Goal: Information Seeking & Learning: Learn about a topic

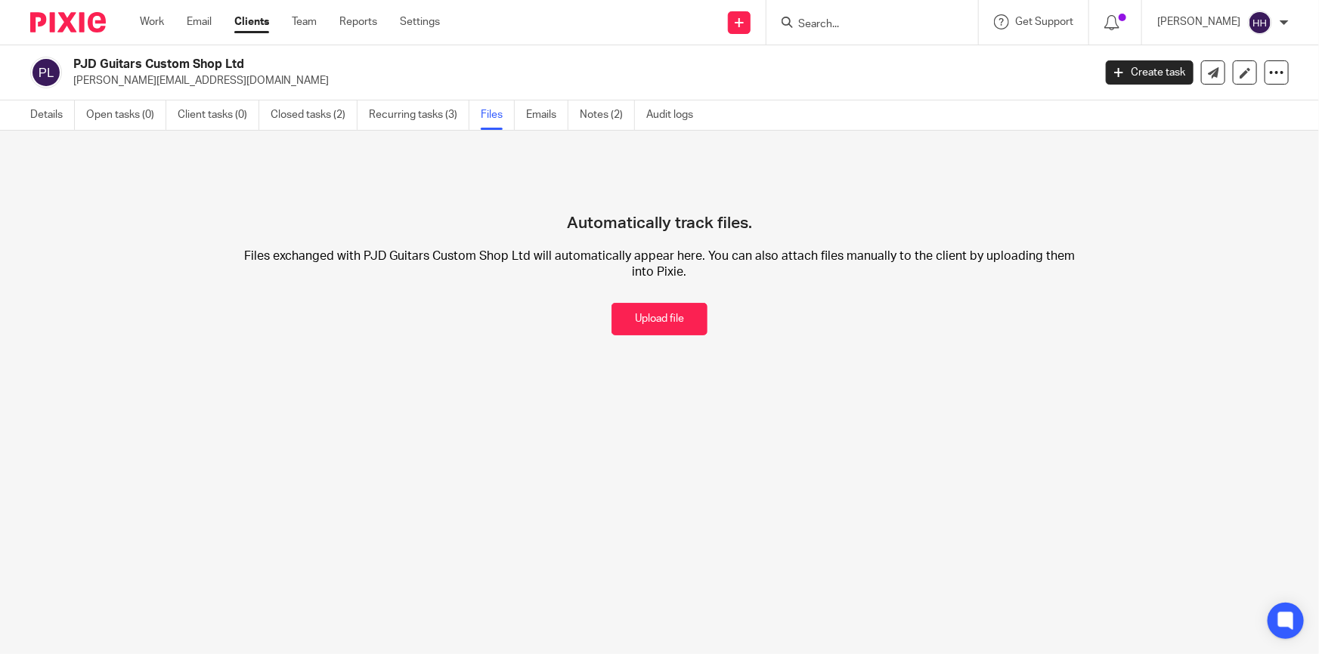
click at [245, 20] on link "Clients" at bounding box center [251, 21] width 35 height 15
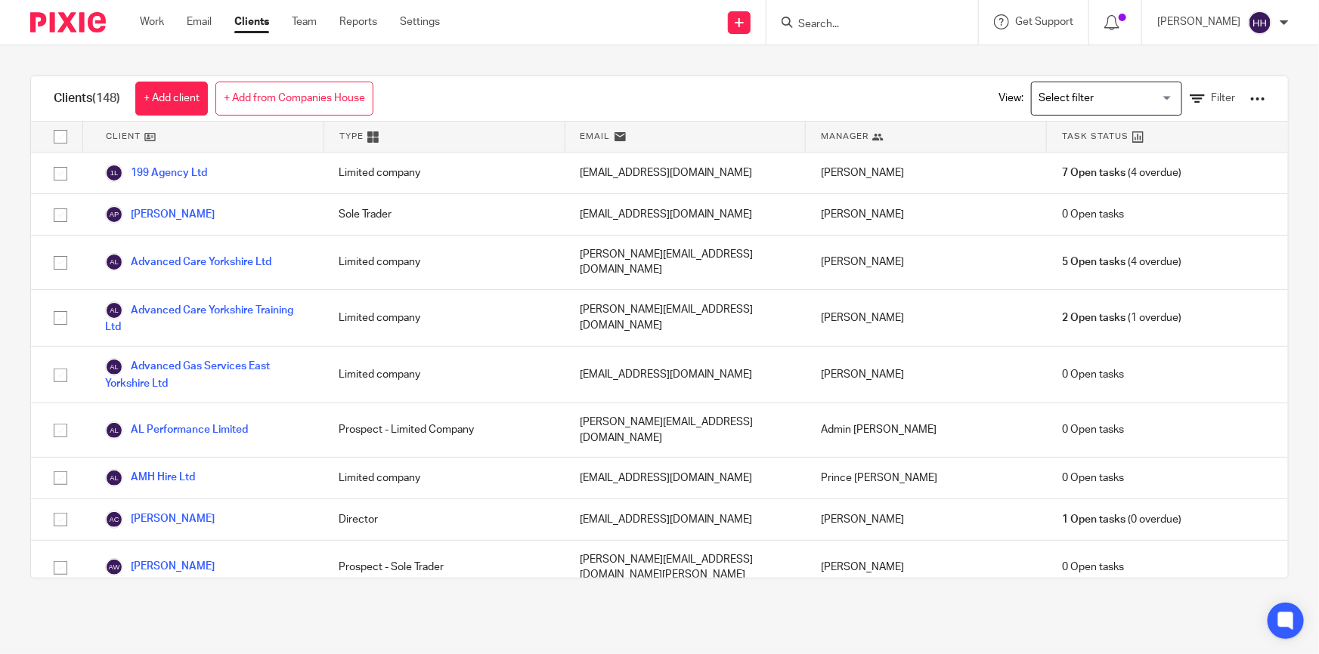
click at [871, 21] on input "Search" at bounding box center [865, 25] width 136 height 14
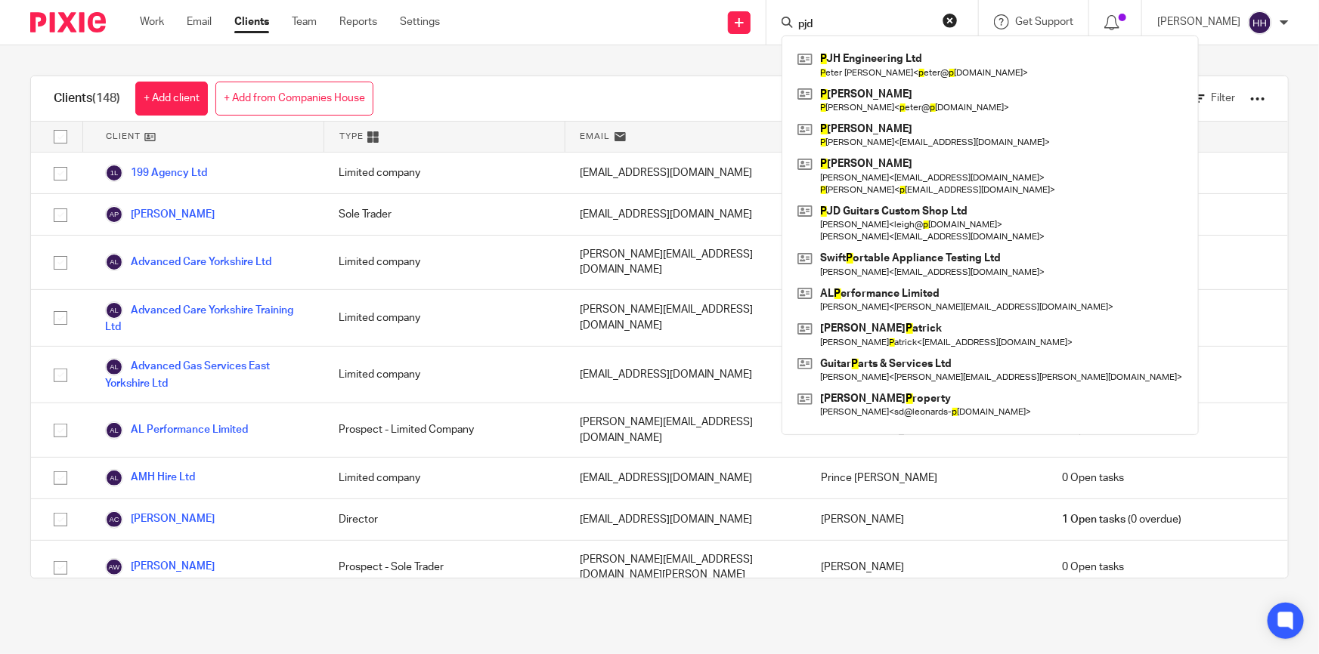
type input "pjd"
click button "submit" at bounding box center [0, 0] width 0 height 0
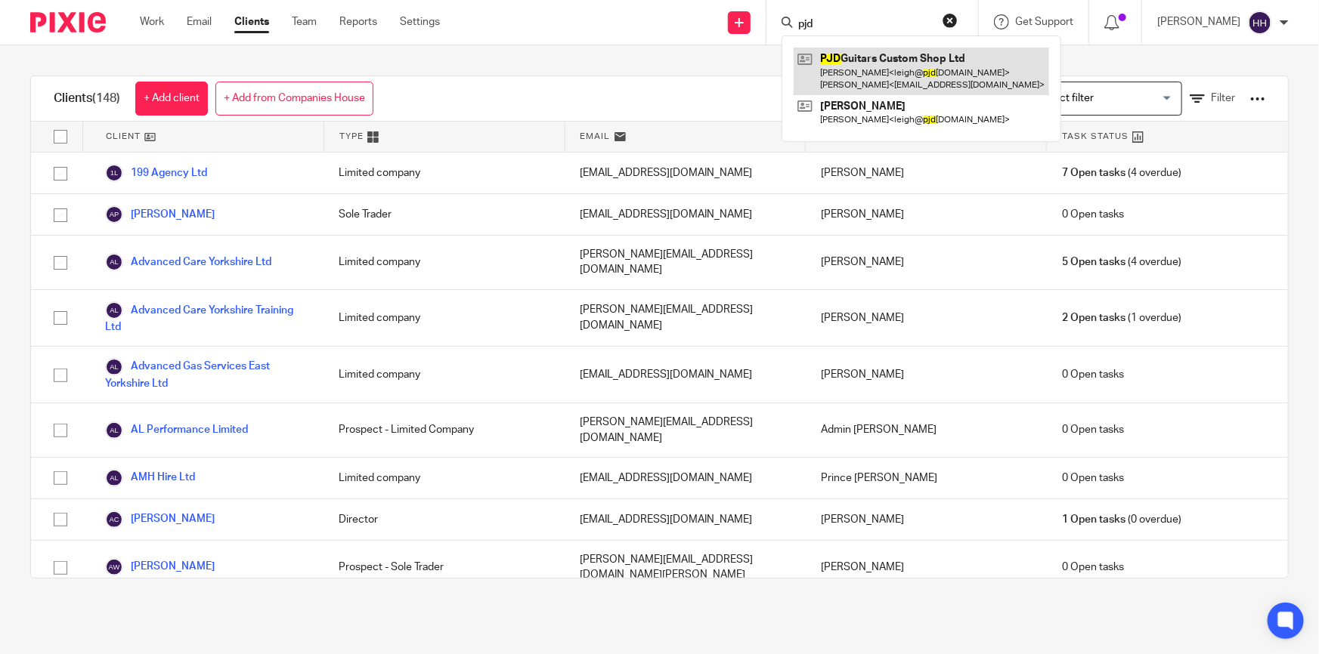
click at [940, 93] on link at bounding box center [921, 71] width 255 height 47
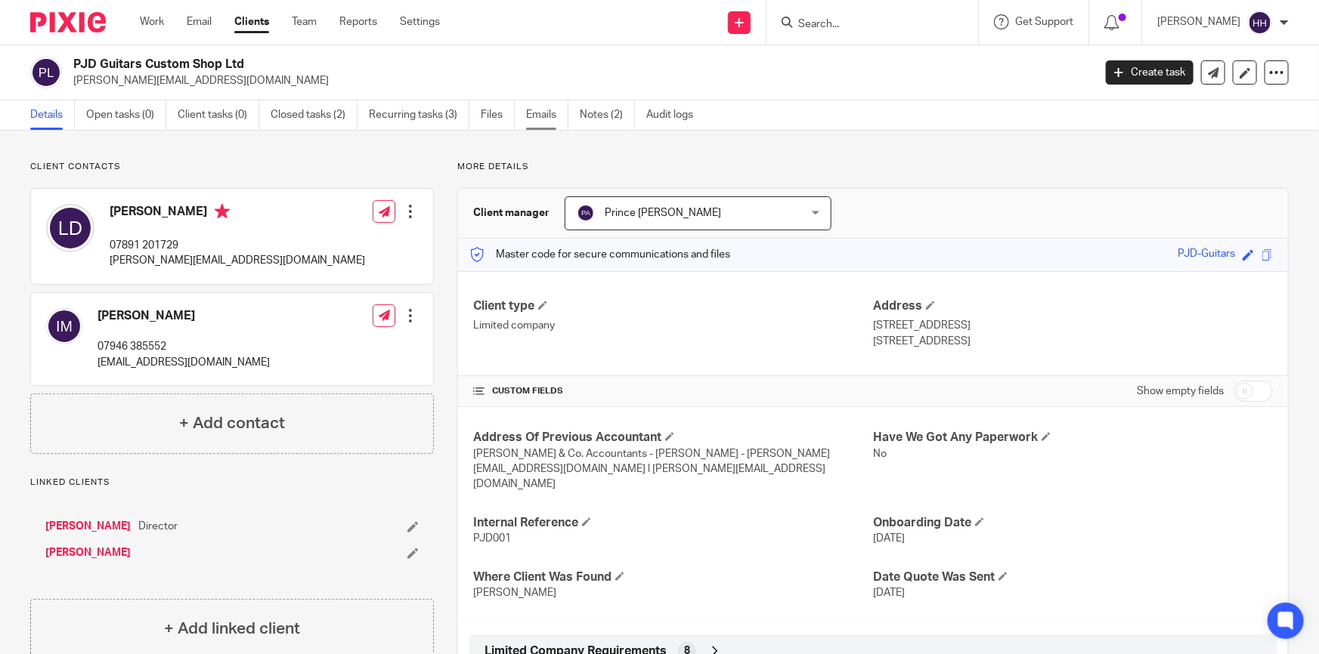
click at [549, 104] on link "Emails" at bounding box center [547, 115] width 42 height 29
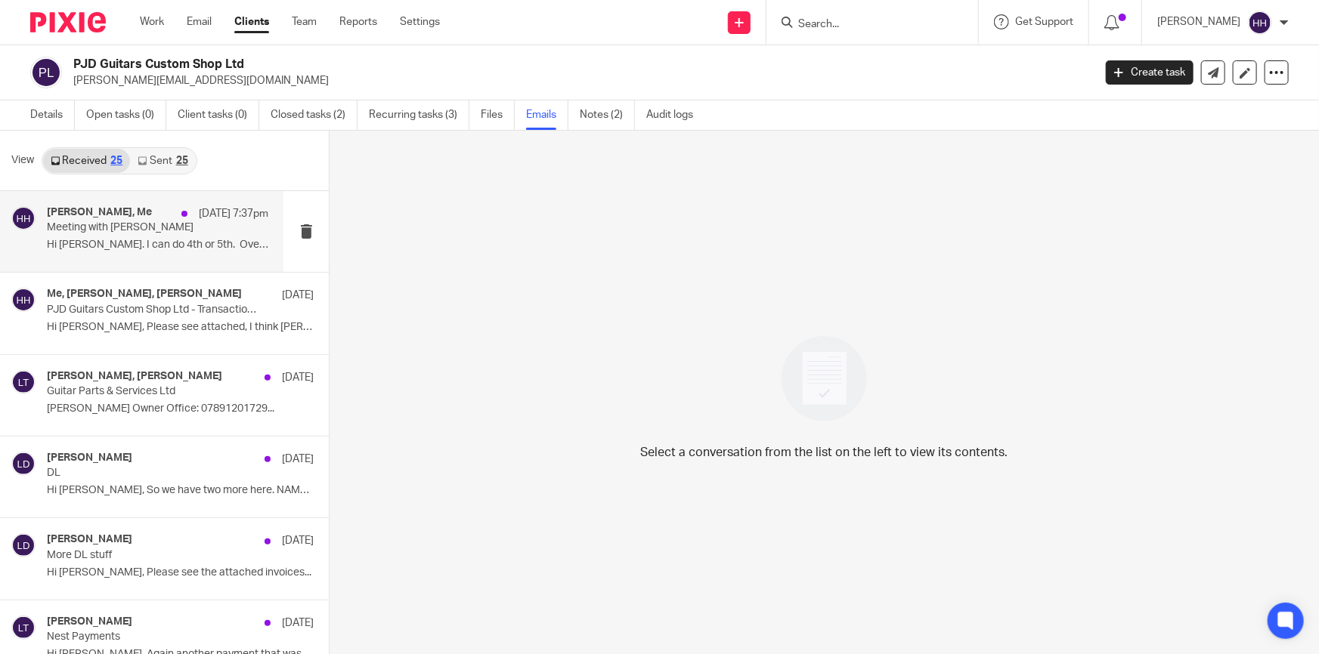
click at [142, 208] on div "[PERSON_NAME], Me [DATE] 7:37pm" at bounding box center [157, 213] width 221 height 15
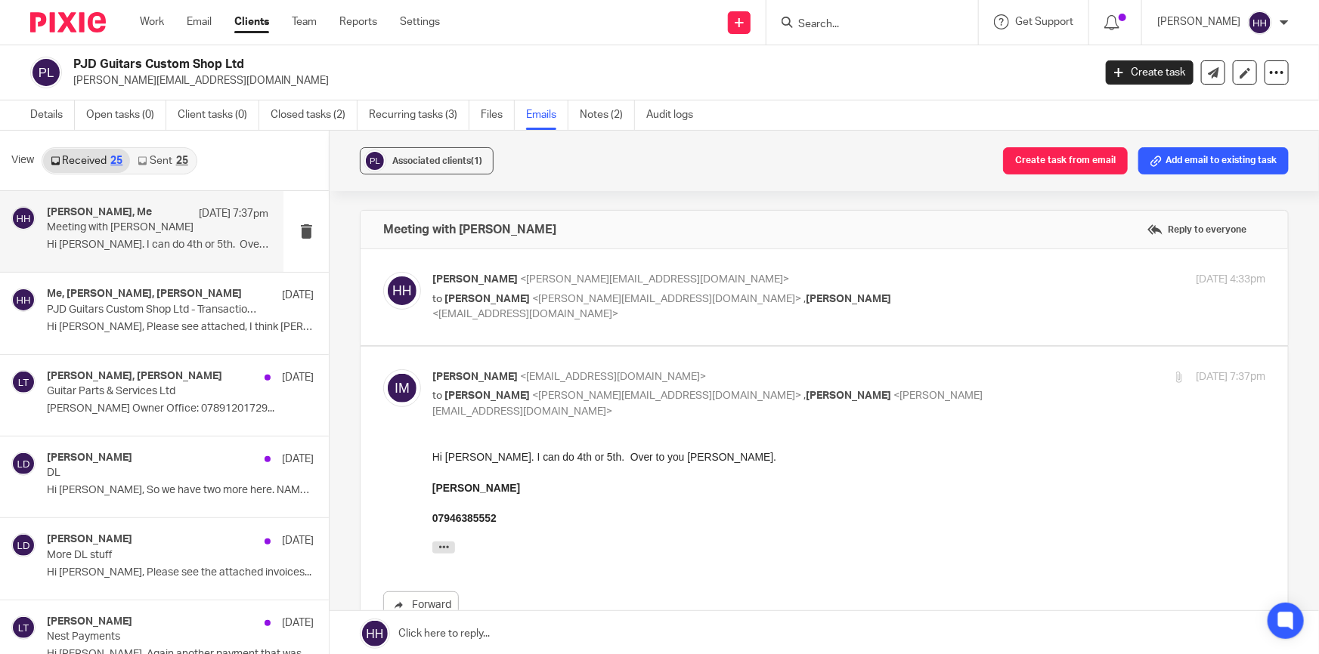
click at [913, 287] on p "[PERSON_NAME] <[PERSON_NAME][EMAIL_ADDRESS][DOMAIN_NAME]>" at bounding box center [709, 280] width 555 height 16
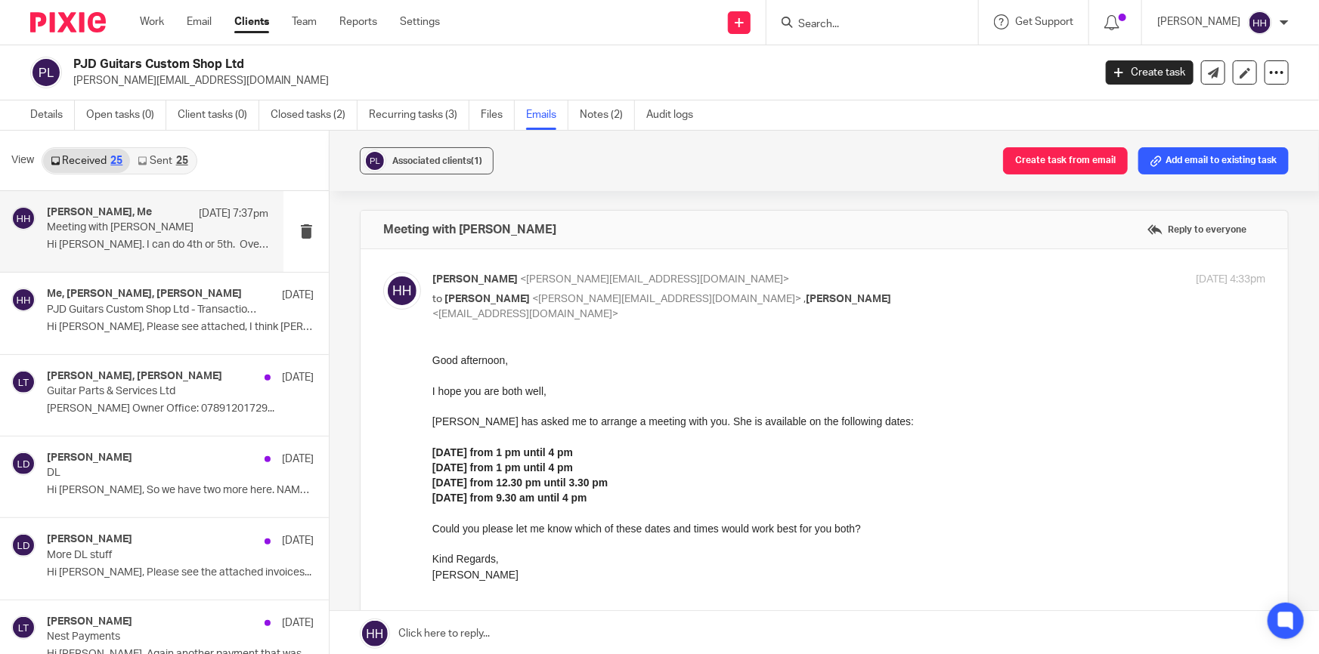
click at [913, 287] on p "[PERSON_NAME] <[PERSON_NAME][EMAIL_ADDRESS][DOMAIN_NAME]>" at bounding box center [709, 280] width 555 height 16
checkbox input "false"
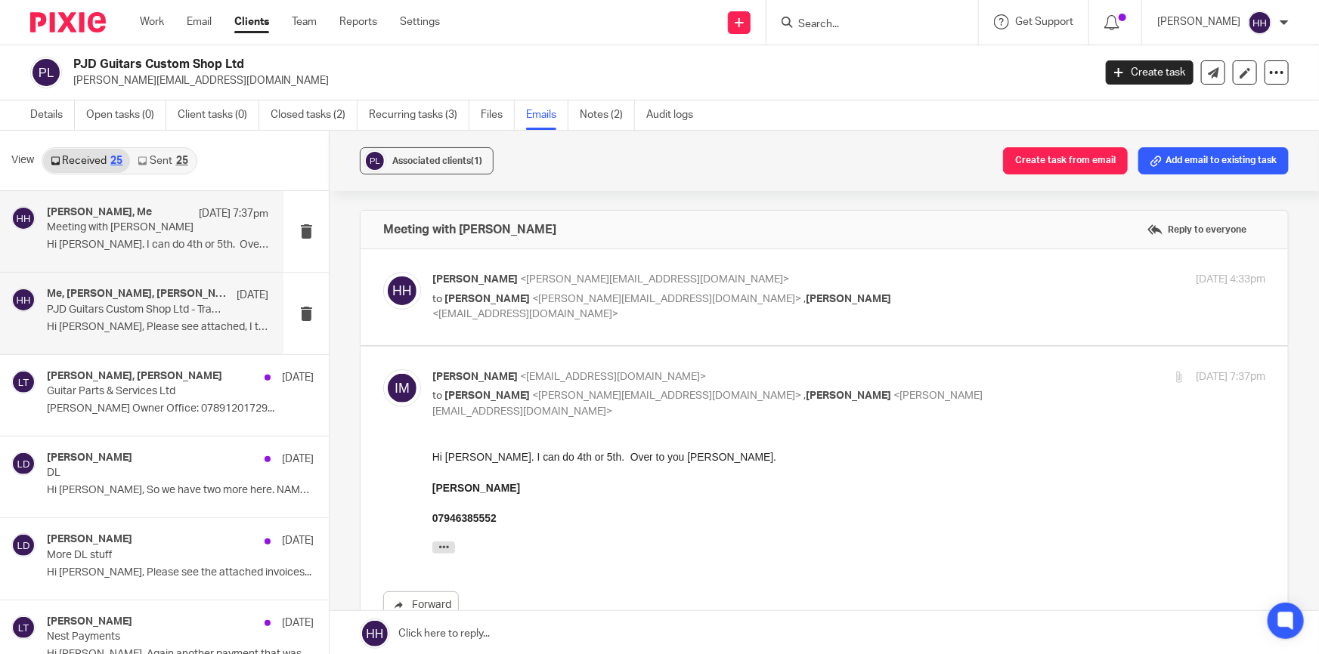
click at [160, 323] on p "Hi [PERSON_NAME], Please see attached, I think [PERSON_NAME]..." at bounding box center [157, 327] width 221 height 13
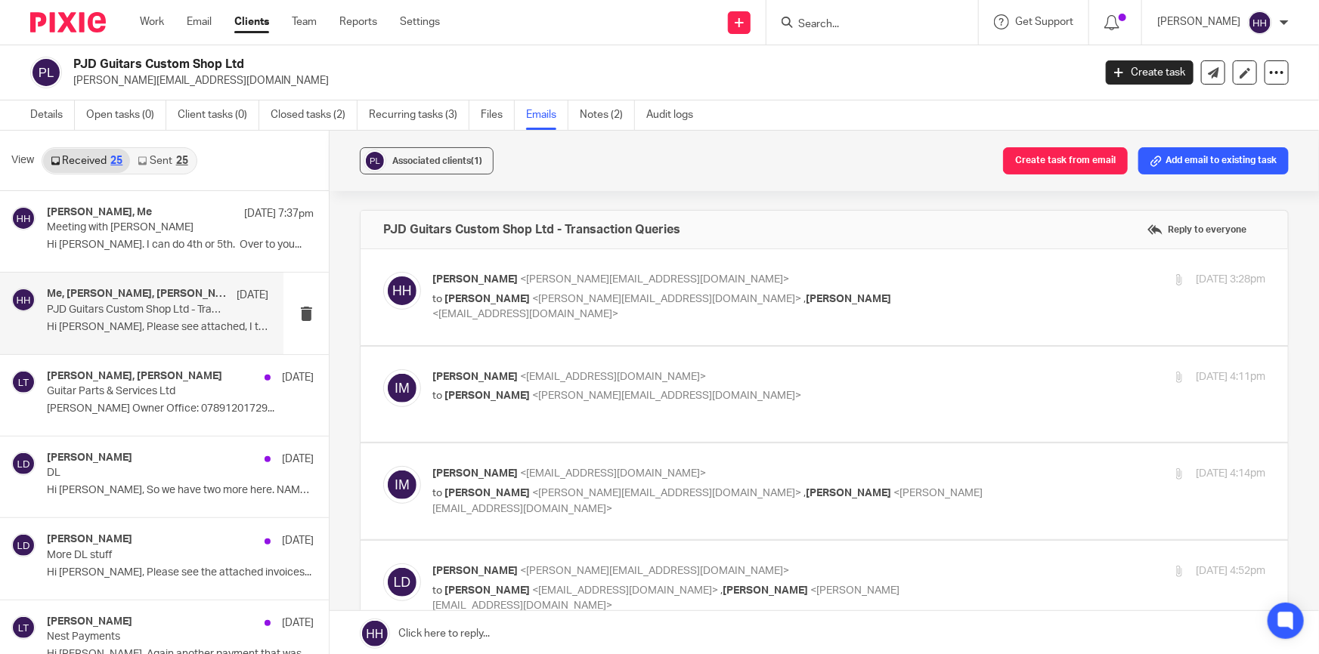
click at [944, 283] on p "[PERSON_NAME] <[PERSON_NAME][EMAIL_ADDRESS][DOMAIN_NAME]>" at bounding box center [709, 280] width 555 height 16
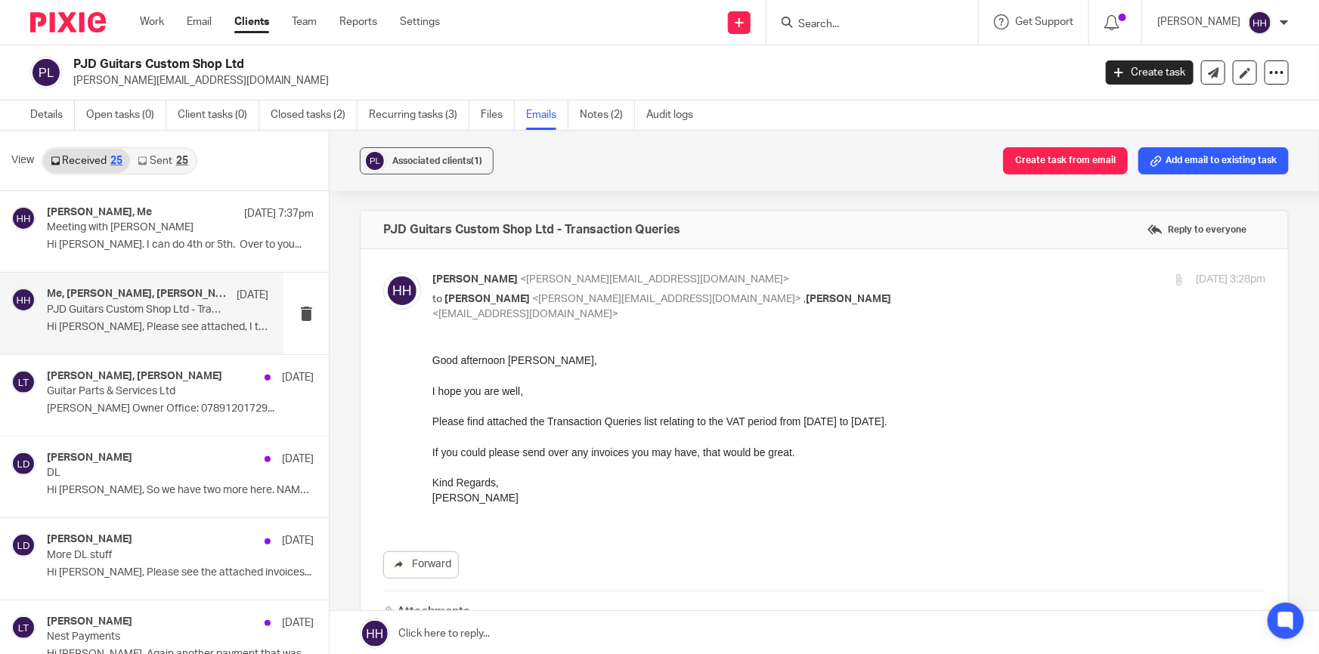
click at [927, 286] on p "[PERSON_NAME] <[PERSON_NAME][EMAIL_ADDRESS][DOMAIN_NAME]>" at bounding box center [709, 280] width 555 height 16
checkbox input "false"
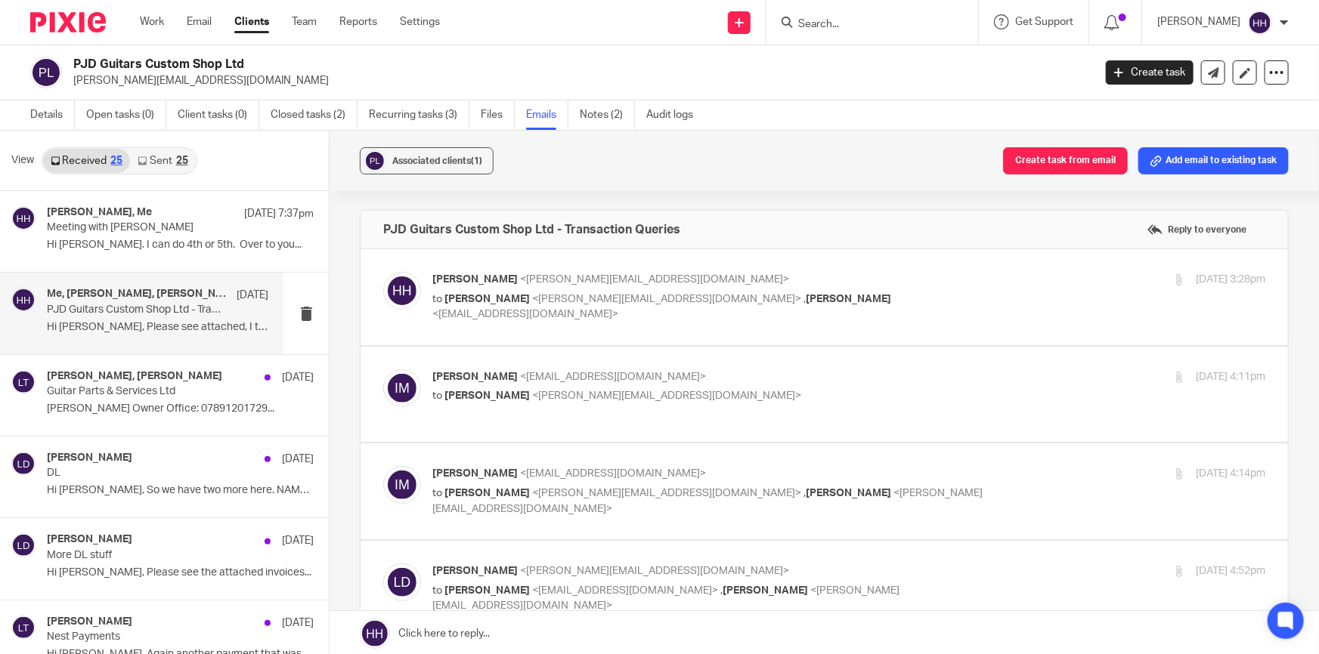
click at [939, 377] on p "[PERSON_NAME] <[EMAIL_ADDRESS][DOMAIN_NAME]>" at bounding box center [709, 378] width 555 height 16
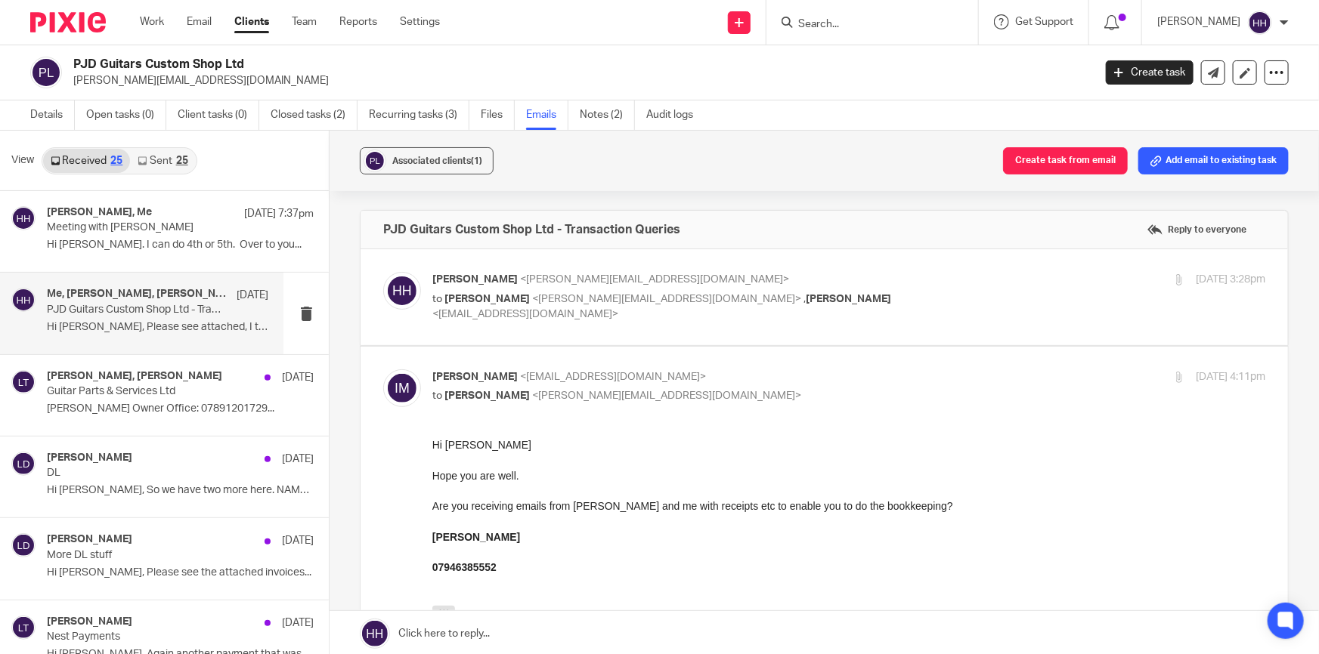
click at [831, 380] on p "[PERSON_NAME] <[EMAIL_ADDRESS][DOMAIN_NAME]>" at bounding box center [709, 378] width 555 height 16
checkbox input "false"
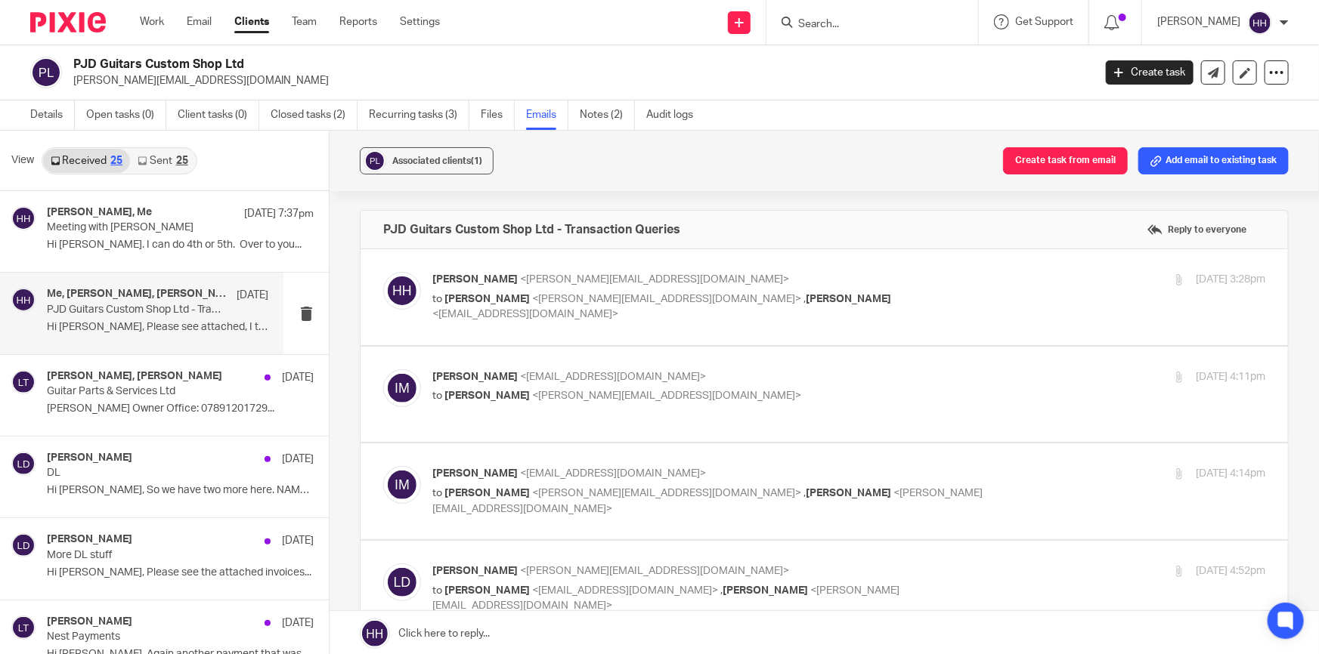
click at [936, 464] on label at bounding box center [823, 492] width 927 height 96
click at [383, 466] on input "checkbox" at bounding box center [382, 466] width 1 height 1
checkbox input "true"
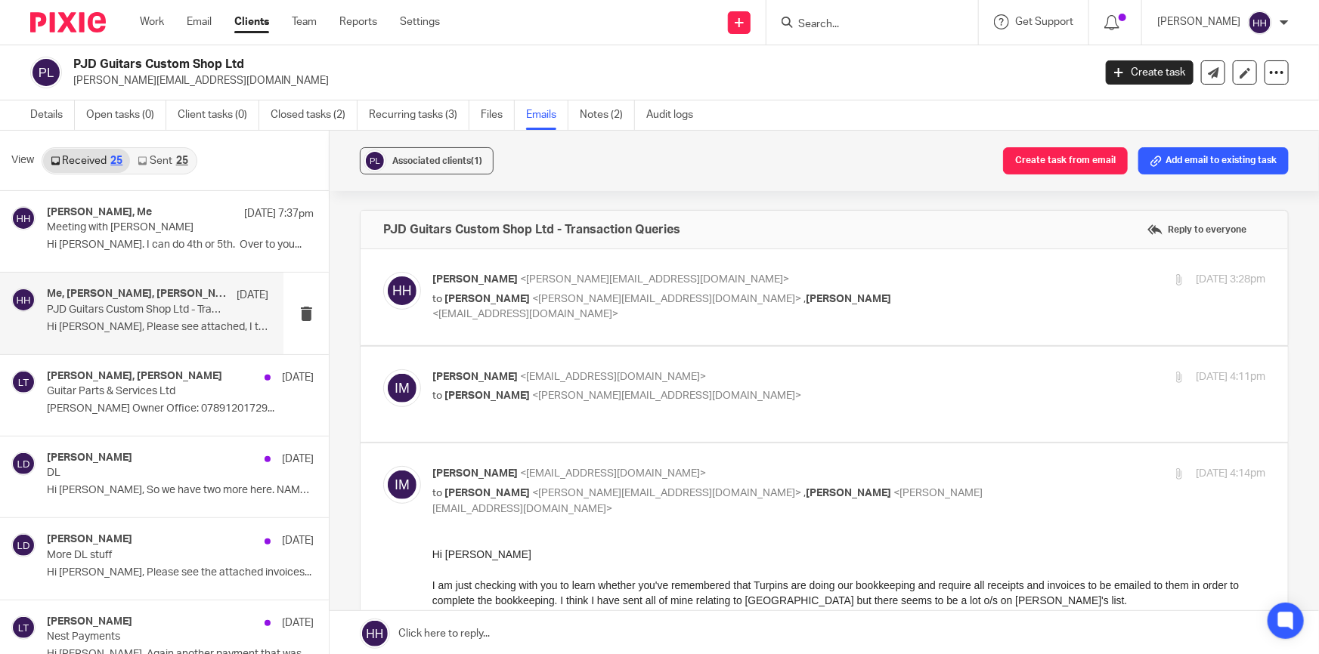
click at [791, 376] on p "[PERSON_NAME] <[EMAIL_ADDRESS][DOMAIN_NAME]>" at bounding box center [709, 378] width 555 height 16
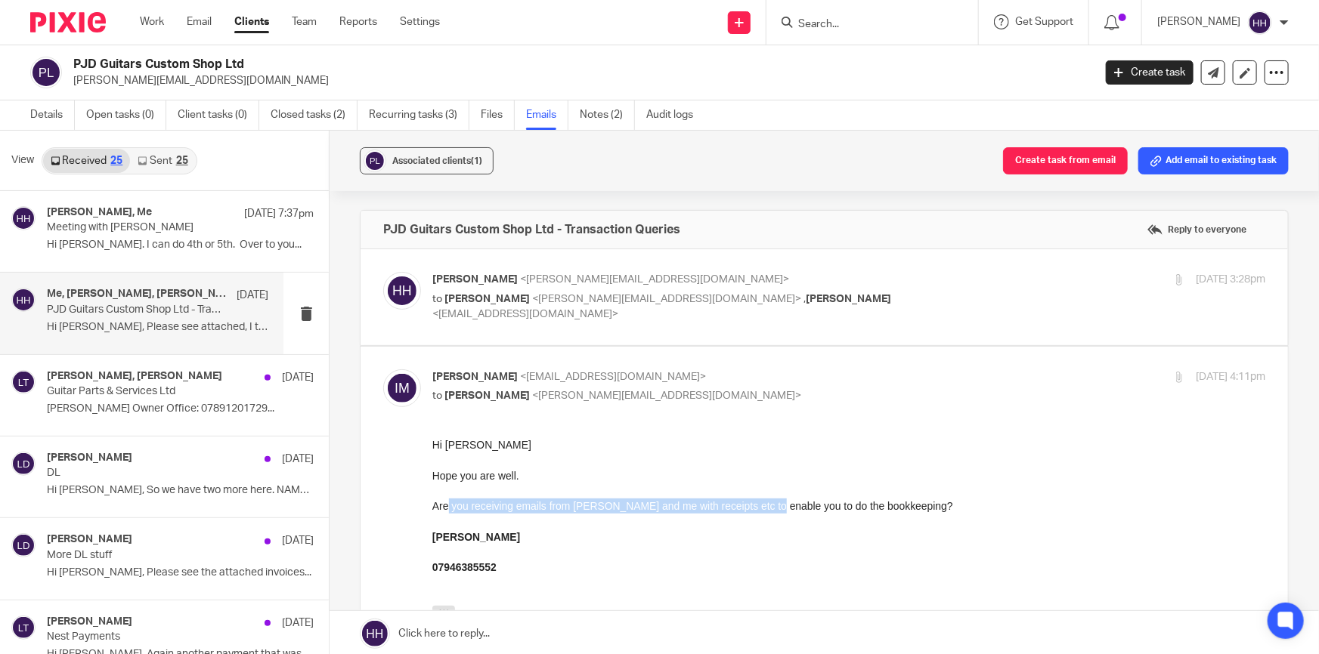
drag, startPoint x: 447, startPoint y: 507, endPoint x: 762, endPoint y: 503, distance: 315.2
click at [762, 503] on div "Are you receiving emails from [PERSON_NAME] and me with receipts etc to enable …" at bounding box center [848, 505] width 833 height 15
click at [772, 502] on div "Are you receiving emails from [PERSON_NAME] and me with receipts etc to enable …" at bounding box center [848, 505] width 833 height 15
drag, startPoint x: 705, startPoint y: 502, endPoint x: 815, endPoint y: 502, distance: 110.3
click at [806, 502] on div "Are you receiving emails from [PERSON_NAME] and me with receipts etc to enable …" at bounding box center [848, 505] width 833 height 15
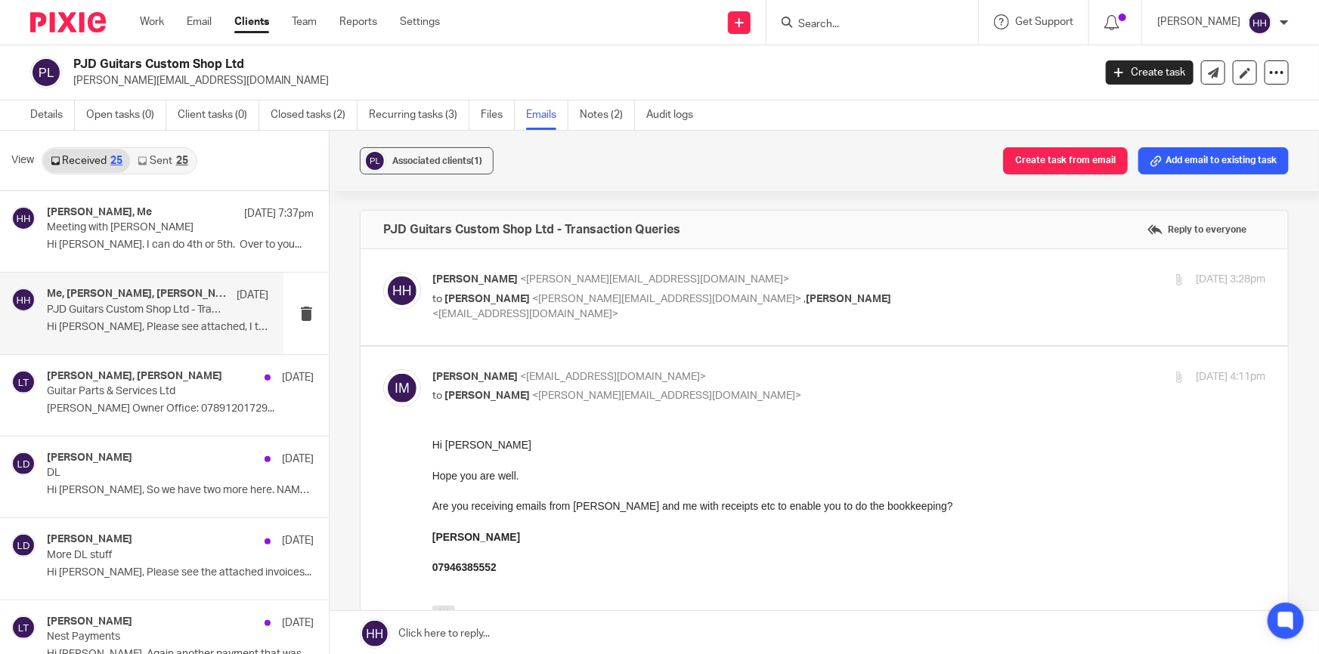
click at [819, 502] on div "Are you receiving emails from [PERSON_NAME] and me with receipts etc to enable …" at bounding box center [848, 505] width 833 height 15
drag, startPoint x: 498, startPoint y: 509, endPoint x: 712, endPoint y: 509, distance: 213.9
click at [697, 509] on div "Are you receiving emails from [PERSON_NAME] and me with receipts etc to enable …" at bounding box center [848, 505] width 833 height 15
click at [721, 509] on div "Are you receiving emails from [PERSON_NAME] and me with receipts etc to enable …" at bounding box center [848, 505] width 833 height 15
click at [802, 370] on p "[PERSON_NAME] <[EMAIL_ADDRESS][DOMAIN_NAME]>" at bounding box center [709, 378] width 555 height 16
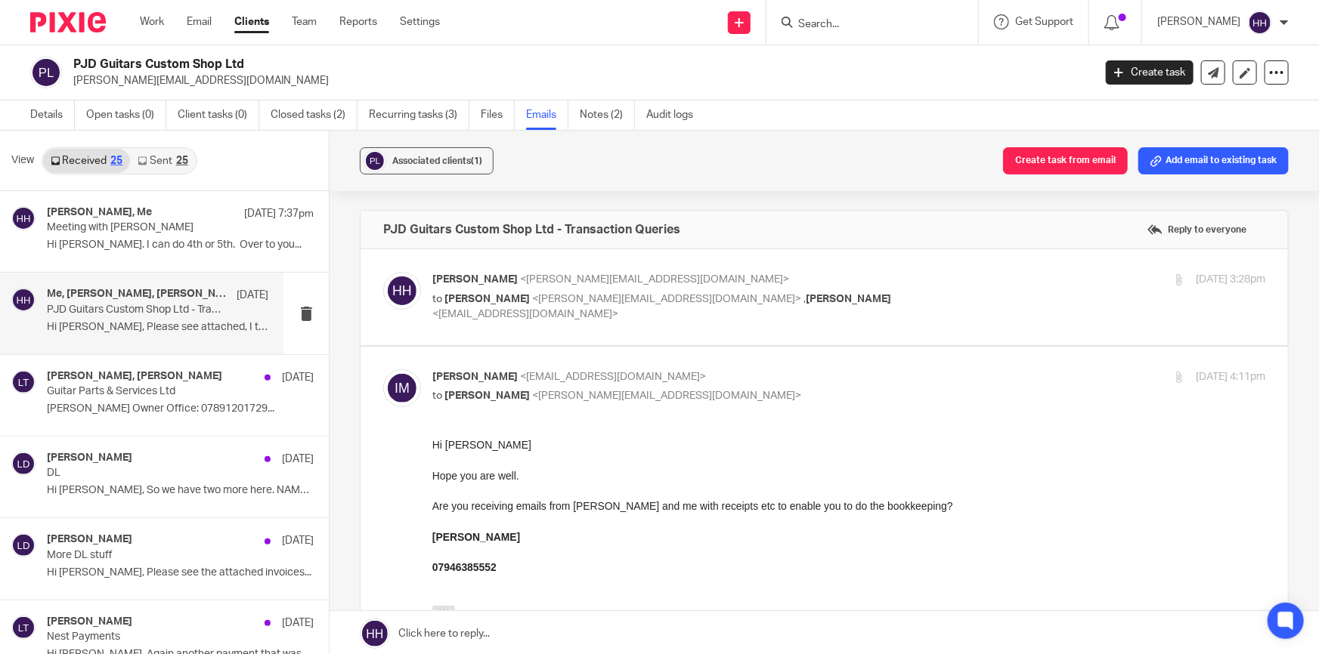
checkbox input "false"
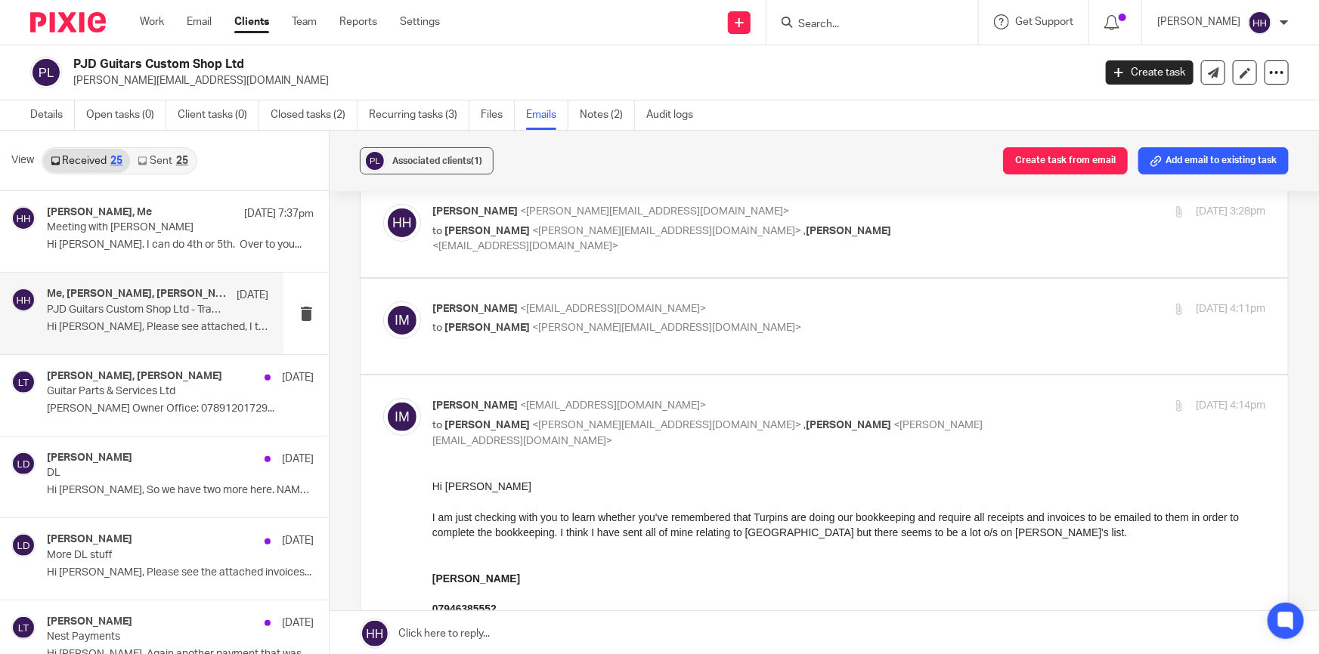
scroll to position [137, 0]
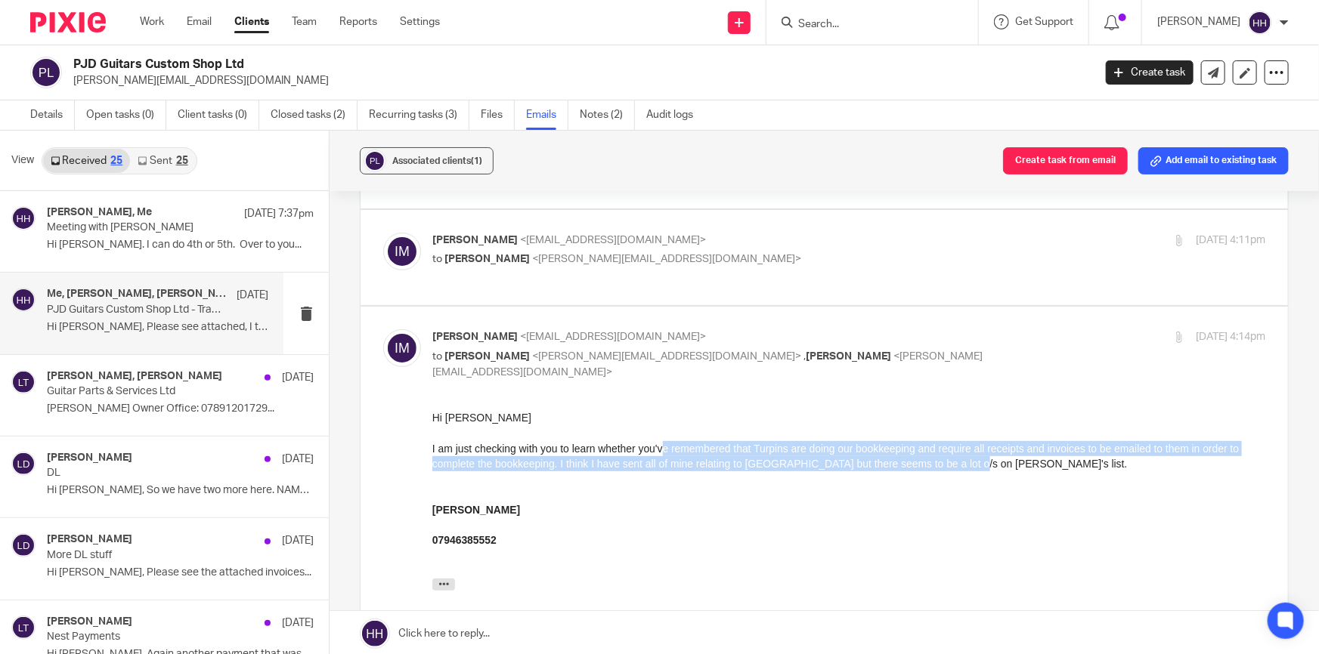
drag, startPoint x: 710, startPoint y: 453, endPoint x: 970, endPoint y: 464, distance: 261.0
click at [970, 464] on div "I am just checking with you to learn whether you've remembered that Turpins are…" at bounding box center [848, 456] width 833 height 31
click at [976, 465] on div "I am just checking with you to learn whether you've remembered that Turpins are…" at bounding box center [848, 456] width 833 height 31
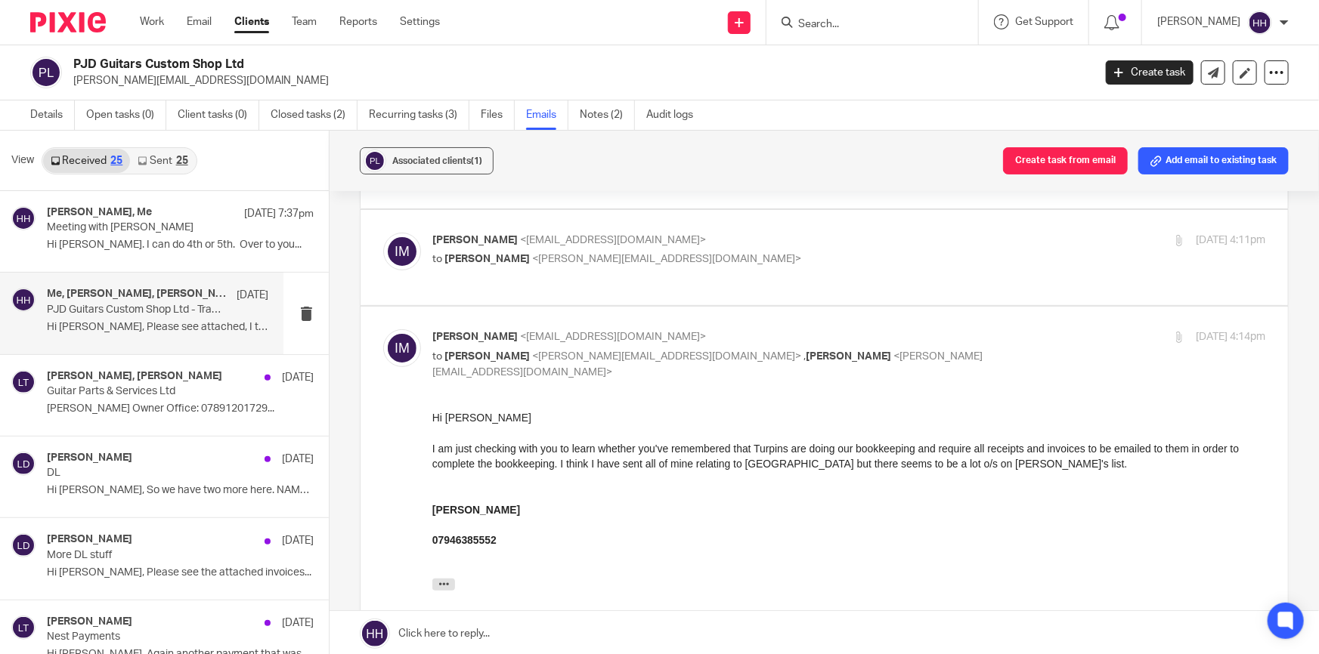
click at [923, 336] on p "[PERSON_NAME] <[EMAIL_ADDRESS][DOMAIN_NAME]>" at bounding box center [709, 338] width 555 height 16
checkbox input "false"
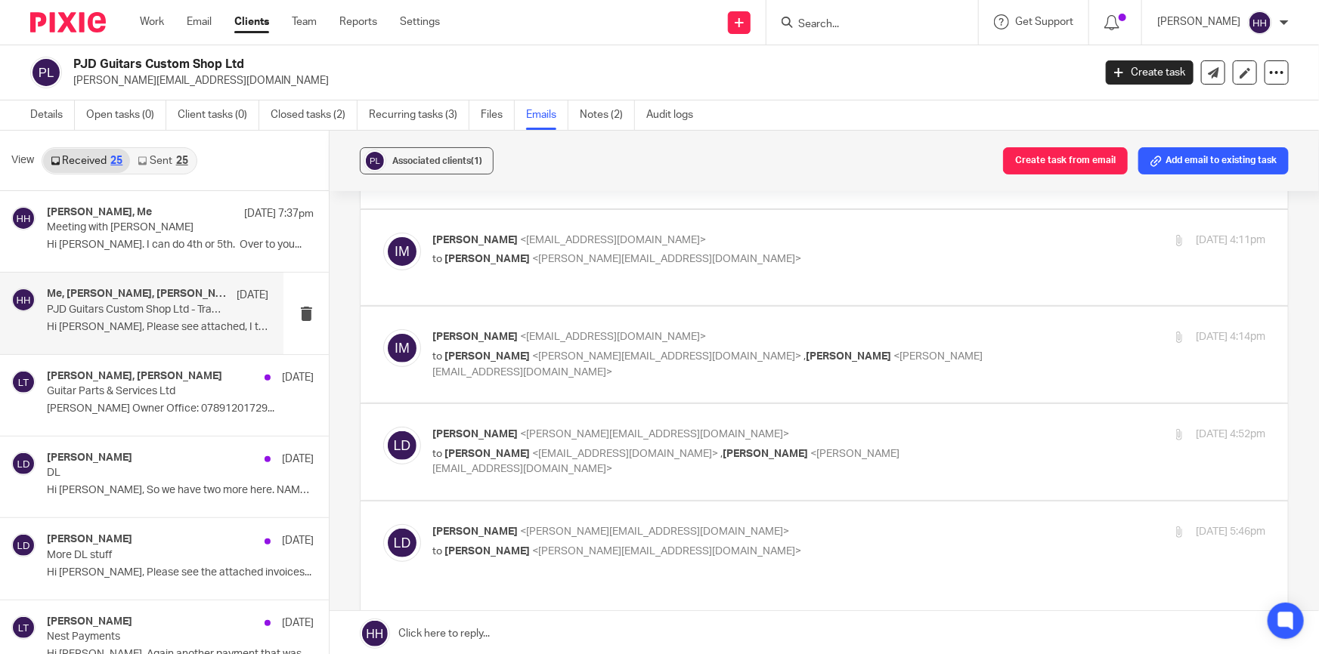
click at [859, 431] on p "[PERSON_NAME] <[PERSON_NAME][EMAIL_ADDRESS][DOMAIN_NAME]>" at bounding box center [709, 435] width 555 height 16
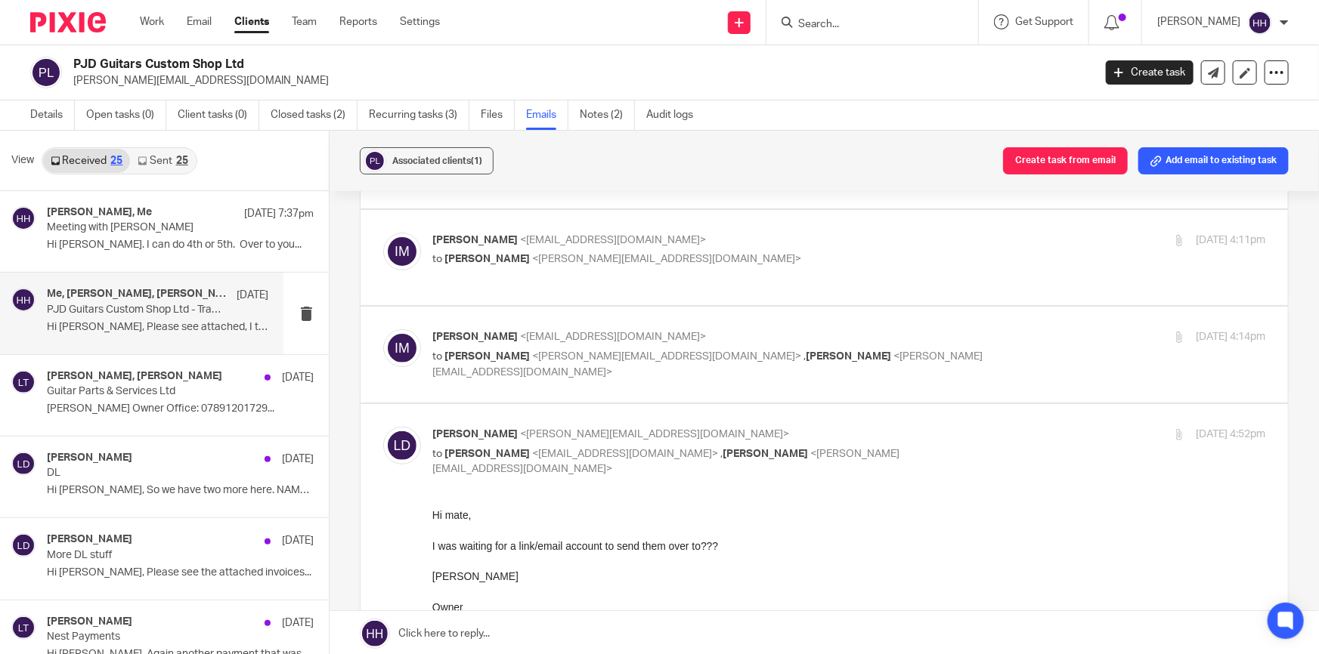
scroll to position [206, 0]
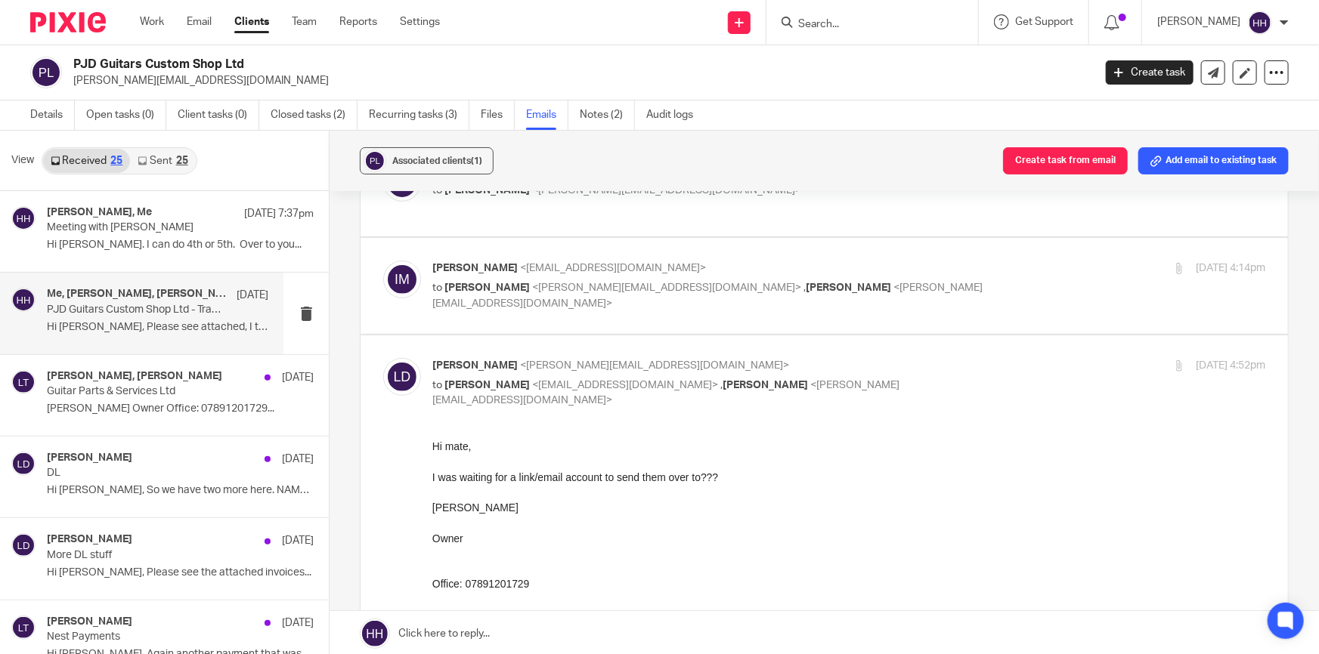
drag, startPoint x: 518, startPoint y: 485, endPoint x: 652, endPoint y: 484, distance: 134.5
click at [654, 484] on div "I was waiting for a link/email account to send them over to??? [PERSON_NAME] Ow…" at bounding box center [848, 646] width 833 height 354
drag, startPoint x: 502, startPoint y: 472, endPoint x: 656, endPoint y: 472, distance: 154.2
click at [656, 472] on div "I was waiting for a link/email account to send them over to??? [PERSON_NAME] Ow…" at bounding box center [848, 646] width 833 height 354
click at [676, 475] on div "I was waiting for a link/email account to send them over to??? [PERSON_NAME] Ow…" at bounding box center [848, 646] width 833 height 354
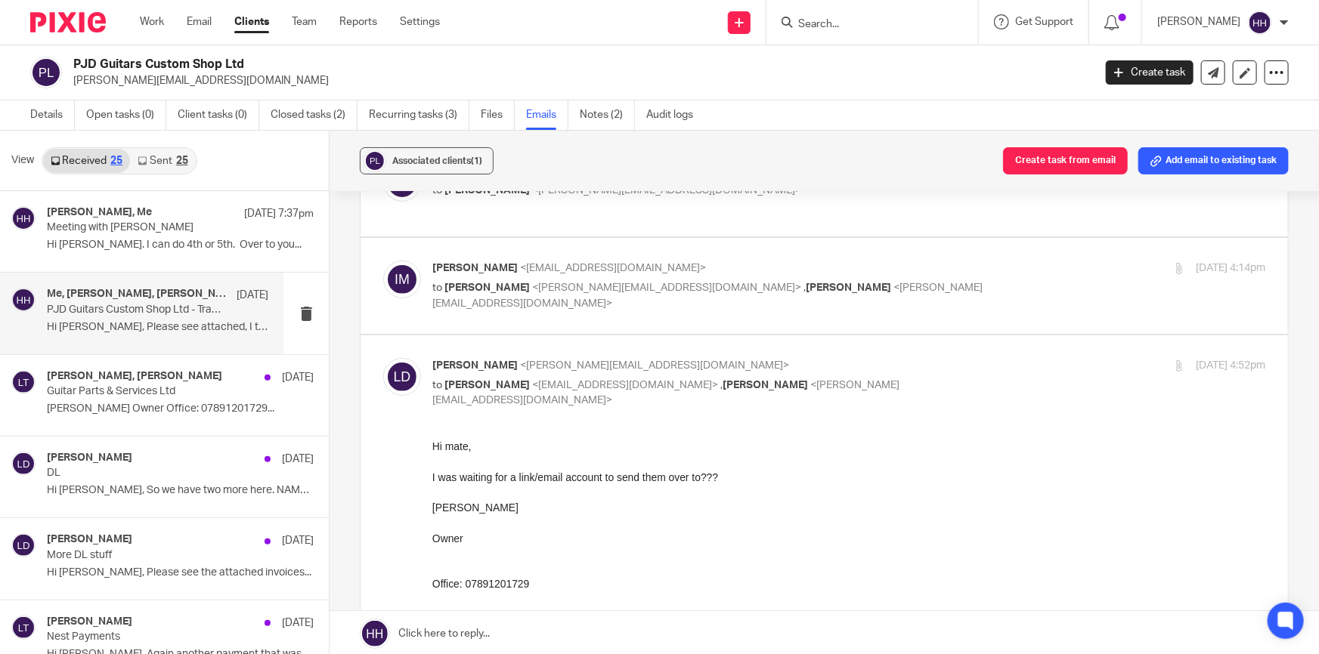
drag, startPoint x: 626, startPoint y: 478, endPoint x: 707, endPoint y: 478, distance: 81.6
click at [707, 478] on div "I was waiting for a link/email account to send them over to??? [PERSON_NAME] Ow…" at bounding box center [848, 646] width 833 height 354
click at [561, 479] on div "I was waiting for a link/email account to send them over to??? [PERSON_NAME] Ow…" at bounding box center [848, 646] width 833 height 354
drag, startPoint x: 508, startPoint y: 474, endPoint x: 661, endPoint y: 472, distance: 153.4
click at [652, 472] on div "I was waiting for a link/email account to send them over to??? [PERSON_NAME] Ow…" at bounding box center [848, 646] width 833 height 354
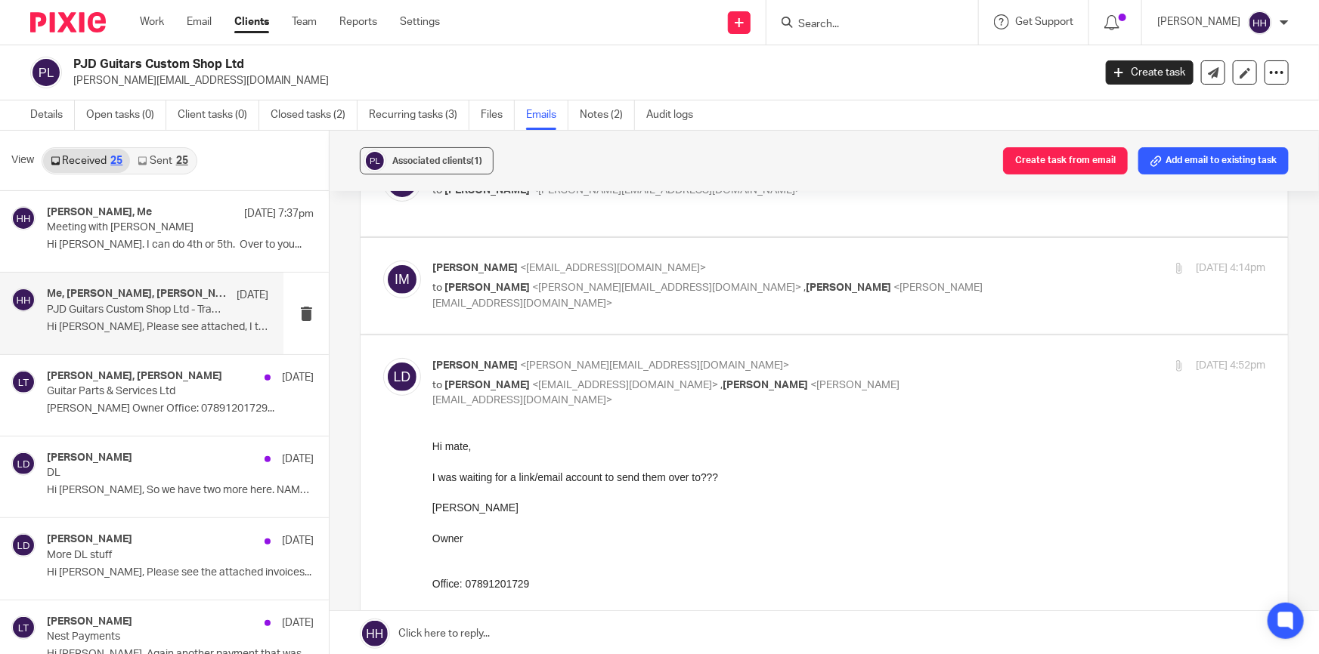
click at [673, 472] on div "I was waiting for a link/email account to send them over to??? [PERSON_NAME] Ow…" at bounding box center [848, 646] width 833 height 354
click at [935, 378] on p "to [PERSON_NAME] <[EMAIL_ADDRESS][DOMAIN_NAME]> , [PERSON_NAME] <[PERSON_NAME][…" at bounding box center [709, 393] width 555 height 31
checkbox input "false"
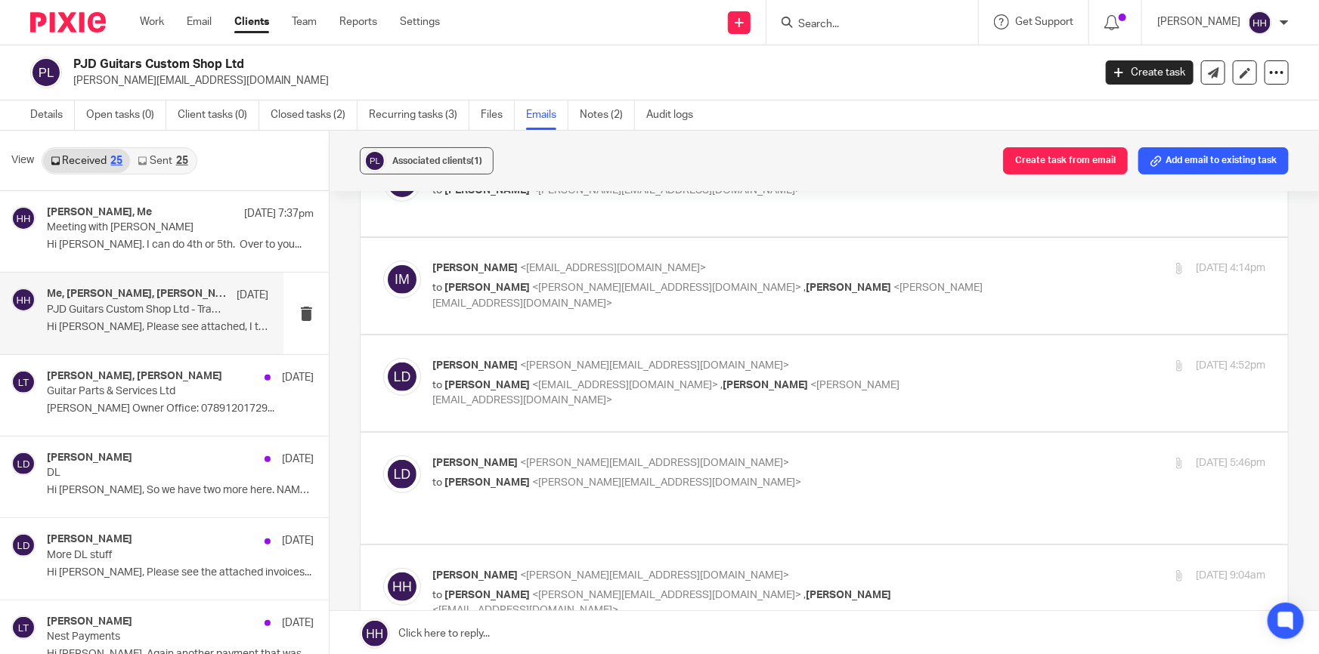
click at [893, 457] on p "[PERSON_NAME] <[PERSON_NAME][EMAIL_ADDRESS][DOMAIN_NAME]>" at bounding box center [709, 464] width 555 height 16
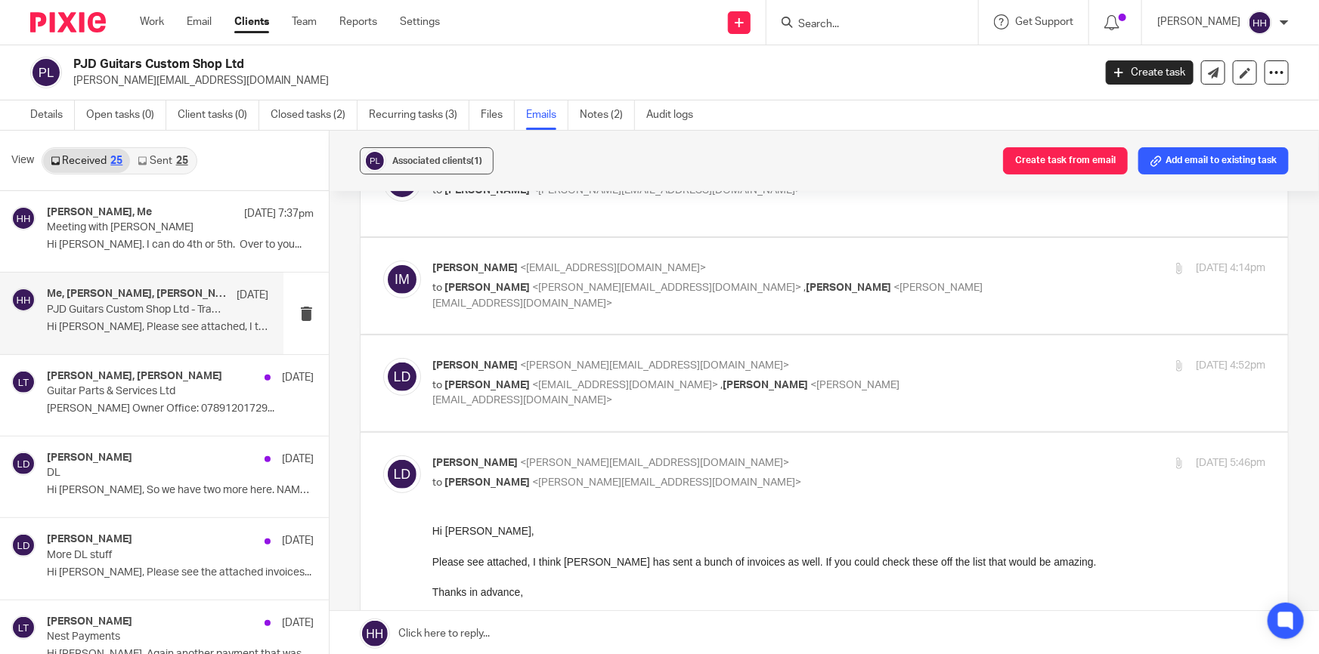
scroll to position [274, 0]
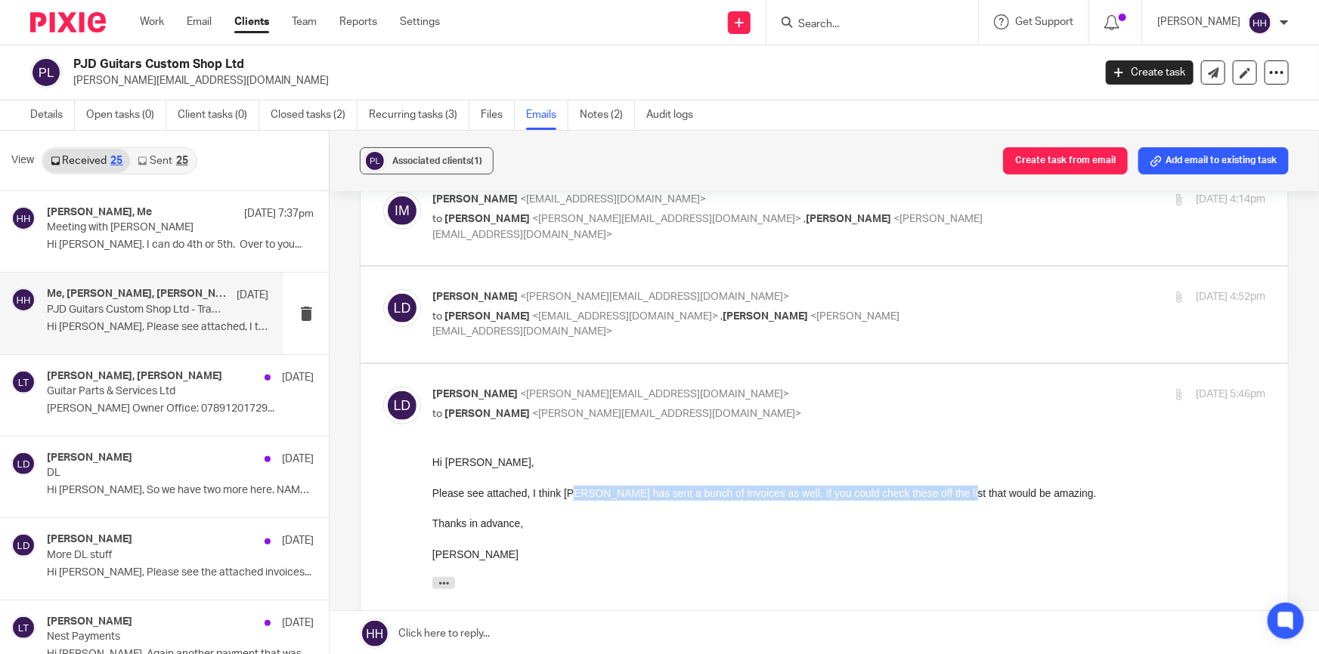
drag, startPoint x: 600, startPoint y: 490, endPoint x: 949, endPoint y: 496, distance: 349.2
click at [944, 494] on div "Please see attached, I think [PERSON_NAME] has sent a bunch of invoices as well…" at bounding box center [848, 492] width 833 height 15
click at [967, 497] on div "Please see attached, I think [PERSON_NAME] has sent a bunch of invoices as well…" at bounding box center [848, 492] width 833 height 15
click at [767, 399] on p "[PERSON_NAME] <[PERSON_NAME][EMAIL_ADDRESS][DOMAIN_NAME]>" at bounding box center [709, 395] width 555 height 16
checkbox input "false"
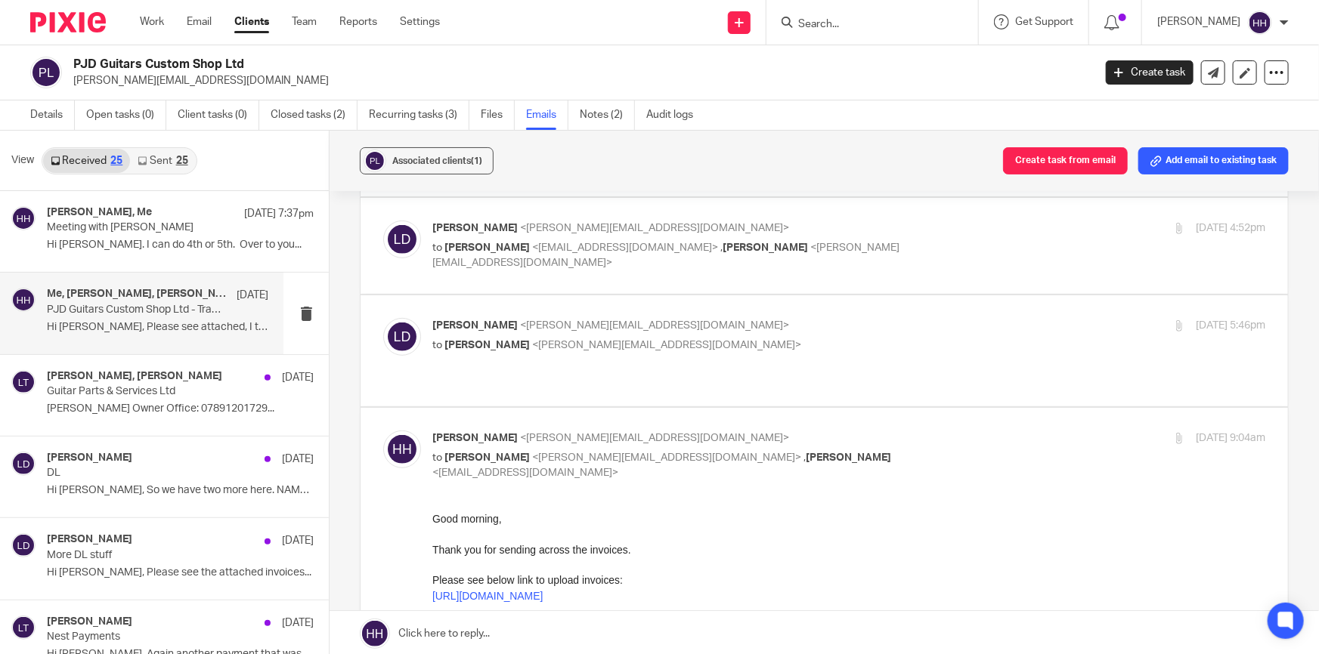
scroll to position [412, 0]
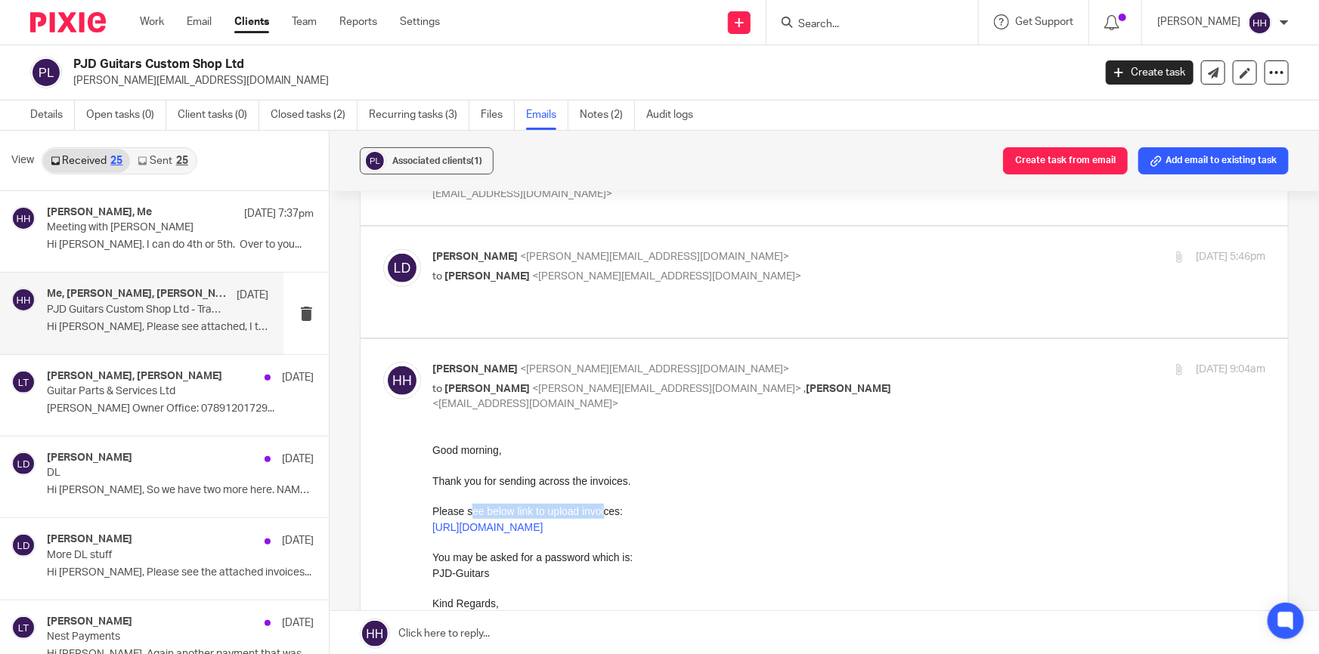
drag, startPoint x: 540, startPoint y: 515, endPoint x: 602, endPoint y: 515, distance: 62.7
click at [602, 515] on p "Please see below link to upload invoices:" at bounding box center [848, 510] width 833 height 15
click at [577, 560] on p "You may be asked for a password which is:" at bounding box center [848, 556] width 833 height 15
click at [897, 382] on p "to [PERSON_NAME] <[PERSON_NAME][EMAIL_ADDRESS][DOMAIN_NAME]> , [PERSON_NAME] <[…" at bounding box center [709, 397] width 555 height 31
checkbox input "false"
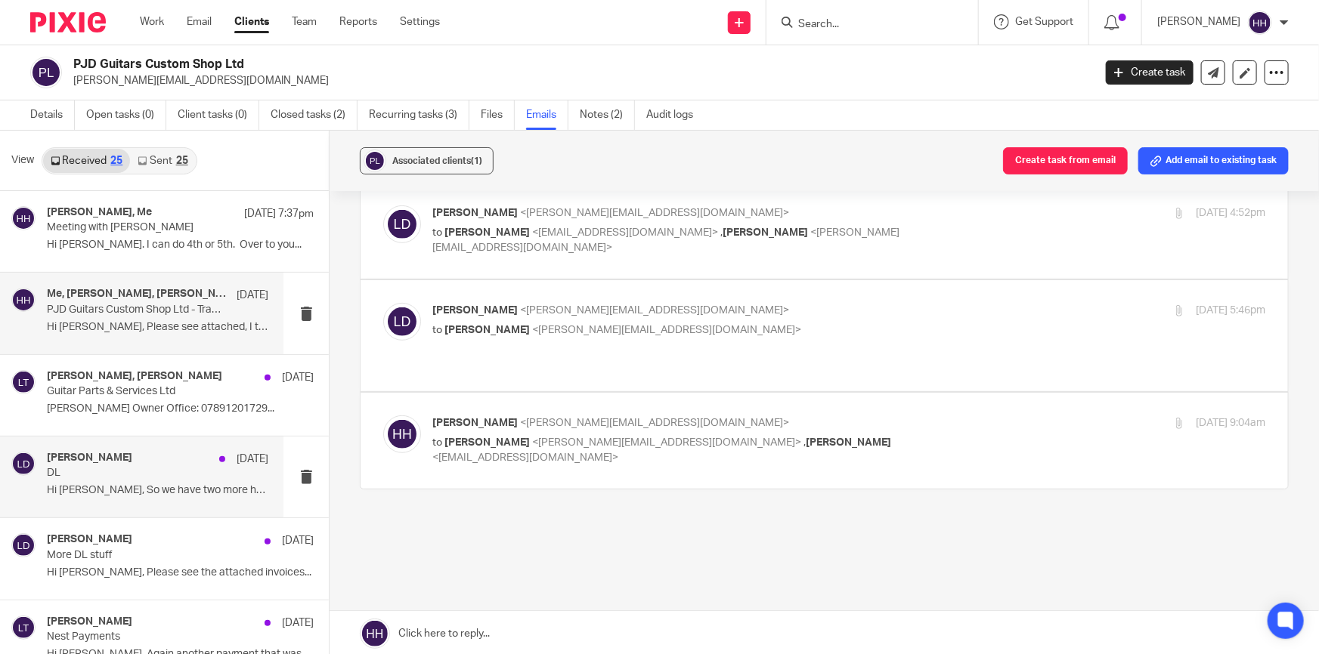
scroll to position [68, 0]
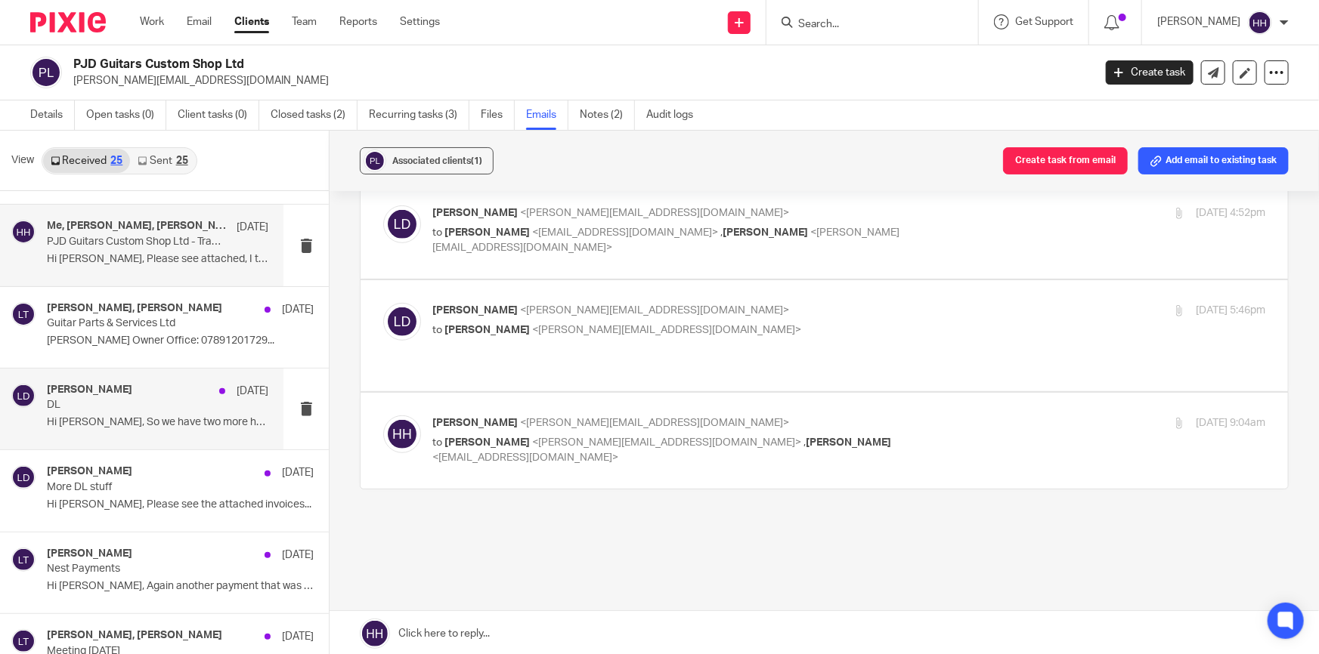
click at [135, 412] on div "[PERSON_NAME] [DATE] DL Hi [PERSON_NAME], So we have two more here. NAMM..." at bounding box center [157, 409] width 221 height 51
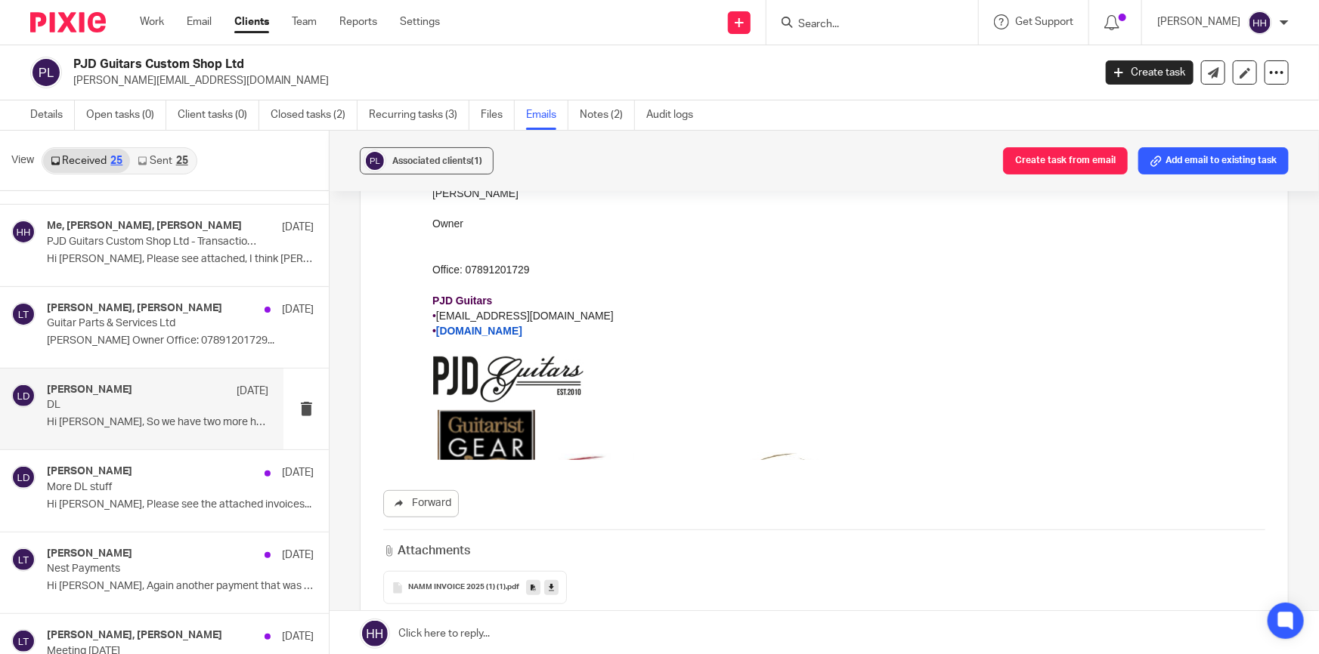
scroll to position [412, 0]
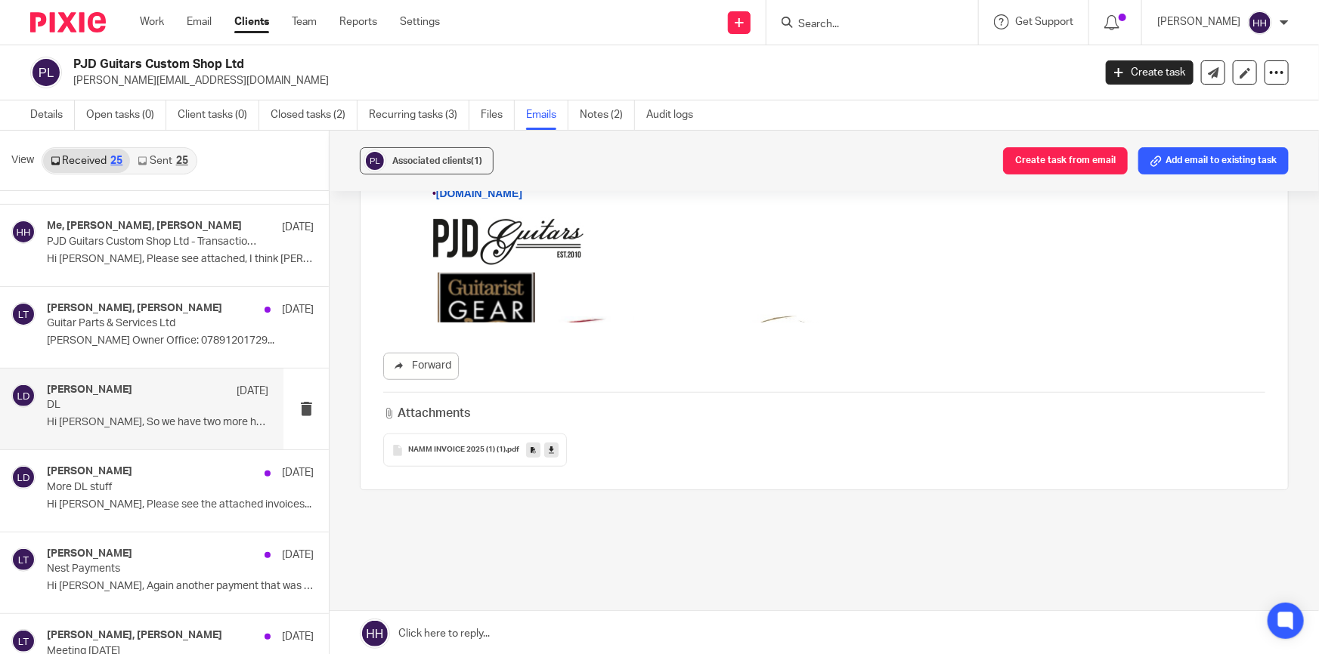
click at [462, 446] on span "NAMM INVOICE 2025 (1) (1)" at bounding box center [456, 450] width 97 height 9
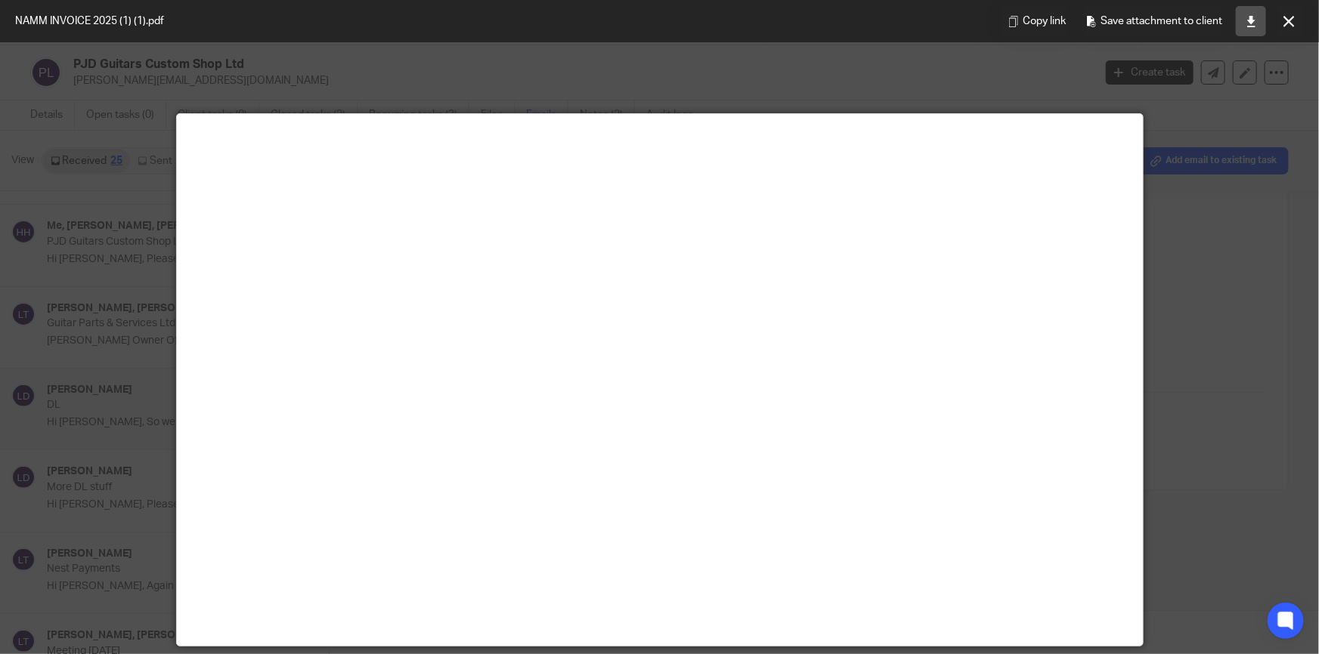
click at [1246, 14] on link at bounding box center [1251, 21] width 30 height 30
click at [1285, 20] on icon at bounding box center [1288, 21] width 11 height 11
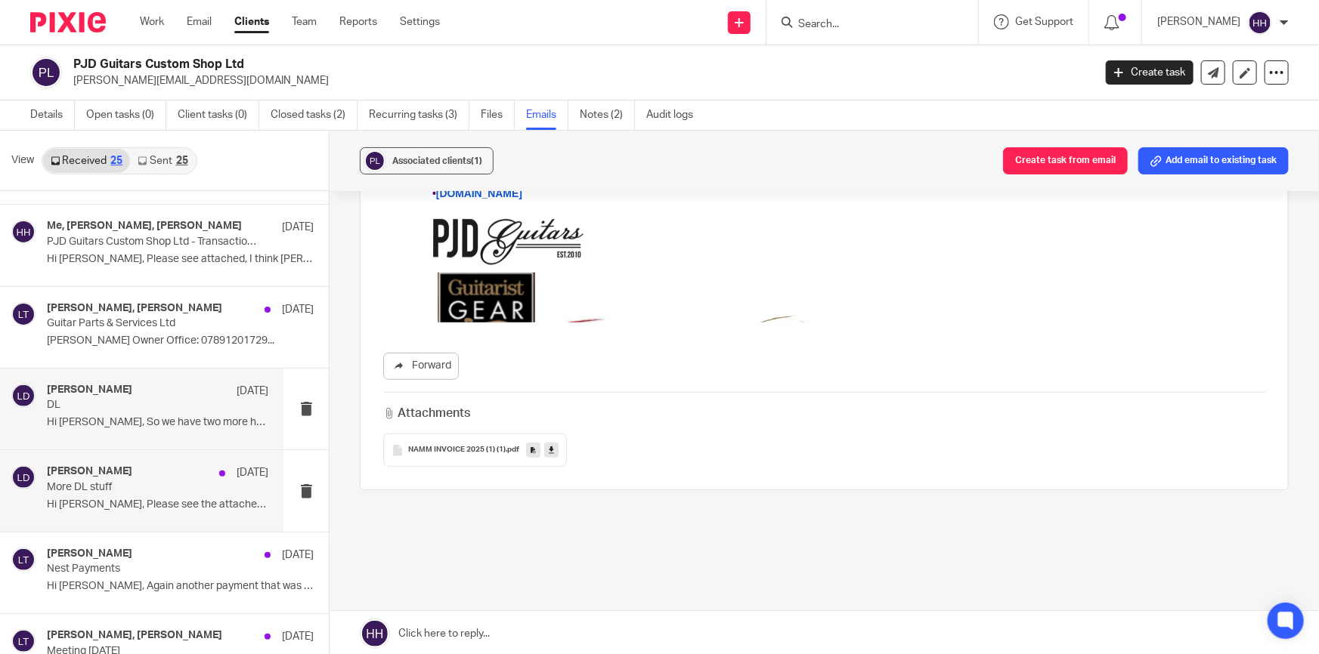
scroll to position [206, 0]
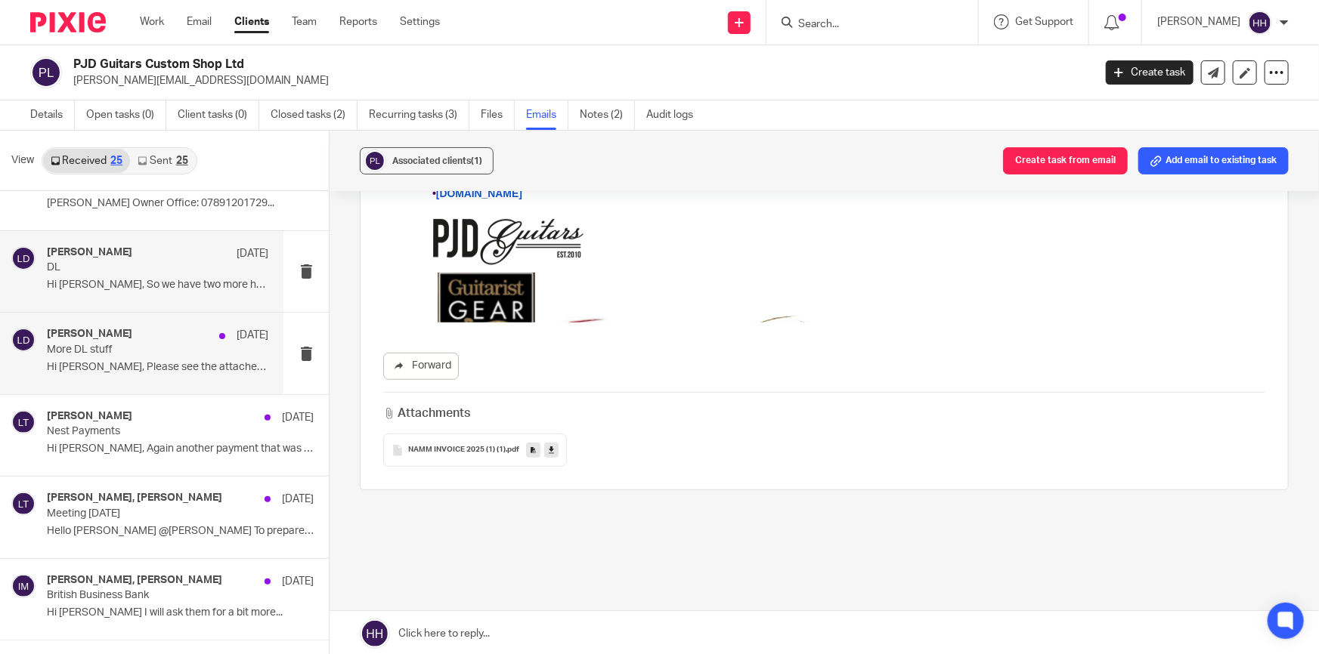
click at [109, 353] on p "More DL stuff" at bounding box center [136, 350] width 178 height 13
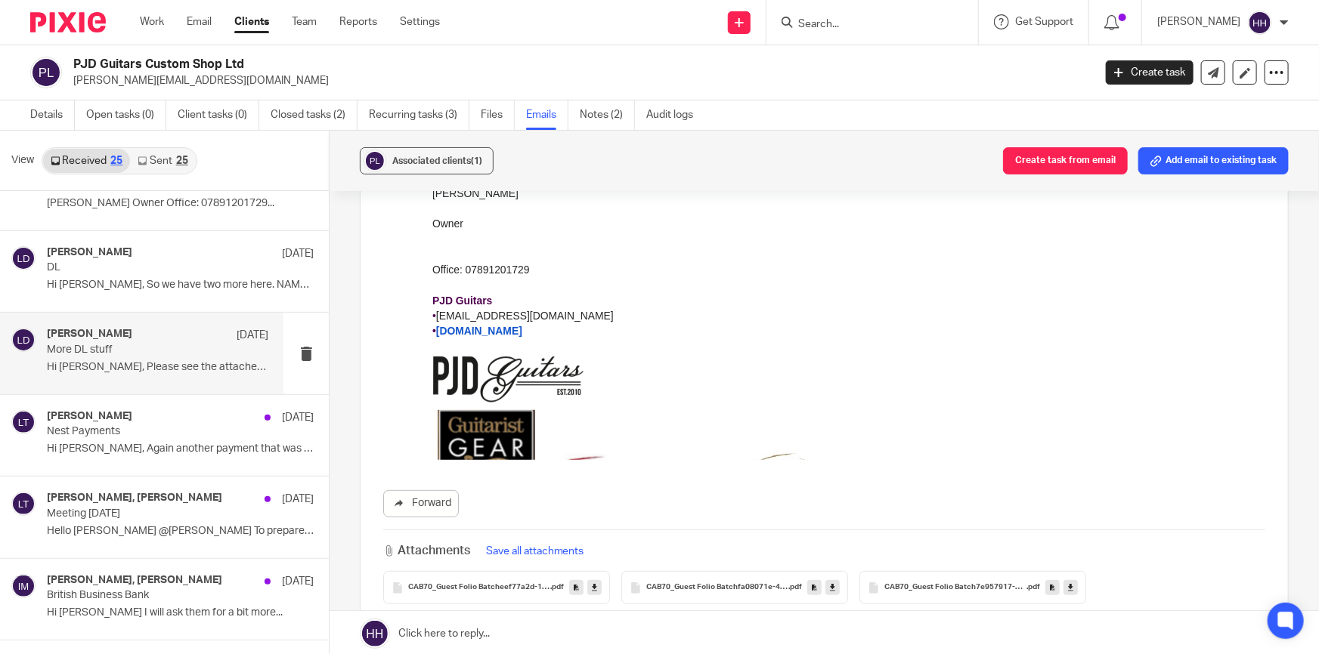
scroll to position [412, 0]
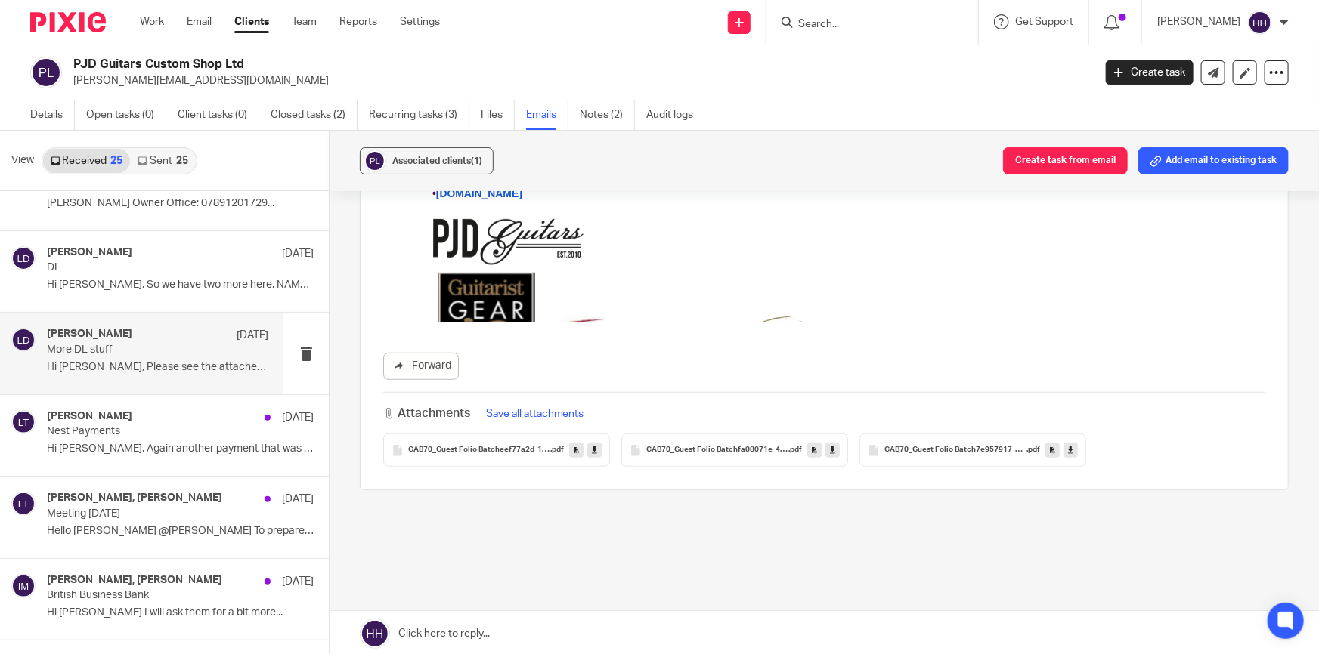
click at [497, 446] on span "CAB70_Guest Folio Batcheef77a2d-1c24-4ee7-b537-81f80f7a3cda" at bounding box center [479, 450] width 142 height 9
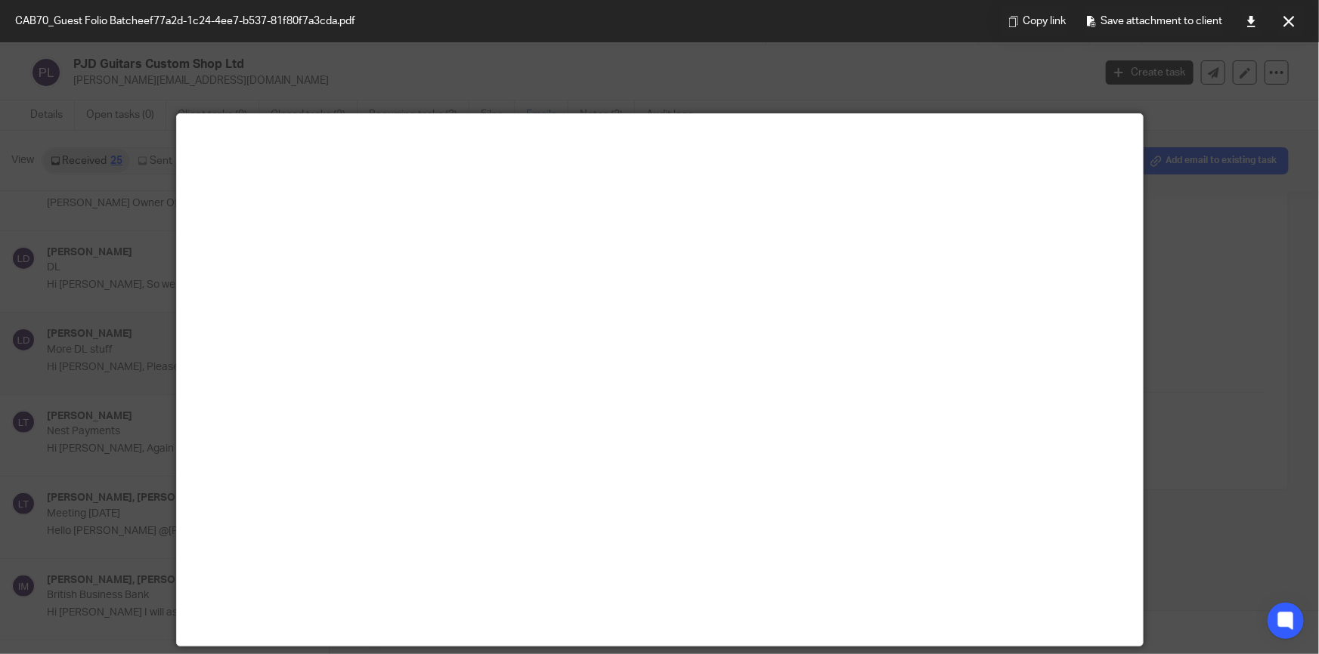
click at [1198, 162] on div at bounding box center [659, 327] width 1319 height 654
click at [1298, 13] on button at bounding box center [1288, 21] width 30 height 30
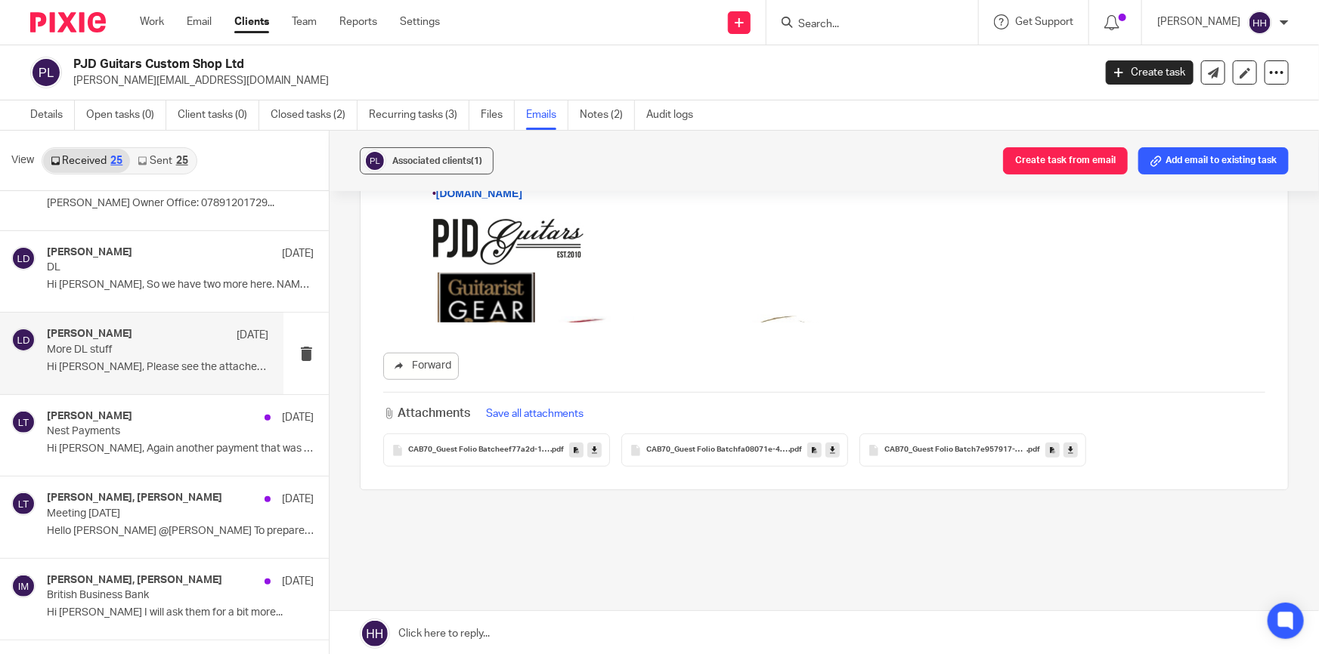
click at [719, 446] on span "CAB70_Guest Folio Batchfa08071e-4599-41ba-a778-0b3fca4a13f2" at bounding box center [717, 450] width 142 height 9
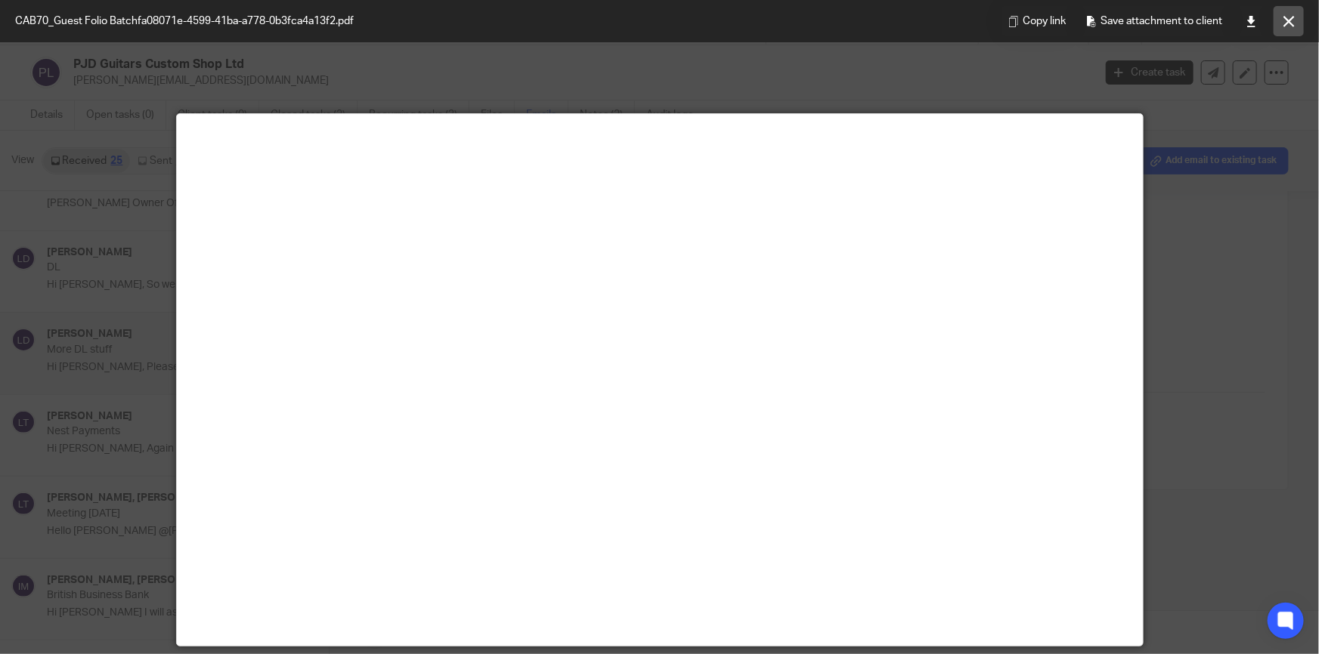
click at [1299, 20] on button at bounding box center [1288, 21] width 30 height 30
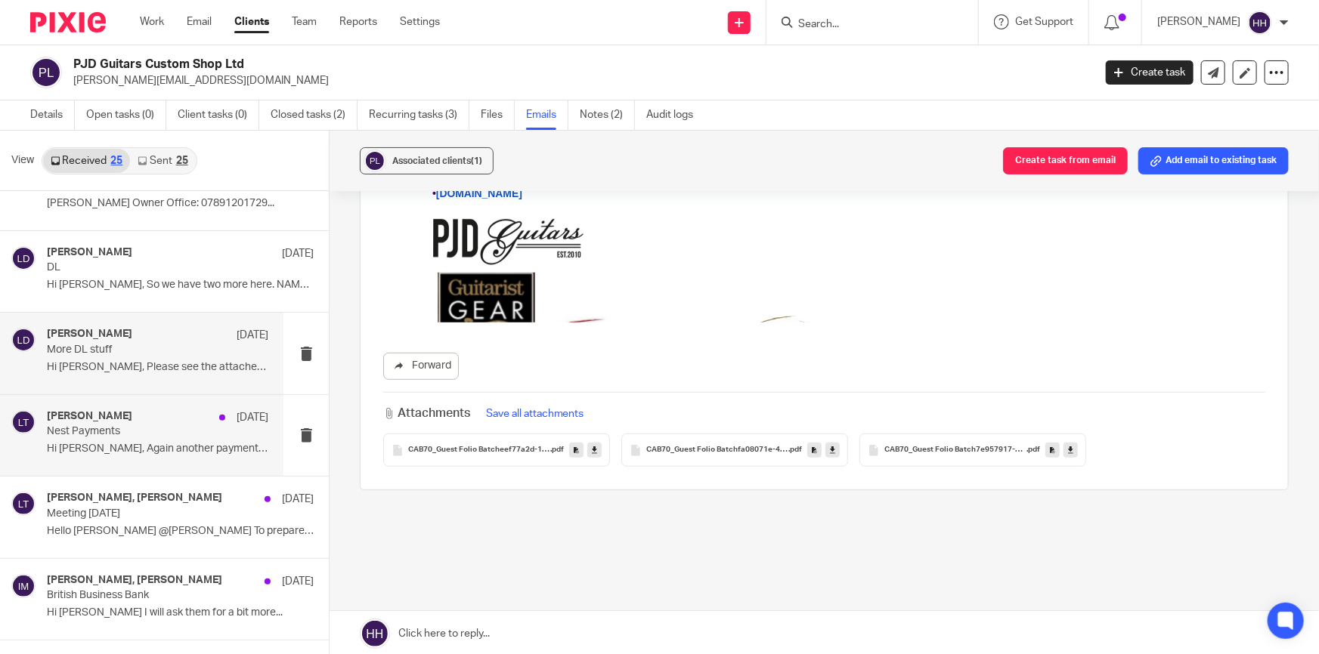
click at [125, 438] on div "[PERSON_NAME] [DATE] Nest Payments Hi [PERSON_NAME], Again another payment that…" at bounding box center [157, 435] width 221 height 51
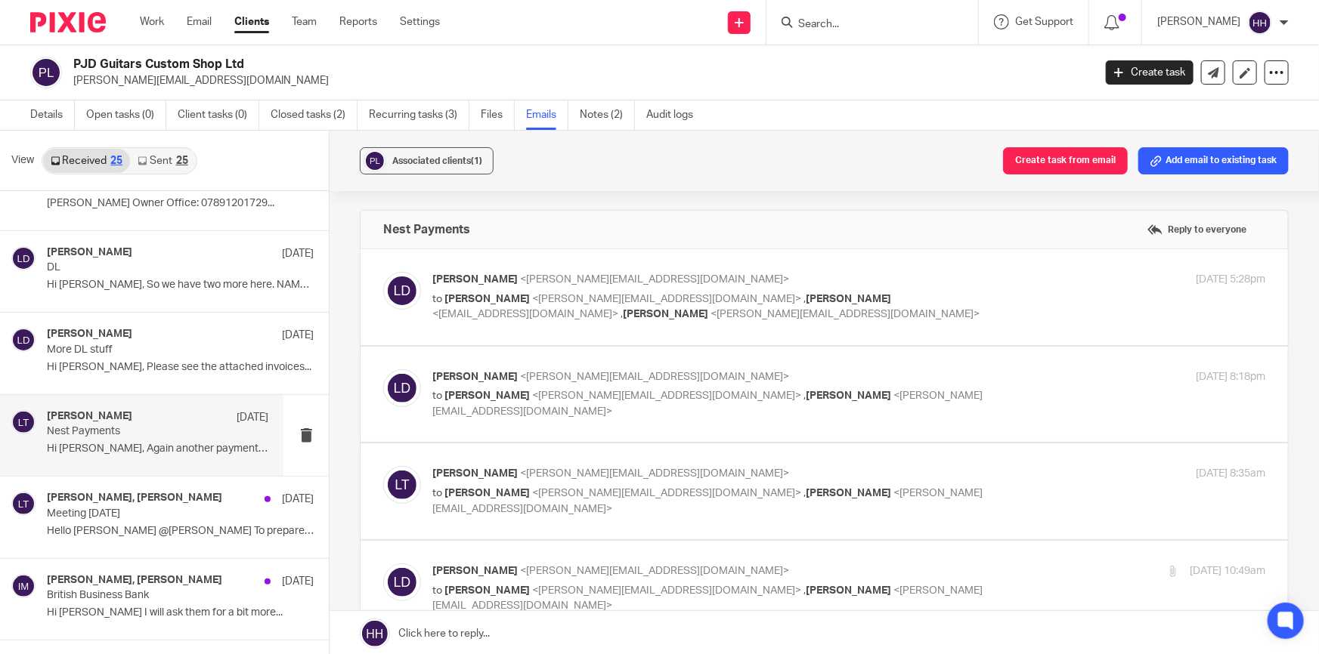
scroll to position [137, 0]
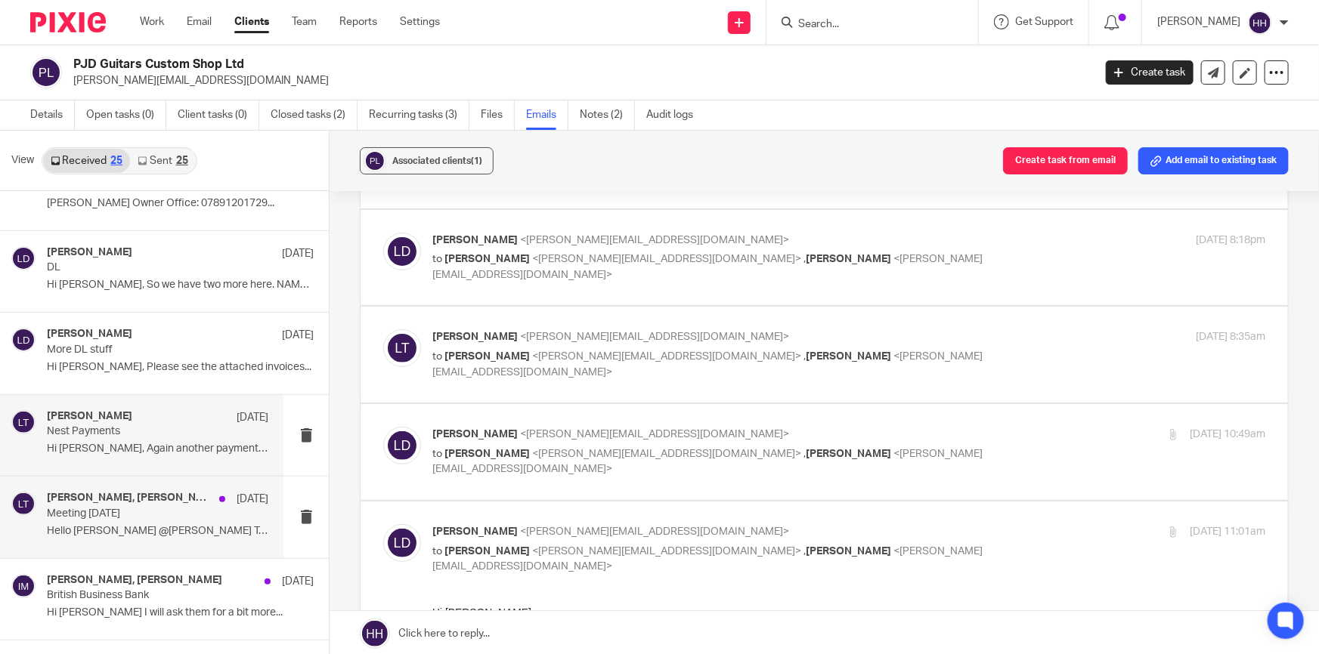
click at [82, 515] on p "Meeting [DATE]" at bounding box center [136, 514] width 178 height 13
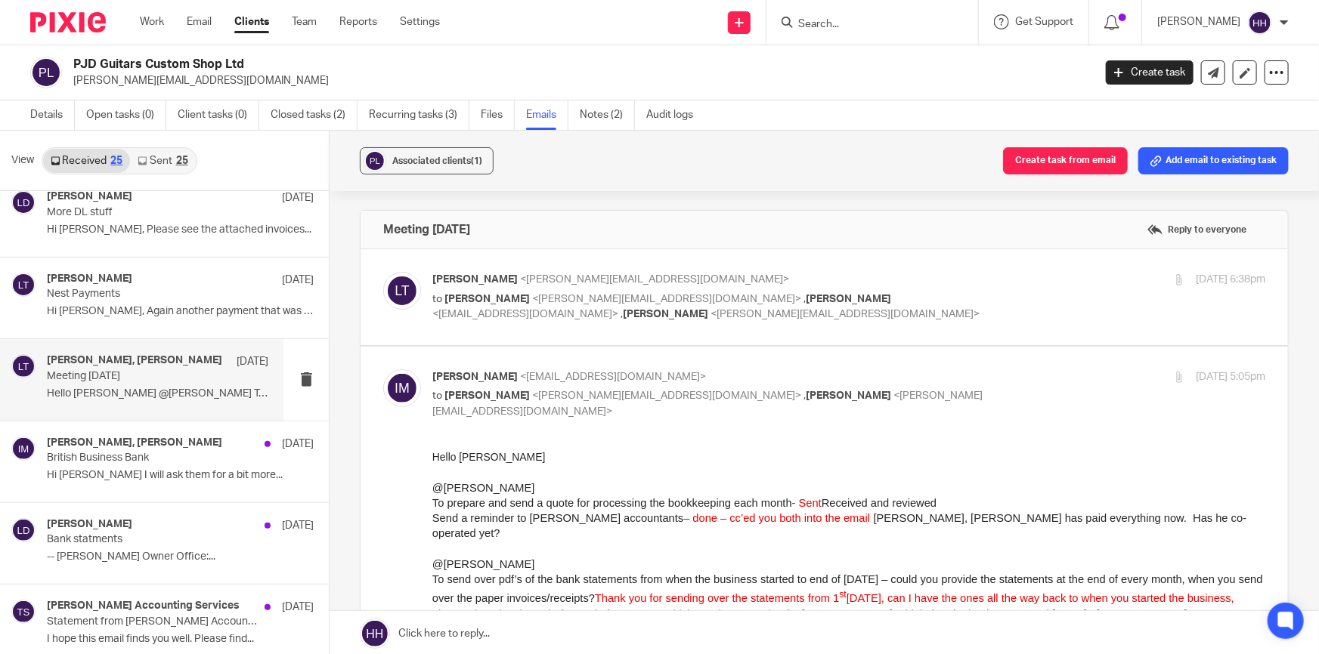
scroll to position [0, 0]
click at [128, 459] on p "British Business Bank" at bounding box center [136, 458] width 178 height 13
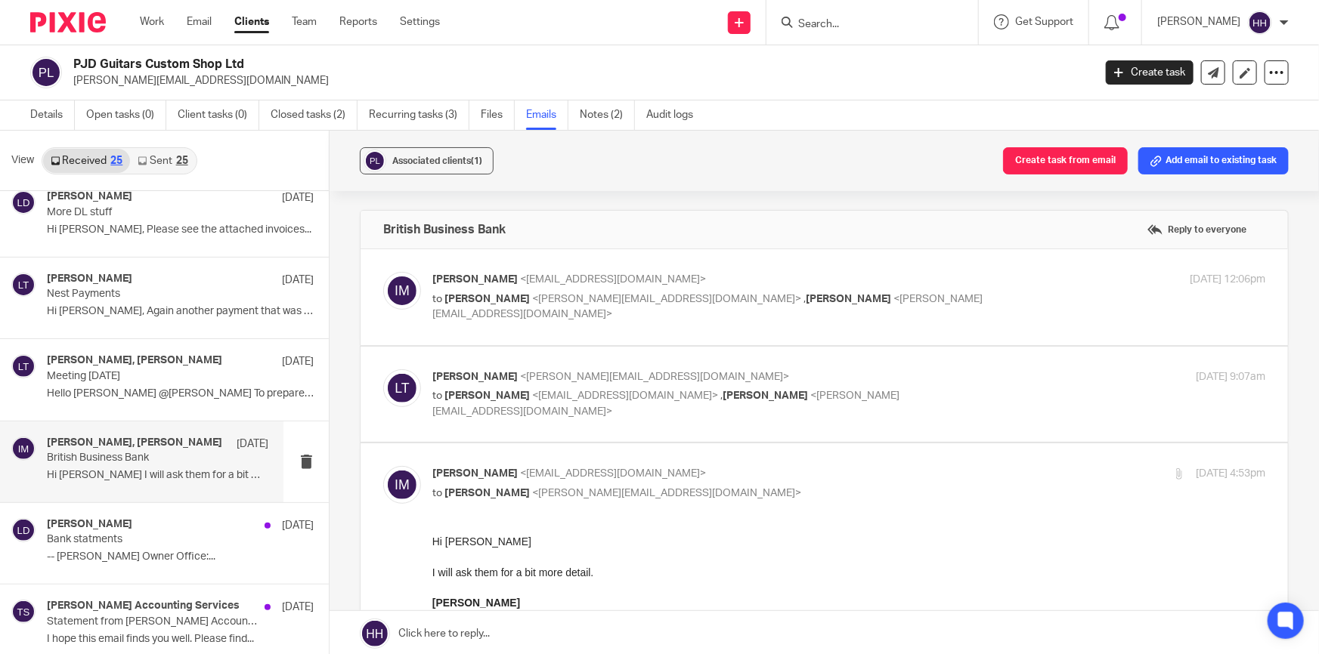
click at [880, 278] on p "[PERSON_NAME] <[EMAIL_ADDRESS][DOMAIN_NAME]>" at bounding box center [709, 280] width 555 height 16
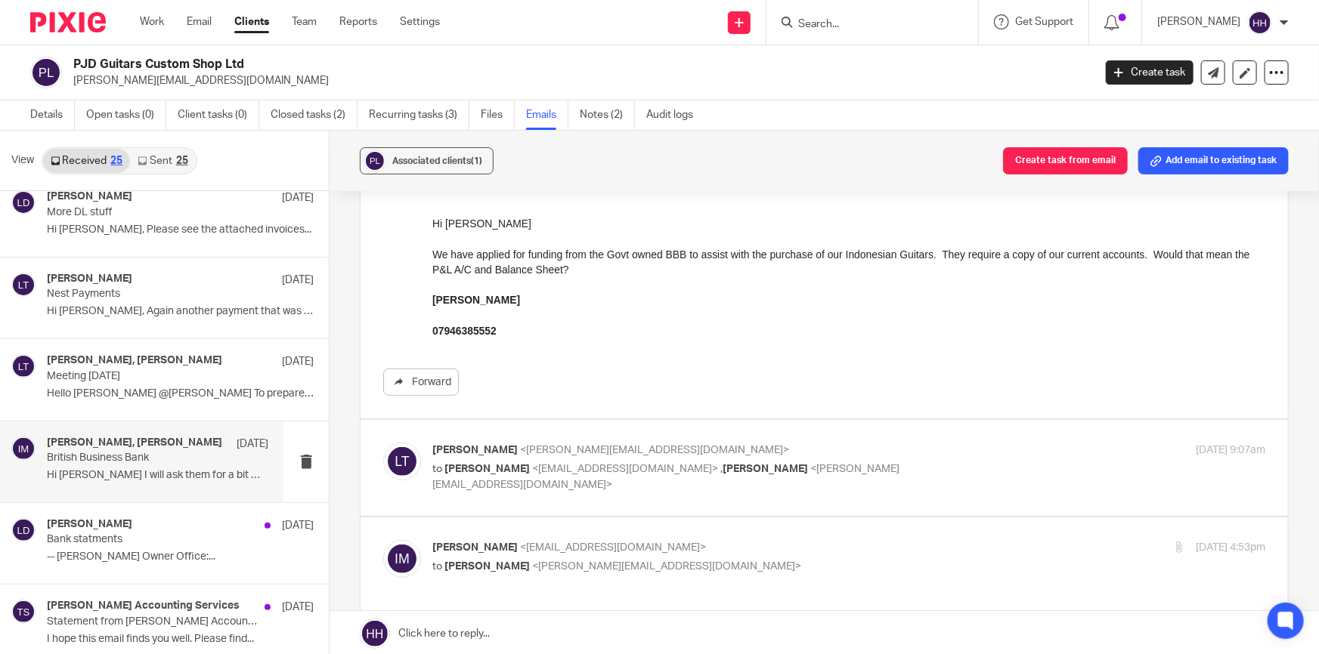
scroll to position [68, 0]
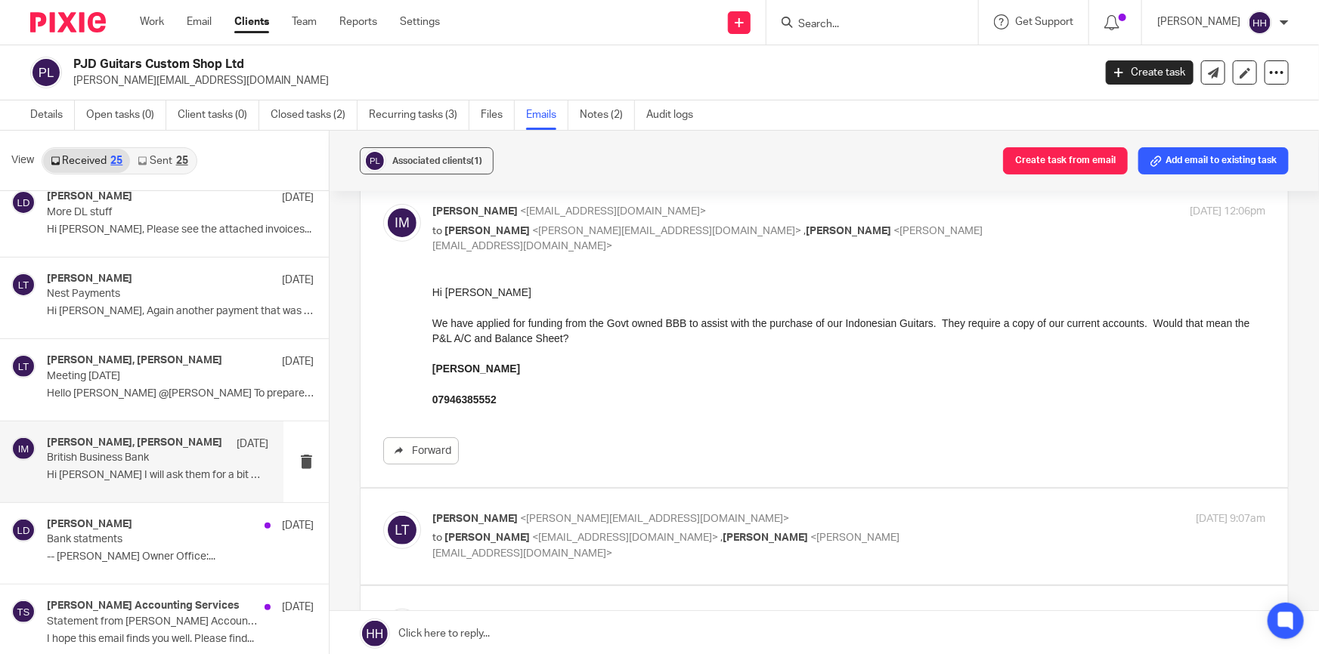
click at [939, 240] on div "[PERSON_NAME] <[EMAIL_ADDRESS][DOMAIN_NAME]> to [PERSON_NAME] <[PERSON_NAME][EM…" at bounding box center [848, 229] width 833 height 51
checkbox input "false"
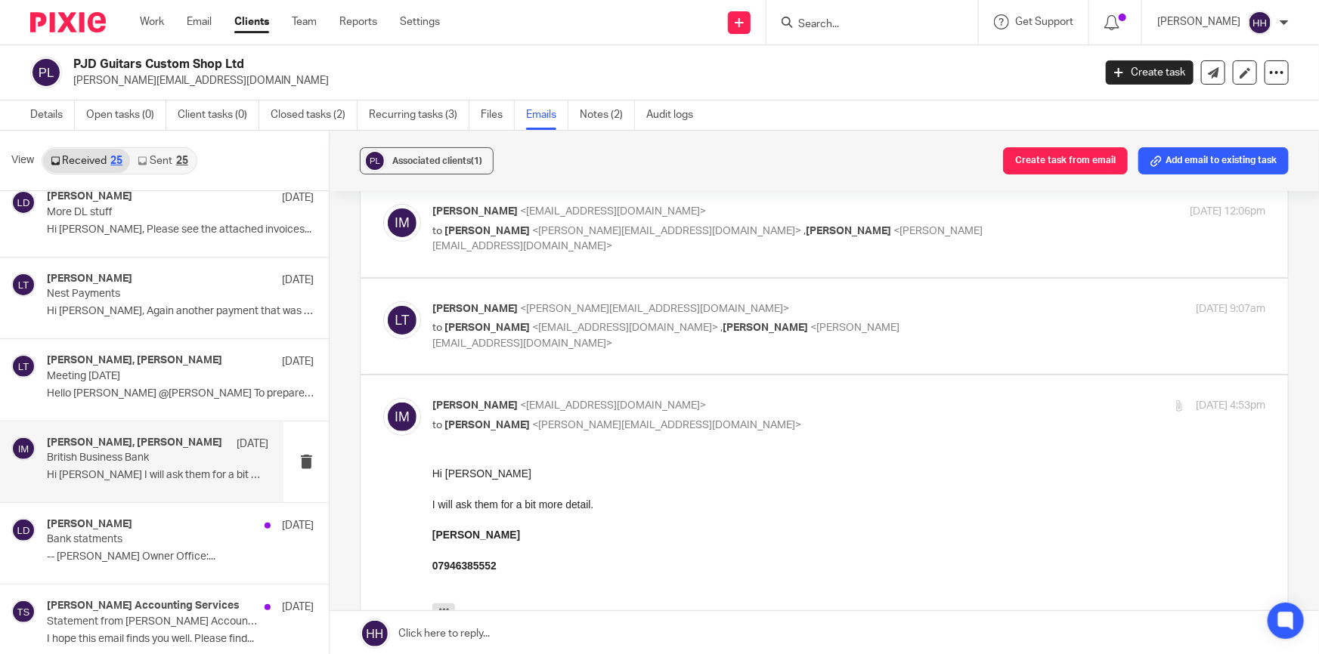
click at [899, 314] on p "[PERSON_NAME] <[EMAIL_ADDRESS][DOMAIN_NAME]>" at bounding box center [709, 310] width 555 height 16
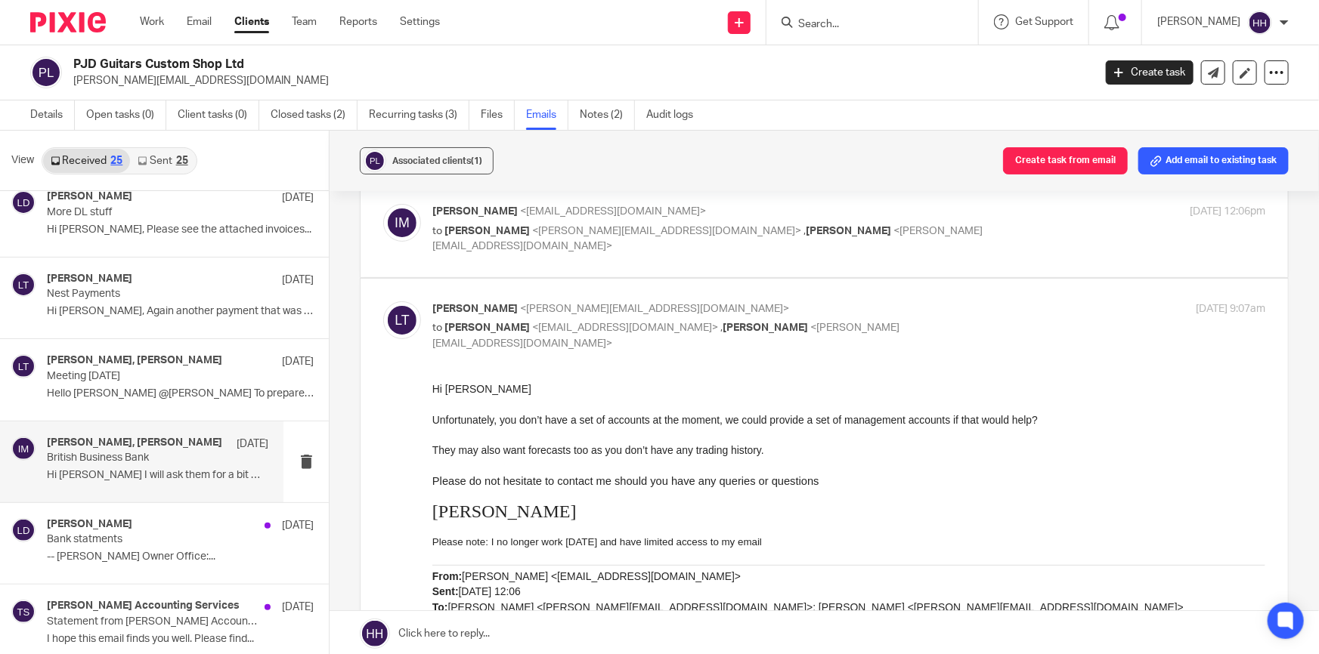
scroll to position [206, 0]
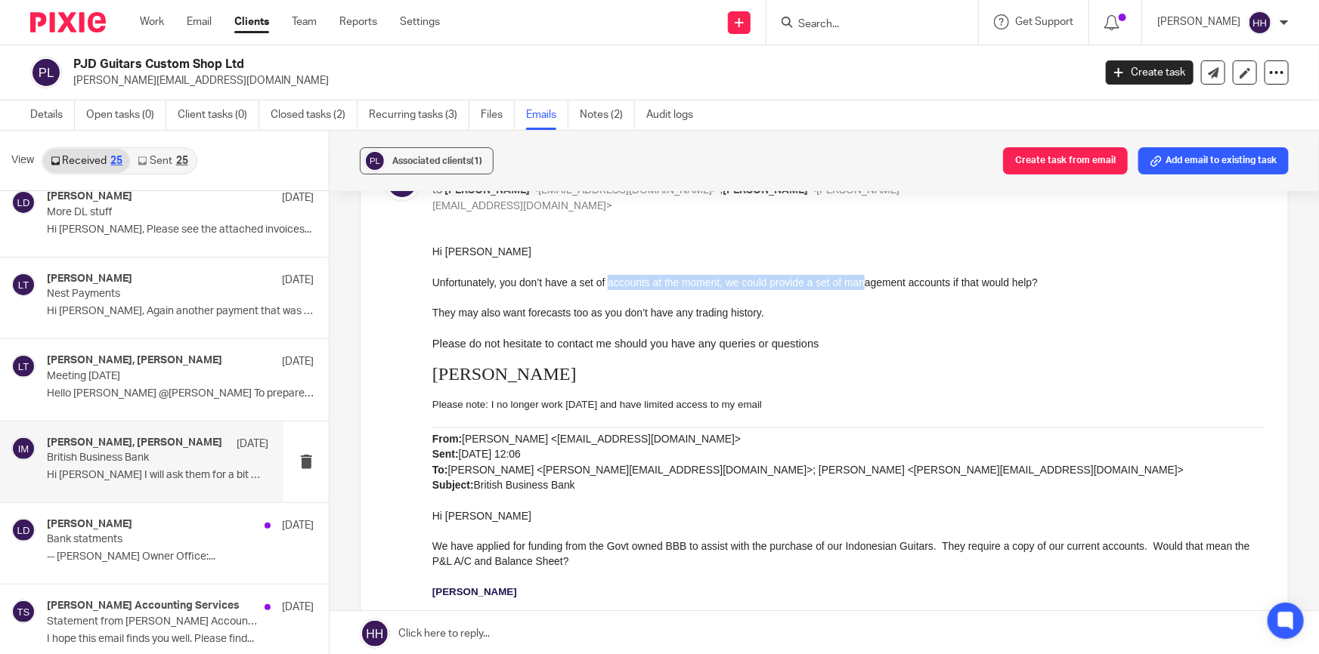
drag, startPoint x: 608, startPoint y: 279, endPoint x: 866, endPoint y: 280, distance: 257.7
click at [866, 280] on span "Unfortunately, you don’t have a set of accounts at the moment, we could provide…" at bounding box center [734, 283] width 605 height 12
click at [886, 279] on span "Unfortunately, you don’t have a set of accounts at the moment, we could provide…" at bounding box center [734, 283] width 605 height 12
drag, startPoint x: 853, startPoint y: 274, endPoint x: 989, endPoint y: 274, distance: 136.0
click at [989, 275] on p "Unfortunately, you don’t have a set of accounts at the moment, we could provide…" at bounding box center [848, 282] width 833 height 15
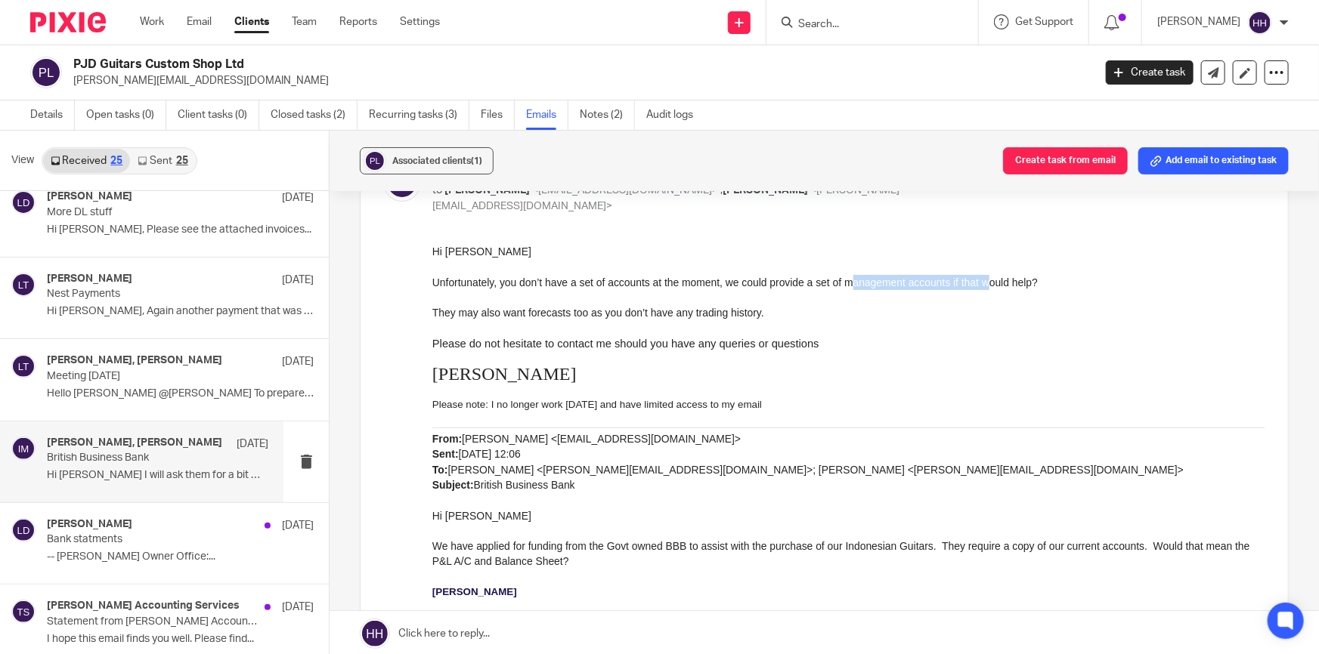
click at [990, 275] on p "Unfortunately, you don’t have a set of accounts at the moment, we could provide…" at bounding box center [848, 282] width 833 height 15
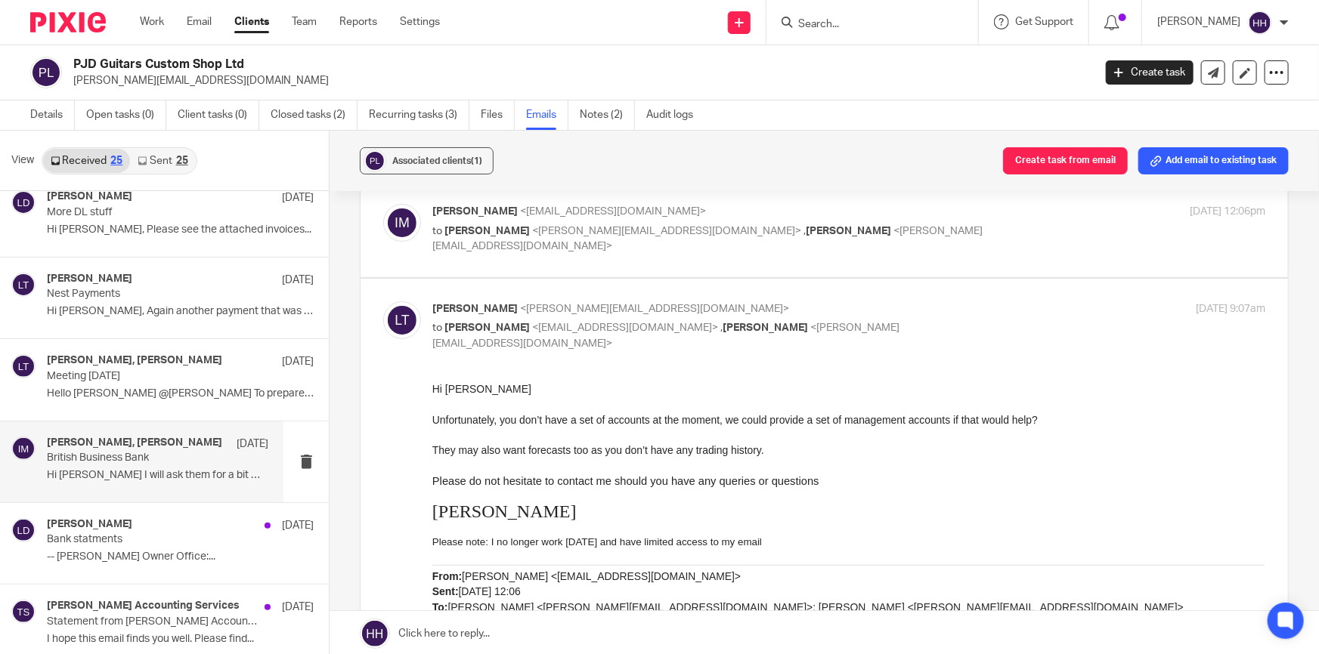
click at [943, 308] on p "[PERSON_NAME] <[EMAIL_ADDRESS][DOMAIN_NAME]>" at bounding box center [709, 310] width 555 height 16
checkbox input "false"
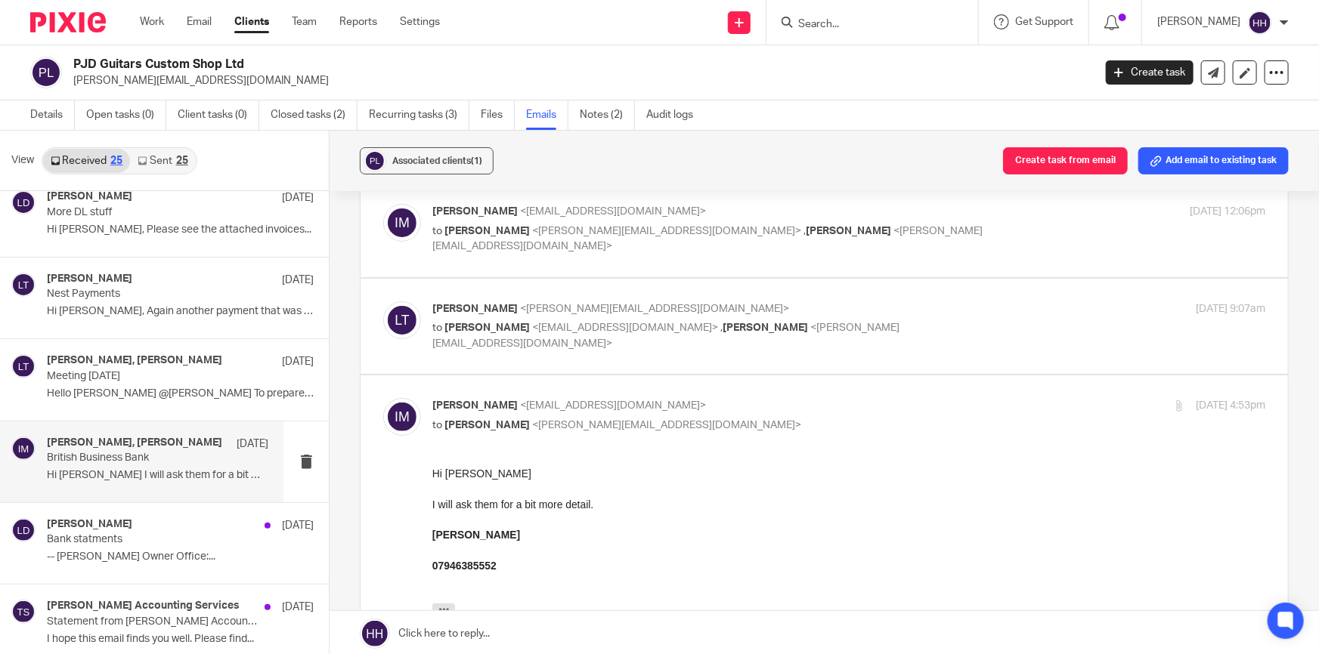
click at [871, 408] on p "[PERSON_NAME] <[EMAIL_ADDRESS][DOMAIN_NAME]>" at bounding box center [709, 406] width 555 height 16
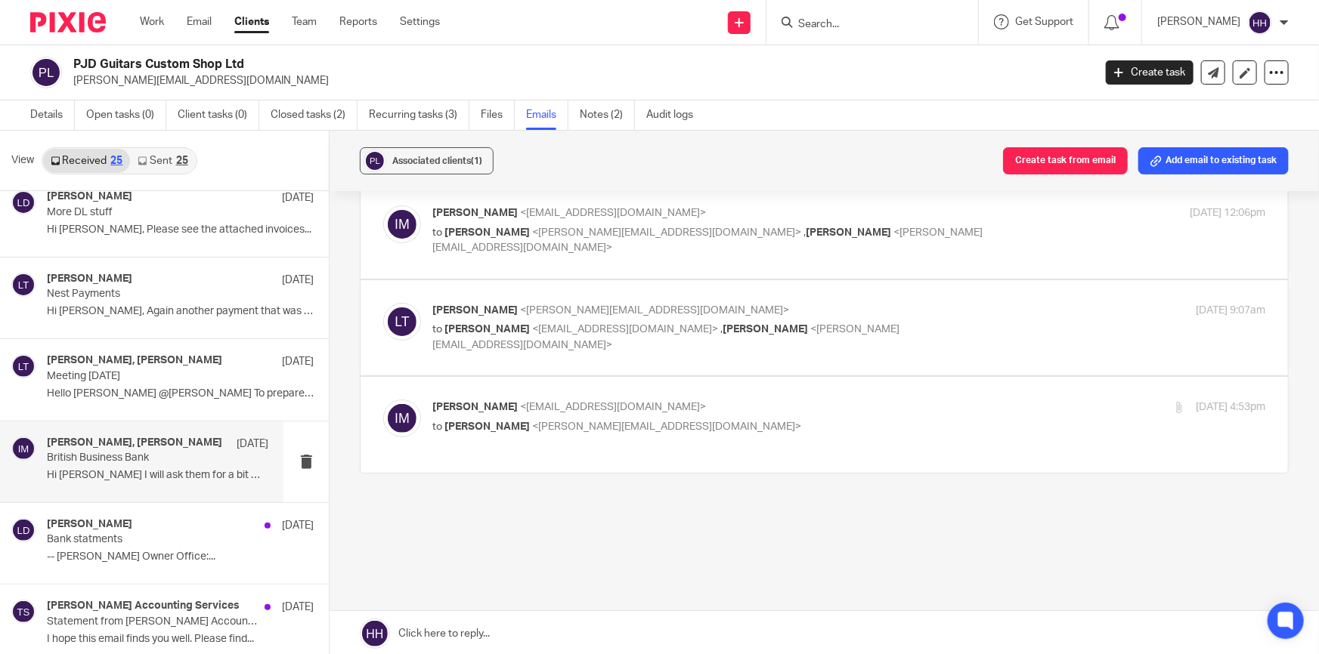
click at [820, 407] on p "[PERSON_NAME] <[EMAIL_ADDRESS][DOMAIN_NAME]>" at bounding box center [709, 408] width 555 height 16
checkbox input "true"
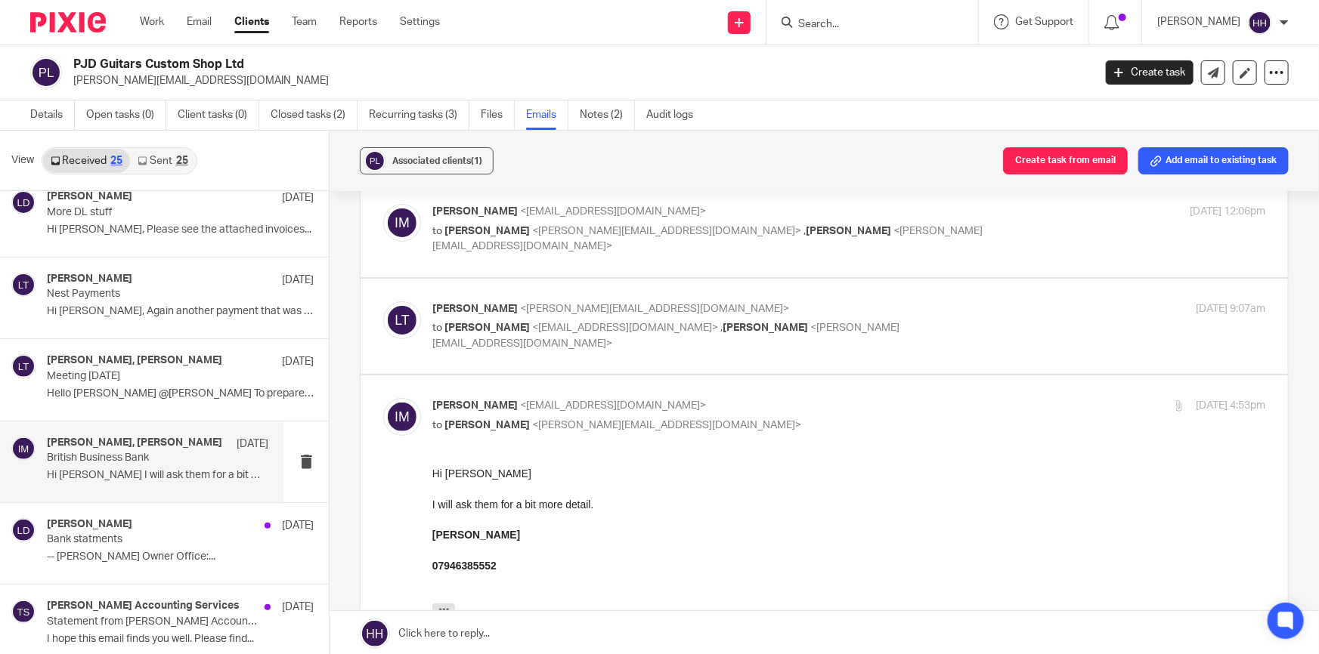
scroll to position [343, 0]
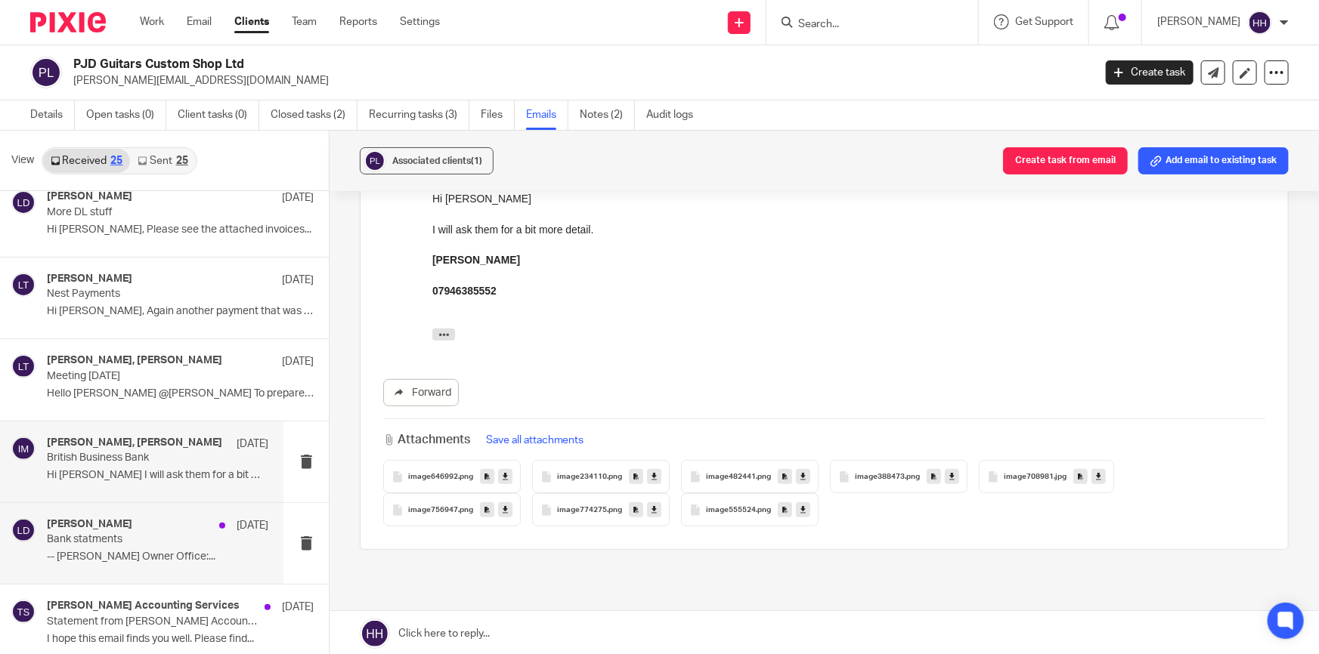
click at [106, 528] on h4 "[PERSON_NAME]" at bounding box center [89, 524] width 85 height 13
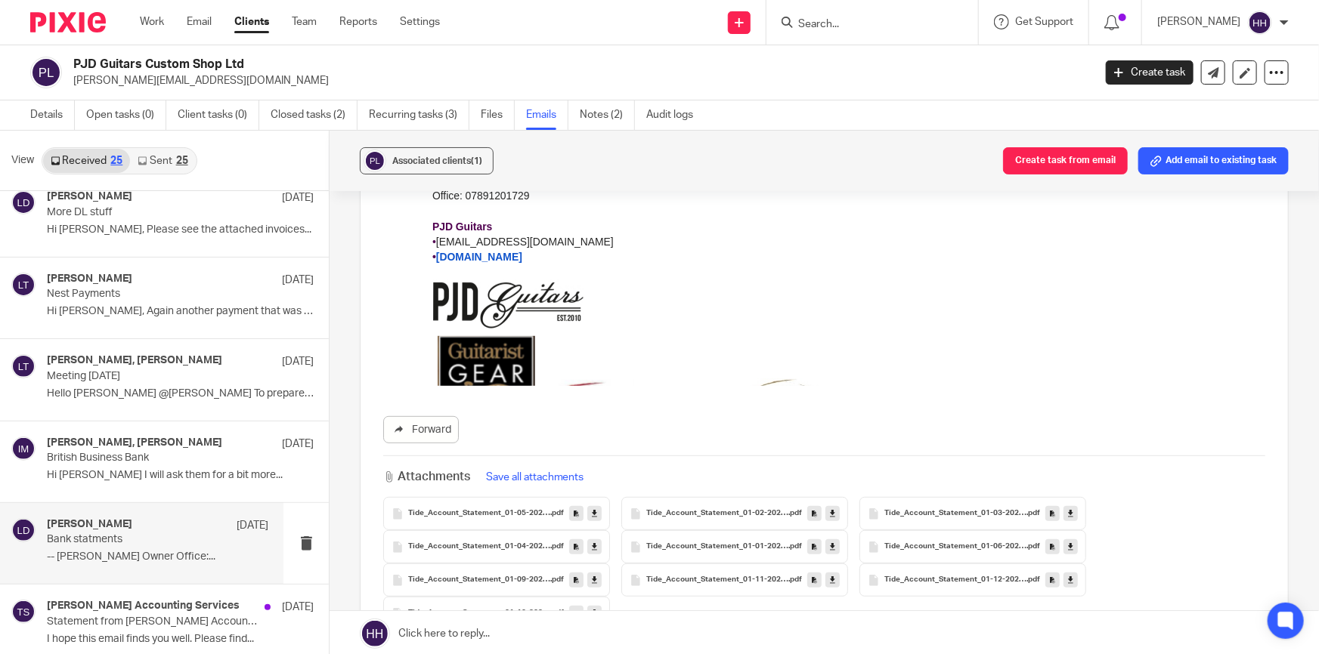
scroll to position [412, 0]
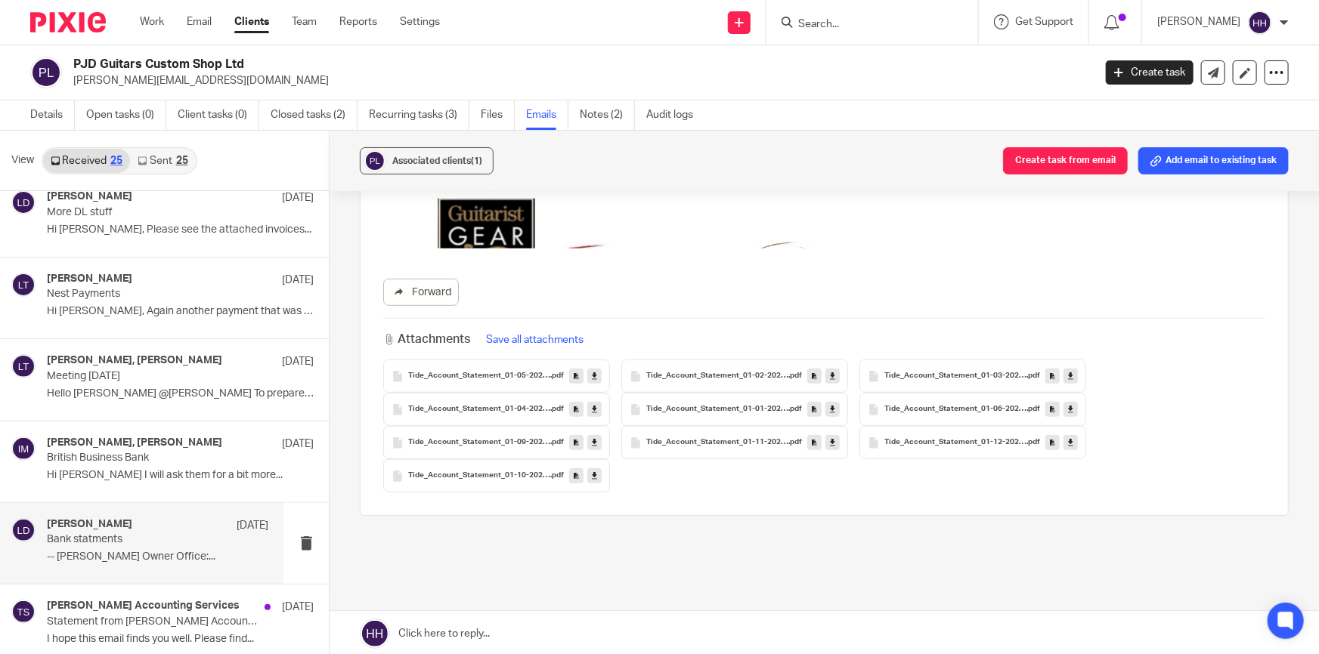
click at [490, 376] on span "Tide_Account_Statement_01-05-2025_31-05-2025 (1)" at bounding box center [479, 376] width 142 height 9
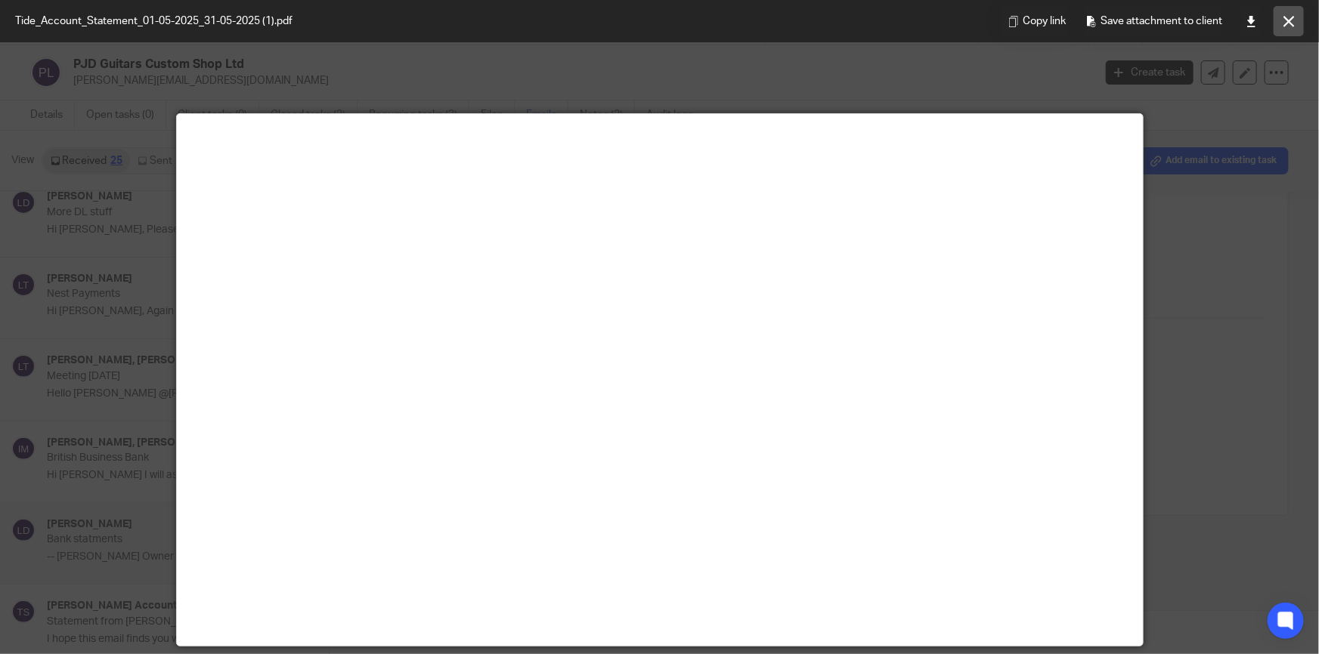
click at [1274, 27] on button at bounding box center [1288, 21] width 30 height 30
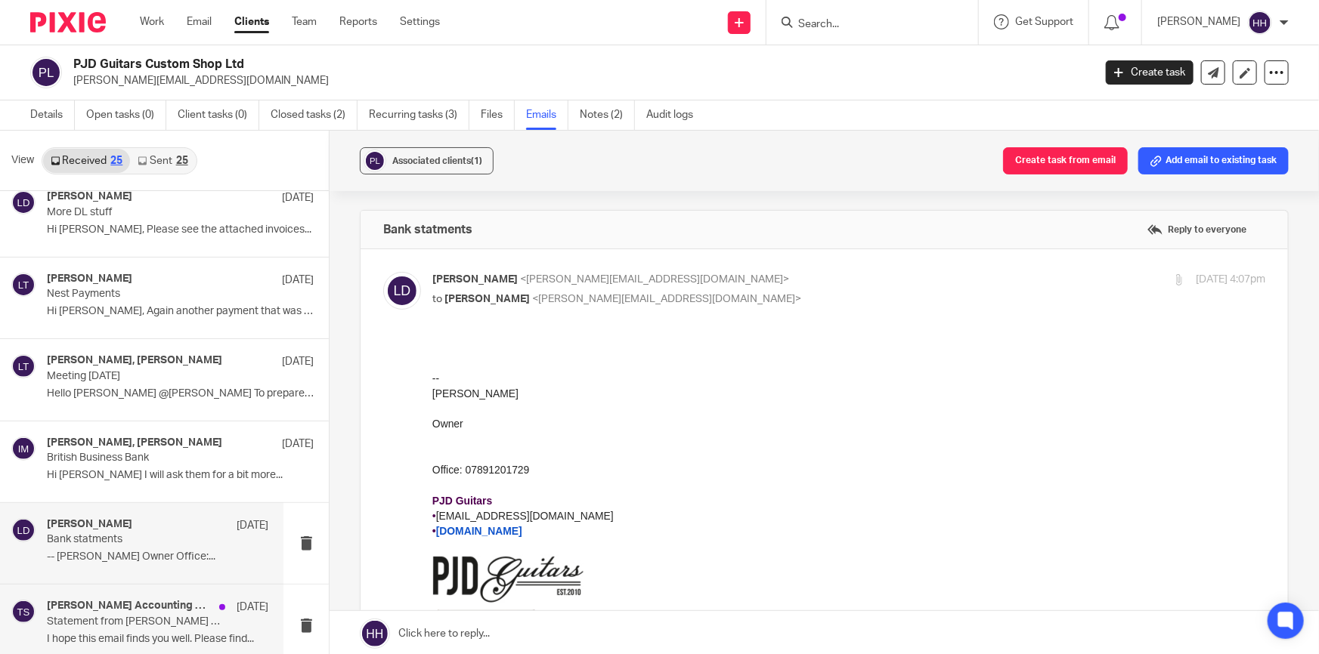
scroll to position [549, 0]
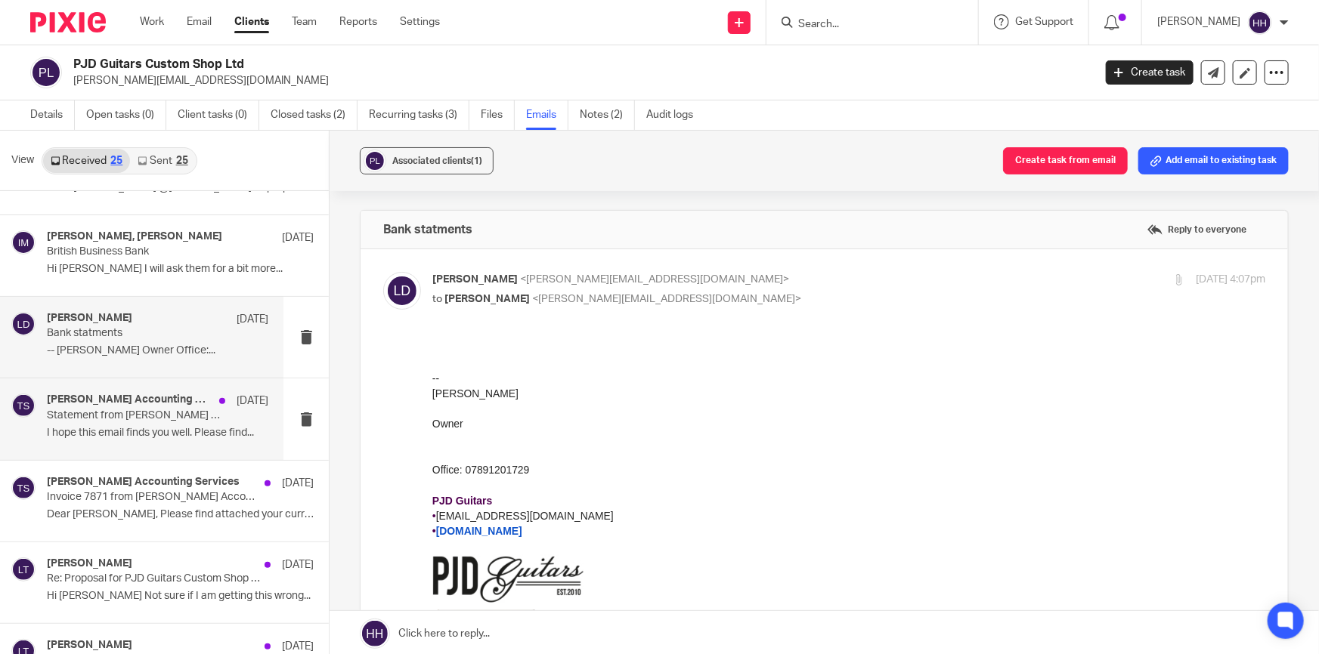
click at [104, 435] on p "I hope this email finds you well. Please find..." at bounding box center [157, 433] width 221 height 13
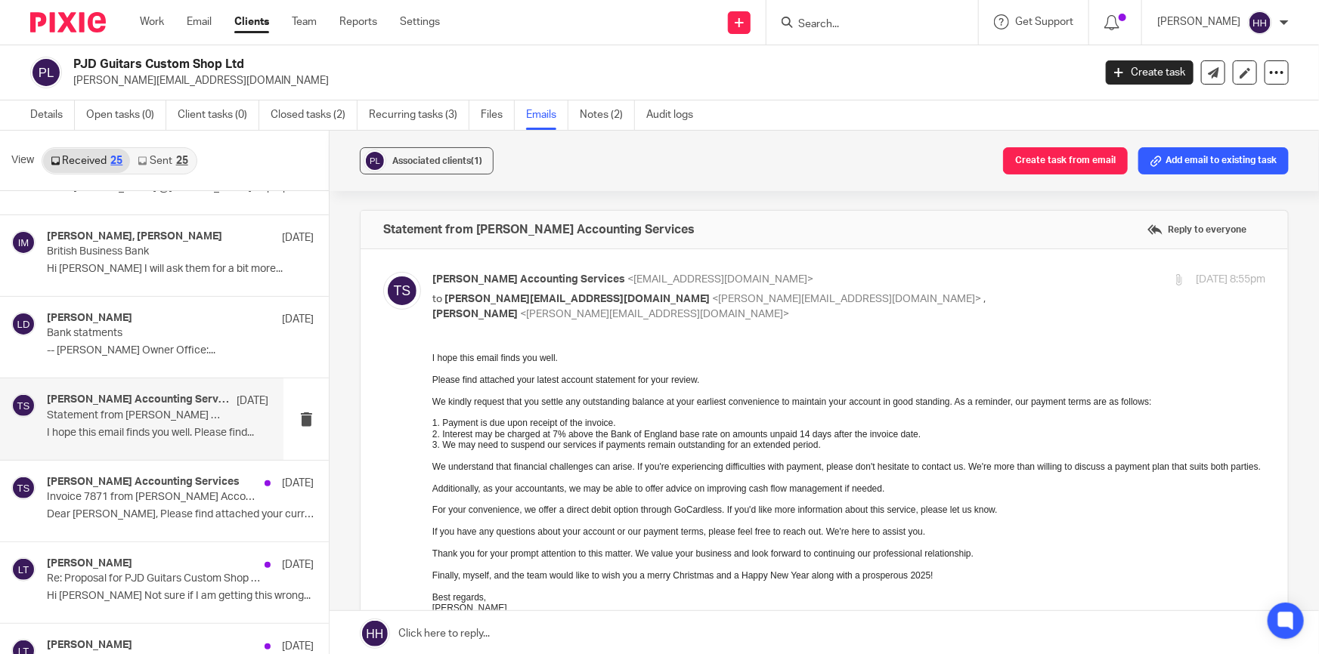
scroll to position [0, 0]
click at [125, 487] on h4 "[PERSON_NAME] Accounting Services" at bounding box center [129, 482] width 165 height 13
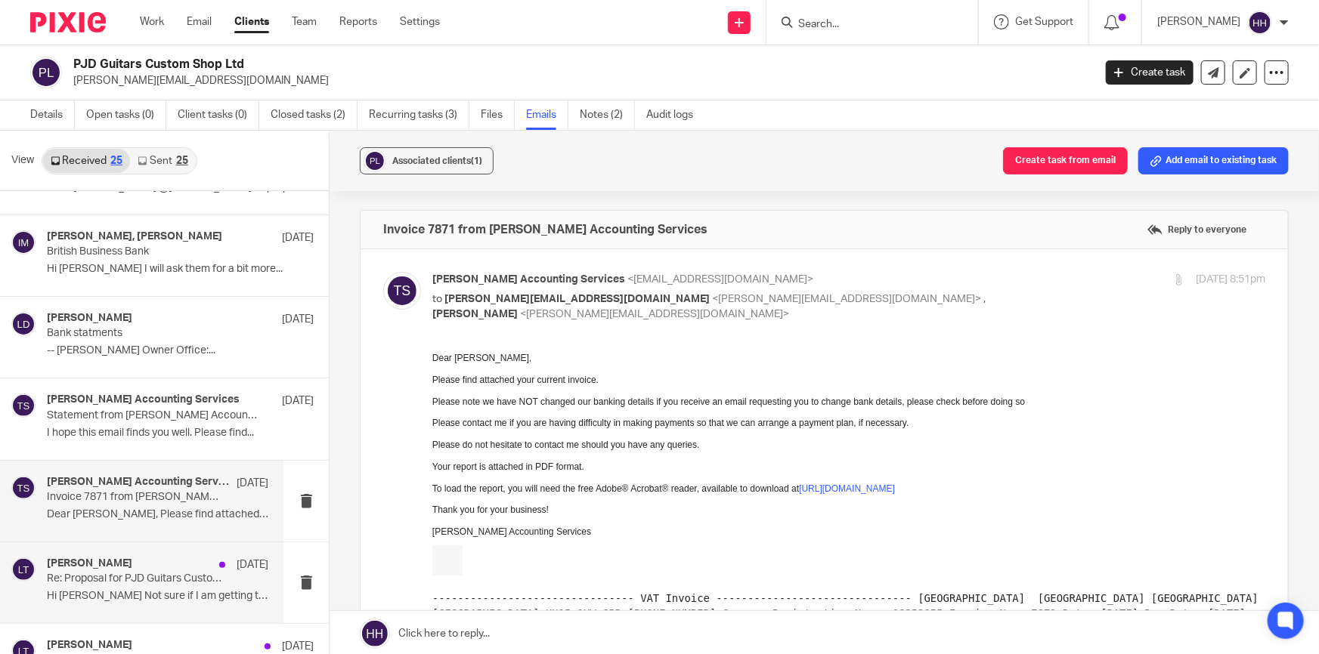
click at [110, 560] on div "[PERSON_NAME] [DATE]" at bounding box center [157, 565] width 221 height 15
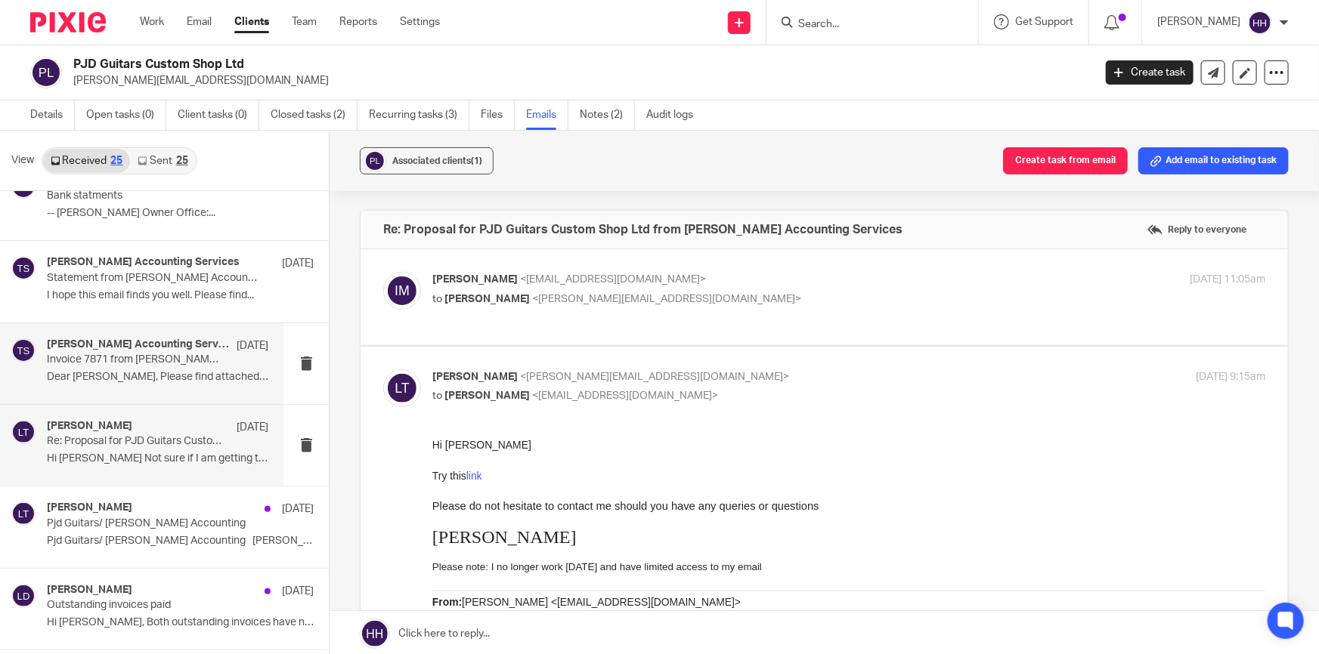
scroll to position [756, 0]
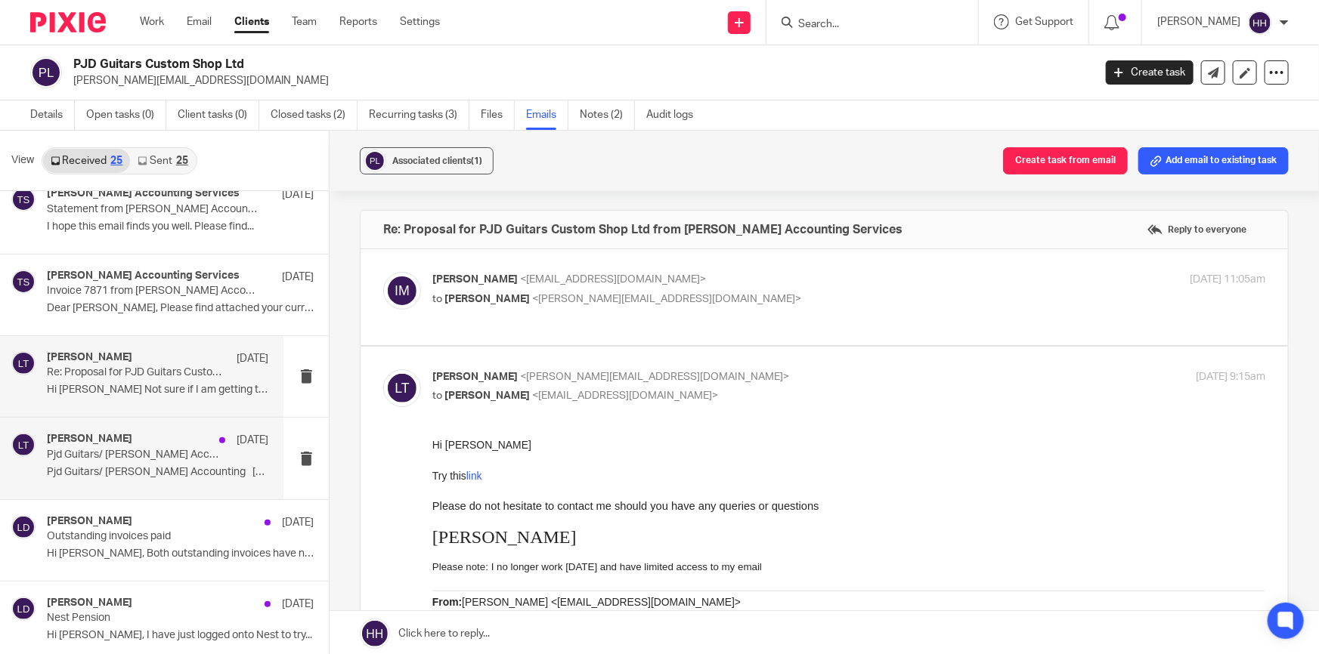
click at [140, 464] on div "[PERSON_NAME] [DATE] Pjd Guitars/ [PERSON_NAME] Accounting Pjd Guitars/ [PERSON…" at bounding box center [157, 458] width 221 height 51
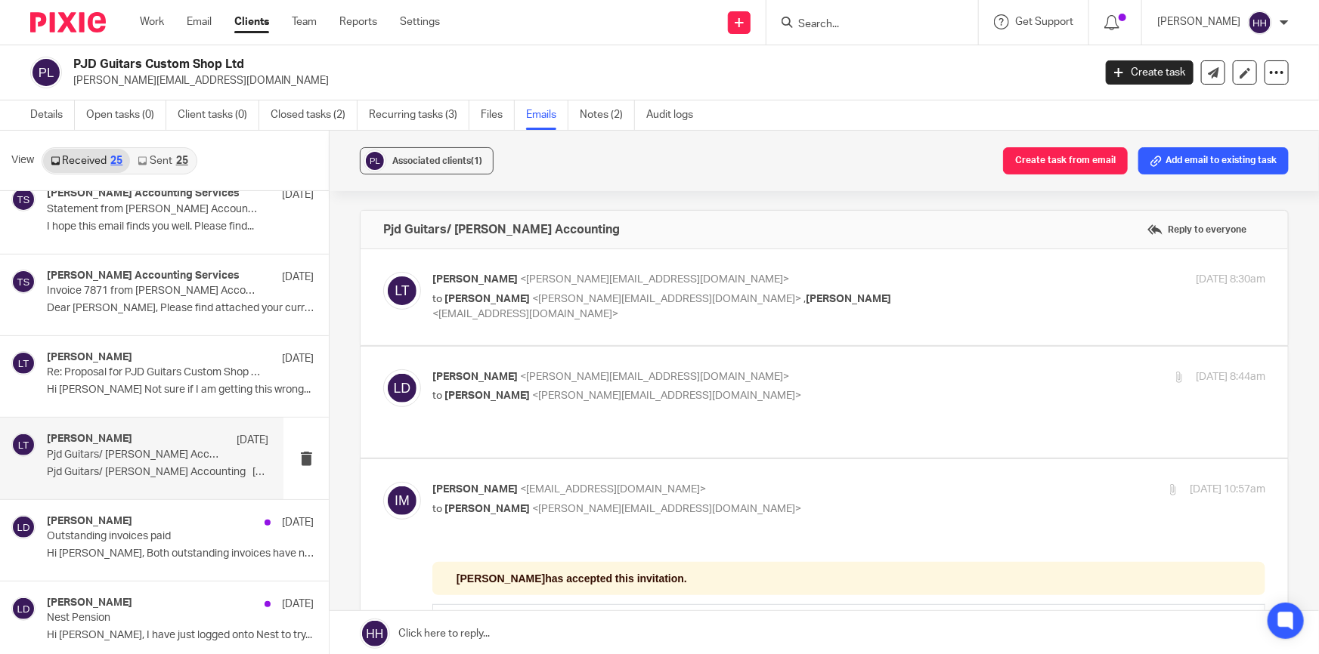
scroll to position [0, 0]
click at [859, 297] on p "to [PERSON_NAME] <[PERSON_NAME][EMAIL_ADDRESS][DOMAIN_NAME]> , [PERSON_NAME] <[…" at bounding box center [709, 307] width 555 height 31
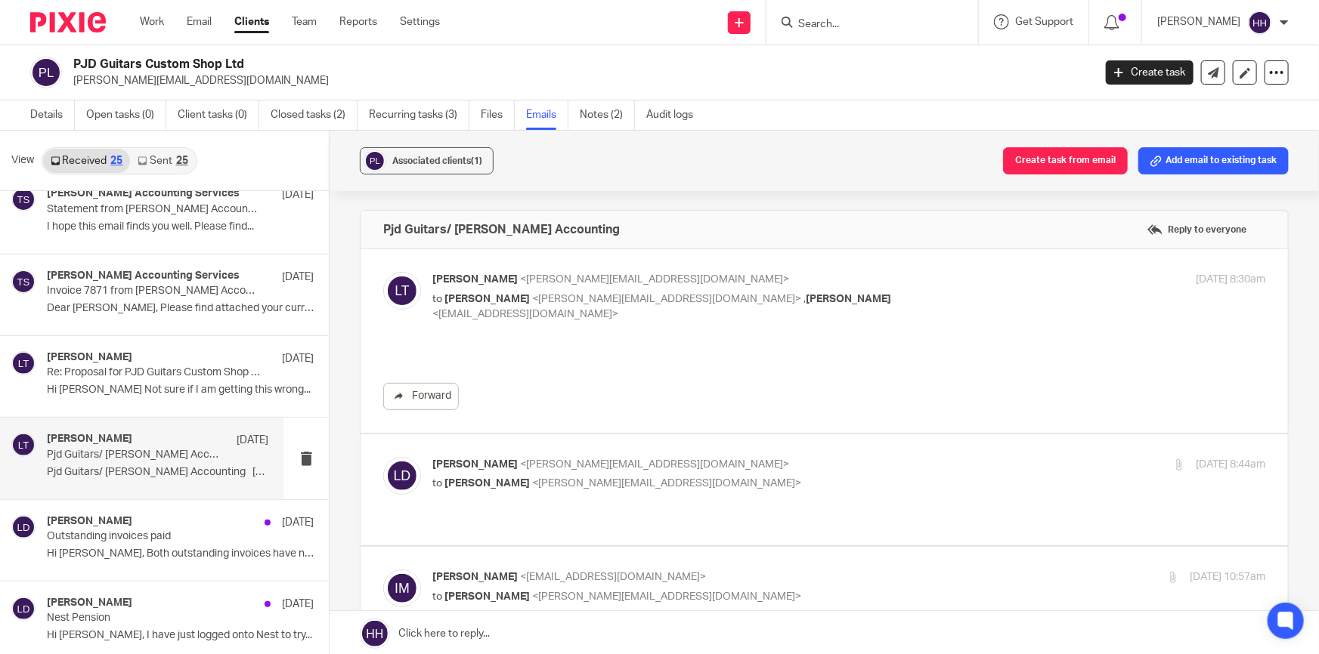
click at [868, 289] on div "[PERSON_NAME] <[EMAIL_ADDRESS][DOMAIN_NAME]> to [PERSON_NAME] <[PERSON_NAME][EM…" at bounding box center [709, 297] width 555 height 51
checkbox input "false"
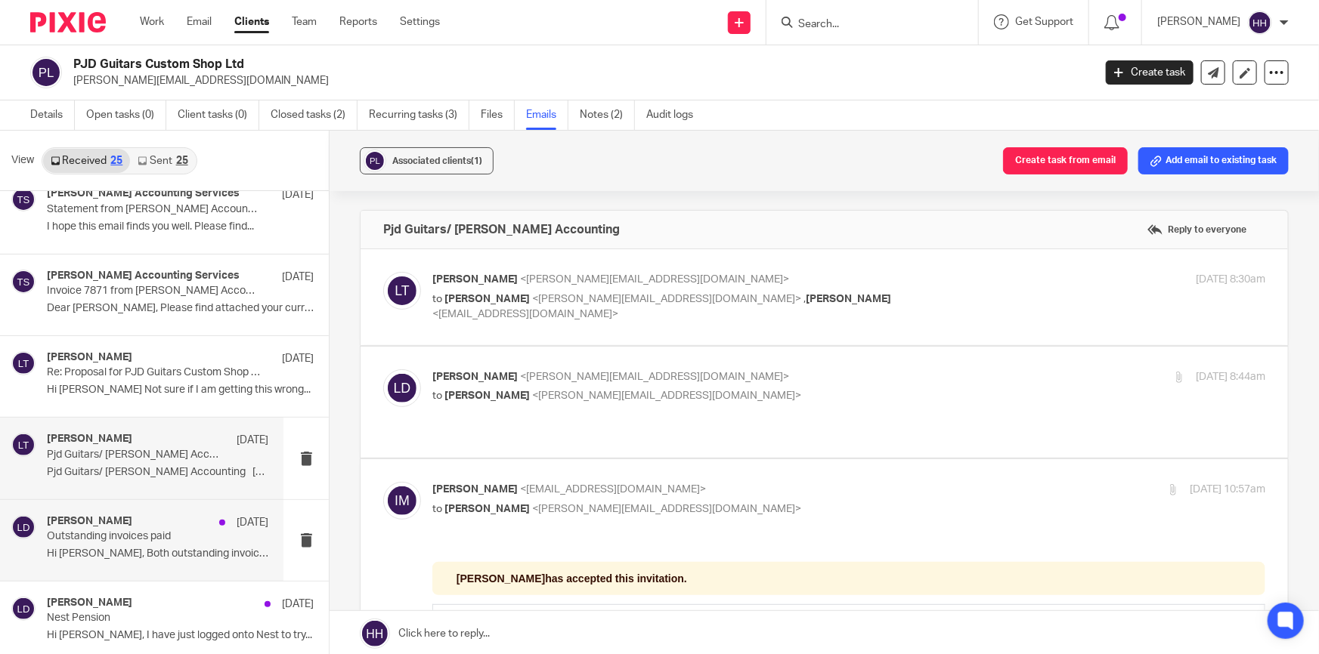
click at [118, 533] on p "Outstanding invoices paid" at bounding box center [136, 537] width 178 height 13
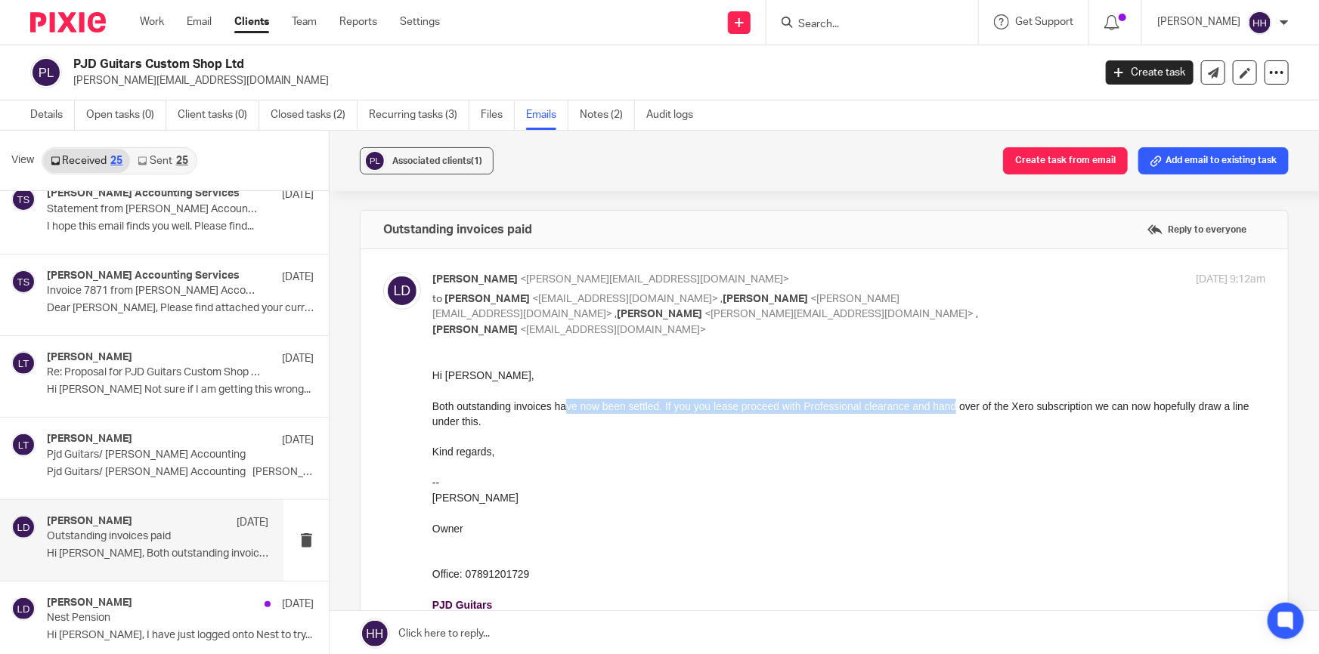
drag, startPoint x: 568, startPoint y: 408, endPoint x: 950, endPoint y: 401, distance: 382.5
click at [950, 401] on div "Both outstanding invoices have now been settled. If you you lease proceed with …" at bounding box center [848, 414] width 833 height 31
click at [986, 405] on div "Both outstanding invoices have now been settled. If you you lease proceed with …" at bounding box center [848, 414] width 833 height 31
click at [1013, 277] on div "[DATE] 9:12am" at bounding box center [1126, 280] width 277 height 16
checkbox input "false"
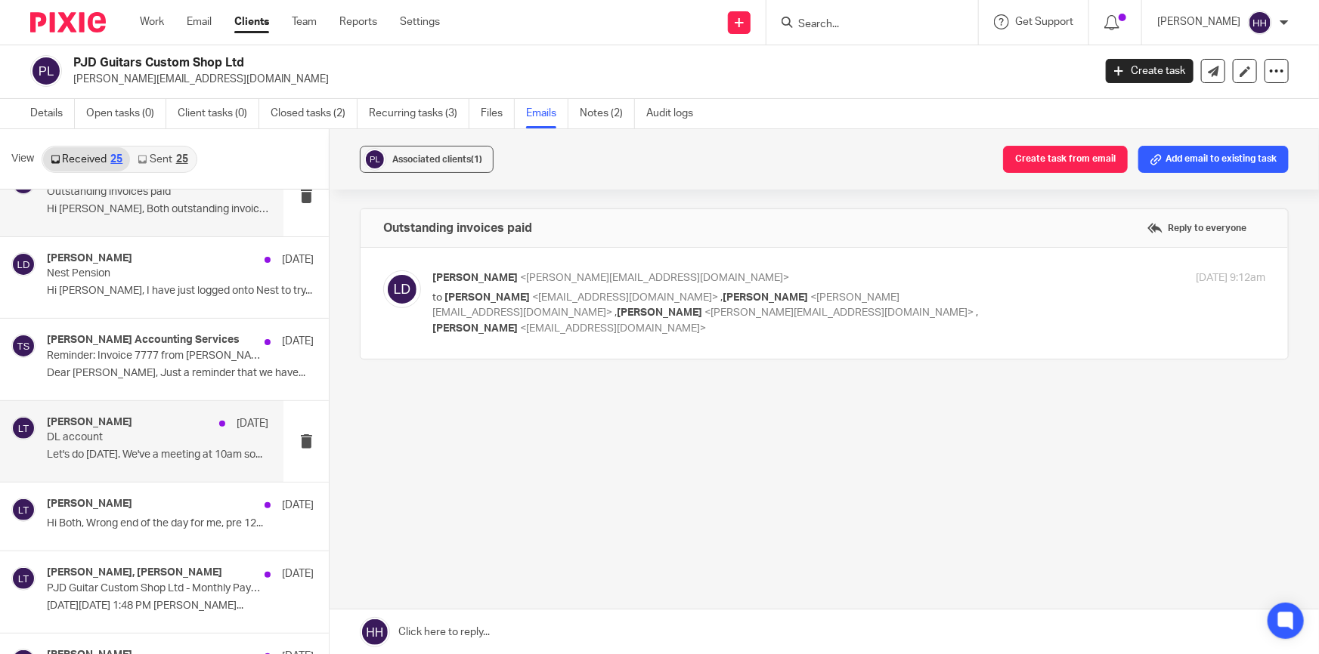
click at [128, 469] on div "[PERSON_NAME] [DATE] DL account Let's do [DATE]. We've a meeting at 10am so..." at bounding box center [141, 441] width 283 height 81
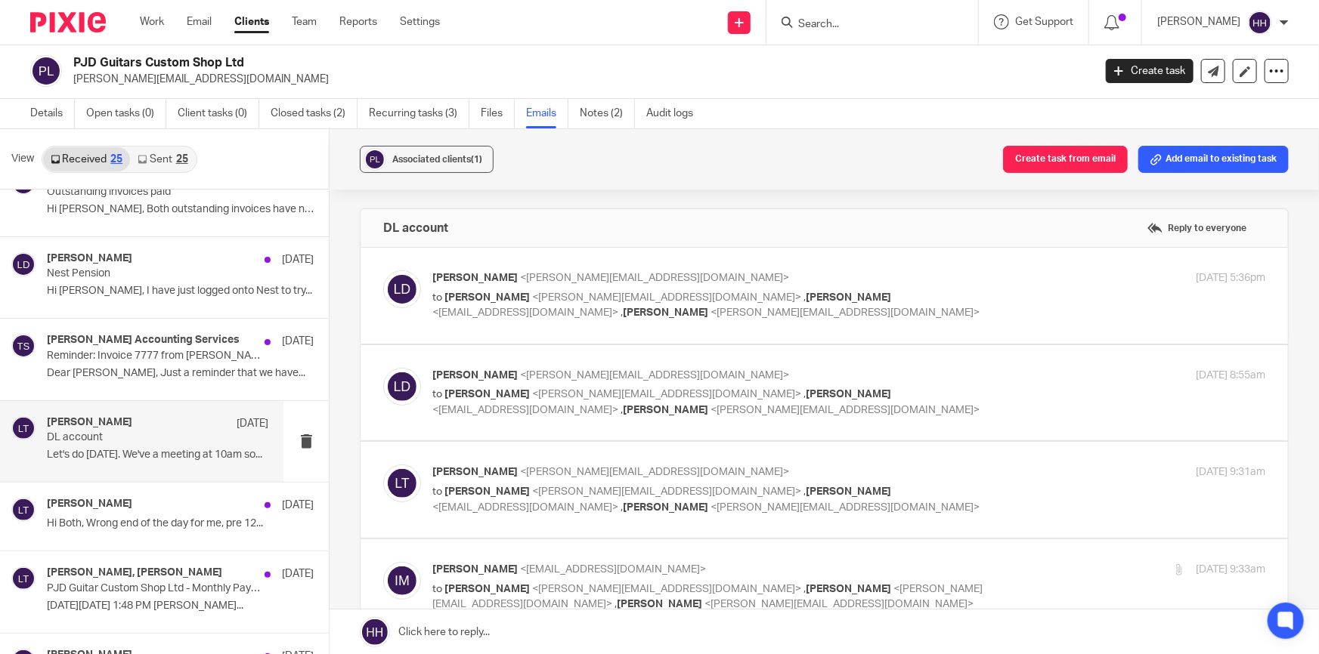
click at [990, 301] on div "[PERSON_NAME] <[PERSON_NAME][EMAIL_ADDRESS][DOMAIN_NAME]> to [PERSON_NAME] <[EM…" at bounding box center [848, 296] width 833 height 51
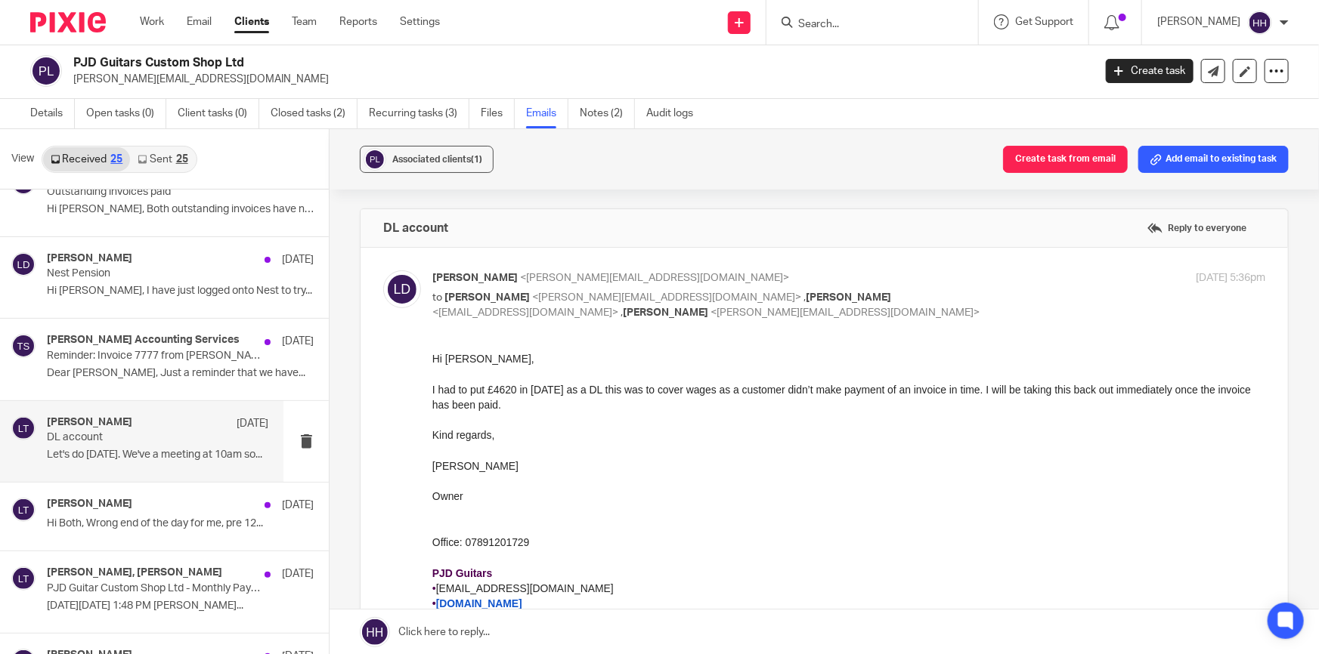
click at [1004, 286] on div "[PERSON_NAME] <[PERSON_NAME][EMAIL_ADDRESS][DOMAIN_NAME]> to [PERSON_NAME] <[EM…" at bounding box center [848, 296] width 833 height 51
checkbox input "false"
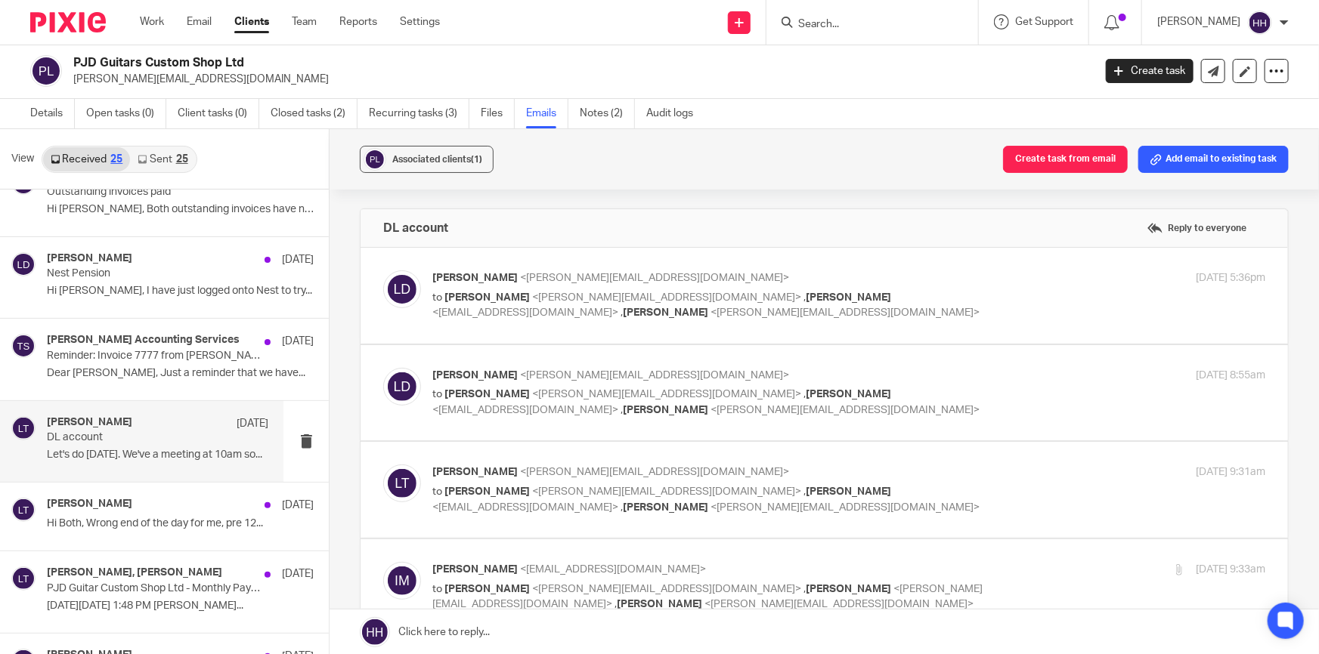
click at [963, 378] on p "[PERSON_NAME] <[PERSON_NAME][EMAIL_ADDRESS][DOMAIN_NAME]>" at bounding box center [709, 376] width 555 height 16
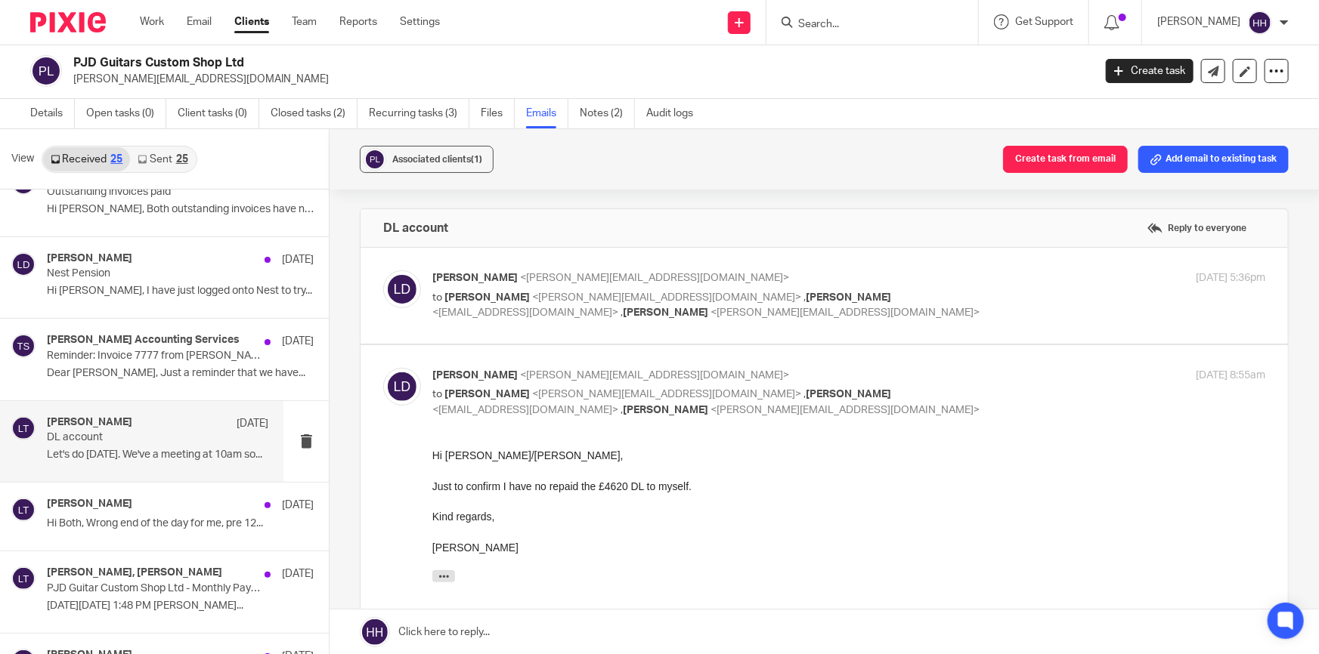
click at [967, 374] on p "[PERSON_NAME] <[PERSON_NAME][EMAIL_ADDRESS][DOMAIN_NAME]>" at bounding box center [709, 376] width 555 height 16
checkbox input "false"
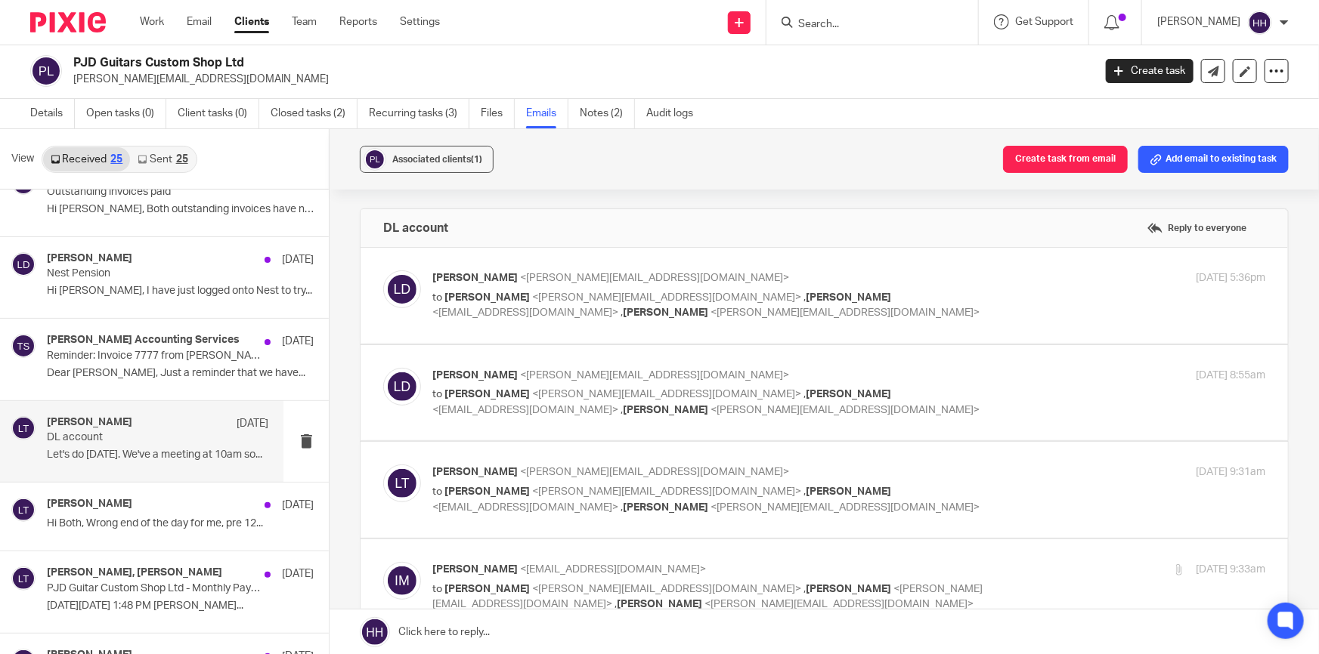
click at [960, 465] on p "[PERSON_NAME] <[EMAIL_ADDRESS][DOMAIN_NAME]>" at bounding box center [709, 473] width 555 height 16
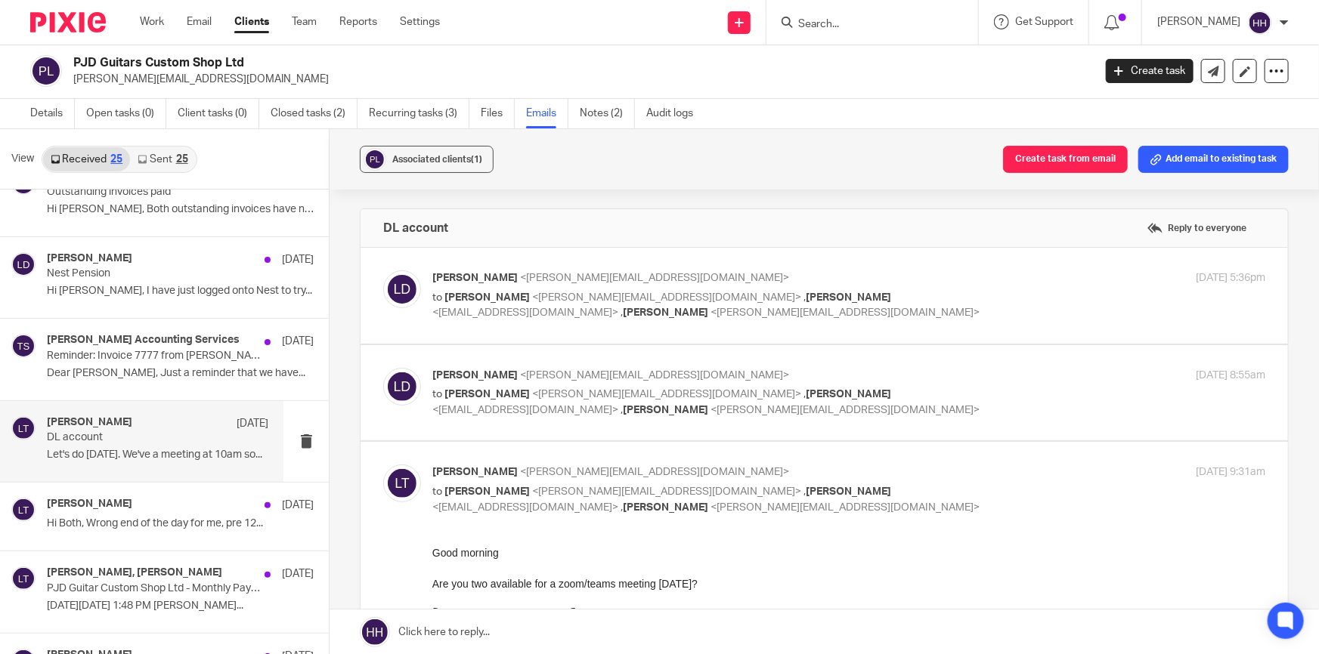
scroll to position [68, 0]
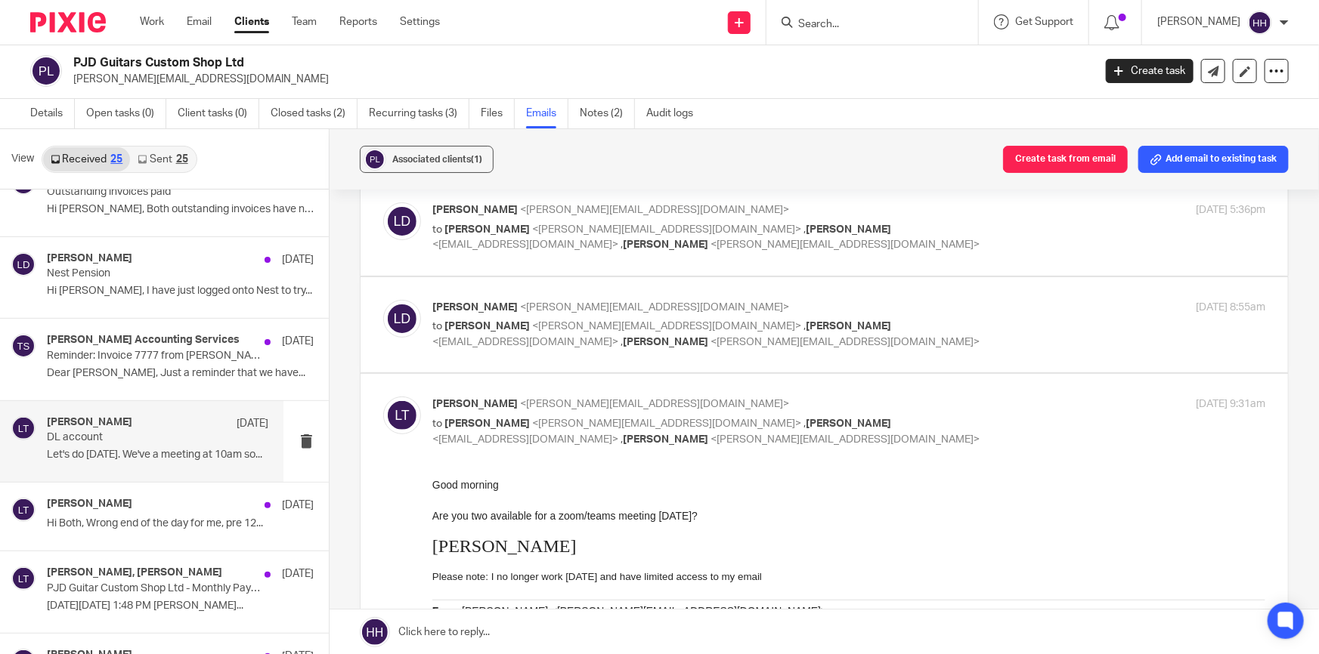
click at [988, 409] on div "[DATE] 9:31am" at bounding box center [1126, 405] width 277 height 16
checkbox input "false"
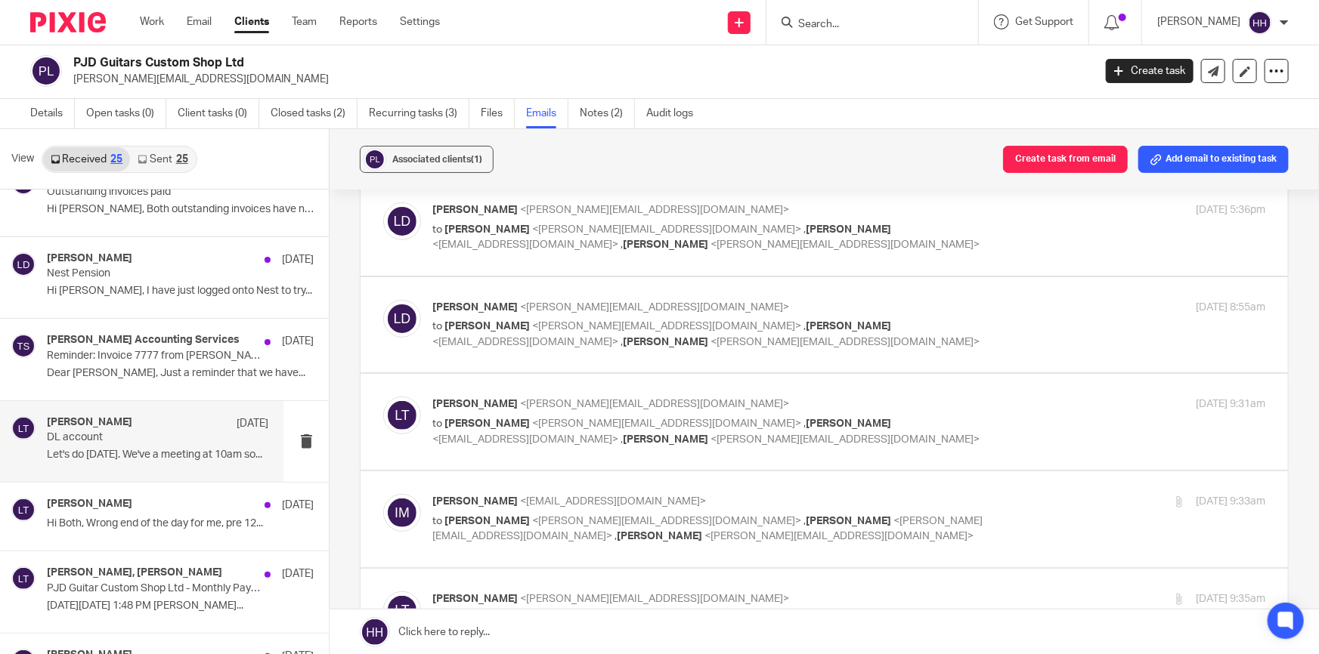
click at [988, 499] on div "[DATE] 9:33am" at bounding box center [1126, 502] width 277 height 16
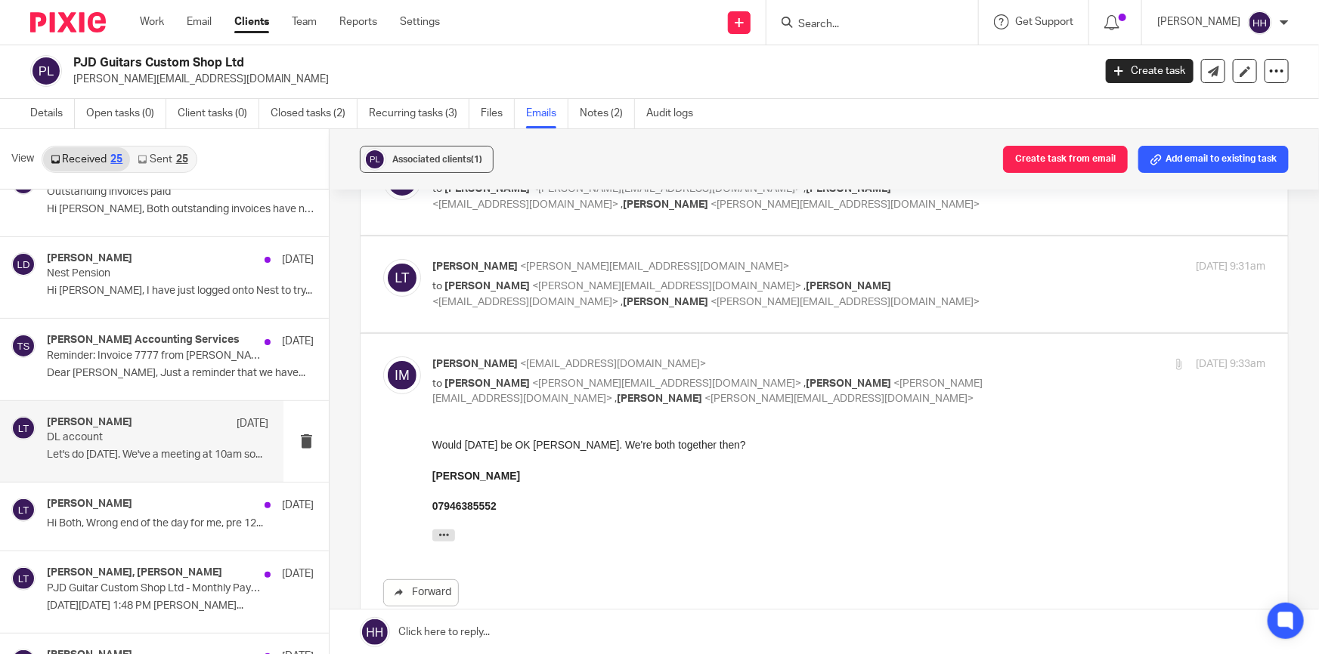
click at [988, 364] on div "[DATE] 9:33am" at bounding box center [1126, 365] width 277 height 16
checkbox input "false"
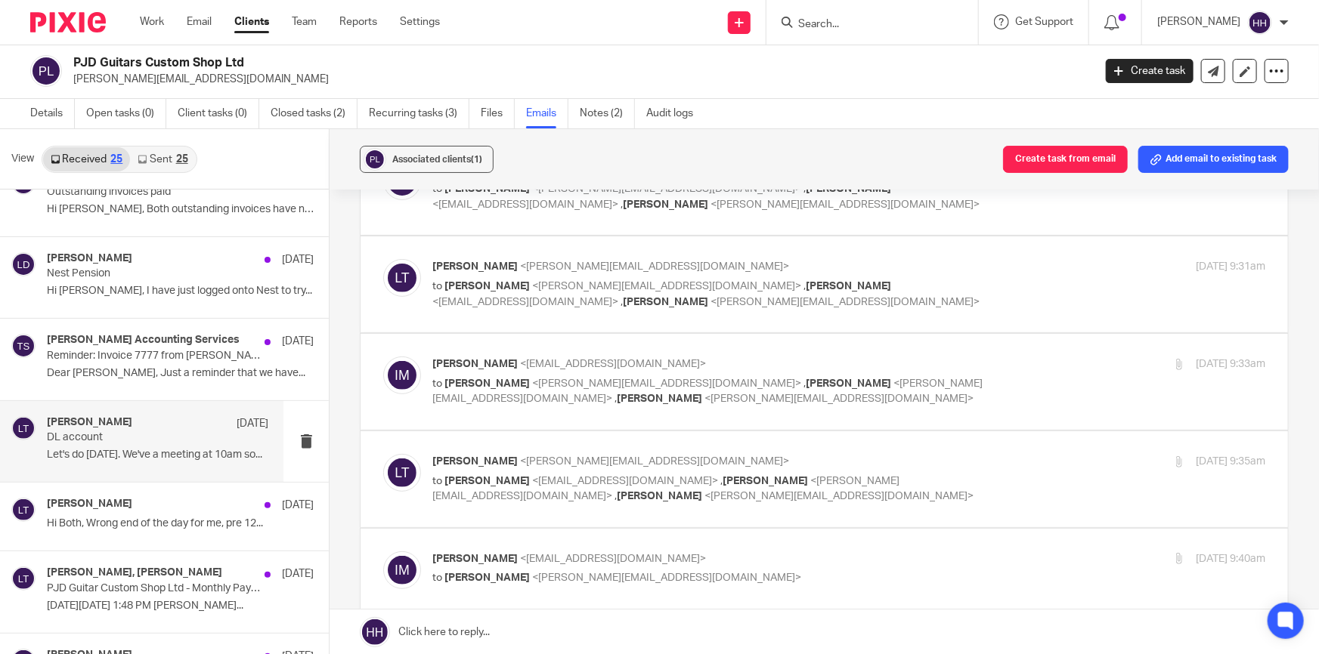
click at [964, 451] on label at bounding box center [823, 480] width 927 height 96
click at [383, 453] on input "checkbox" at bounding box center [382, 453] width 1 height 1
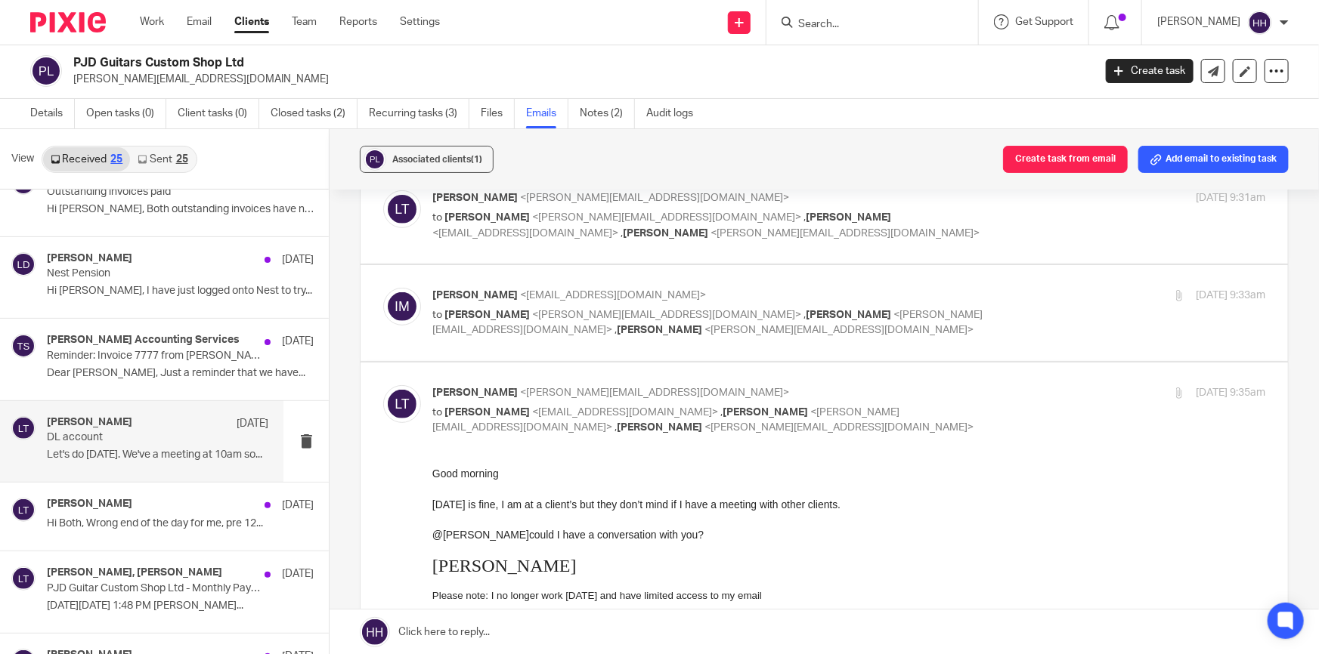
scroll to position [343, 0]
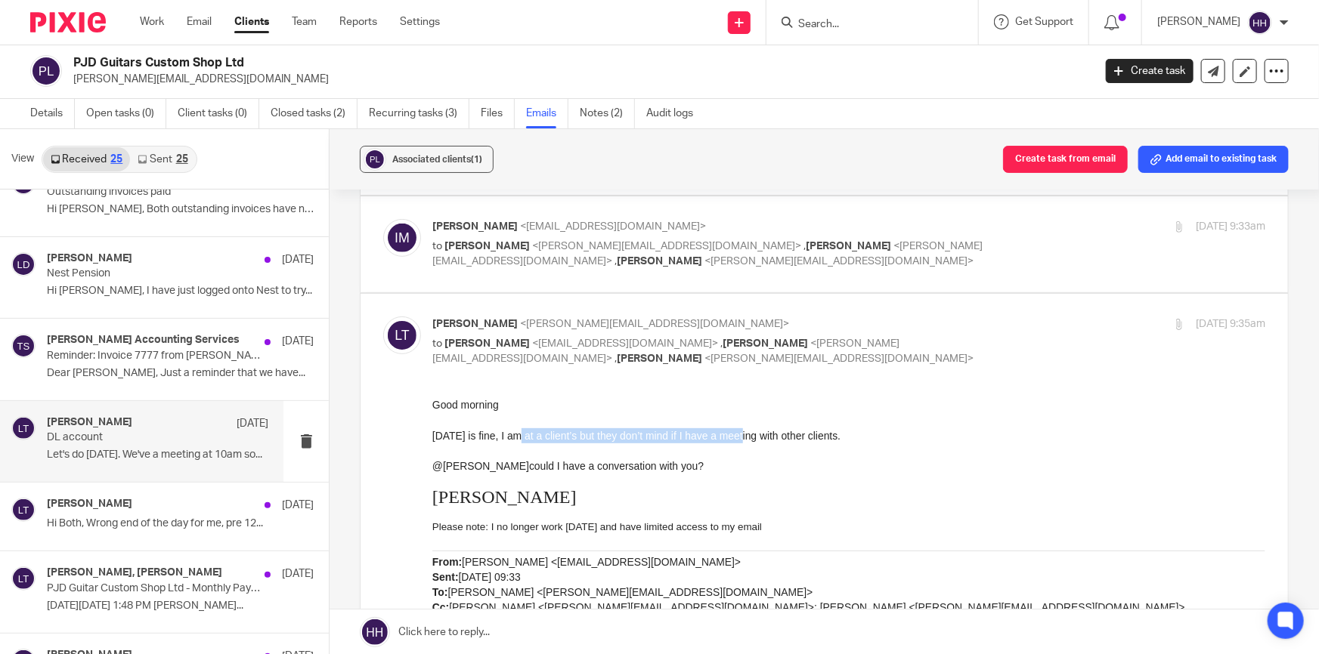
drag, startPoint x: 636, startPoint y: 438, endPoint x: 753, endPoint y: 438, distance: 116.4
click at [752, 438] on span "[DATE] is fine, I am at a client’s but they don’t mind if I have a meeting with…" at bounding box center [636, 435] width 408 height 12
click at [769, 439] on span "[DATE] is fine, I am at a client’s but they don’t mind if I have a meeting with…" at bounding box center [636, 435] width 408 height 12
click at [942, 336] on p "to [PERSON_NAME] <[EMAIL_ADDRESS][DOMAIN_NAME]> , [PERSON_NAME] <[PERSON_NAME][…" at bounding box center [709, 351] width 555 height 31
checkbox input "false"
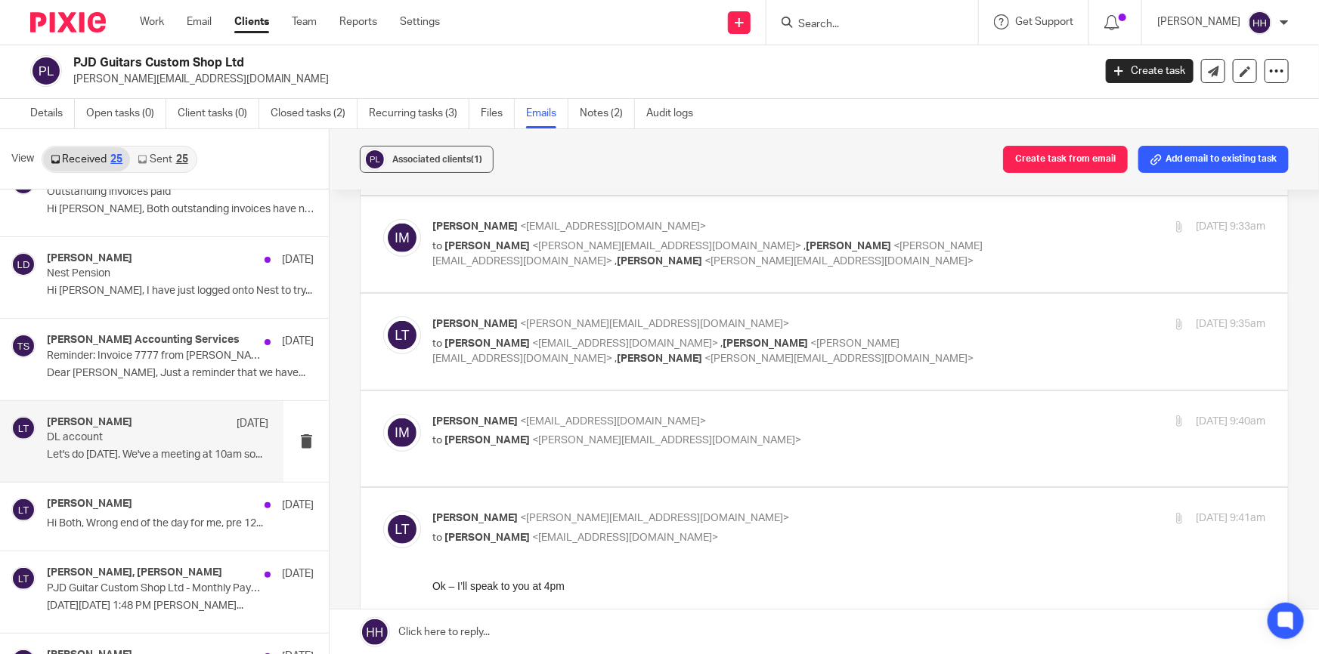
click at [930, 437] on p "to [PERSON_NAME] <[EMAIL_ADDRESS][DOMAIN_NAME]>" at bounding box center [709, 441] width 555 height 16
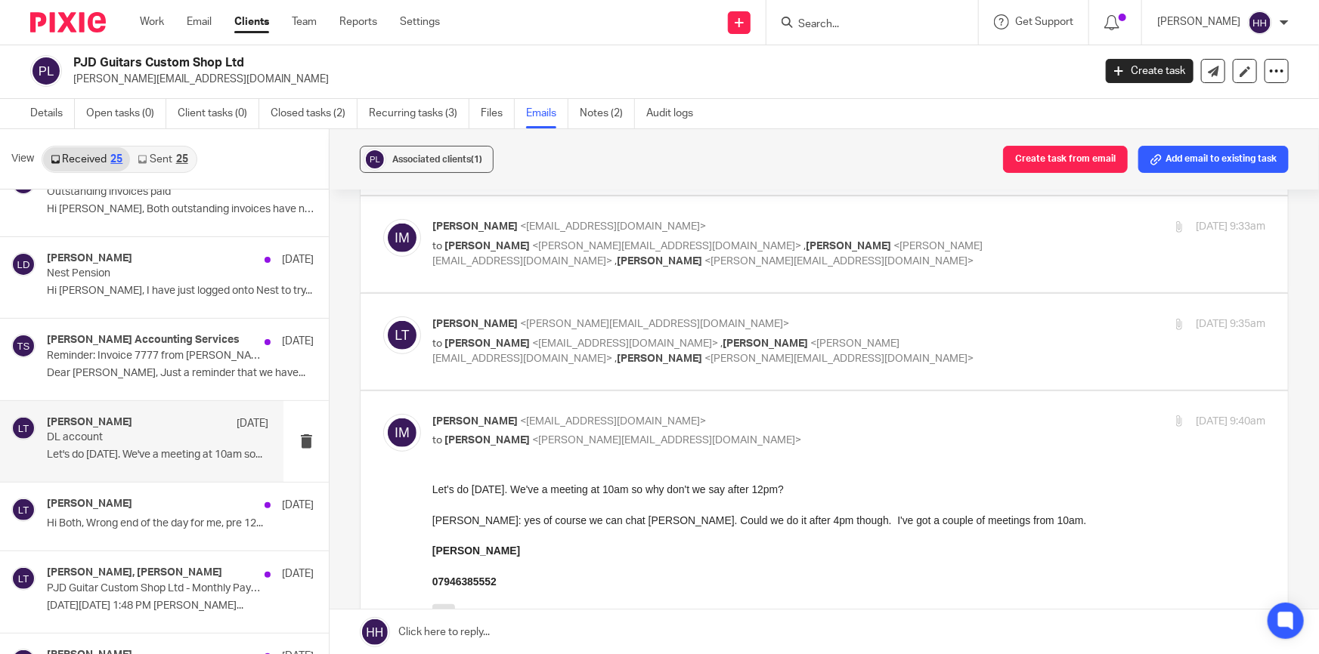
scroll to position [412, 0]
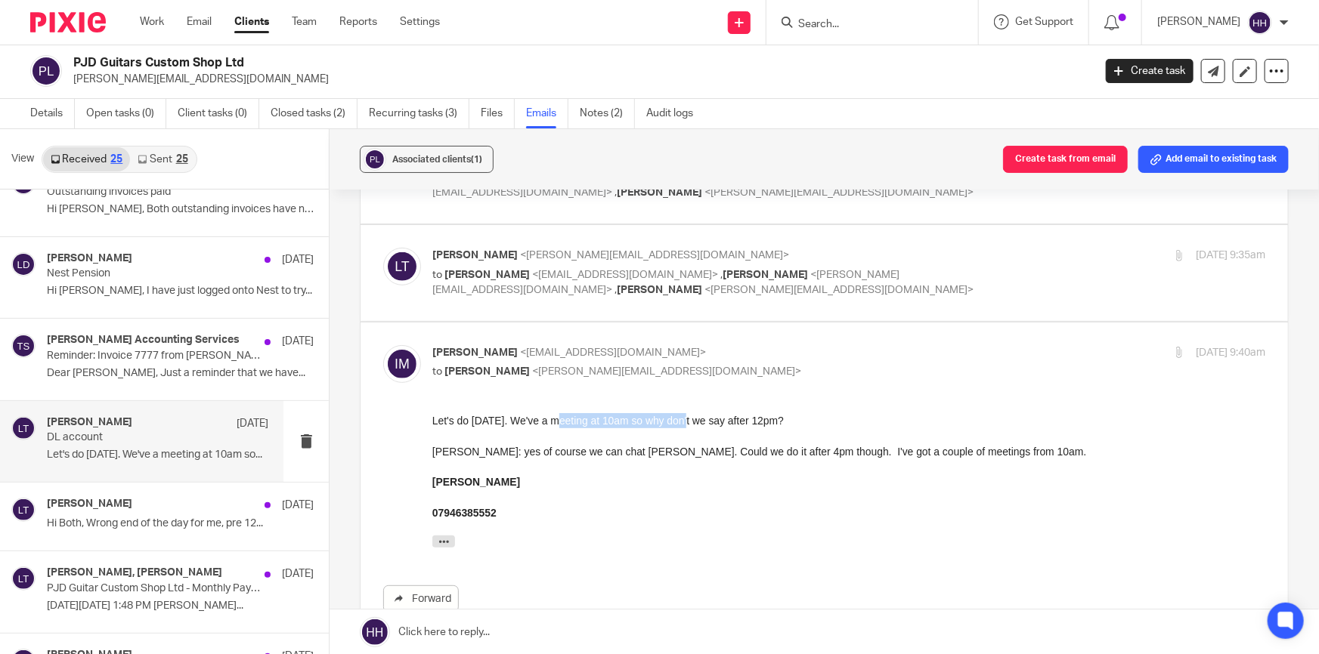
drag, startPoint x: 561, startPoint y: 419, endPoint x: 704, endPoint y: 422, distance: 143.6
click at [695, 422] on div "Let's do [DATE]. We've a meeting at 10am so why don't we say after 12pm?" at bounding box center [848, 420] width 833 height 15
click at [735, 422] on div "Let's do [DATE]. We've a meeting at 10am so why don't we say after 12pm?" at bounding box center [848, 420] width 833 height 15
click at [742, 348] on p "[PERSON_NAME] <[EMAIL_ADDRESS][DOMAIN_NAME]>" at bounding box center [709, 353] width 555 height 16
checkbox input "false"
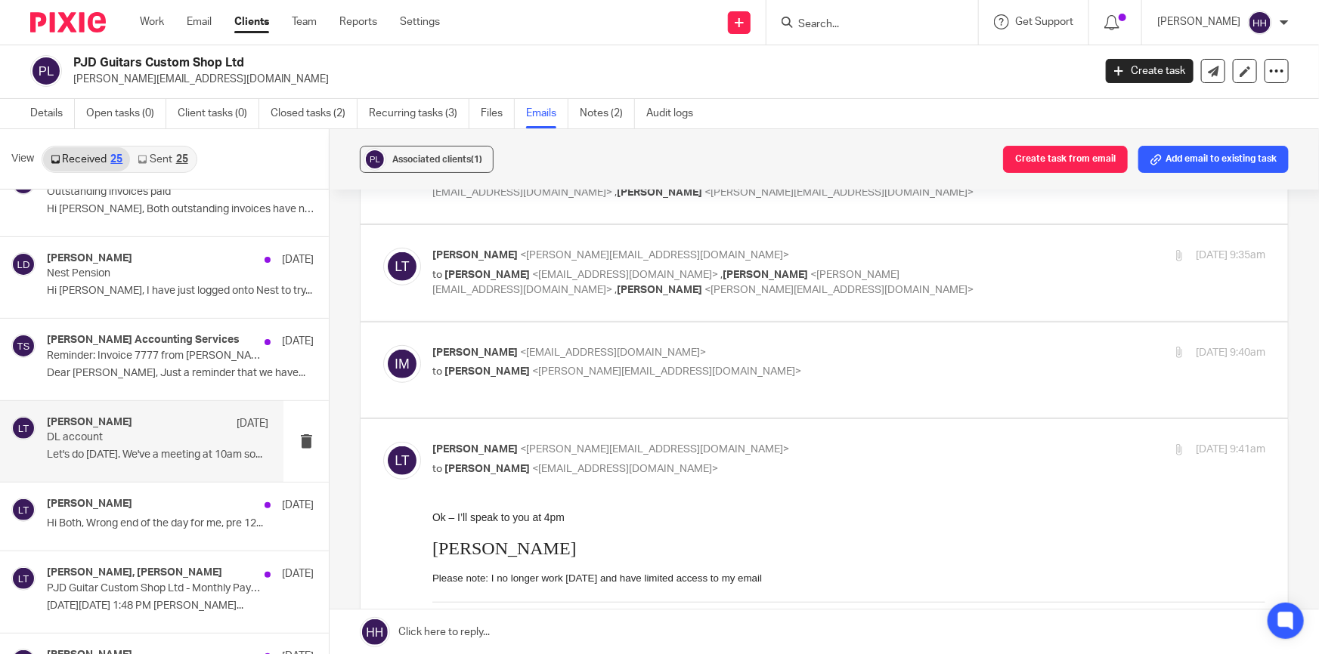
click at [739, 442] on p "[PERSON_NAME] <[EMAIL_ADDRESS][DOMAIN_NAME]>" at bounding box center [709, 450] width 555 height 16
checkbox input "false"
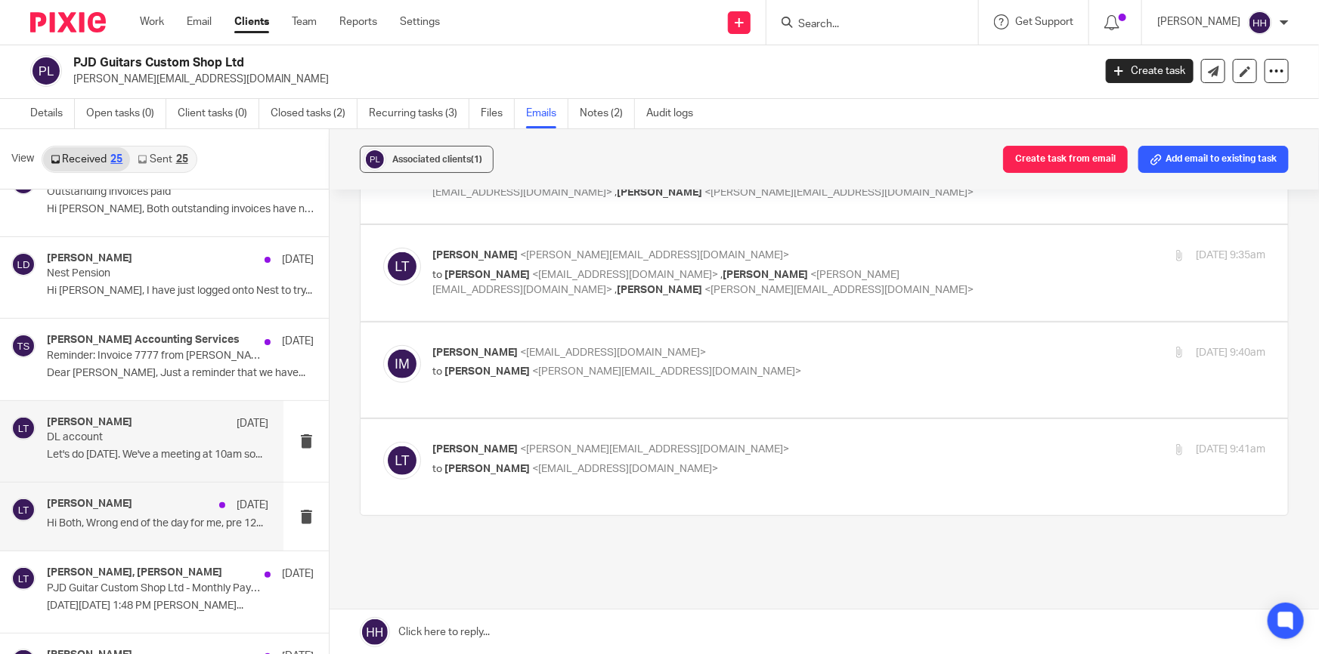
click at [179, 499] on div "[PERSON_NAME] [DATE]" at bounding box center [157, 505] width 221 height 15
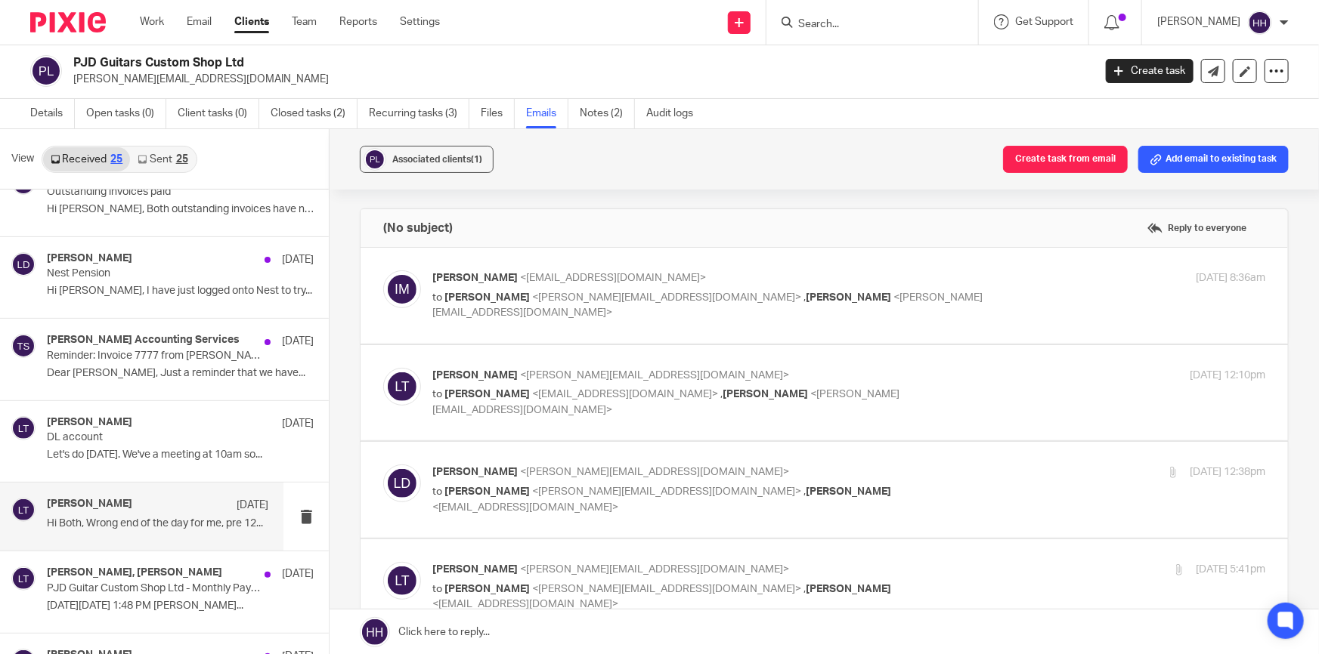
scroll to position [0, 0]
click at [880, 274] on p "[PERSON_NAME] <[EMAIL_ADDRESS][DOMAIN_NAME]>" at bounding box center [709, 279] width 555 height 16
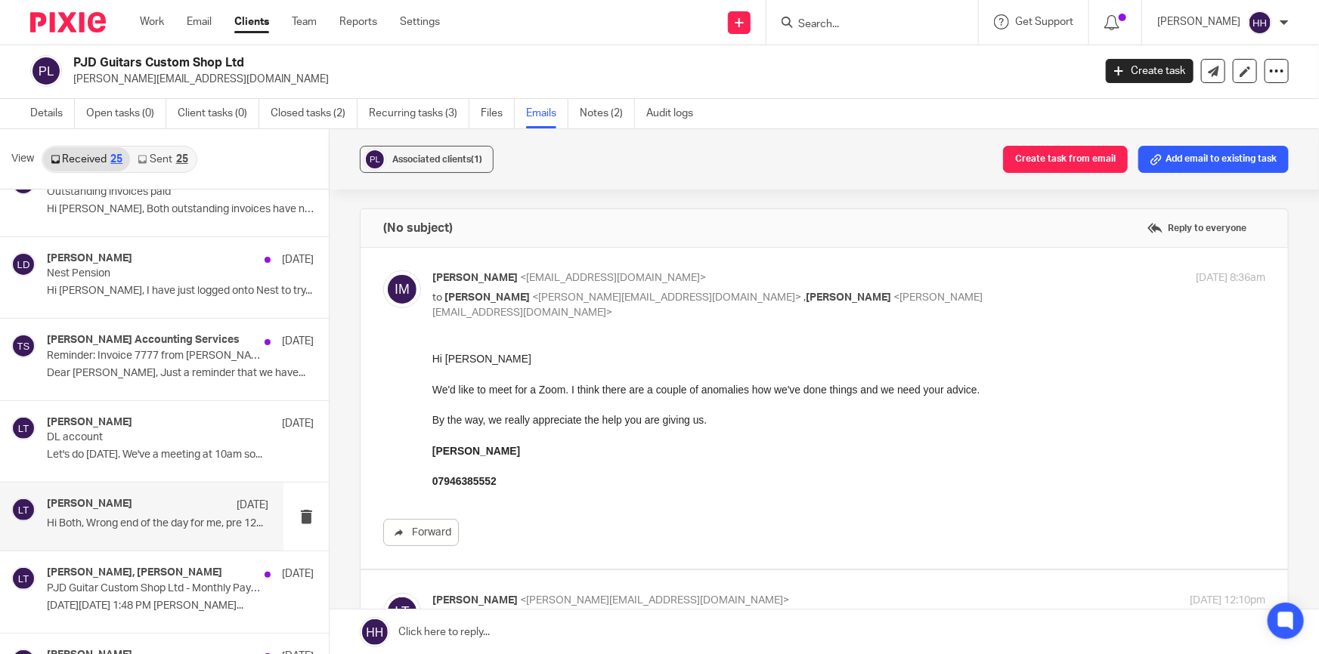
click at [900, 276] on p "[PERSON_NAME] <[EMAIL_ADDRESS][DOMAIN_NAME]>" at bounding box center [709, 279] width 555 height 16
checkbox input "false"
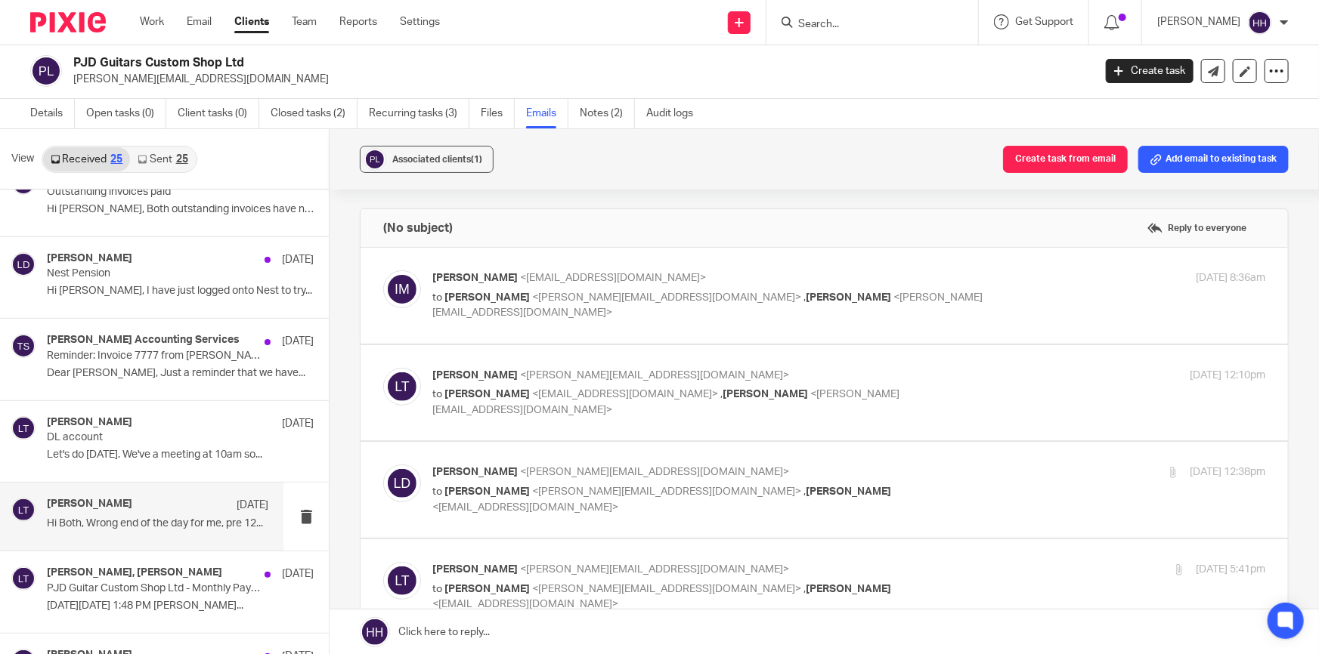
click at [884, 374] on p "[PERSON_NAME] <[EMAIL_ADDRESS][DOMAIN_NAME]>" at bounding box center [709, 376] width 555 height 16
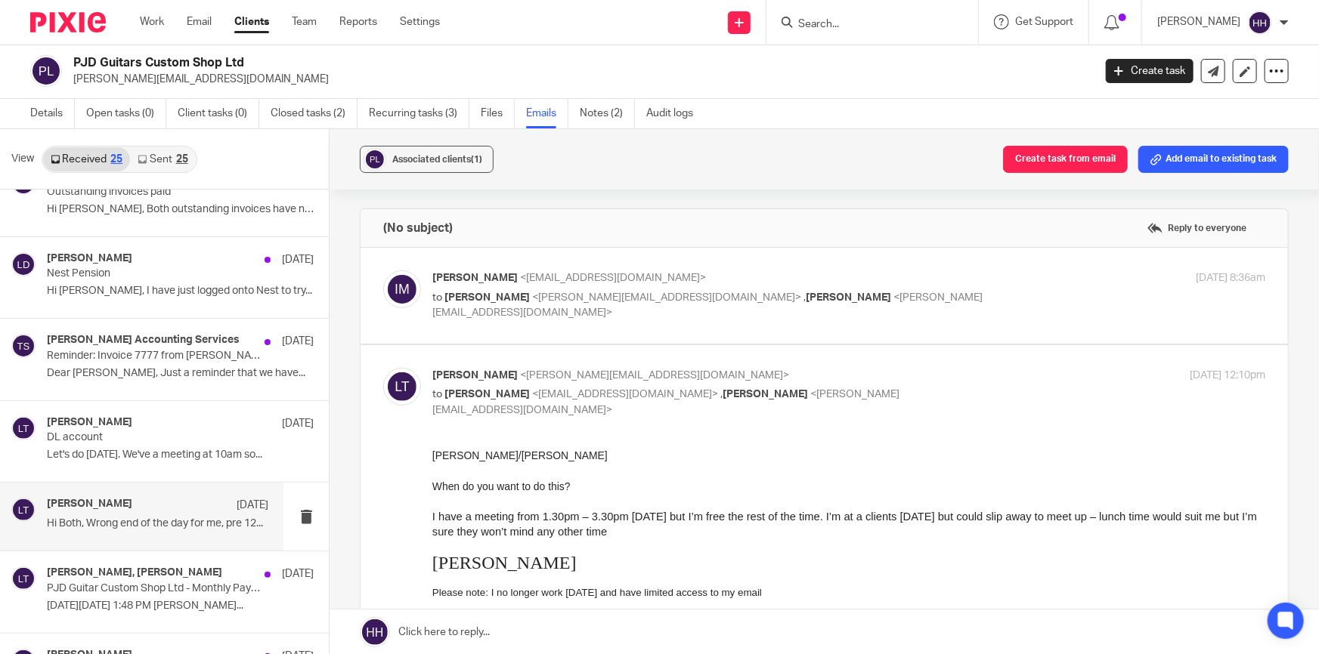
click at [892, 376] on p "[PERSON_NAME] <[EMAIL_ADDRESS][DOMAIN_NAME]>" at bounding box center [709, 376] width 555 height 16
checkbox input "false"
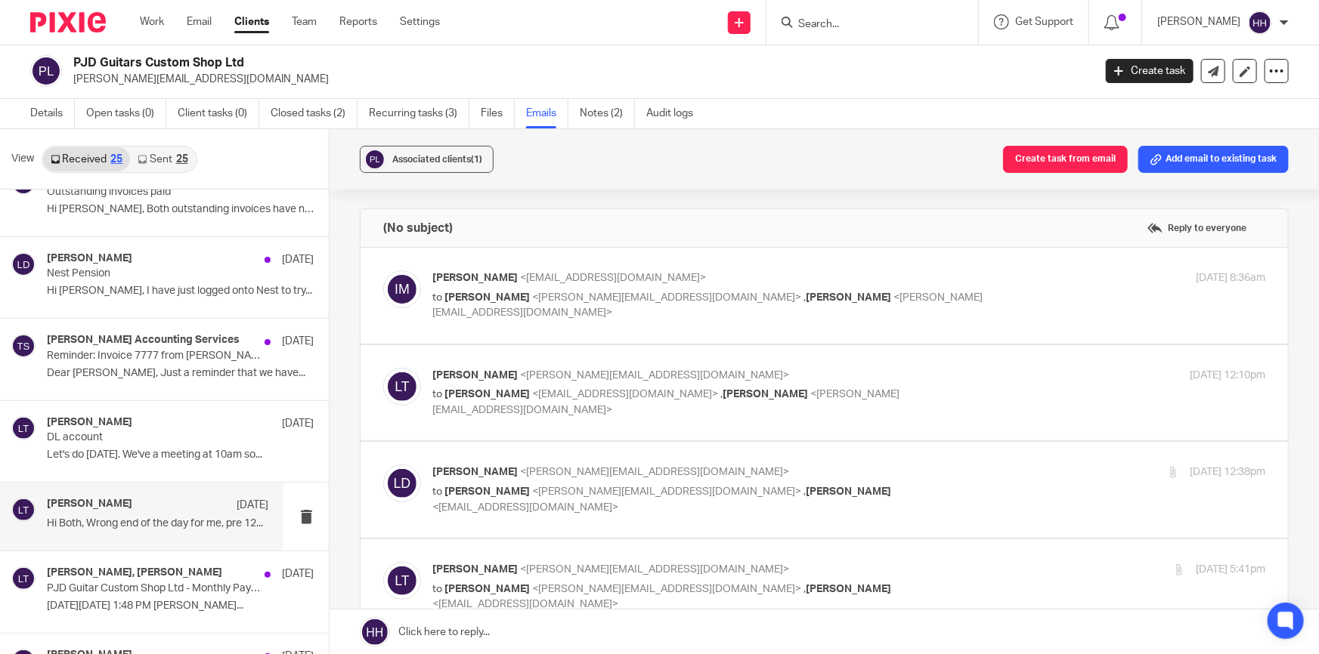
click at [877, 462] on label at bounding box center [823, 490] width 927 height 96
click at [383, 464] on input "checkbox" at bounding box center [382, 464] width 1 height 1
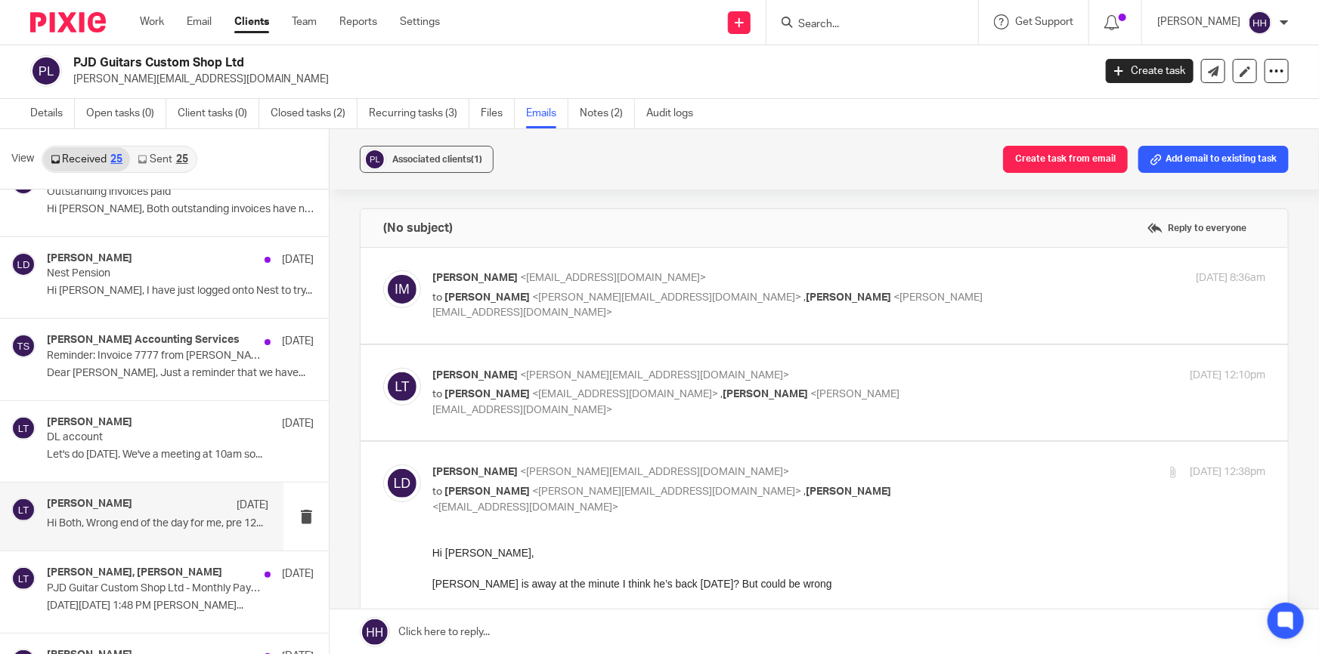
click at [890, 465] on p "[PERSON_NAME] <[PERSON_NAME][EMAIL_ADDRESS][DOMAIN_NAME]>" at bounding box center [709, 473] width 555 height 16
checkbox input "false"
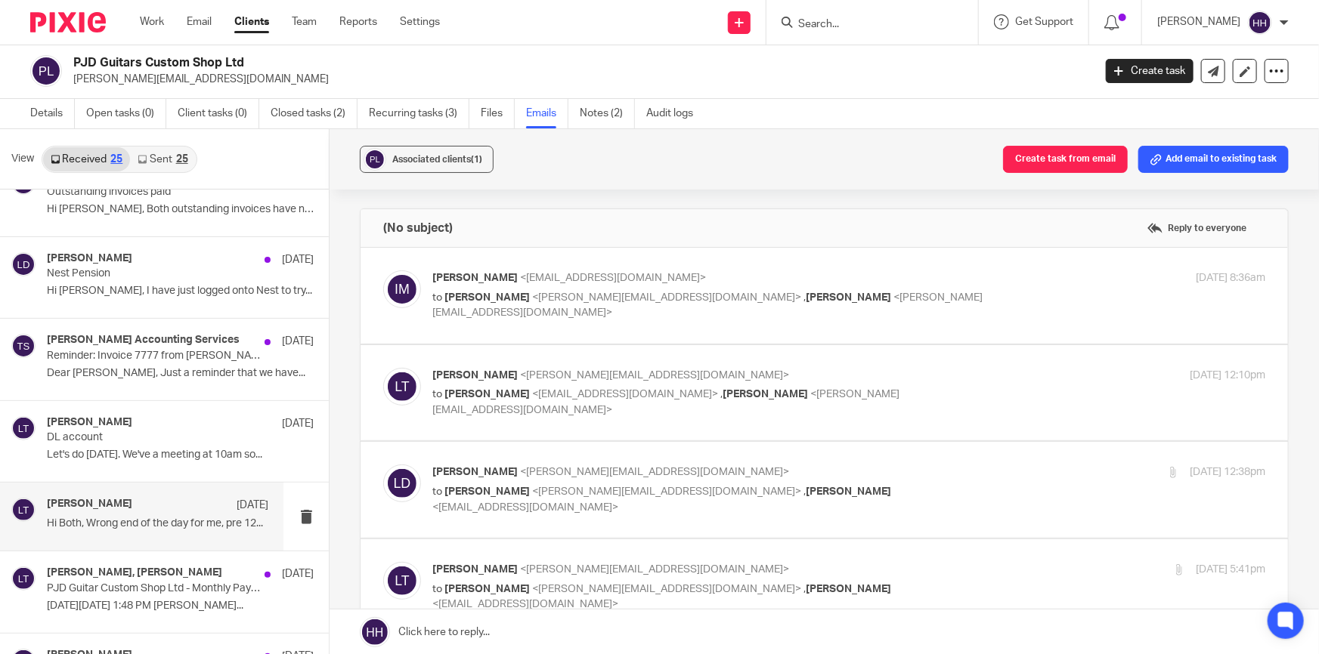
click at [869, 565] on p "[PERSON_NAME] <[EMAIL_ADDRESS][DOMAIN_NAME]>" at bounding box center [709, 570] width 555 height 16
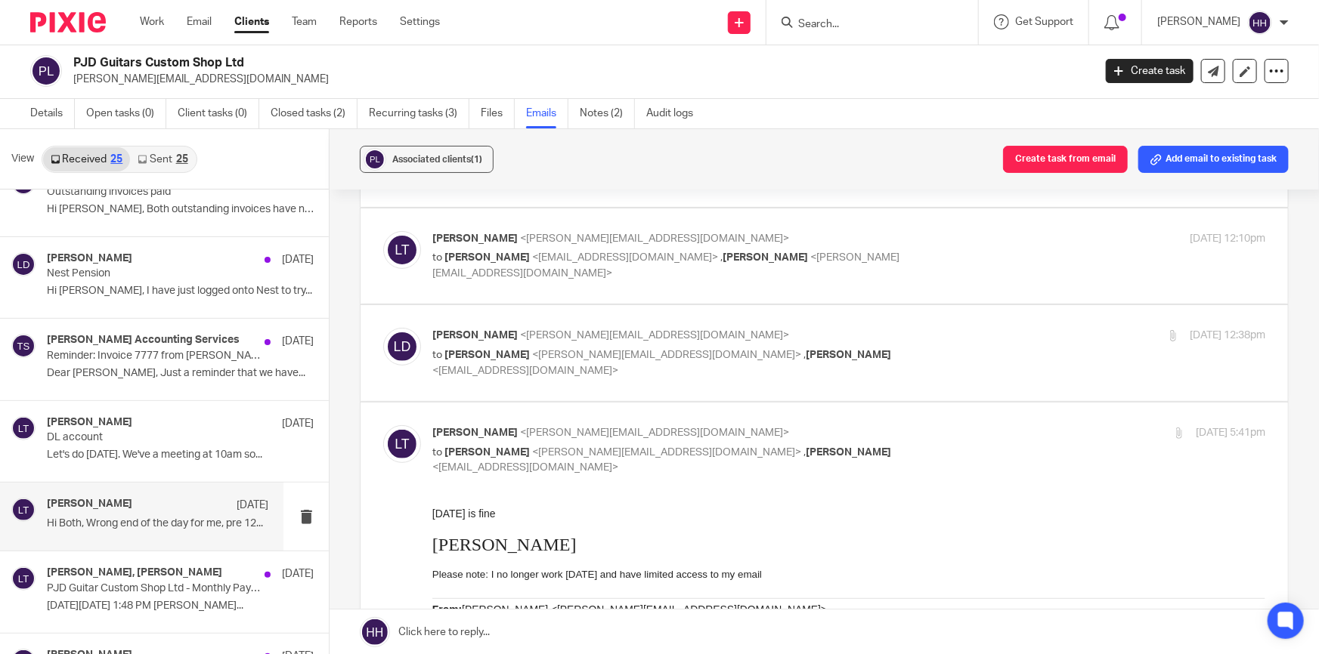
scroll to position [206, 0]
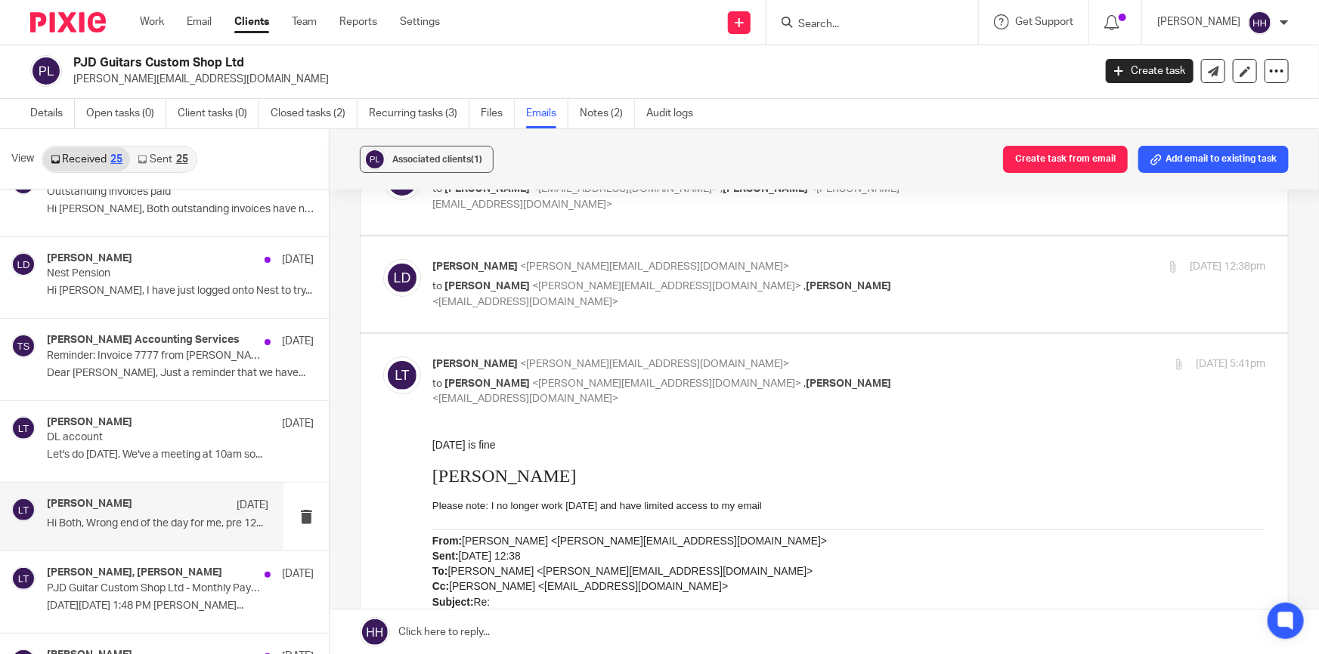
click at [951, 357] on p "[PERSON_NAME] <[EMAIL_ADDRESS][DOMAIN_NAME]>" at bounding box center [709, 365] width 555 height 16
checkbox input "false"
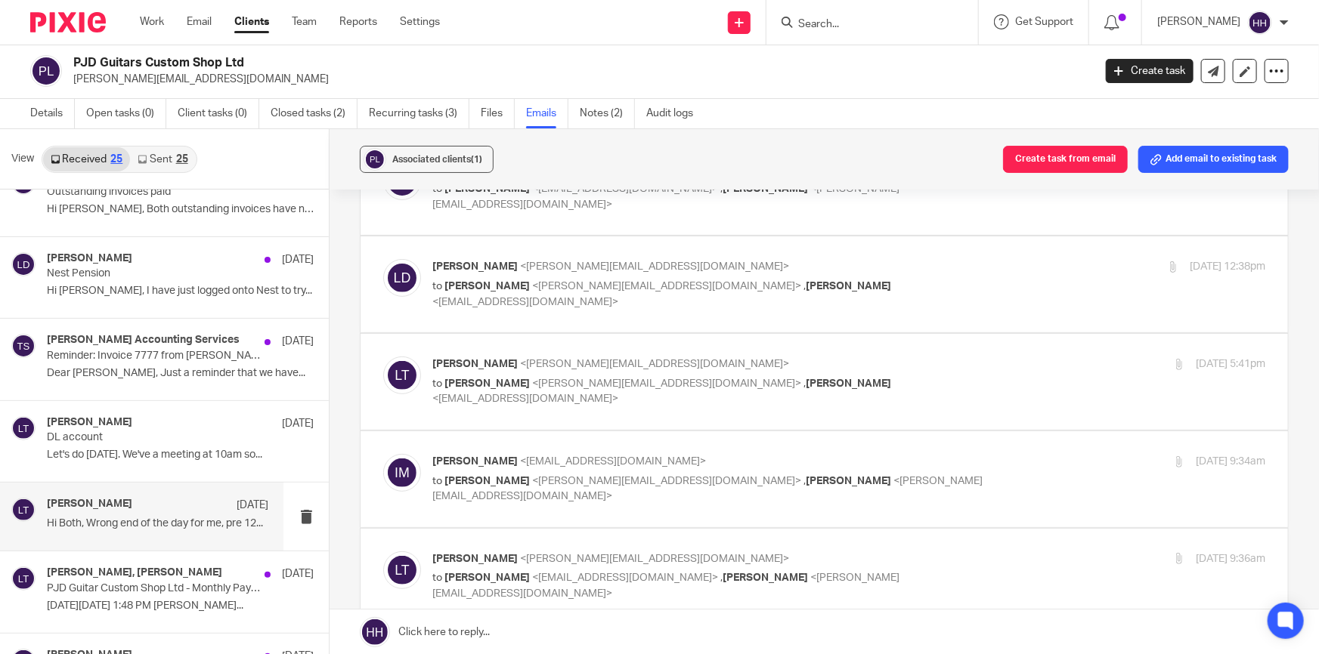
click at [887, 477] on p "to [PERSON_NAME] <[EMAIL_ADDRESS][DOMAIN_NAME]> , [PERSON_NAME] <[PERSON_NAME][…" at bounding box center [709, 489] width 555 height 31
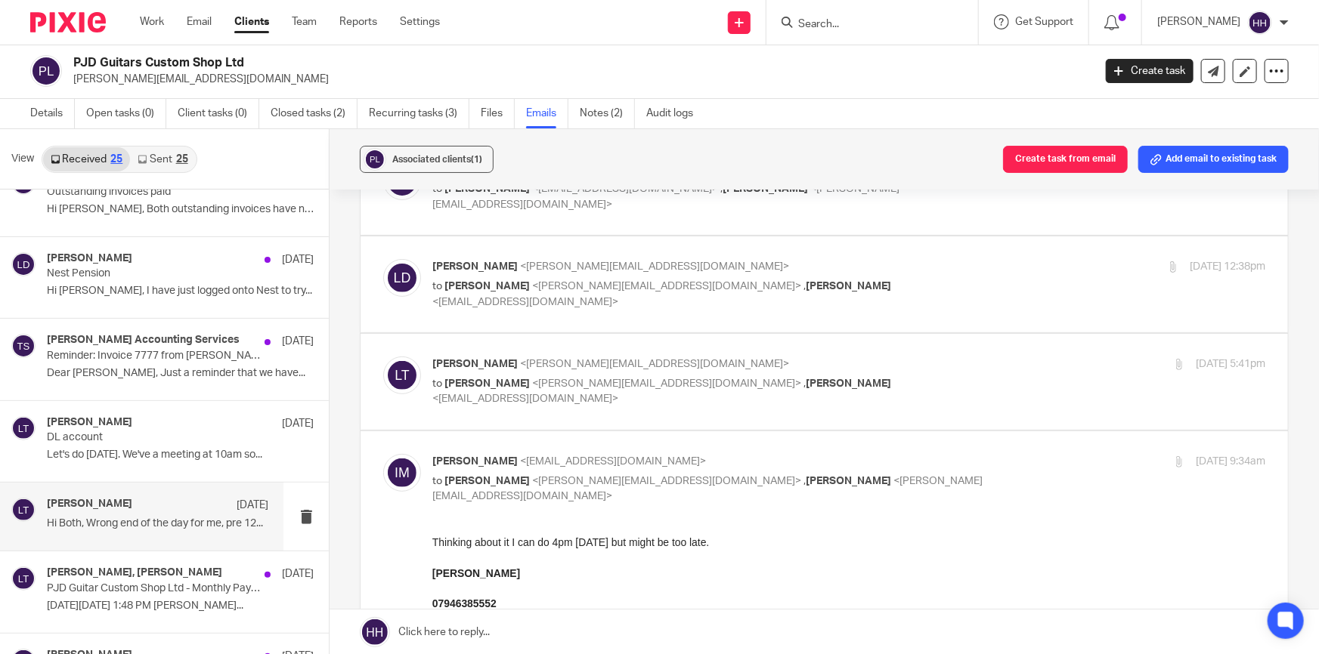
scroll to position [0, 0]
click at [893, 463] on p "[PERSON_NAME] <[EMAIL_ADDRESS][DOMAIN_NAME]>" at bounding box center [709, 462] width 555 height 16
checkbox input "false"
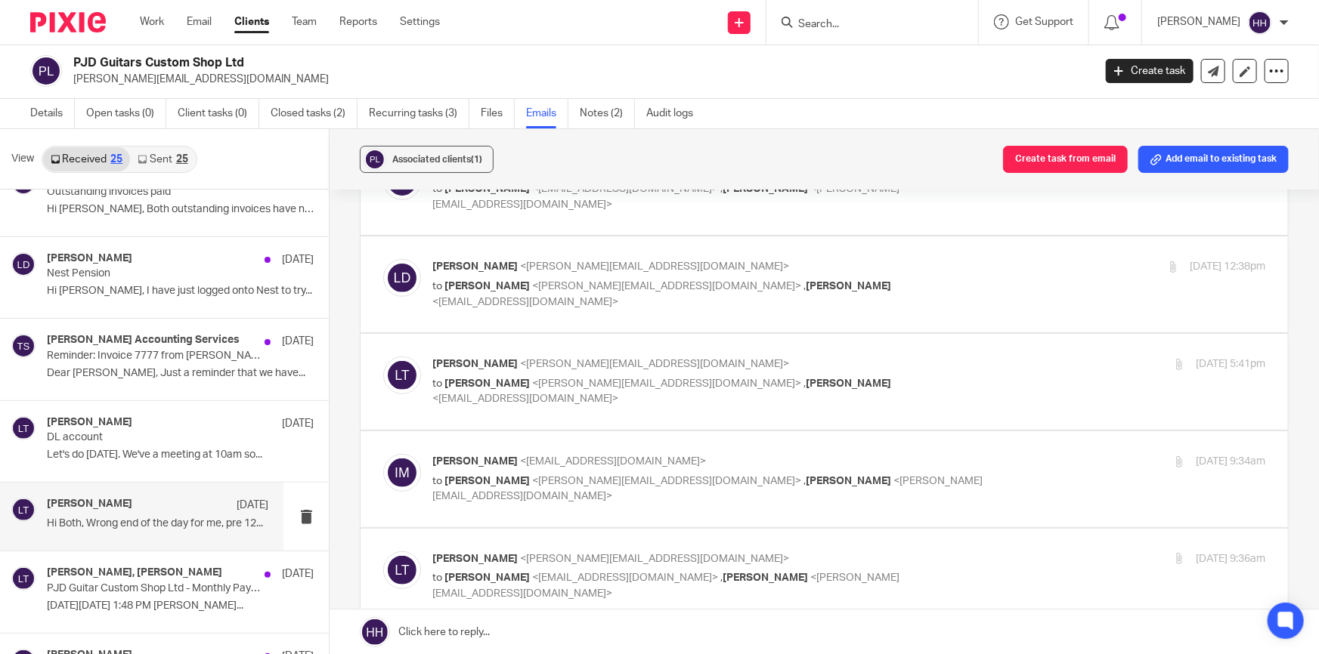
click at [899, 552] on p "[PERSON_NAME] <[EMAIL_ADDRESS][DOMAIN_NAME]>" at bounding box center [709, 560] width 555 height 16
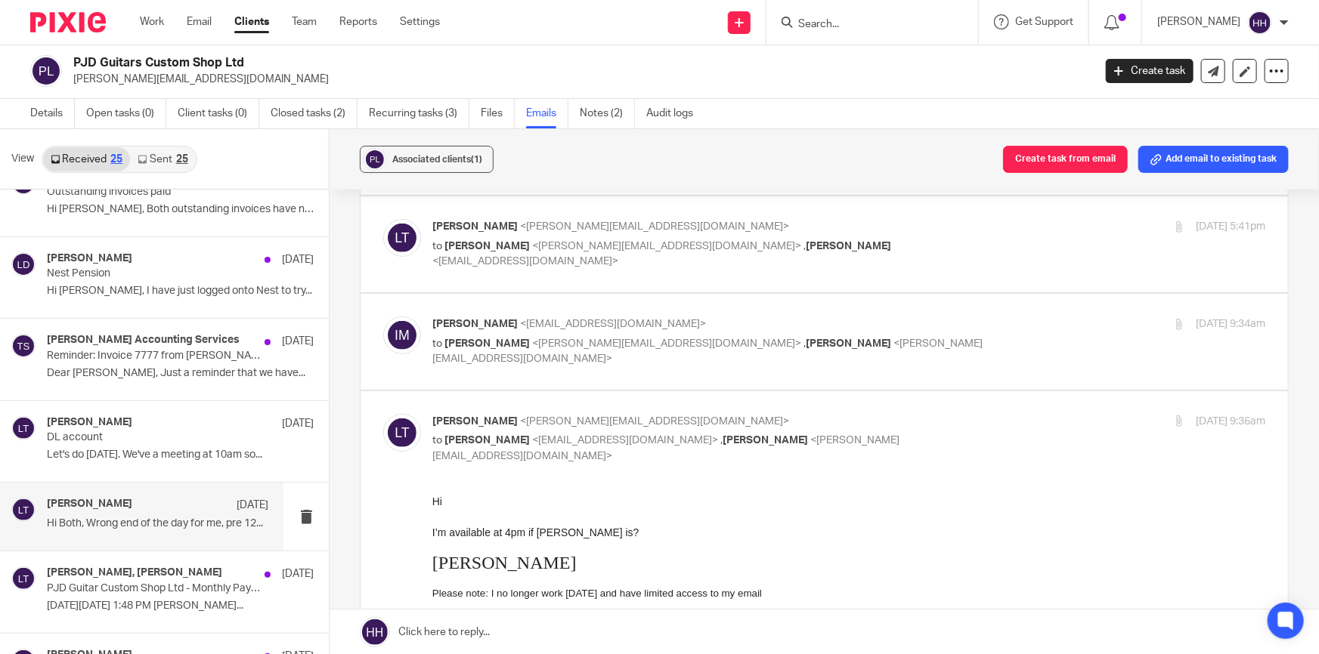
click at [896, 433] on p "to [PERSON_NAME] <[EMAIL_ADDRESS][DOMAIN_NAME]> , [PERSON_NAME] <[PERSON_NAME][…" at bounding box center [709, 448] width 555 height 31
checkbox input "false"
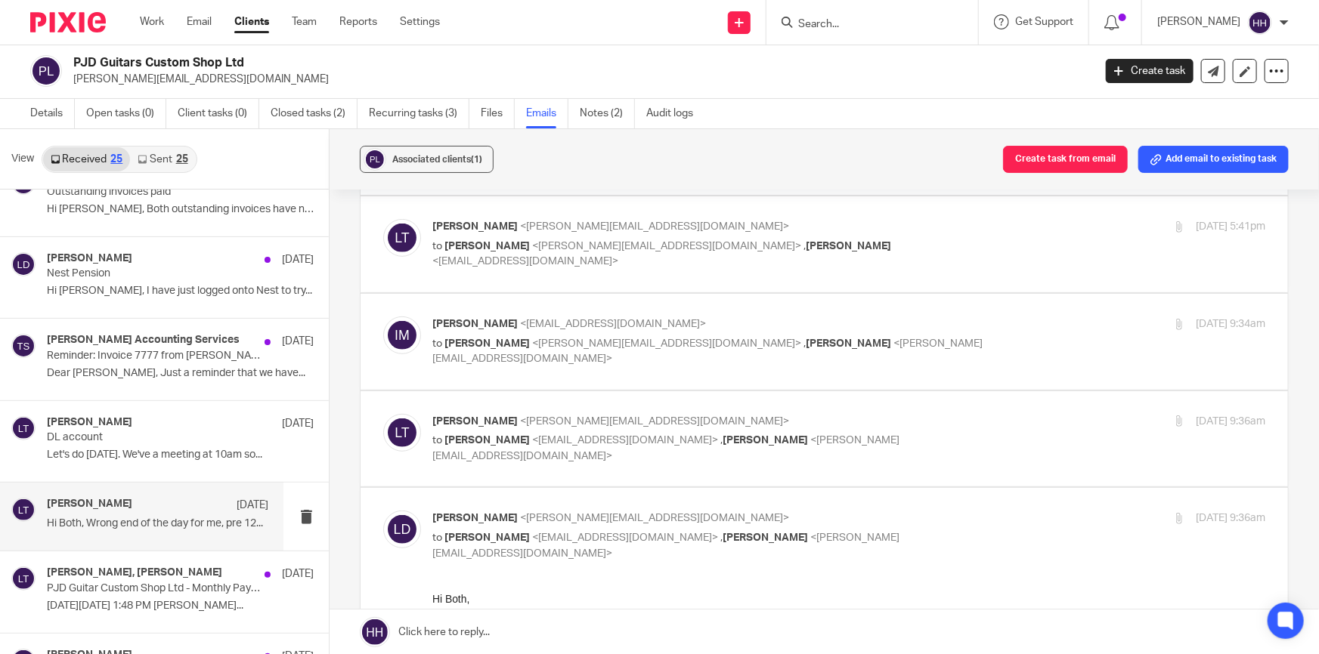
click at [866, 542] on p "to [PERSON_NAME] <[EMAIL_ADDRESS][DOMAIN_NAME]> , [PERSON_NAME] <[EMAIL_ADDRESS…" at bounding box center [709, 546] width 555 height 31
click at [883, 536] on p "to [PERSON_NAME] <[EMAIL_ADDRESS][DOMAIN_NAME]> , [PERSON_NAME] <[EMAIL_ADDRESS…" at bounding box center [709, 546] width 555 height 31
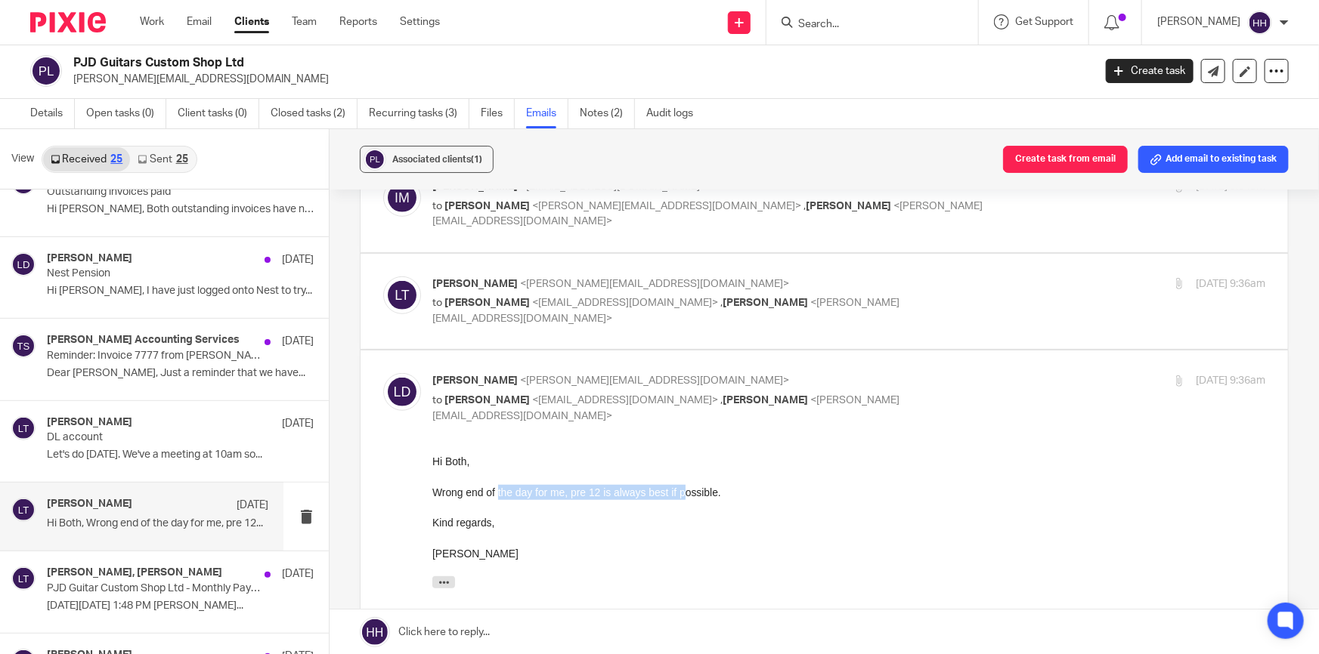
drag, startPoint x: 499, startPoint y: 497, endPoint x: 712, endPoint y: 495, distance: 213.1
click at [683, 497] on div "Wrong end of the day for me, pre 12 is always best if possible." at bounding box center [848, 491] width 833 height 15
click at [712, 495] on div "Wrong end of the day for me, pre 12 is always best if possible." at bounding box center [848, 491] width 833 height 15
drag, startPoint x: 668, startPoint y: 496, endPoint x: 698, endPoint y: 496, distance: 30.2
click at [698, 496] on div "Wrong end of the day for me, pre 12 is always best if possible." at bounding box center [848, 491] width 833 height 15
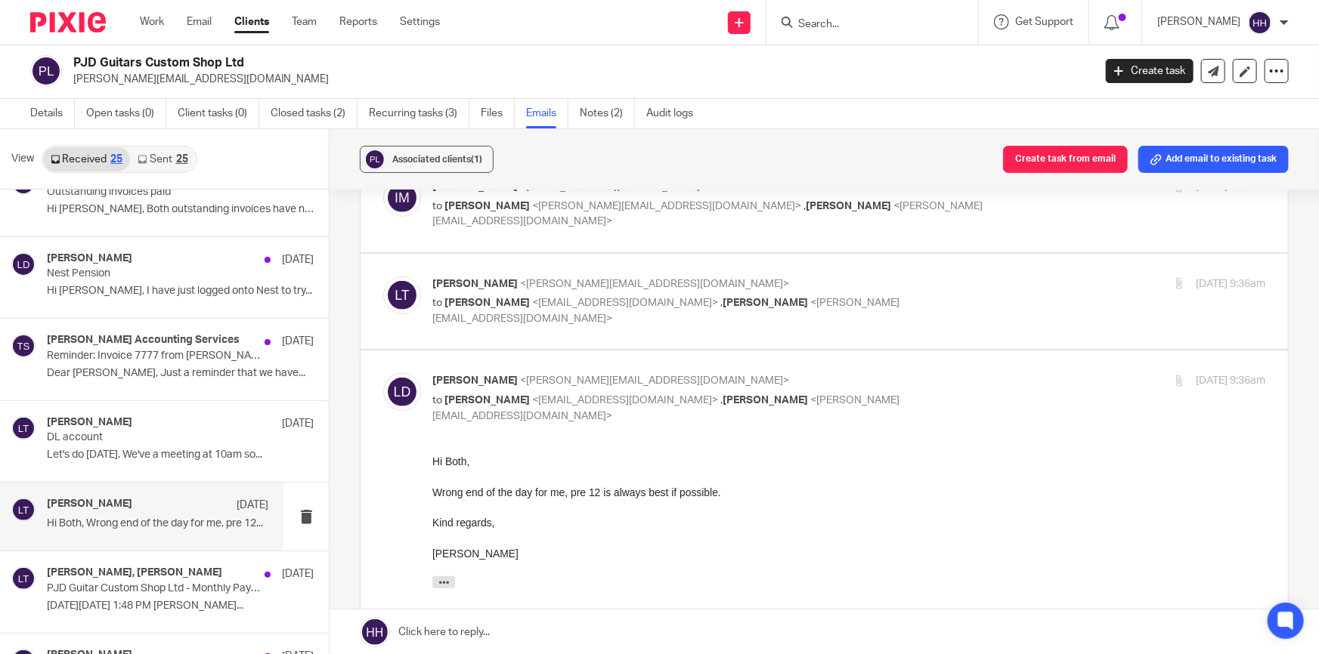
click at [701, 494] on div "Wrong end of the day for me, pre 12 is always best if possible." at bounding box center [848, 491] width 833 height 15
click at [886, 390] on div "[PERSON_NAME] <[PERSON_NAME][EMAIL_ADDRESS][DOMAIN_NAME]> to [PERSON_NAME] <[EM…" at bounding box center [709, 398] width 555 height 51
checkbox input "false"
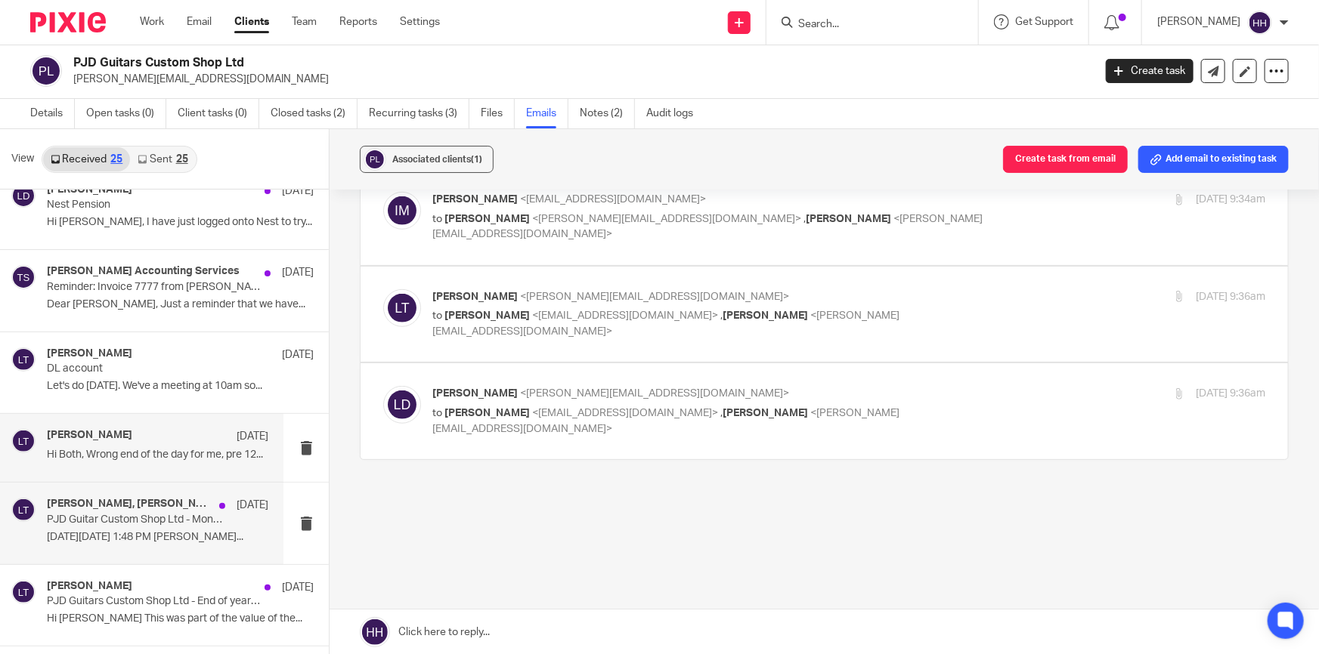
scroll to position [1305, 0]
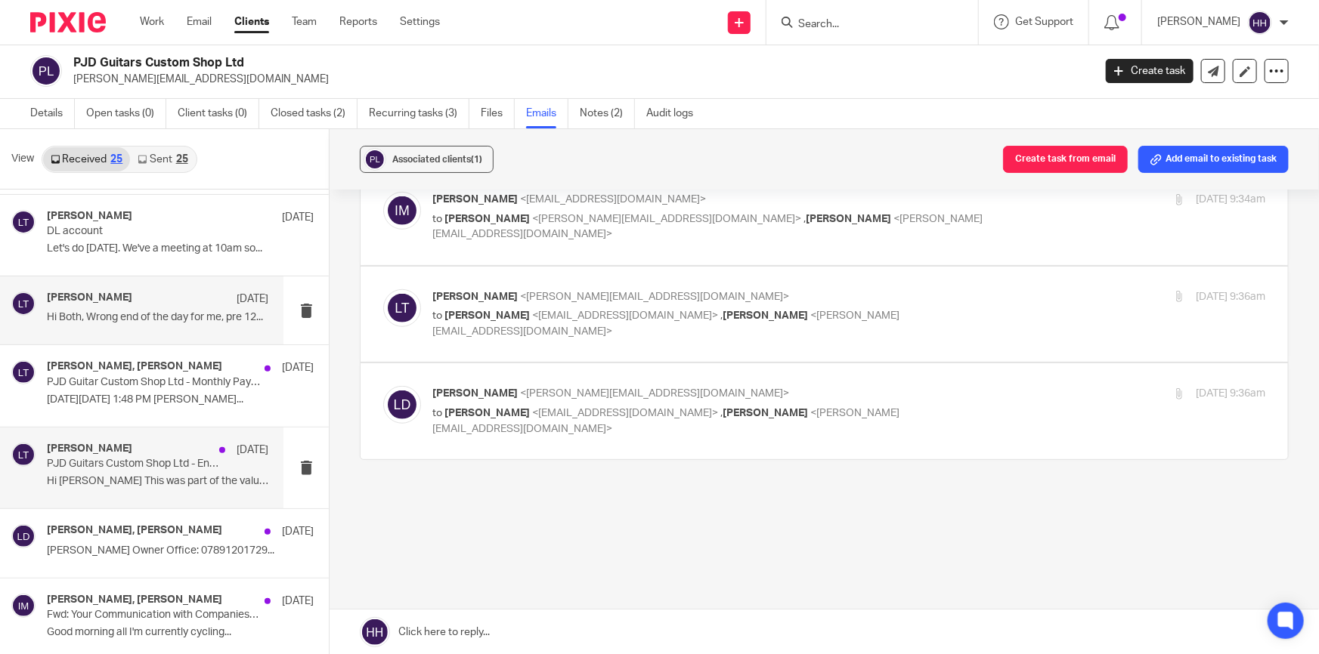
click at [161, 450] on div "[PERSON_NAME] [DATE]" at bounding box center [157, 450] width 221 height 15
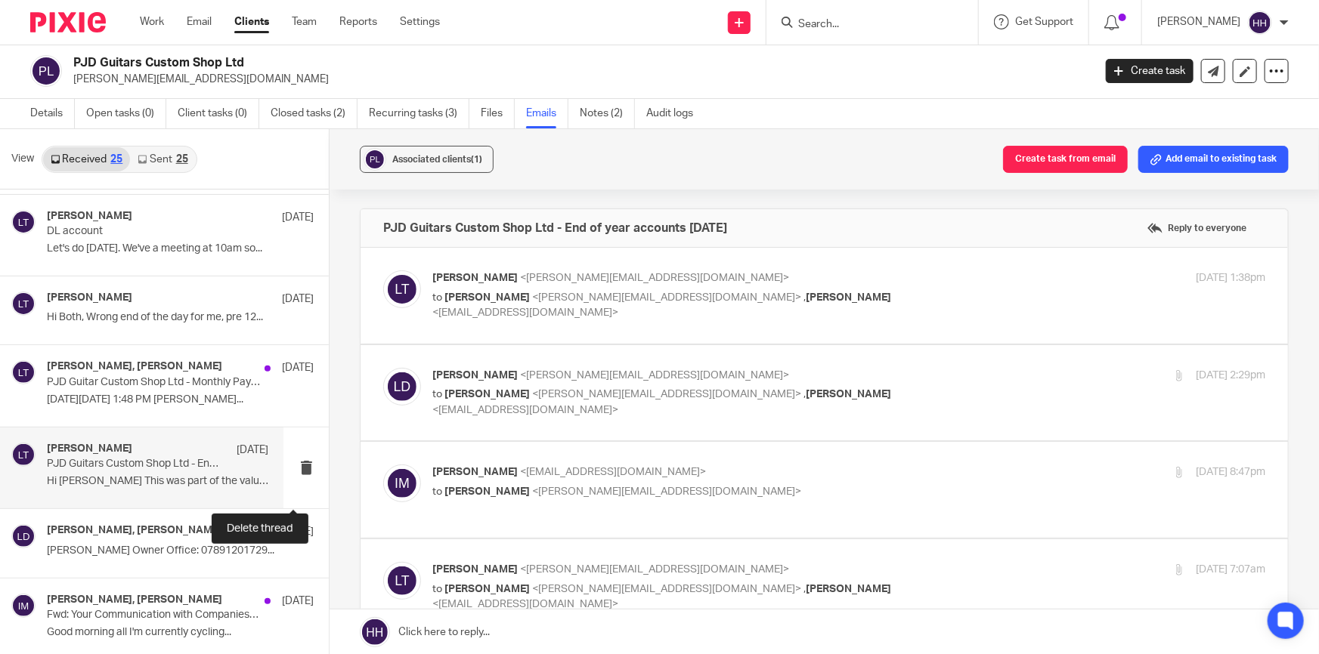
scroll to position [0, 0]
click at [877, 279] on p "[PERSON_NAME] <[EMAIL_ADDRESS][DOMAIN_NAME]>" at bounding box center [709, 279] width 555 height 16
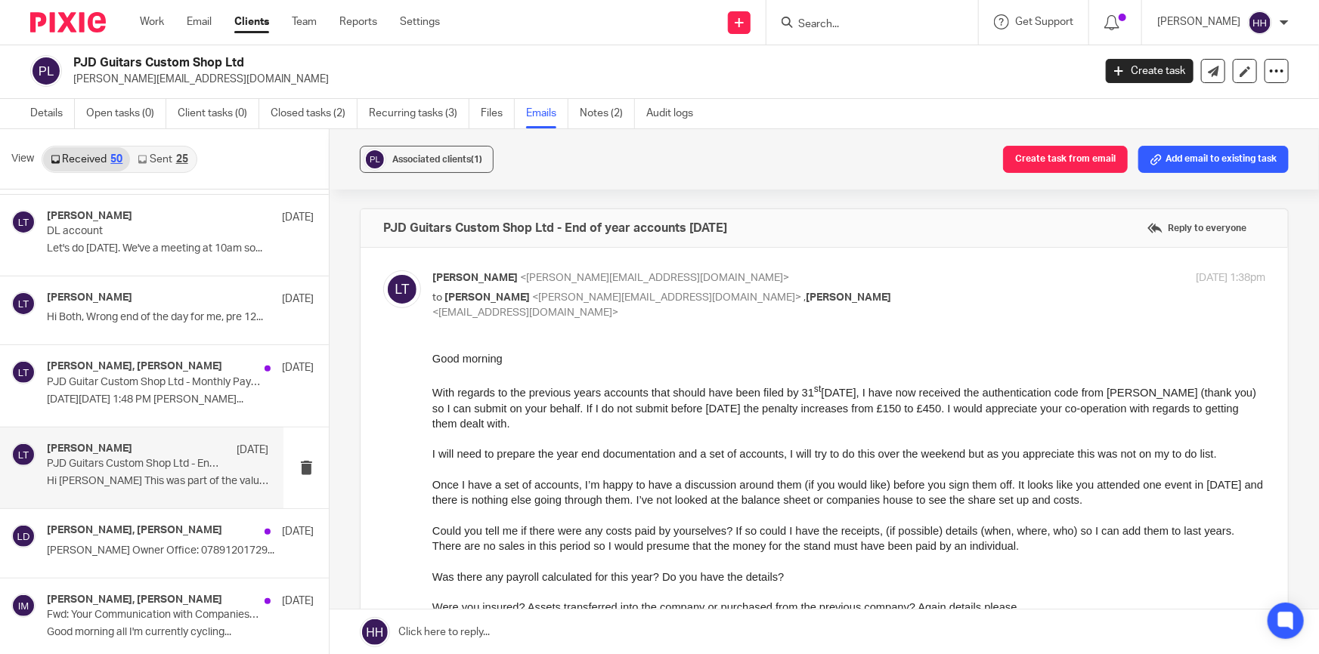
click at [886, 279] on p "[PERSON_NAME] <[EMAIL_ADDRESS][DOMAIN_NAME]>" at bounding box center [709, 279] width 555 height 16
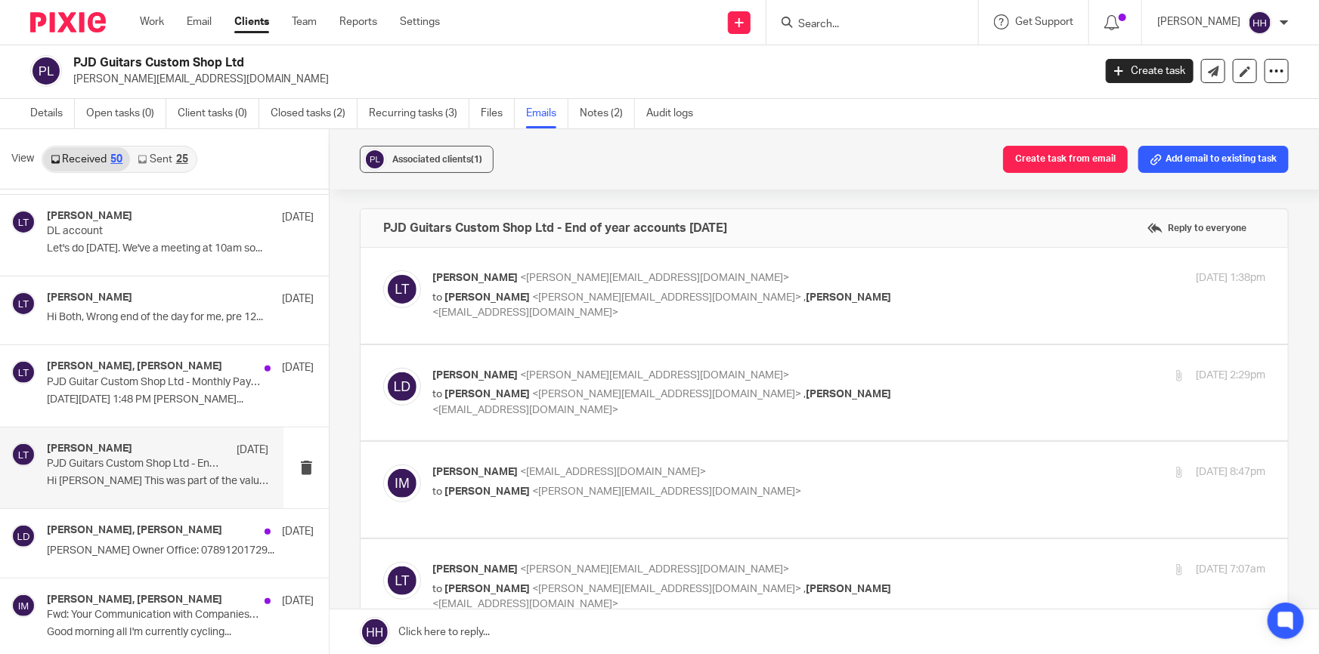
click at [877, 283] on p "[PERSON_NAME] <[EMAIL_ADDRESS][DOMAIN_NAME]>" at bounding box center [709, 279] width 555 height 16
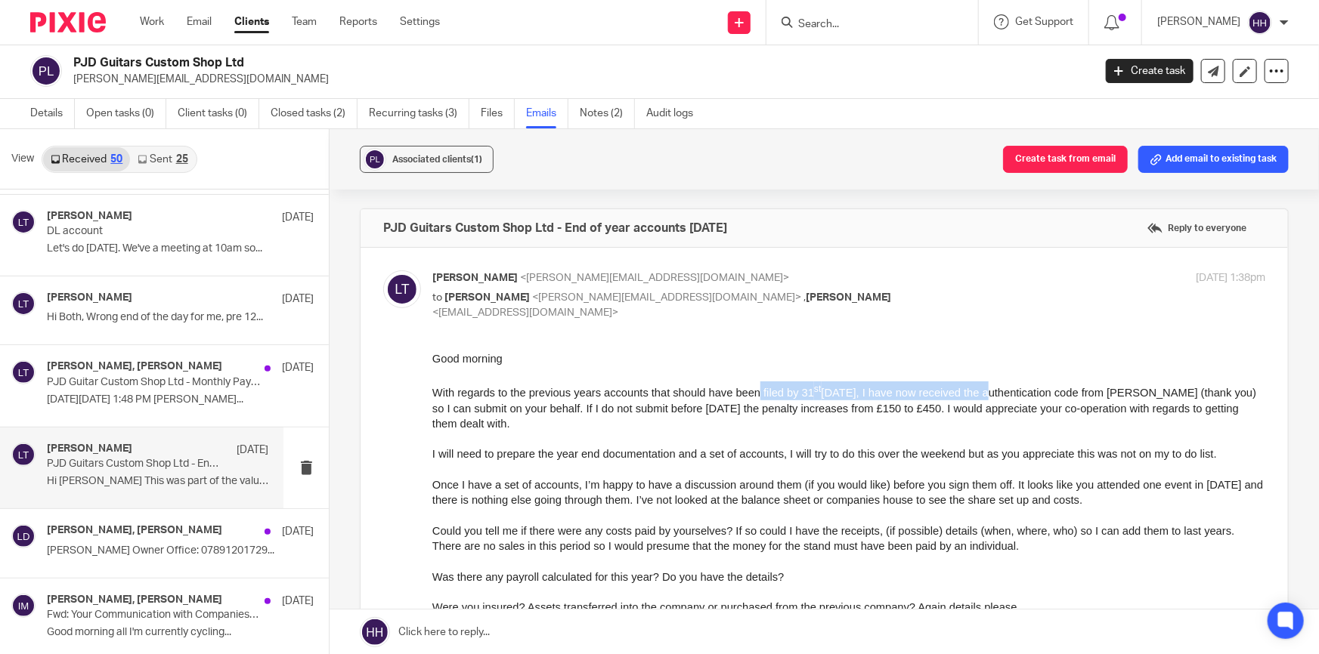
drag, startPoint x: 865, startPoint y: 386, endPoint x: 1001, endPoint y: 388, distance: 135.3
click at [993, 388] on span "With regards to the previous years accounts that should have been filed by [DAT…" at bounding box center [844, 407] width 824 height 43
click at [1026, 388] on span "With regards to the previous years accounts that should have been filed by [DAT…" at bounding box center [844, 407] width 824 height 43
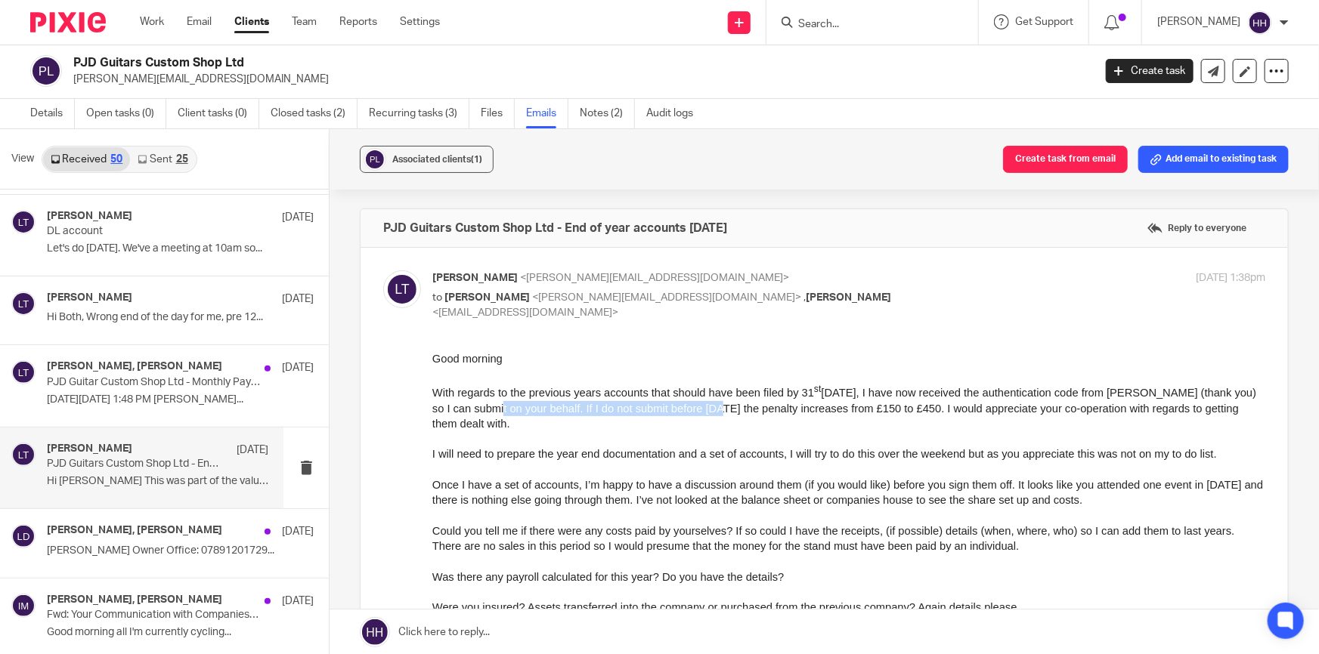
drag, startPoint x: 505, startPoint y: 407, endPoint x: 747, endPoint y: 406, distance: 242.6
click at [746, 406] on span "With regards to the previous years accounts that should have been filed by [DAT…" at bounding box center [844, 407] width 824 height 43
click at [769, 404] on span "With regards to the previous years accounts that should have been filed by [DAT…" at bounding box center [844, 407] width 824 height 43
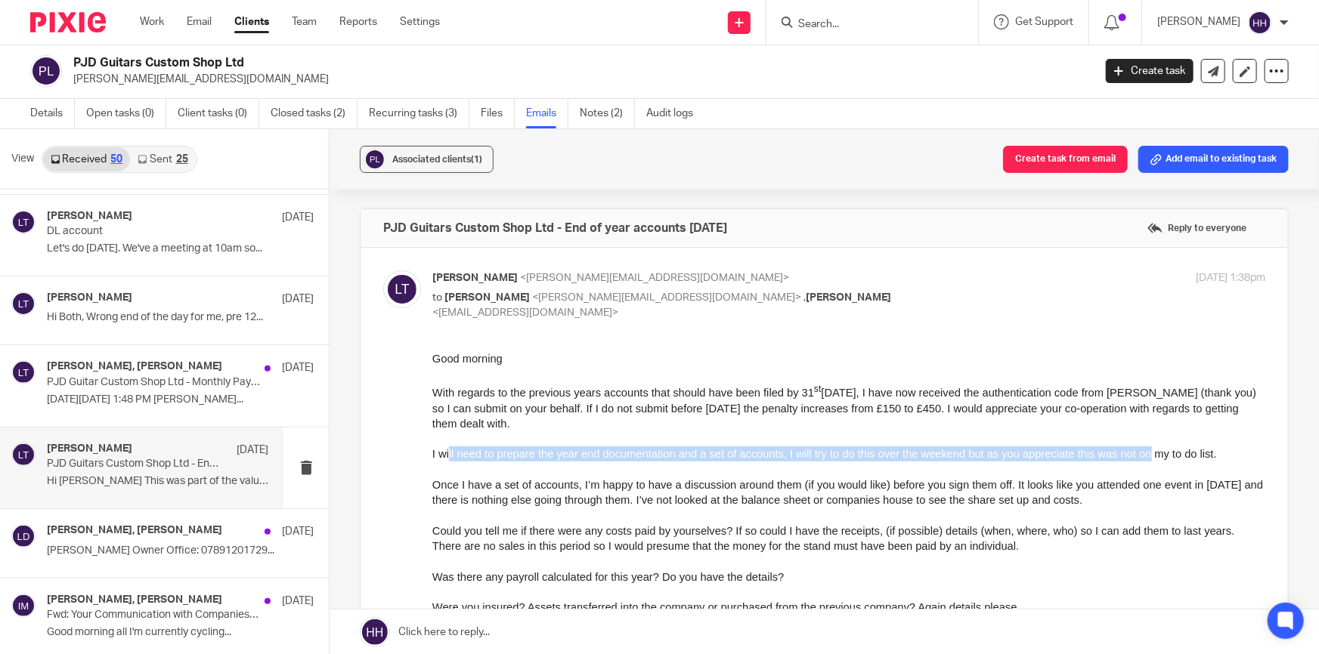
drag, startPoint x: 449, startPoint y: 451, endPoint x: 1165, endPoint y: 453, distance: 716.5
click at [1160, 453] on span "I will need to prepare the year end documentation and a set of accounts, I will…" at bounding box center [824, 453] width 784 height 12
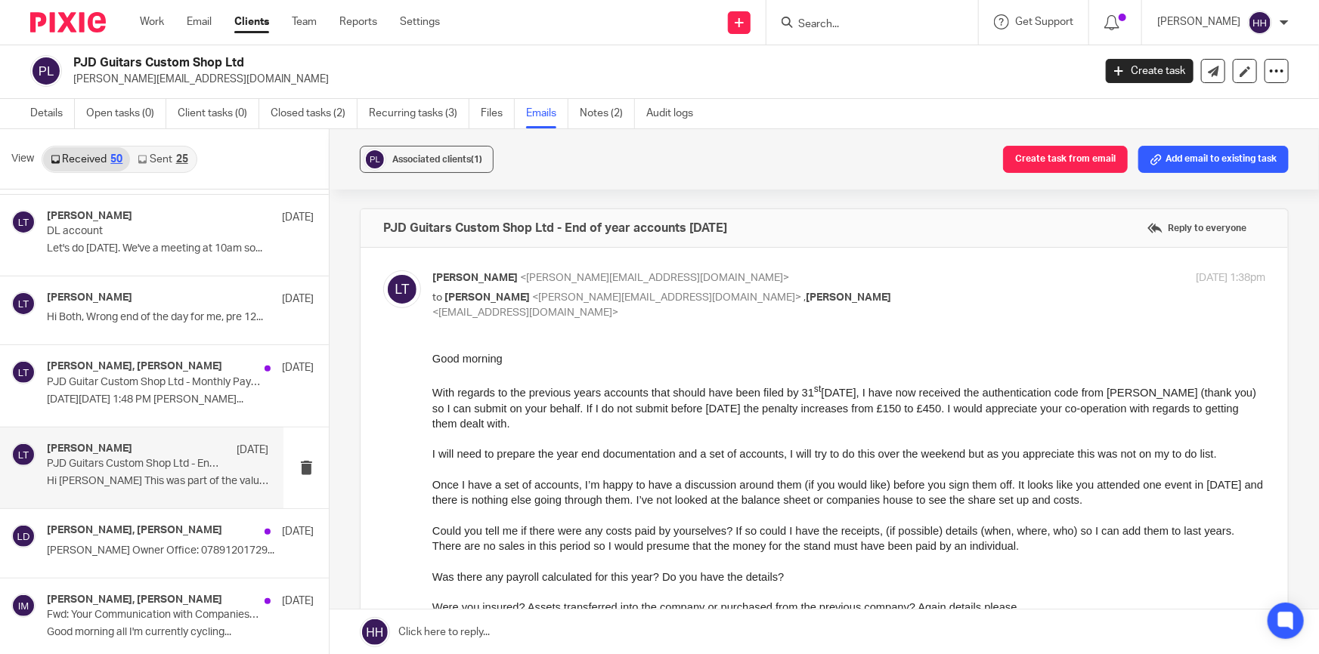
click at [1169, 453] on span "I will need to prepare the year end documentation and a set of accounts, I will…" at bounding box center [824, 453] width 784 height 12
drag, startPoint x: 476, startPoint y: 482, endPoint x: 841, endPoint y: 482, distance: 365.0
click at [840, 482] on span "Once I have a set of accounts, I’m happy to have a discussion around them (if y…" at bounding box center [847, 491] width 831 height 27
click at [856, 481] on span "Once I have a set of accounts, I’m happy to have a discussion around them (if y…" at bounding box center [847, 491] width 831 height 27
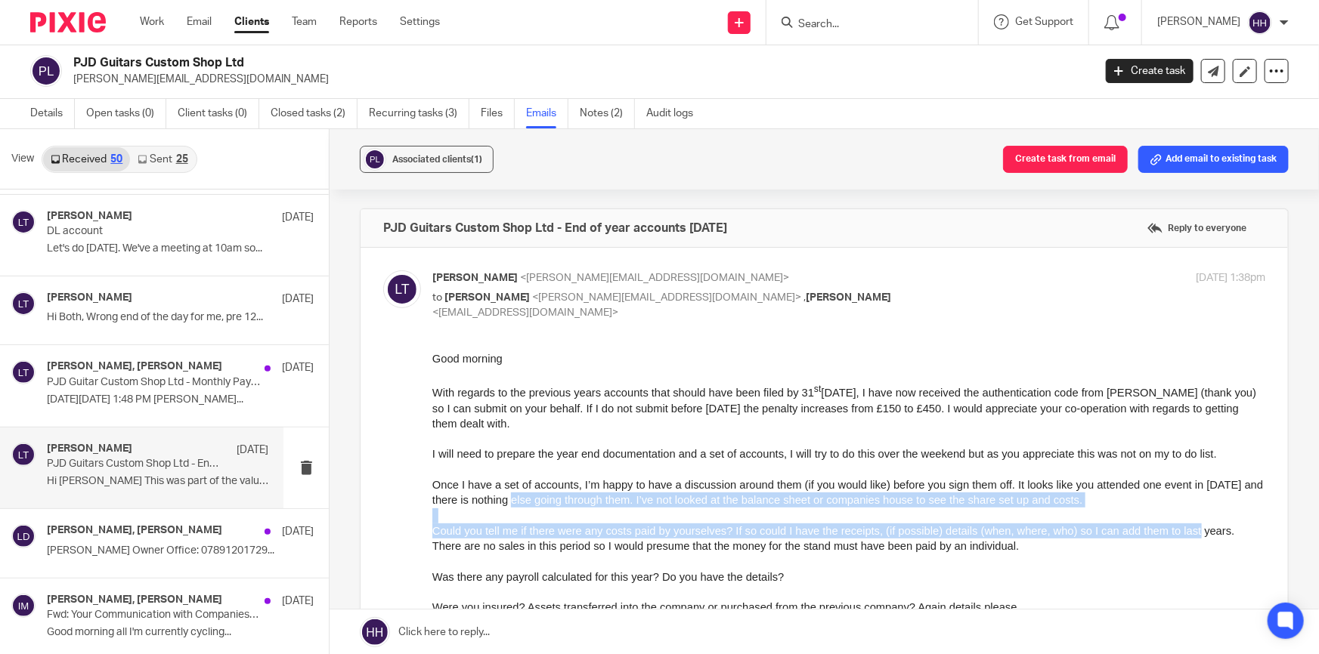
drag, startPoint x: 577, startPoint y: 503, endPoint x: 1208, endPoint y: 531, distance: 631.7
click at [1208, 531] on div "Good morning With regards to the previous years accounts that should have been …" at bounding box center [848, 559] width 833 height 417
click at [1208, 531] on span "Could you tell me if there were any costs paid by yourselves? If so could I hav…" at bounding box center [833, 537] width 802 height 27
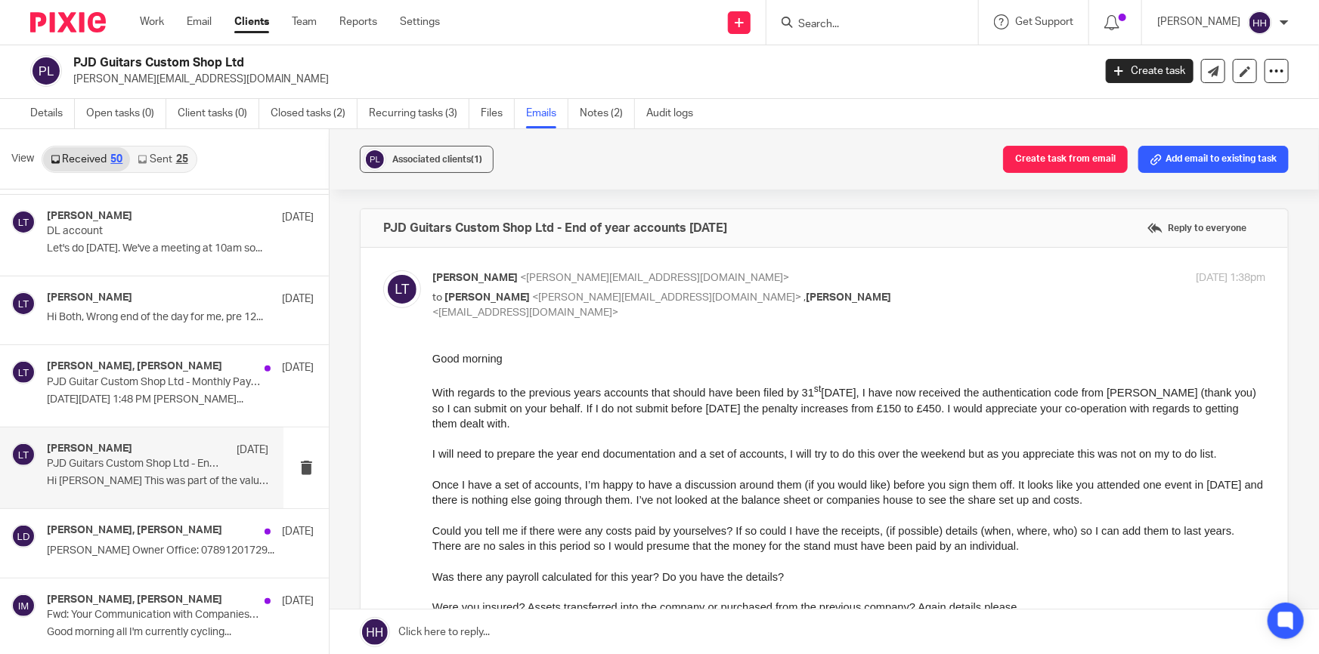
scroll to position [68, 0]
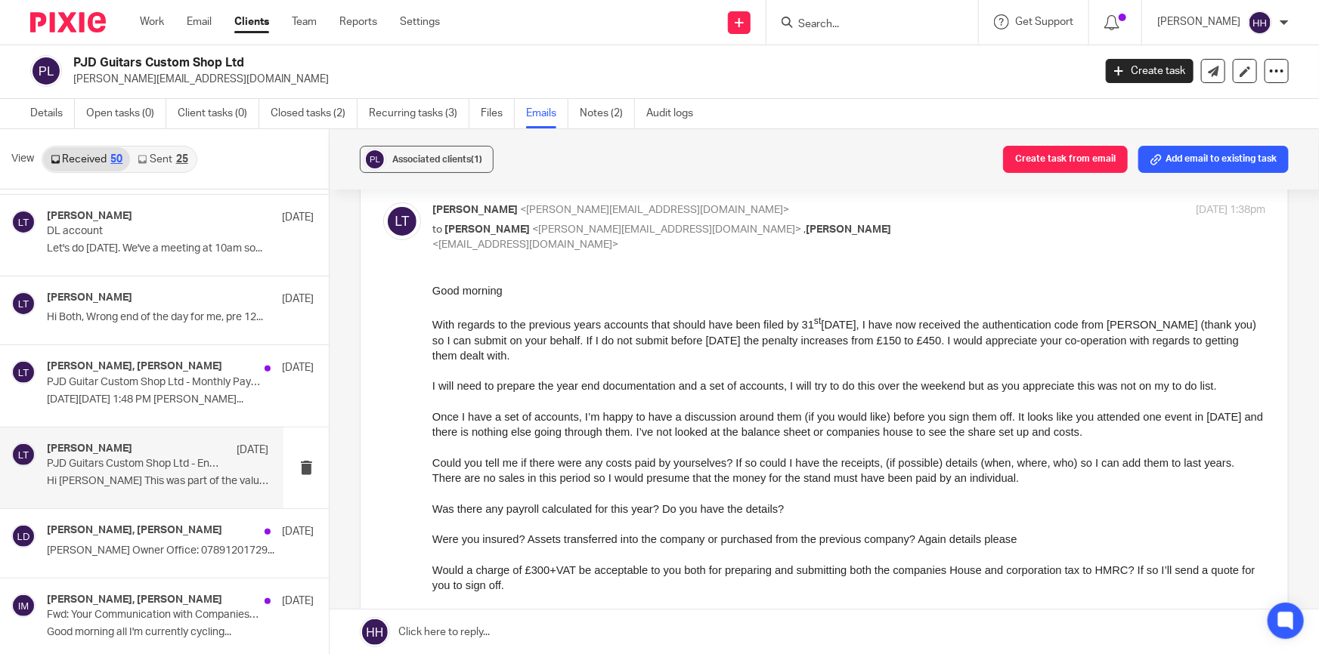
drag, startPoint x: 672, startPoint y: 481, endPoint x: 776, endPoint y: 480, distance: 104.3
click at [776, 480] on span "Could you tell me if there were any costs paid by yourselves? If so could I hav…" at bounding box center [833, 469] width 802 height 27
drag, startPoint x: 691, startPoint y: 470, endPoint x: 1009, endPoint y: 480, distance: 318.3
click at [1004, 479] on span "Could you tell me if there were any costs paid by yourselves? If so could I hav…" at bounding box center [833, 469] width 802 height 27
click at [1010, 480] on span "Could you tell me if there were any costs paid by yourselves? If so could I hav…" at bounding box center [833, 469] width 802 height 27
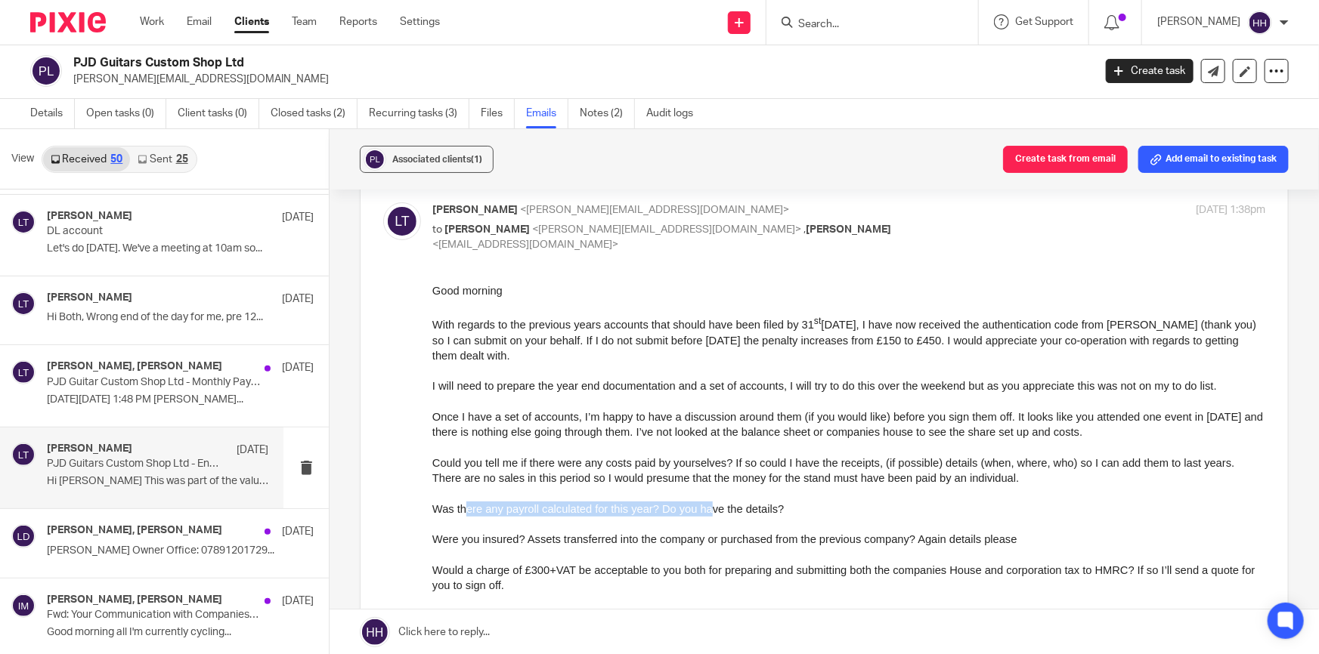
drag, startPoint x: 602, startPoint y: 513, endPoint x: 729, endPoint y: 509, distance: 127.0
click at [718, 509] on span "Was there any payroll calculated for this year? Do you have the details?" at bounding box center [607, 509] width 351 height 12
click at [732, 508] on span "Was there any payroll calculated for this year? Do you have the details?" at bounding box center [607, 509] width 351 height 12
drag, startPoint x: 481, startPoint y: 542, endPoint x: 794, endPoint y: 542, distance: 312.1
click at [790, 542] on span "Were you insured? Assets transferred into the company or purchased from the pre…" at bounding box center [724, 539] width 585 height 12
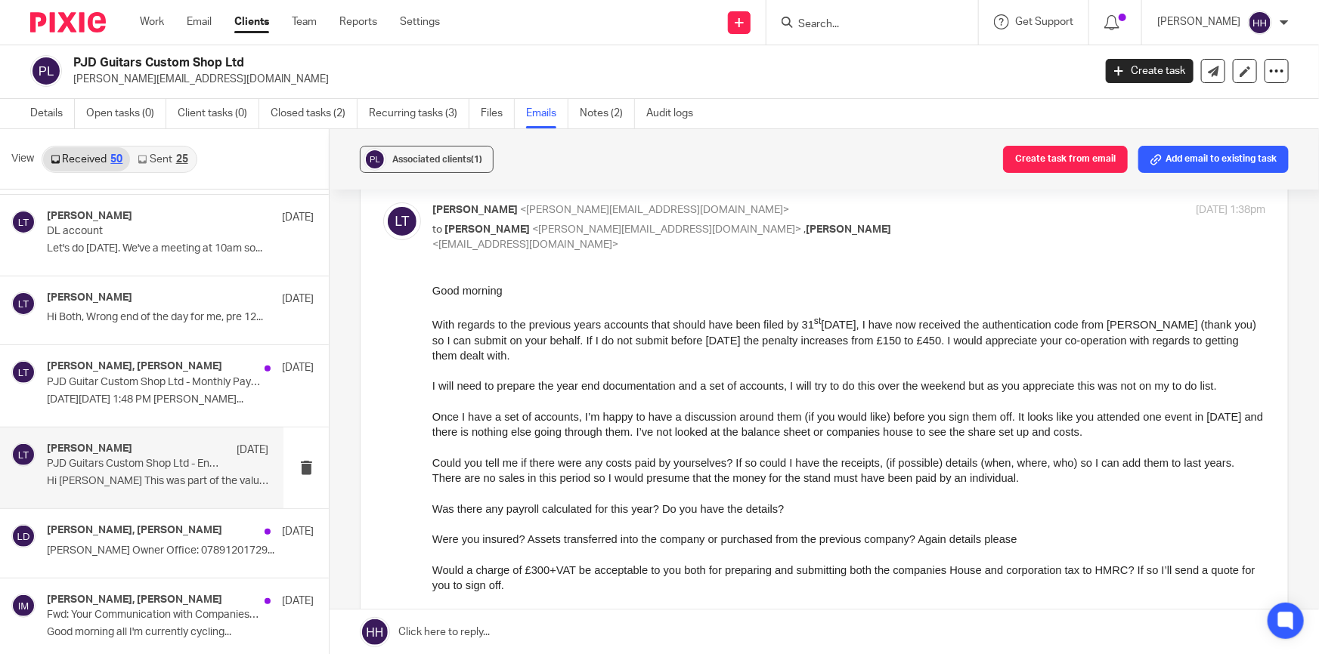
click at [811, 540] on span "Were you insured? Assets transferred into the company or purchased from the pre…" at bounding box center [724, 539] width 585 height 12
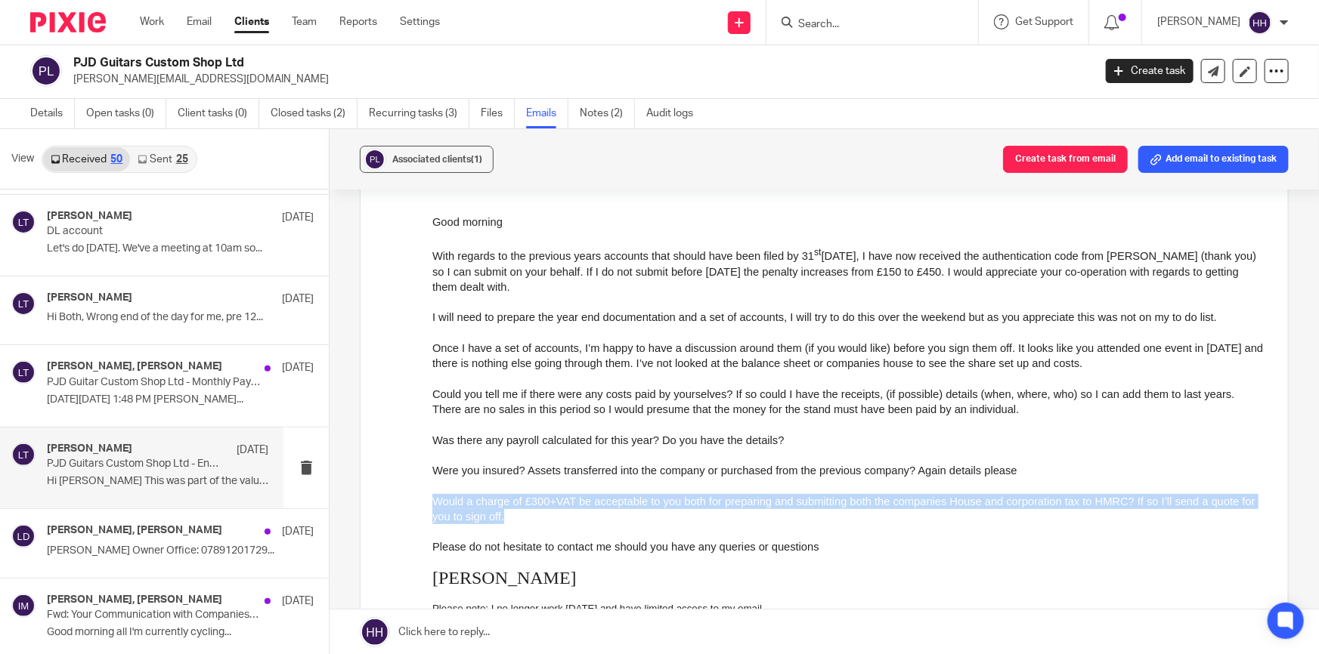
drag, startPoint x: 435, startPoint y: 500, endPoint x: 1099, endPoint y: 515, distance: 664.5
click at [1159, 515] on p "Would a charge of £300+VAT be acceptable to you both for preparing and submitti…" at bounding box center [848, 509] width 833 height 31
click at [1075, 516] on p "Would a charge of £300+VAT be acceptable to you both for preparing and submitti…" at bounding box center [848, 509] width 833 height 31
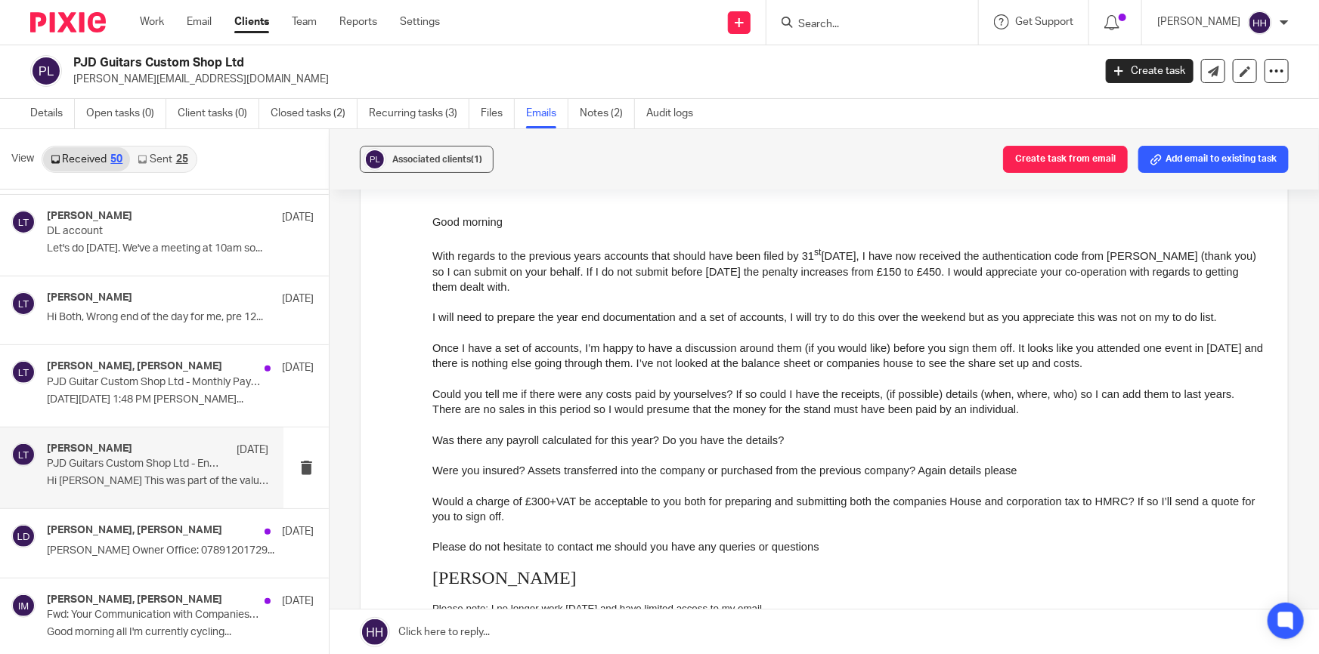
scroll to position [0, 0]
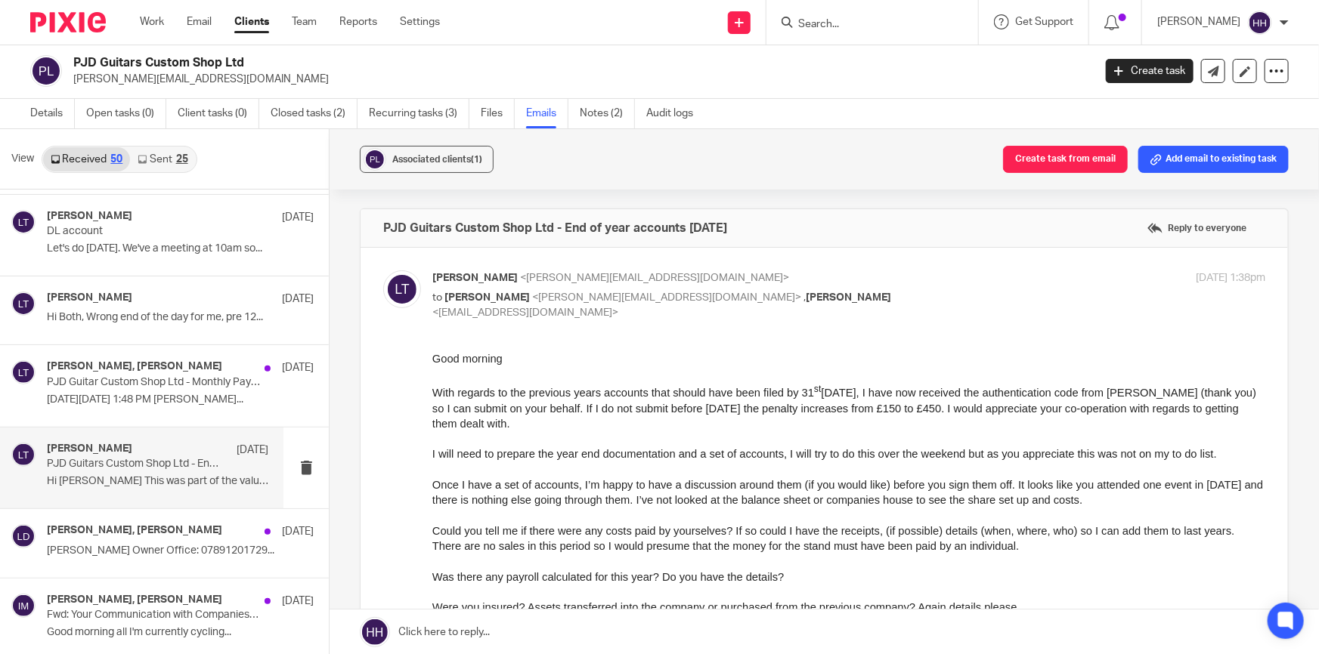
click at [878, 287] on div "[PERSON_NAME] <[EMAIL_ADDRESS][DOMAIN_NAME]> to [PERSON_NAME] <[PERSON_NAME][EM…" at bounding box center [709, 296] width 555 height 51
checkbox input "false"
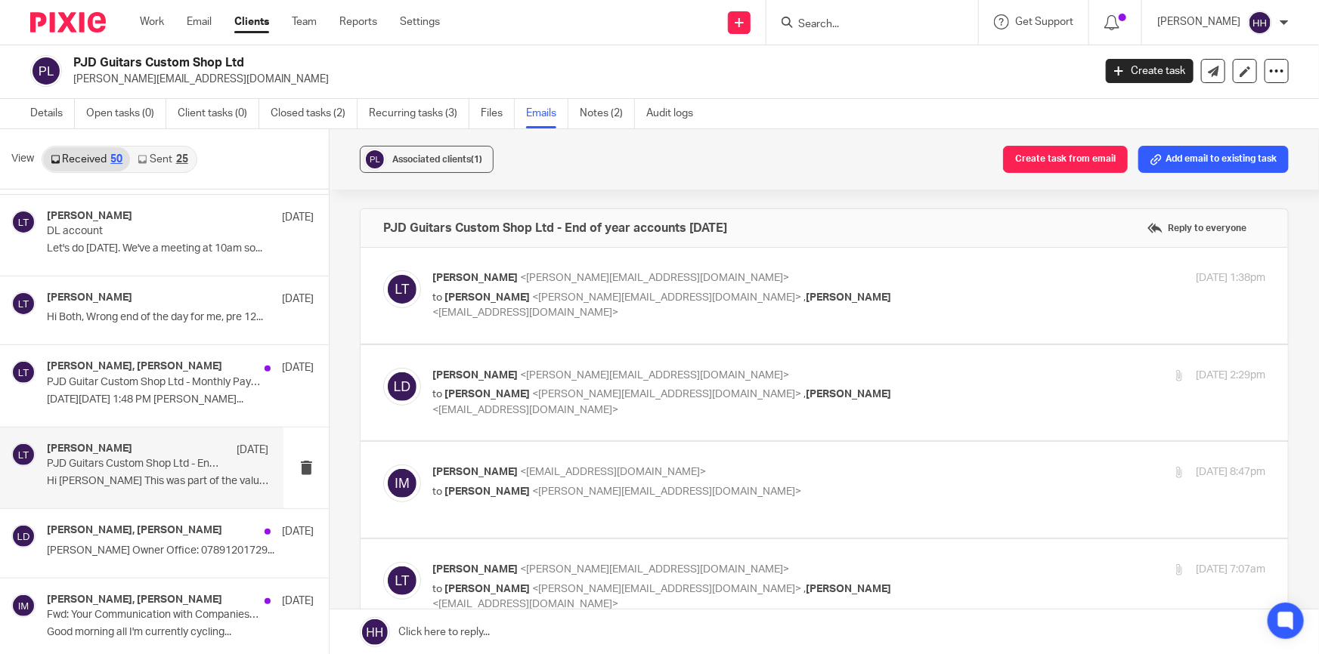
click at [877, 368] on p "[PERSON_NAME] <[PERSON_NAME][EMAIL_ADDRESS][DOMAIN_NAME]>" at bounding box center [709, 376] width 555 height 16
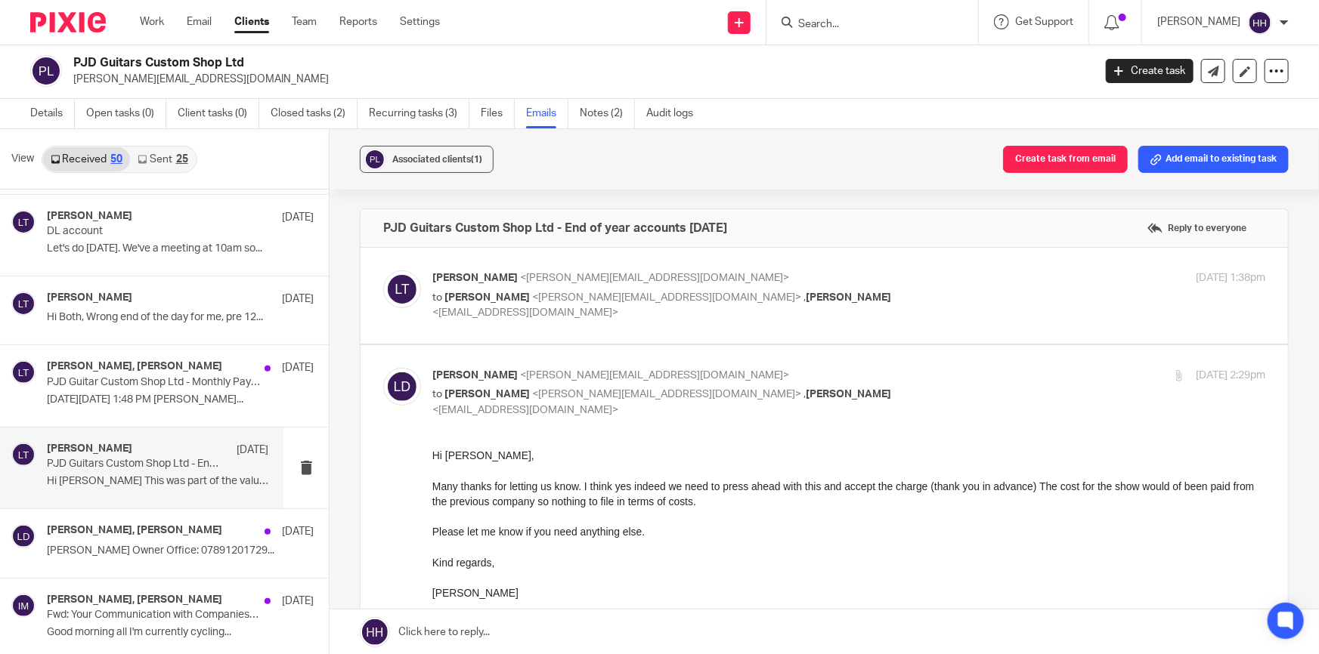
scroll to position [68, 0]
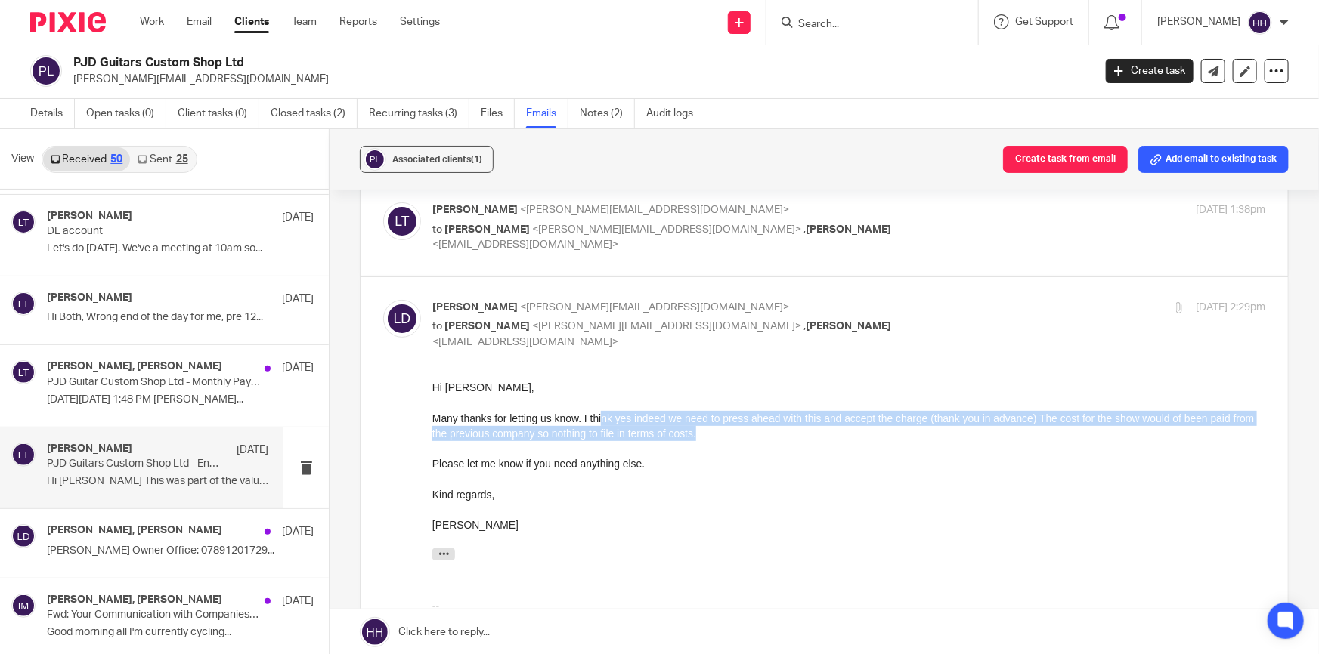
drag, startPoint x: 605, startPoint y: 419, endPoint x: 1077, endPoint y: 438, distance: 472.7
click at [1184, 435] on div "Many thanks for letting us know. I think yes indeed we need to press ahead with…" at bounding box center [848, 426] width 833 height 31
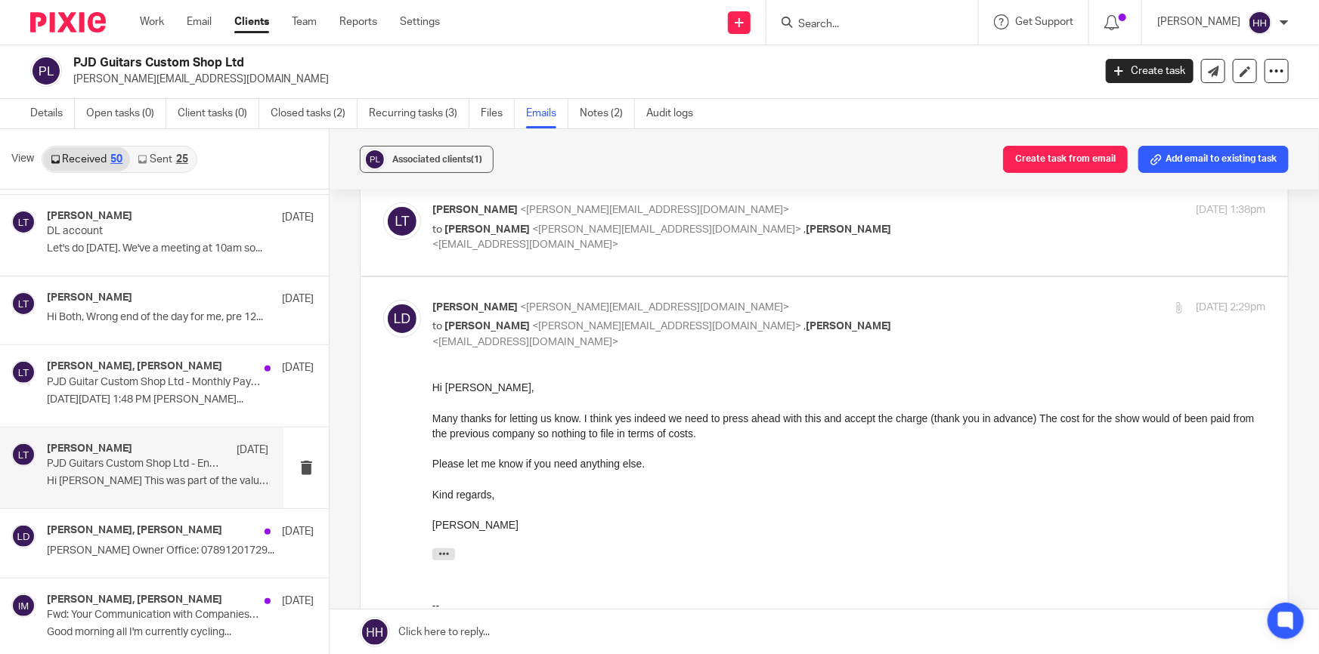
click at [849, 457] on div "Please let me know if you need anything else." at bounding box center [848, 463] width 833 height 15
click at [958, 324] on p "to [PERSON_NAME] <[EMAIL_ADDRESS][DOMAIN_NAME]> , [PERSON_NAME] <[EMAIL_ADDRESS…" at bounding box center [709, 334] width 555 height 31
checkbox input "false"
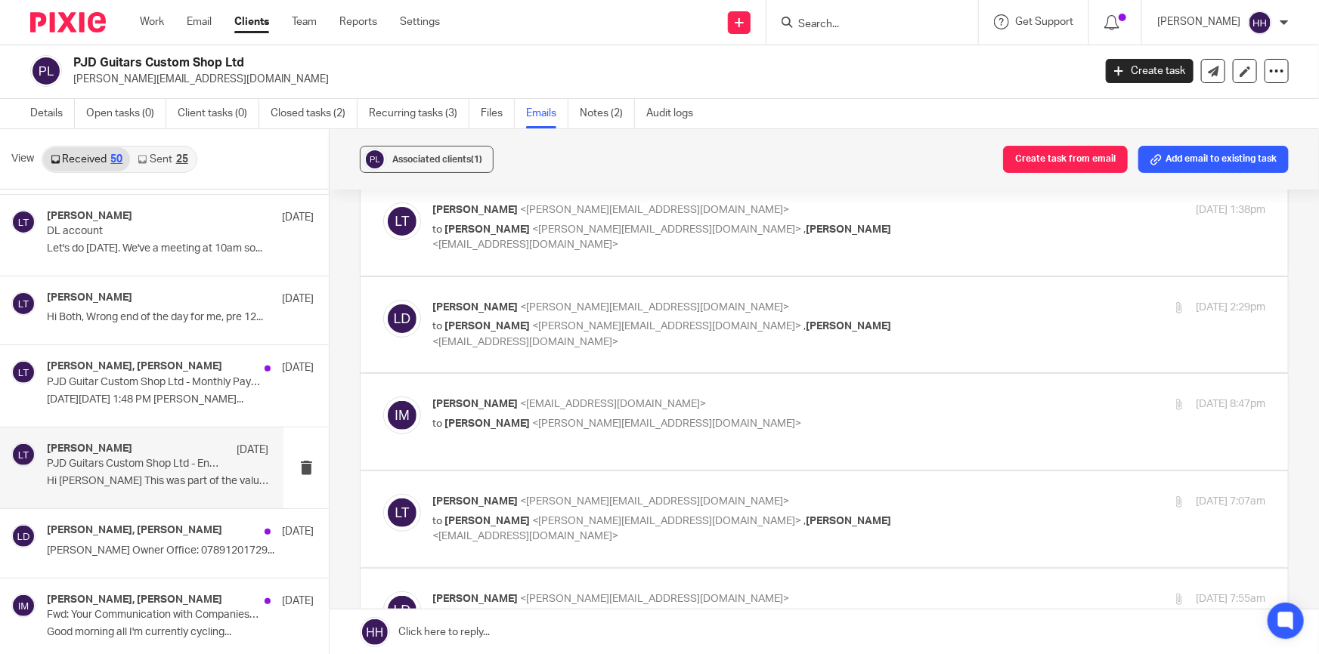
click at [899, 401] on p "[PERSON_NAME] <[EMAIL_ADDRESS][DOMAIN_NAME]>" at bounding box center [709, 405] width 555 height 16
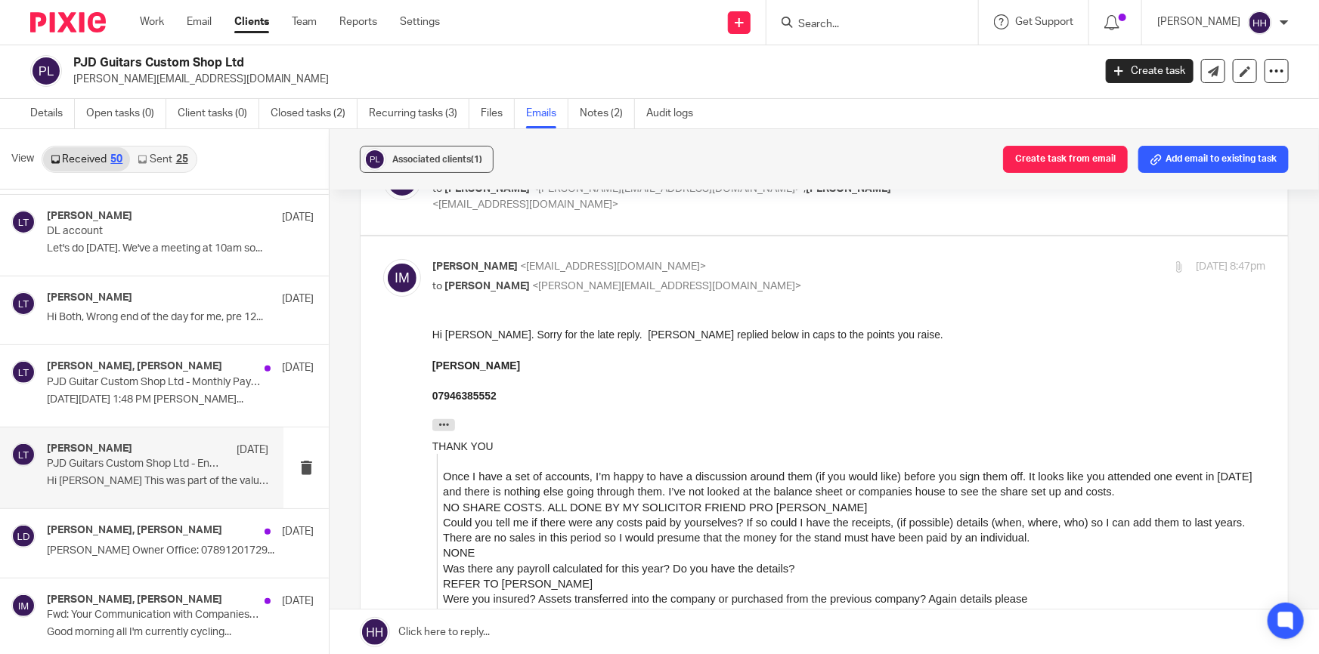
scroll to position [274, 0]
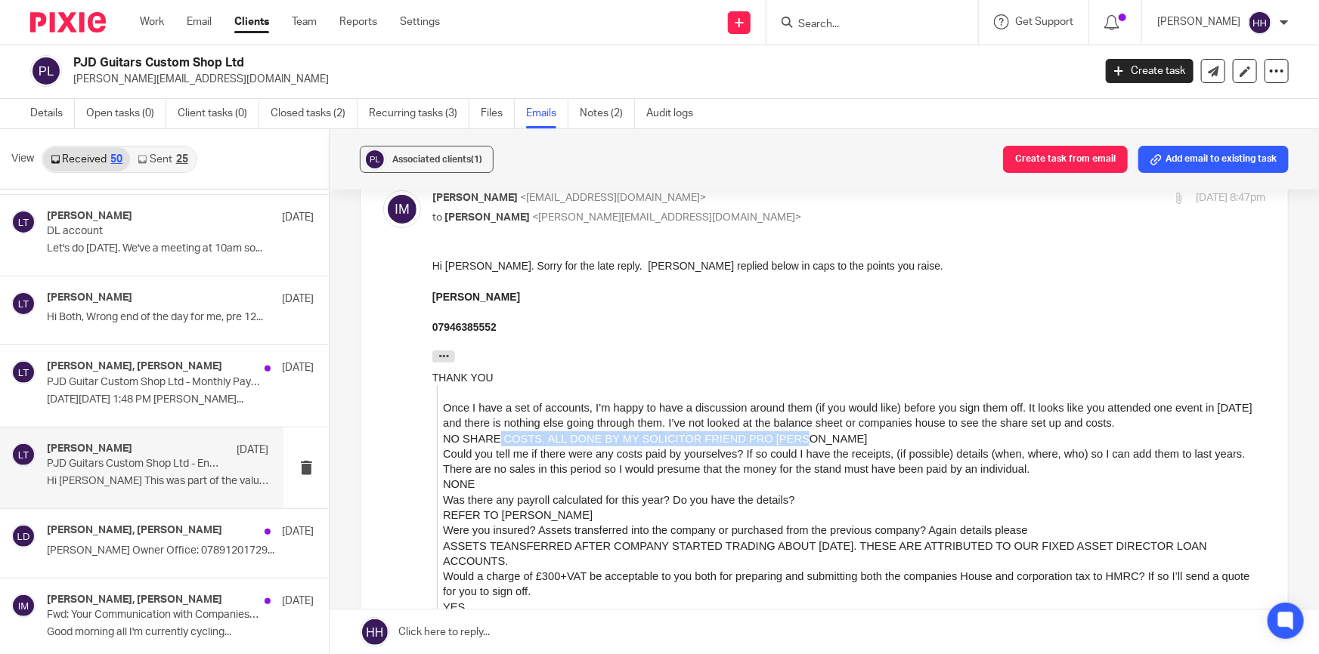
drag, startPoint x: 574, startPoint y: 432, endPoint x: 795, endPoint y: 438, distance: 221.5
click at [795, 438] on p "NO SHARE COSTS. ALL DONE BY MY SOLICITOR FRIEND PRO [PERSON_NAME]" at bounding box center [854, 439] width 822 height 15
click at [821, 452] on span "Could you tell me if there were any costs paid by yourselves? If so could I hav…" at bounding box center [844, 461] width 802 height 27
drag, startPoint x: 521, startPoint y: 518, endPoint x: 560, endPoint y: 518, distance: 39.3
click at [560, 518] on p "REFER TO [PERSON_NAME]" at bounding box center [854, 515] width 822 height 15
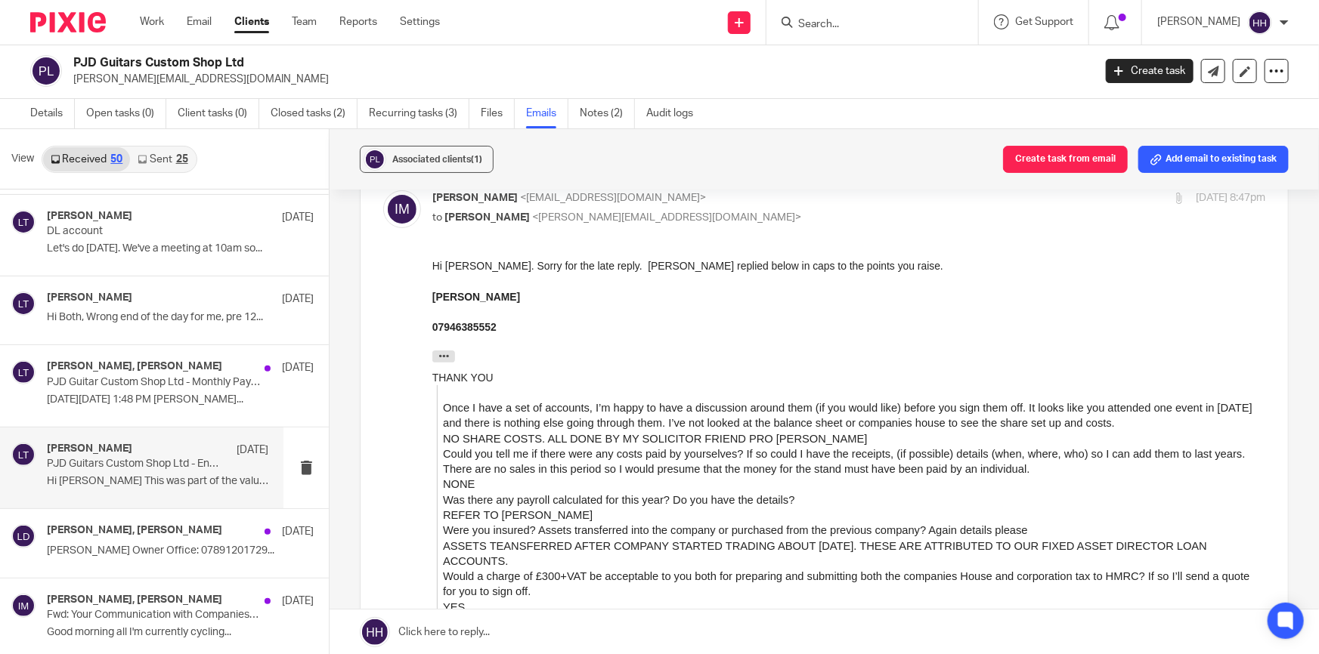
click at [548, 539] on p "ASSETS TEANSFERRED AFTER COMPANY STARTED TRADING ABOUT [DATE]. THESE ARE ATTRIB…" at bounding box center [854, 554] width 822 height 31
drag, startPoint x: 484, startPoint y: 546, endPoint x: 806, endPoint y: 543, distance: 322.0
click at [800, 544] on span "ASSETS TEANSFERRED AFTER COMPANY STARTED TRADING ABOUT [DATE]. THESE ARE ATTRIB…" at bounding box center [825, 553] width 764 height 27
click at [816, 543] on span "ASSETS TEANSFERRED AFTER COMPANY STARTED TRADING ABOUT [DATE]. THESE ARE ATTRIB…" at bounding box center [825, 553] width 764 height 27
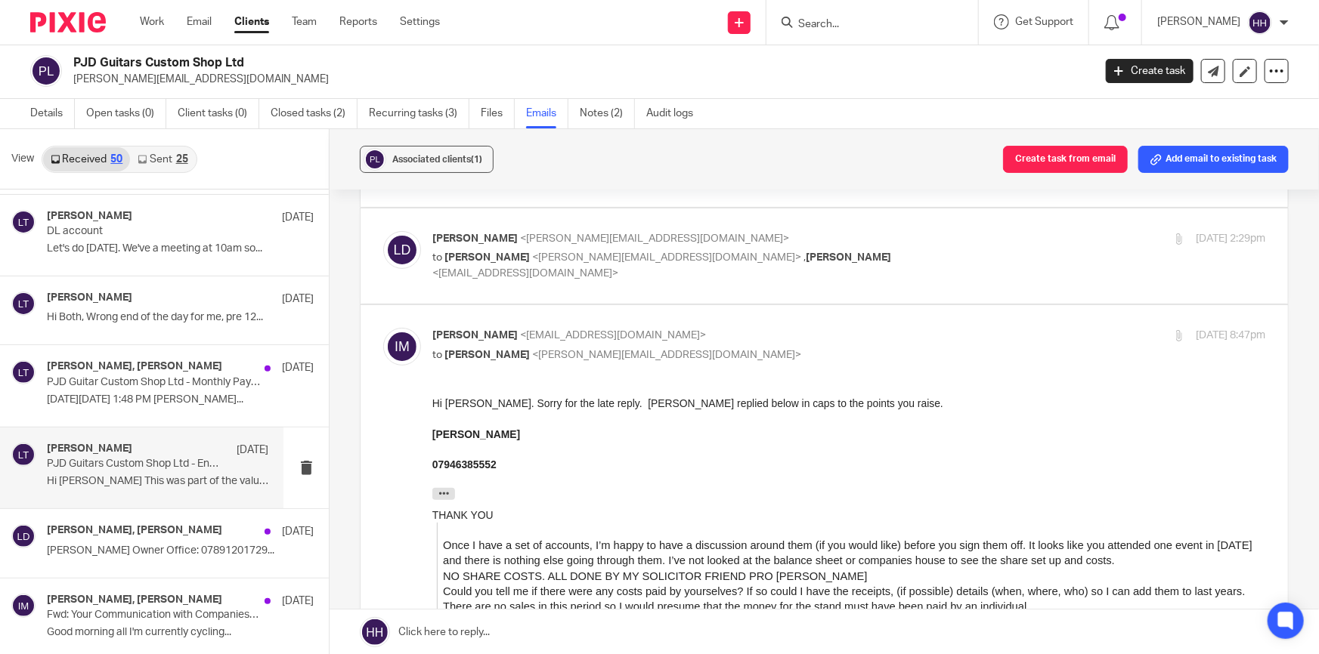
scroll to position [0, 0]
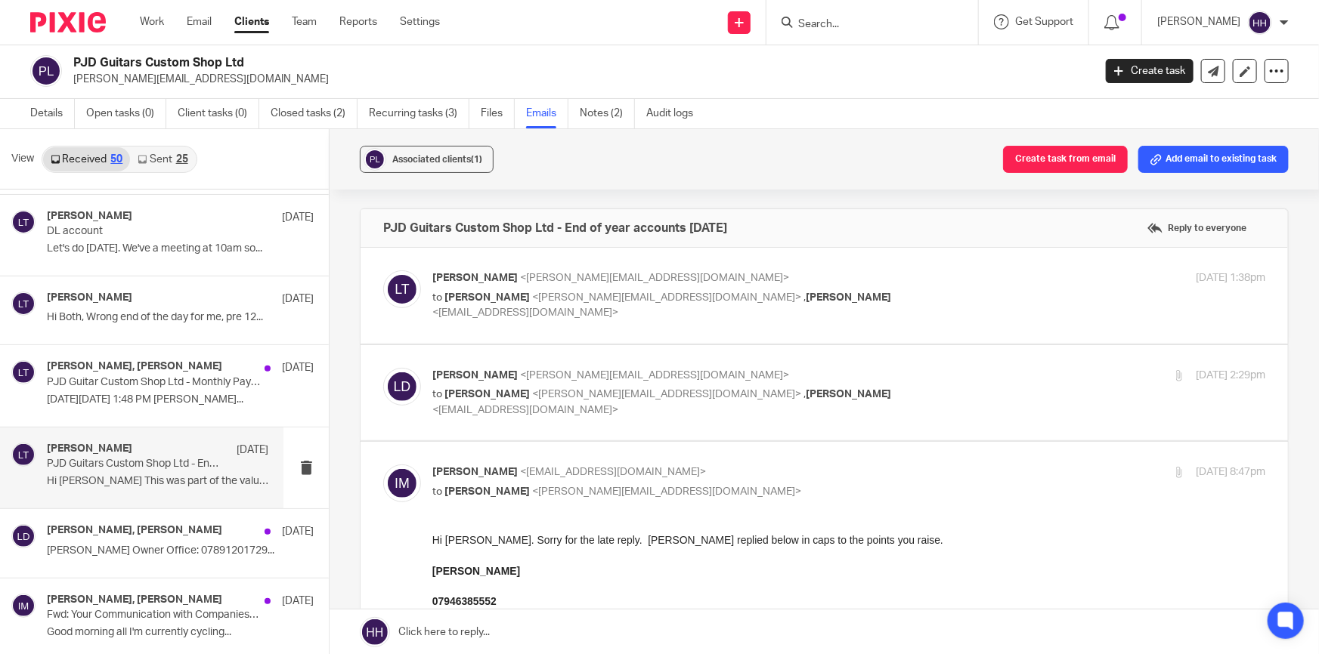
click at [804, 475] on p "[PERSON_NAME] <[EMAIL_ADDRESS][DOMAIN_NAME]>" at bounding box center [709, 473] width 555 height 16
checkbox input "false"
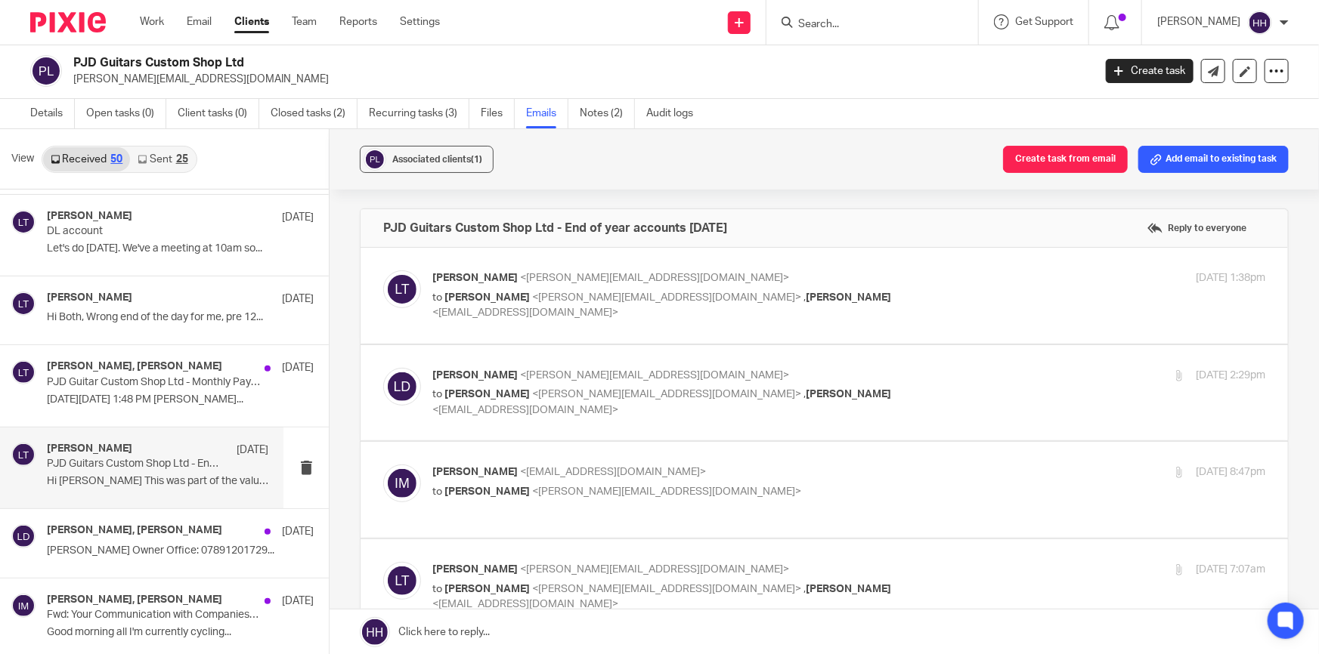
scroll to position [137, 0]
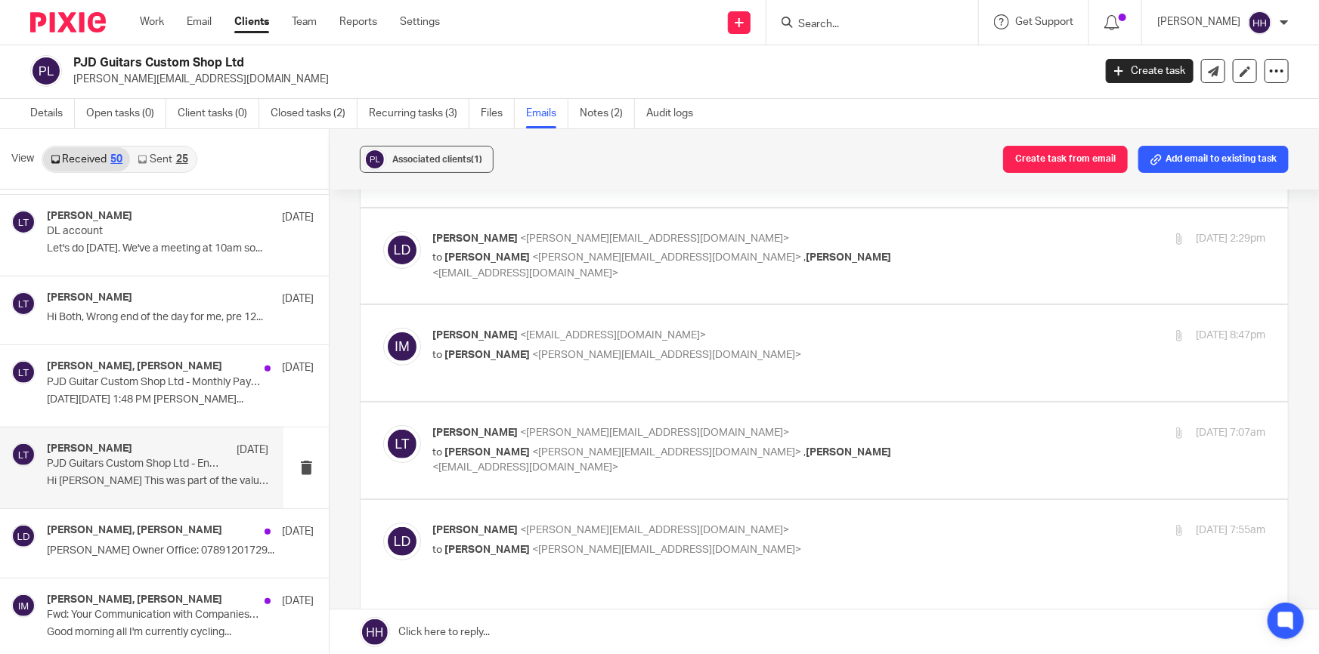
click at [936, 445] on p "to [PERSON_NAME] <[PERSON_NAME][EMAIL_ADDRESS][DOMAIN_NAME]> , [PERSON_NAME] <[…" at bounding box center [709, 460] width 555 height 31
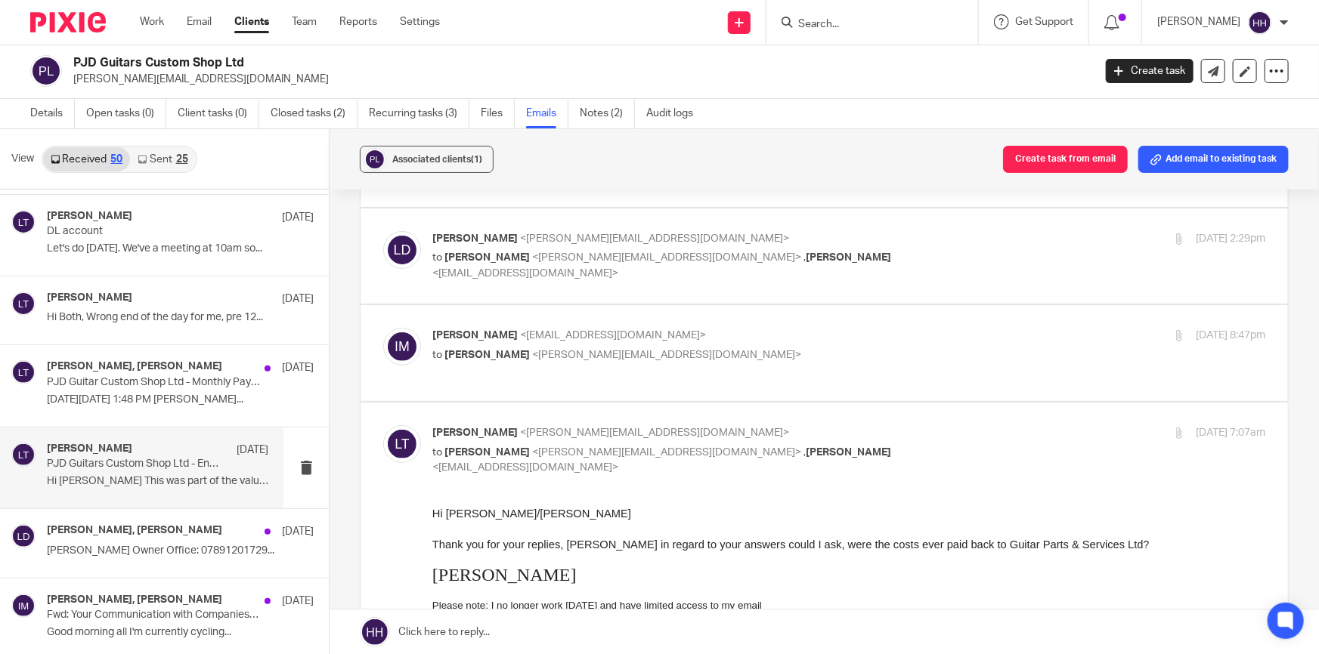
scroll to position [0, 0]
click at [936, 426] on p "[PERSON_NAME] <[EMAIL_ADDRESS][DOMAIN_NAME]>" at bounding box center [709, 433] width 555 height 16
checkbox input "false"
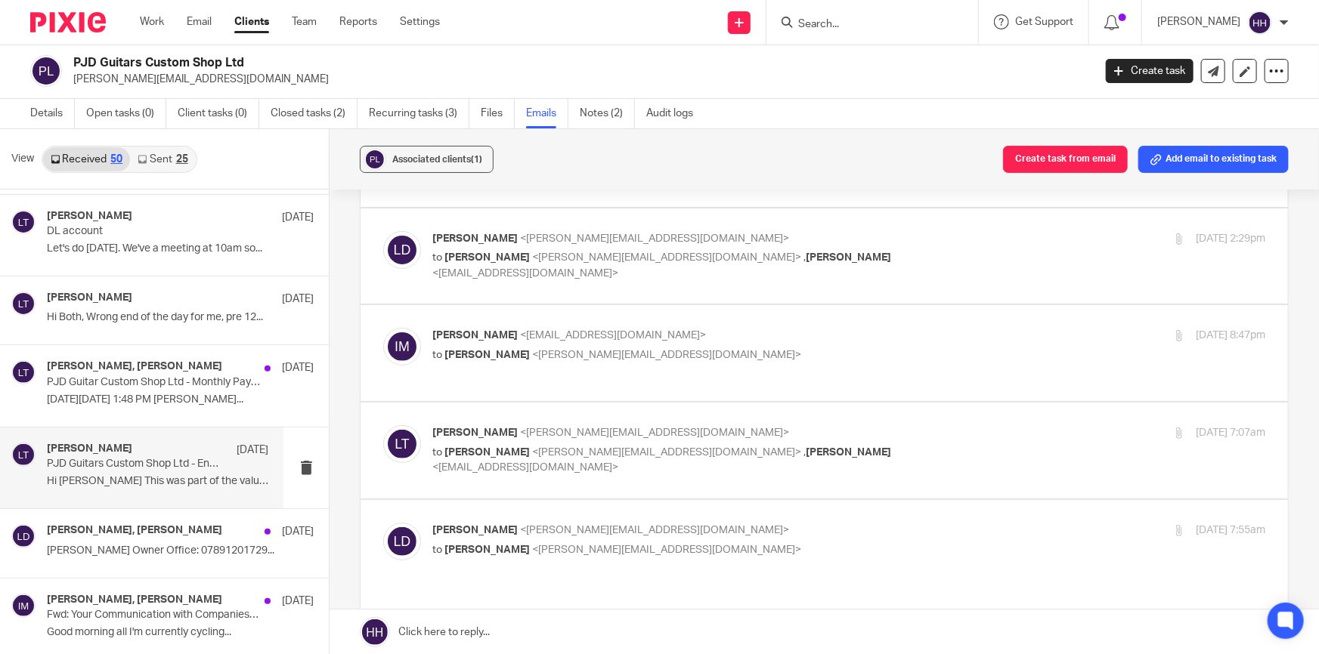
click at [902, 505] on label at bounding box center [823, 555] width 927 height 111
click at [383, 522] on input "checkbox" at bounding box center [382, 522] width 1 height 1
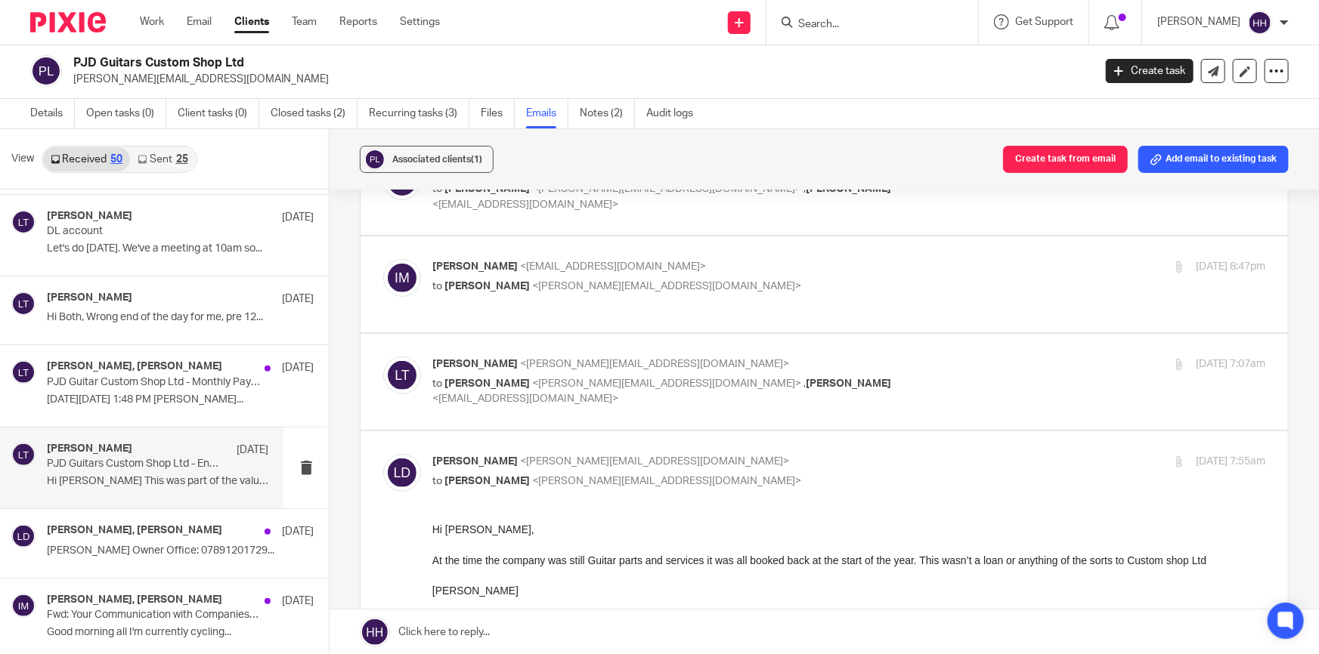
scroll to position [274, 0]
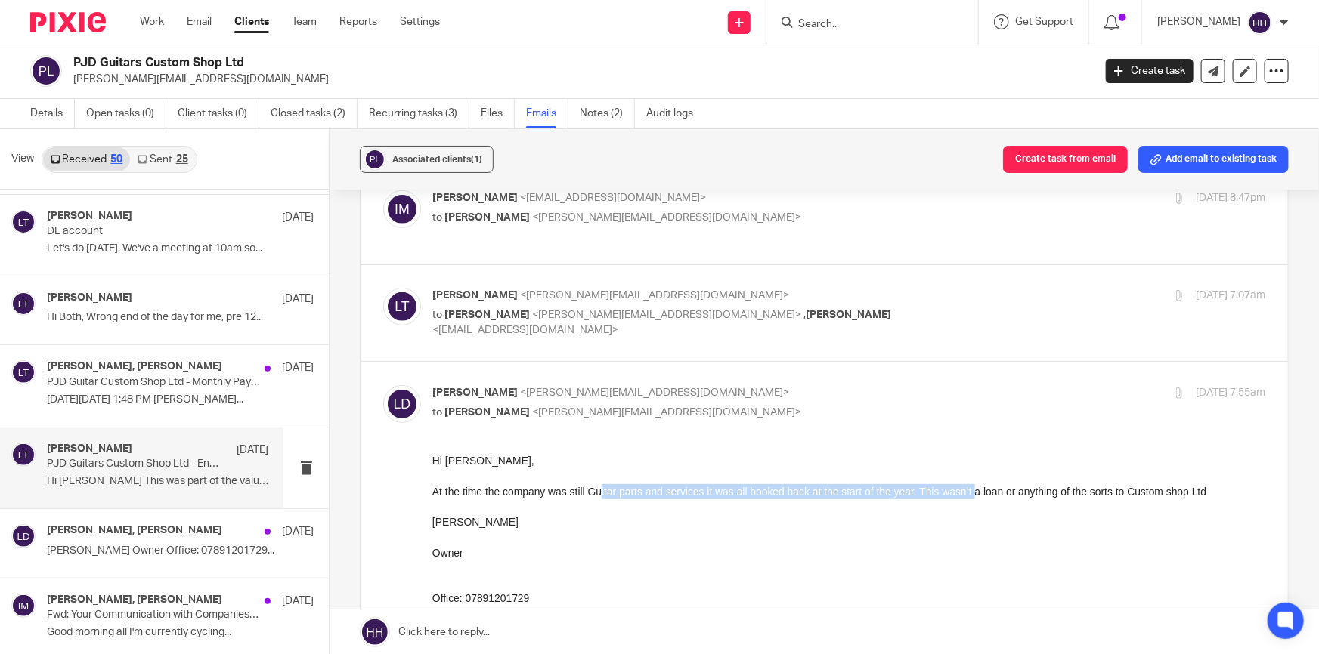
drag, startPoint x: 602, startPoint y: 491, endPoint x: 973, endPoint y: 494, distance: 371.1
click at [973, 494] on div "At the time the company was still Guitar parts and services it was all booked b…" at bounding box center [848, 661] width 833 height 354
click at [993, 495] on div "At the time the company was still Guitar parts and services it was all booked b…" at bounding box center [848, 661] width 833 height 354
click at [877, 385] on p "[PERSON_NAME] <[PERSON_NAME][EMAIL_ADDRESS][DOMAIN_NAME]>" at bounding box center [709, 393] width 555 height 16
checkbox input "false"
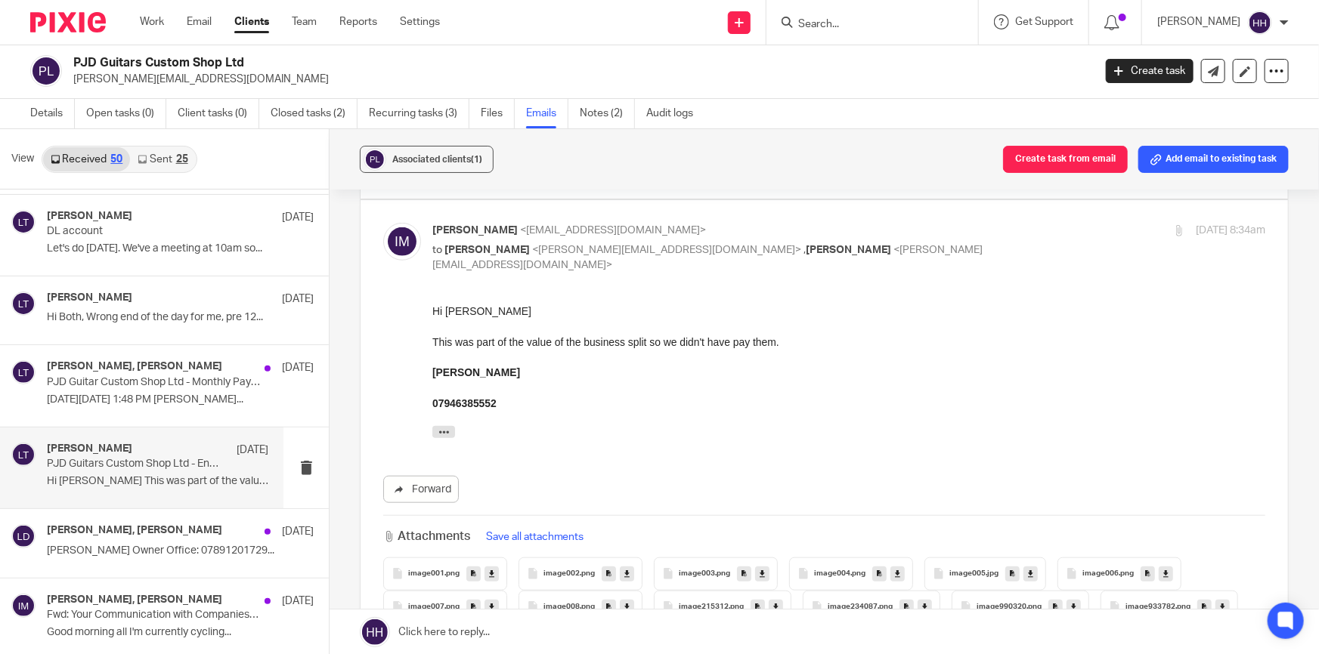
scroll to position [756, 0]
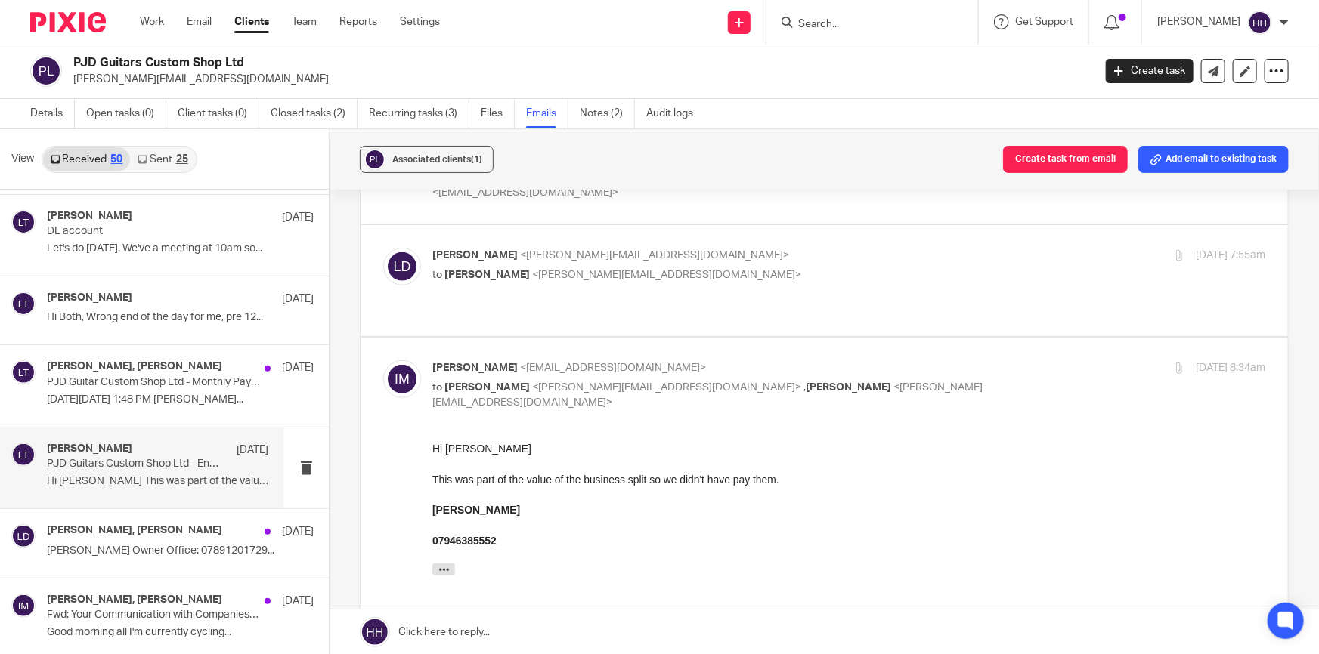
click at [937, 360] on p "[PERSON_NAME] <[EMAIL_ADDRESS][DOMAIN_NAME]>" at bounding box center [709, 368] width 555 height 16
checkbox input "false"
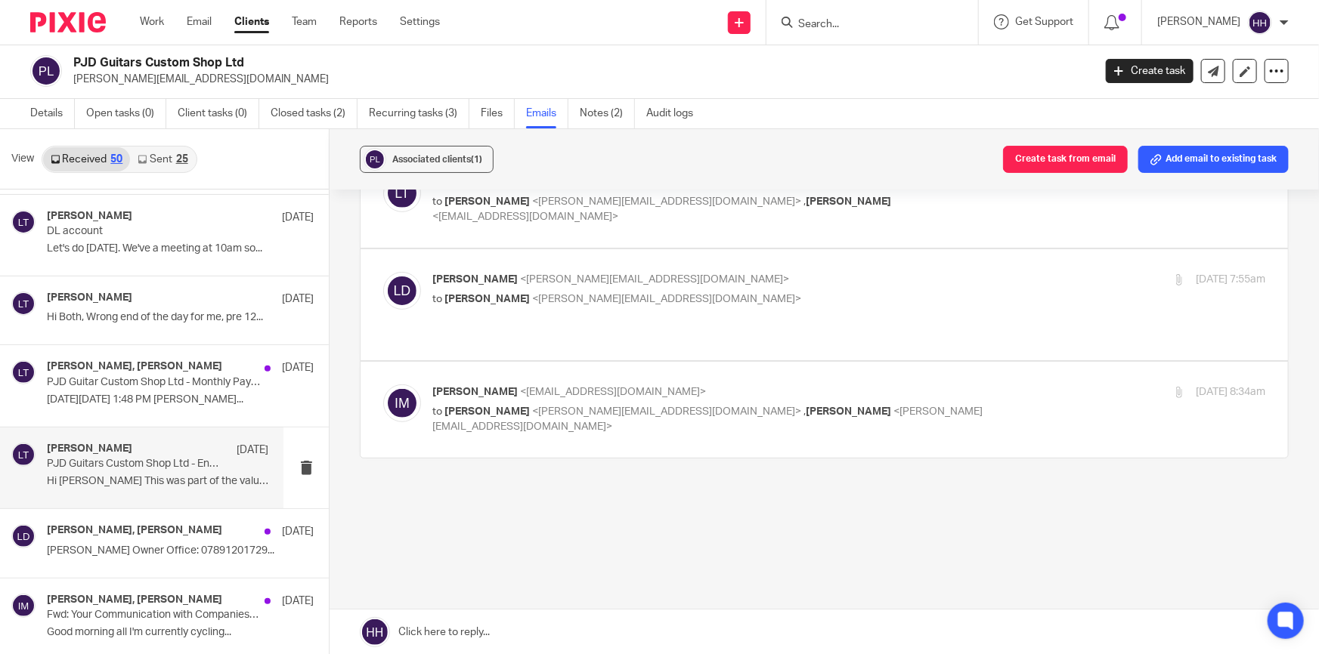
scroll to position [345, 0]
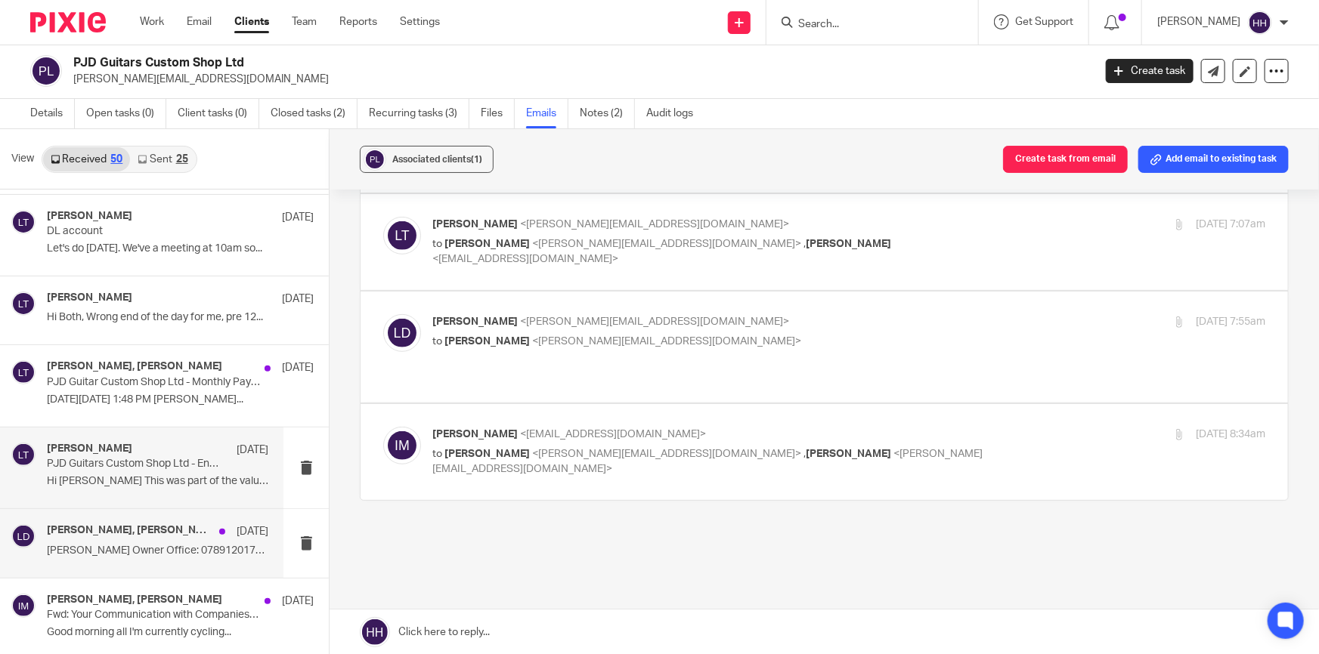
click at [147, 532] on h4 "[PERSON_NAME], [PERSON_NAME]" at bounding box center [129, 530] width 165 height 13
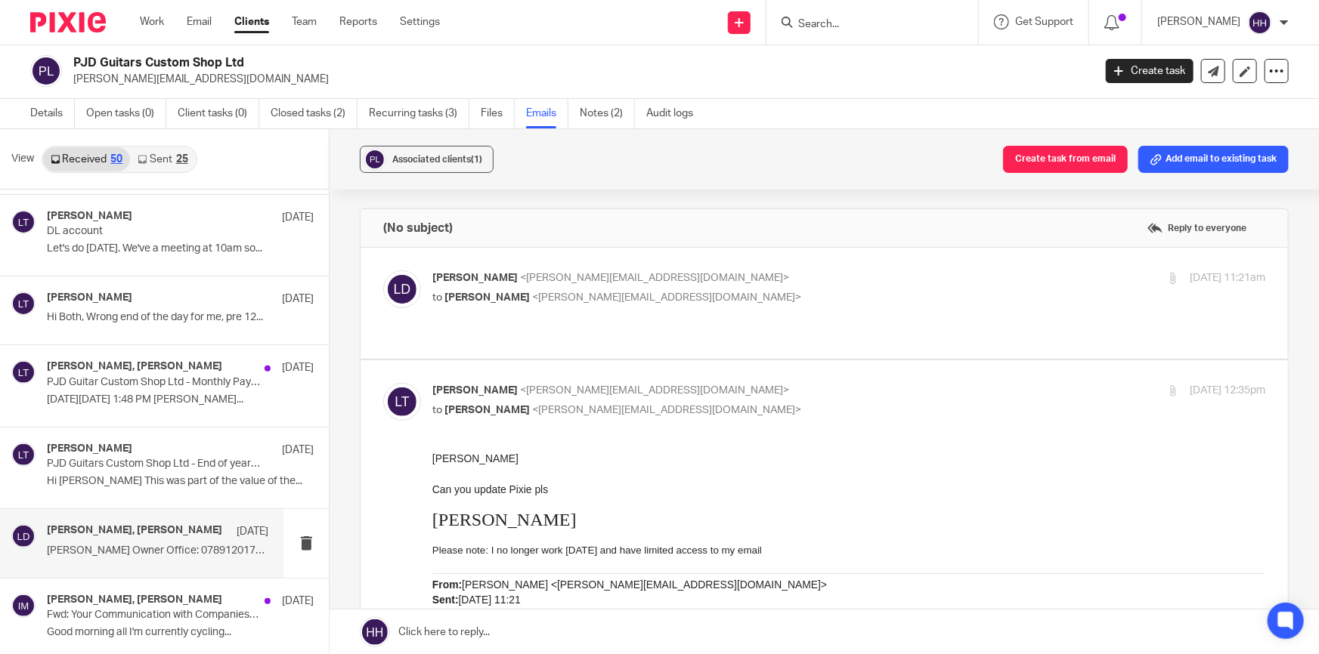
scroll to position [0, 0]
click at [787, 286] on div "[PERSON_NAME] <[PERSON_NAME][EMAIL_ADDRESS][DOMAIN_NAME]> to [PERSON_NAME] <[EM…" at bounding box center [709, 288] width 555 height 35
checkbox input "true"
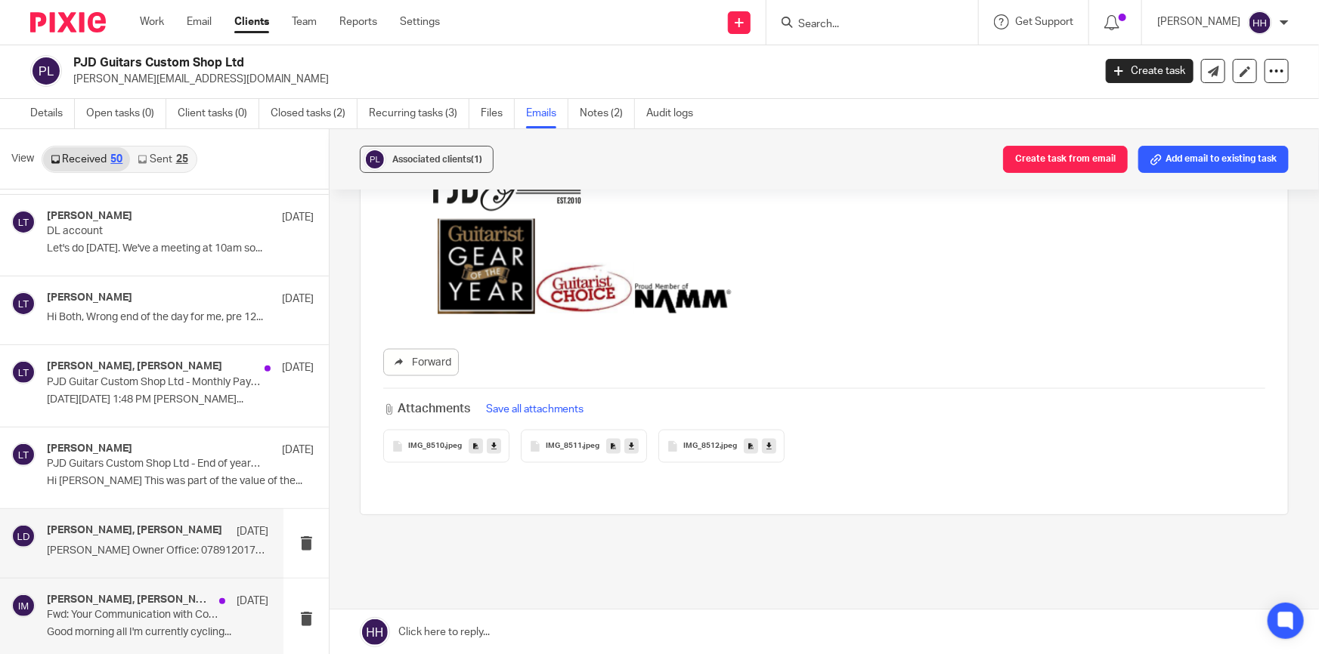
scroll to position [1443, 0]
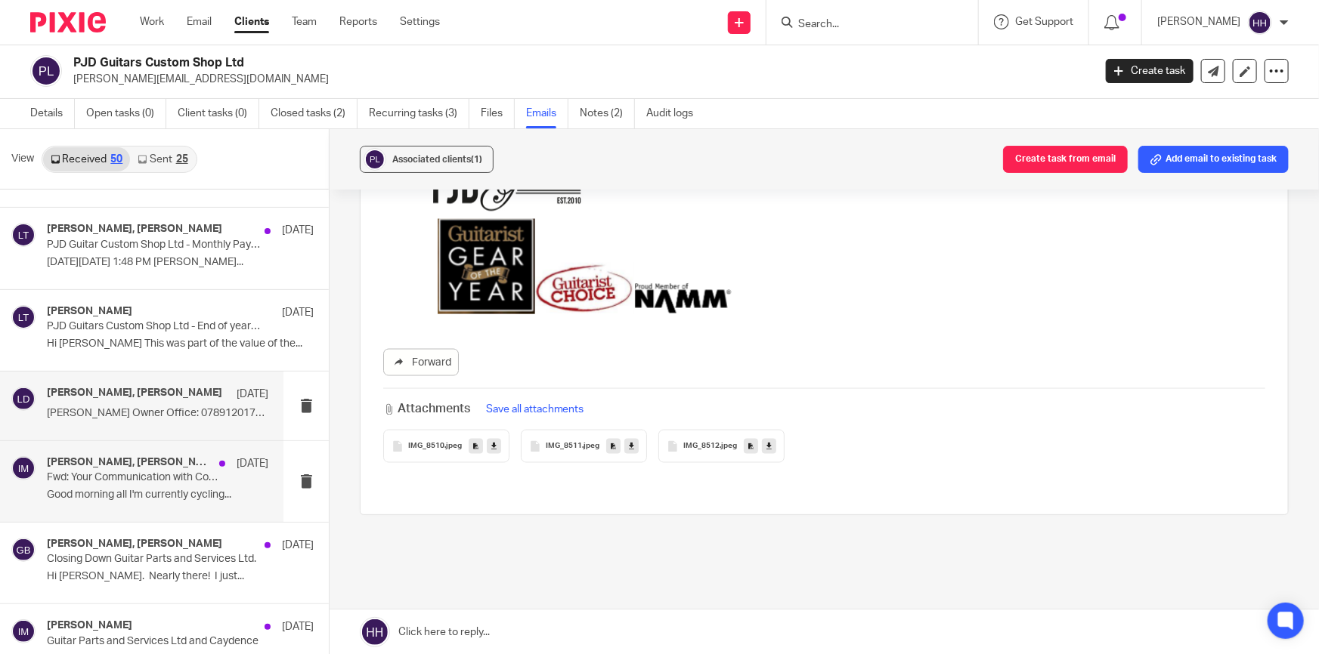
click at [100, 492] on p "Good morning all I'm currently cycling..." at bounding box center [157, 495] width 221 height 13
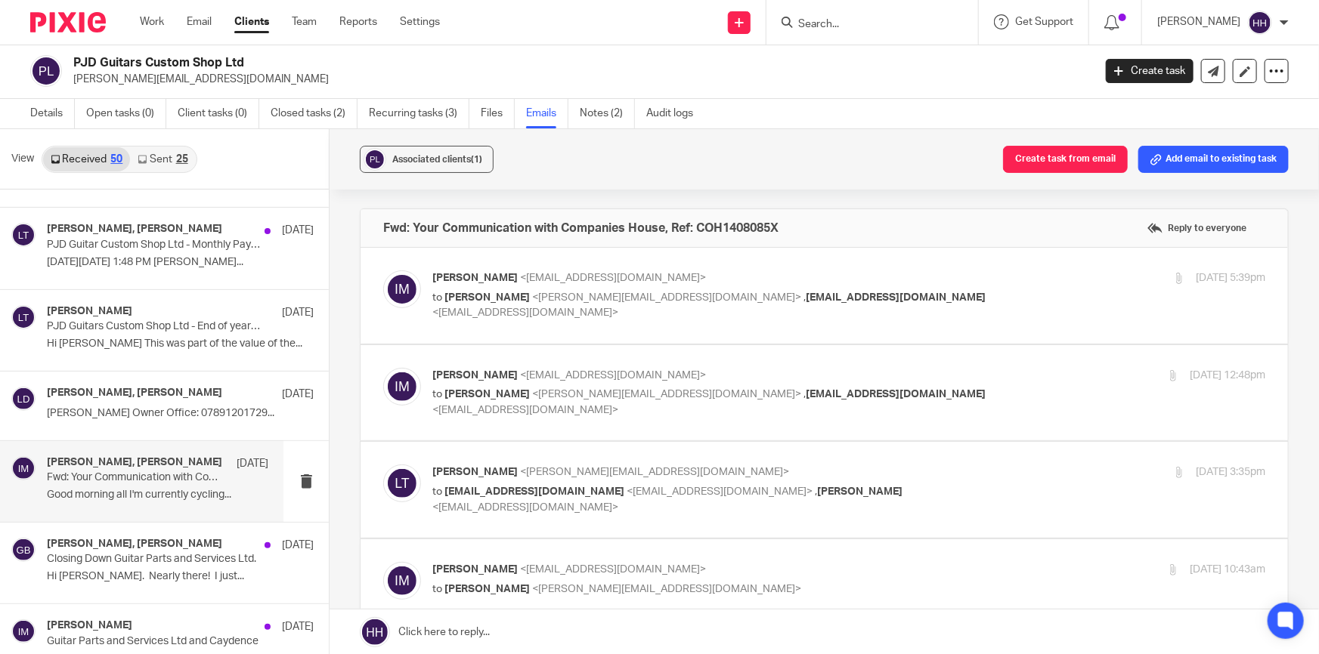
scroll to position [0, 0]
click at [934, 278] on p "[PERSON_NAME] <[EMAIL_ADDRESS][DOMAIN_NAME]>" at bounding box center [709, 279] width 555 height 16
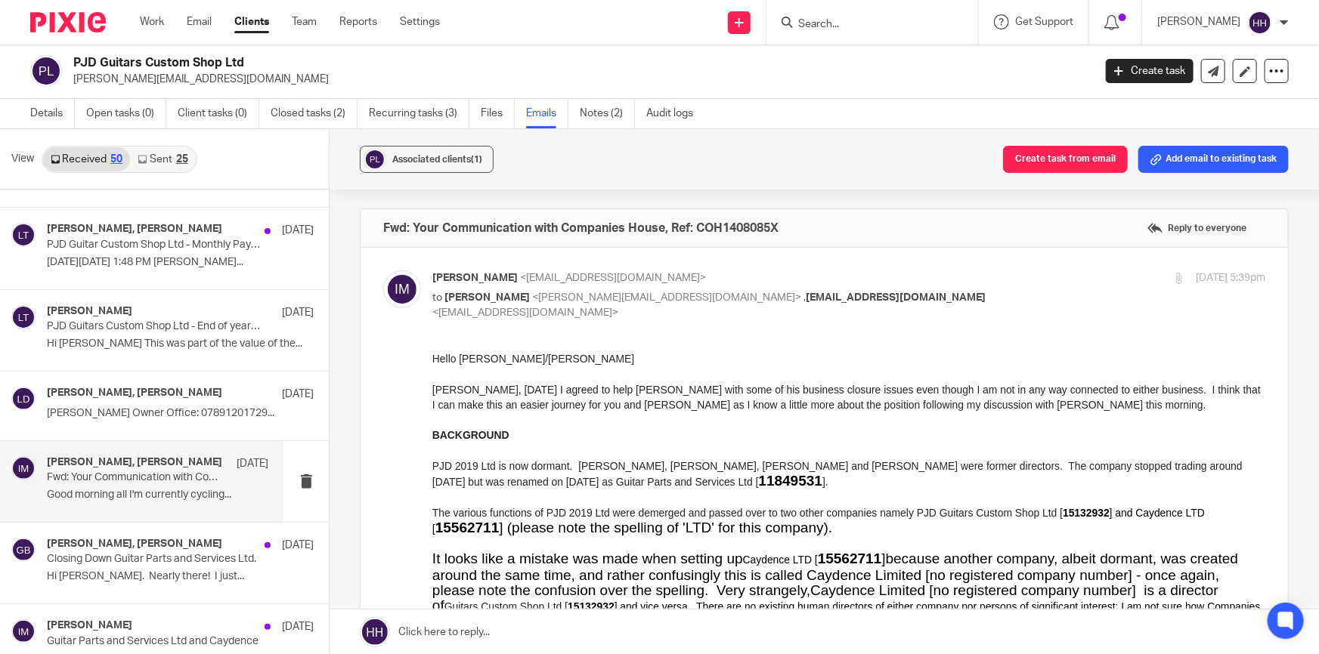
click at [955, 275] on p "[PERSON_NAME] <[EMAIL_ADDRESS][DOMAIN_NAME]>" at bounding box center [709, 279] width 555 height 16
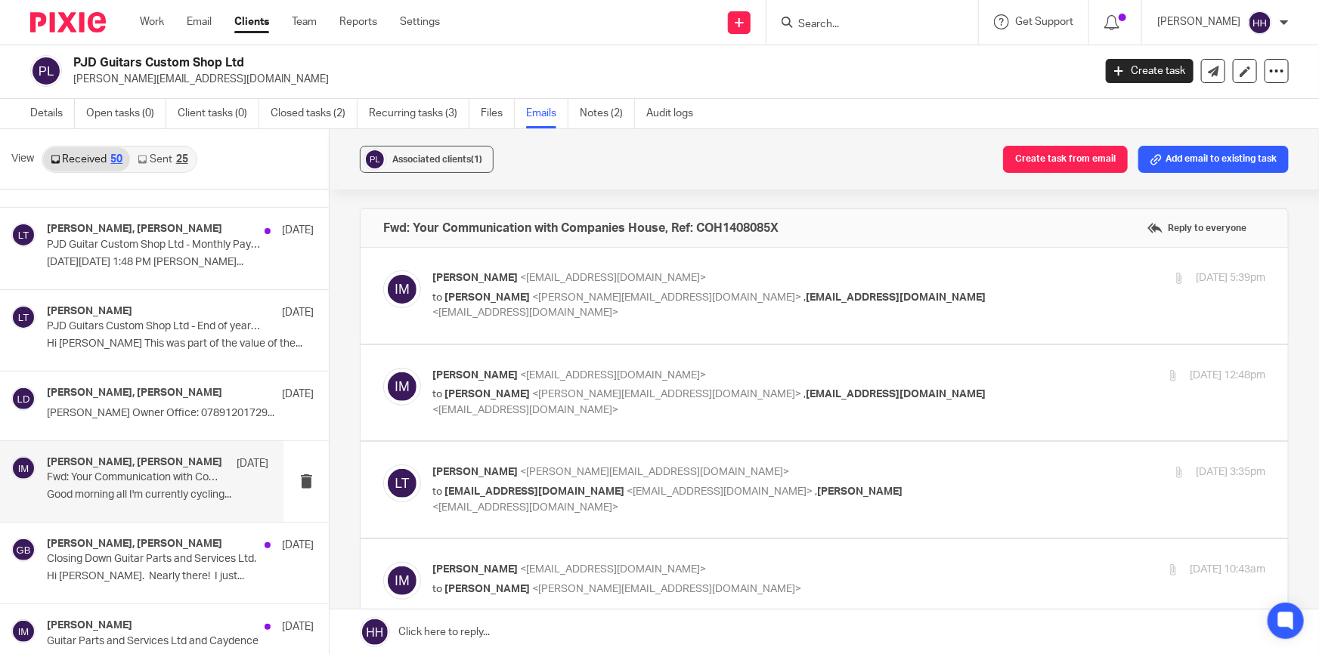
click at [979, 303] on div "[PERSON_NAME] <[EMAIL_ADDRESS][DOMAIN_NAME]> to [PERSON_NAME] <[EMAIL_ADDRESS][…" at bounding box center [848, 296] width 833 height 51
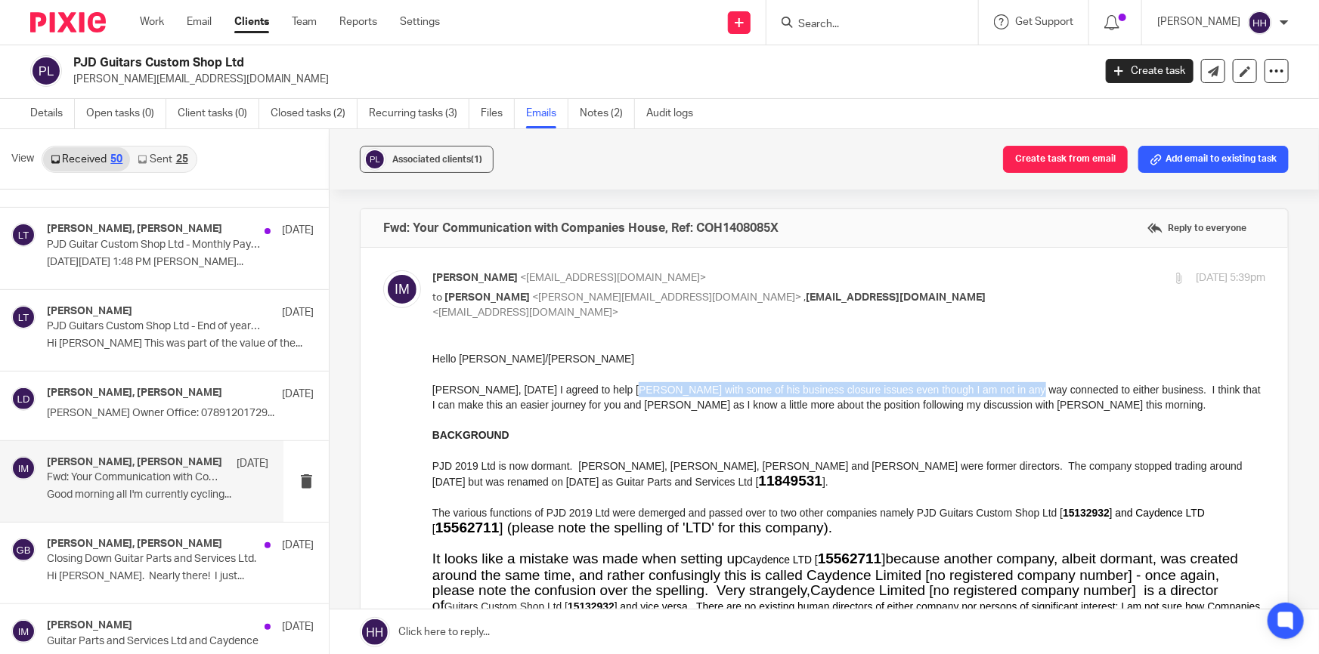
drag, startPoint x: 610, startPoint y: 381, endPoint x: 995, endPoint y: 388, distance: 384.7
click at [995, 388] on div "[PERSON_NAME], [DATE] I agreed to help [PERSON_NAME] with some of his business …" at bounding box center [848, 397] width 833 height 31
click at [1007, 383] on div "[PERSON_NAME], [DATE] I agreed to help [PERSON_NAME] with some of his business …" at bounding box center [848, 397] width 833 height 31
drag, startPoint x: 814, startPoint y: 382, endPoint x: 1192, endPoint y: 394, distance: 378.0
click at [1192, 394] on div "[PERSON_NAME], [DATE] I agreed to help [PERSON_NAME] with some of his business …" at bounding box center [848, 397] width 833 height 31
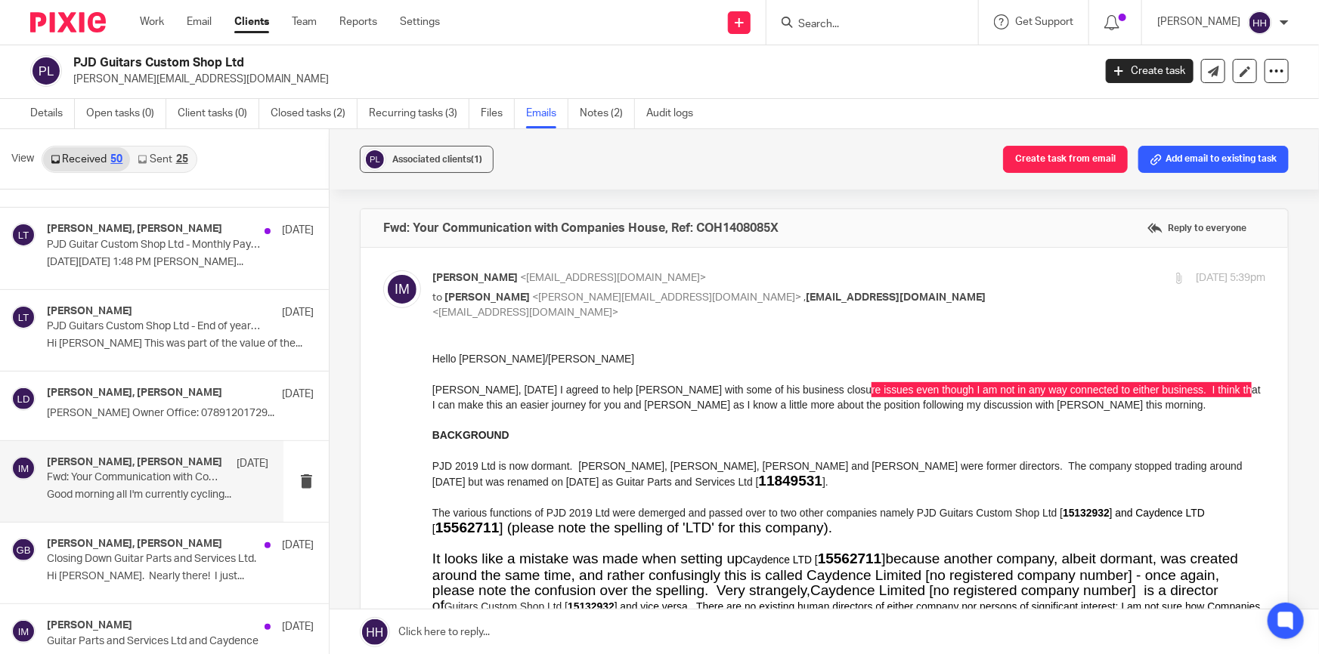
click at [986, 286] on div "[PERSON_NAME] <[EMAIL_ADDRESS][DOMAIN_NAME]> to [PERSON_NAME] <[EMAIL_ADDRESS][…" at bounding box center [848, 296] width 833 height 51
checkbox input "false"
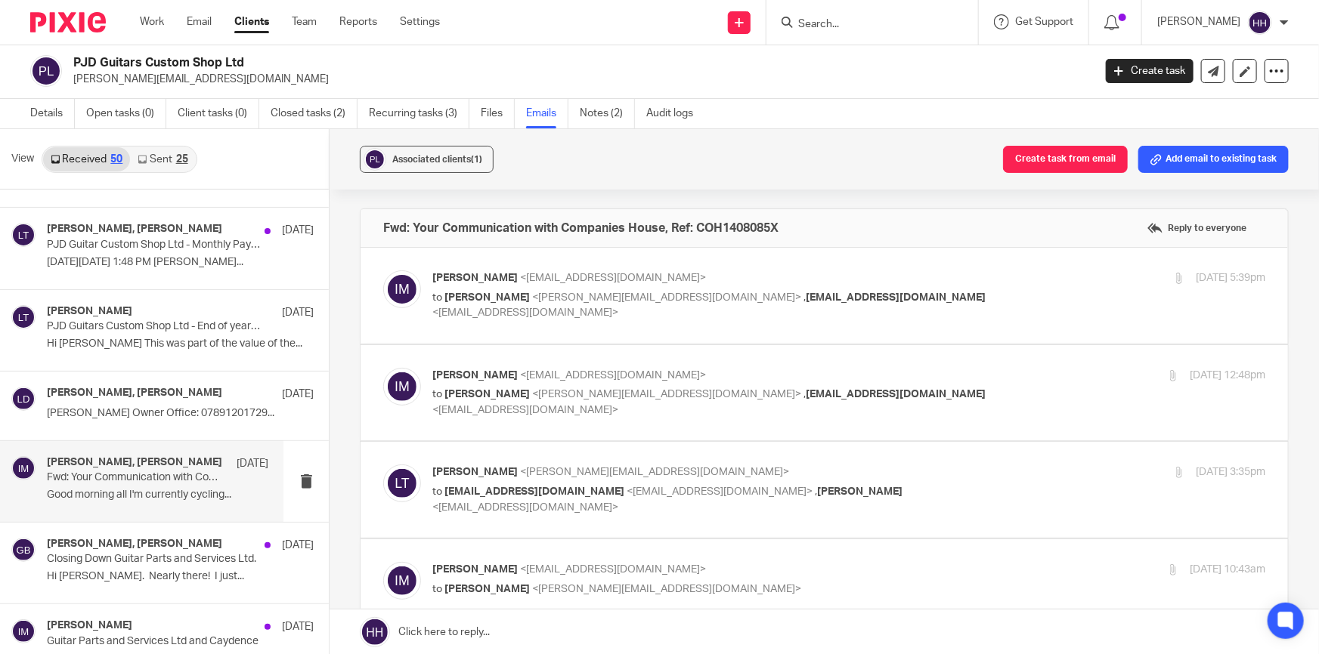
click at [930, 370] on p "[PERSON_NAME] <[EMAIL_ADDRESS][DOMAIN_NAME]>" at bounding box center [709, 376] width 555 height 16
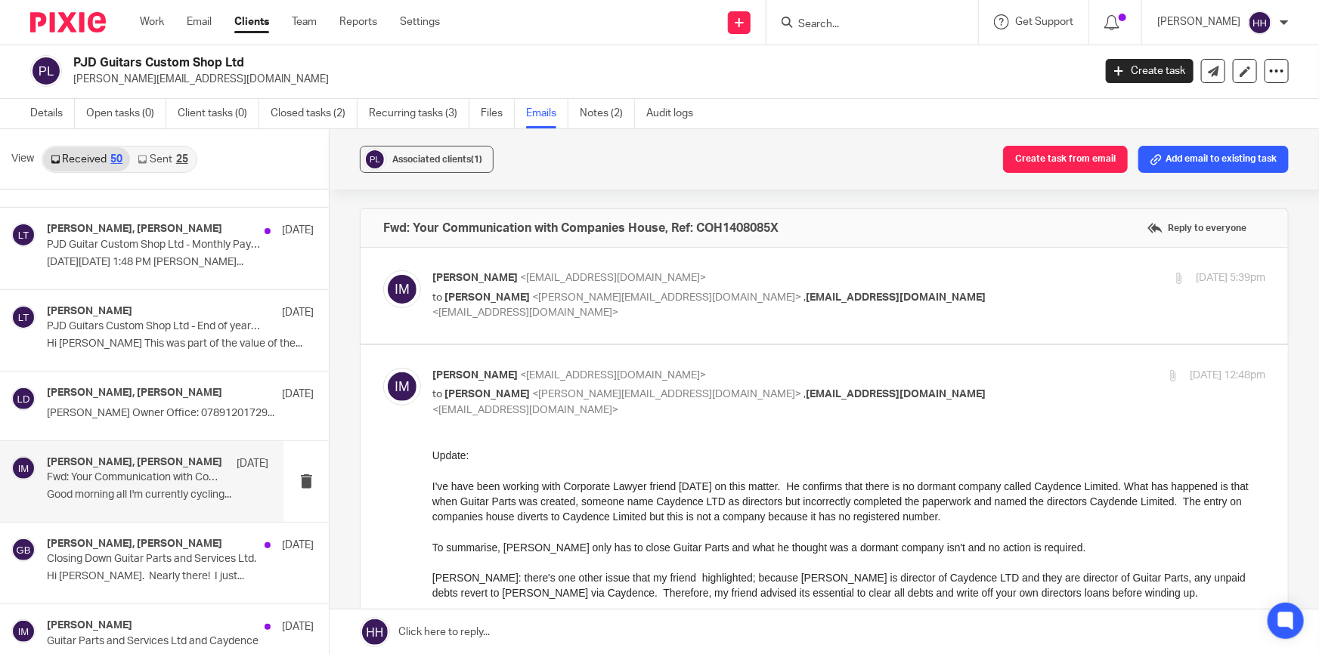
scroll to position [68, 0]
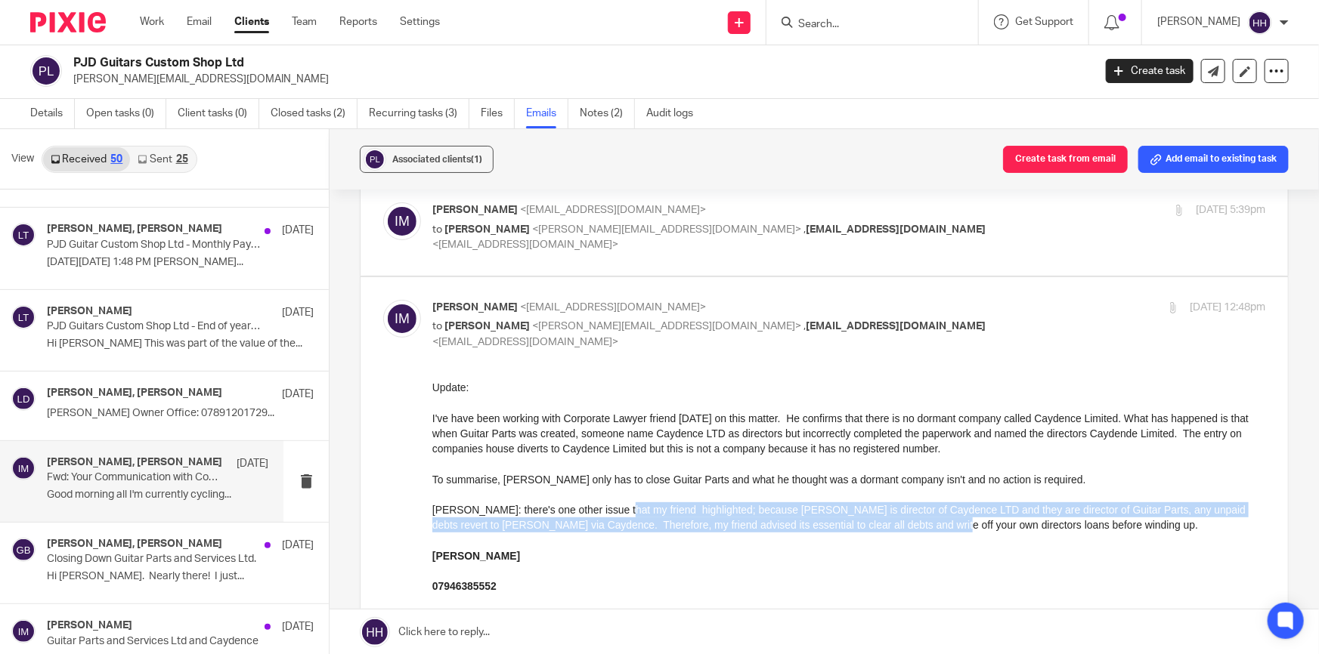
drag, startPoint x: 611, startPoint y: 509, endPoint x: 912, endPoint y: 527, distance: 301.3
click at [911, 527] on div "[PERSON_NAME]: there's one other issue that my friend highlighted; because [PER…" at bounding box center [848, 518] width 833 height 31
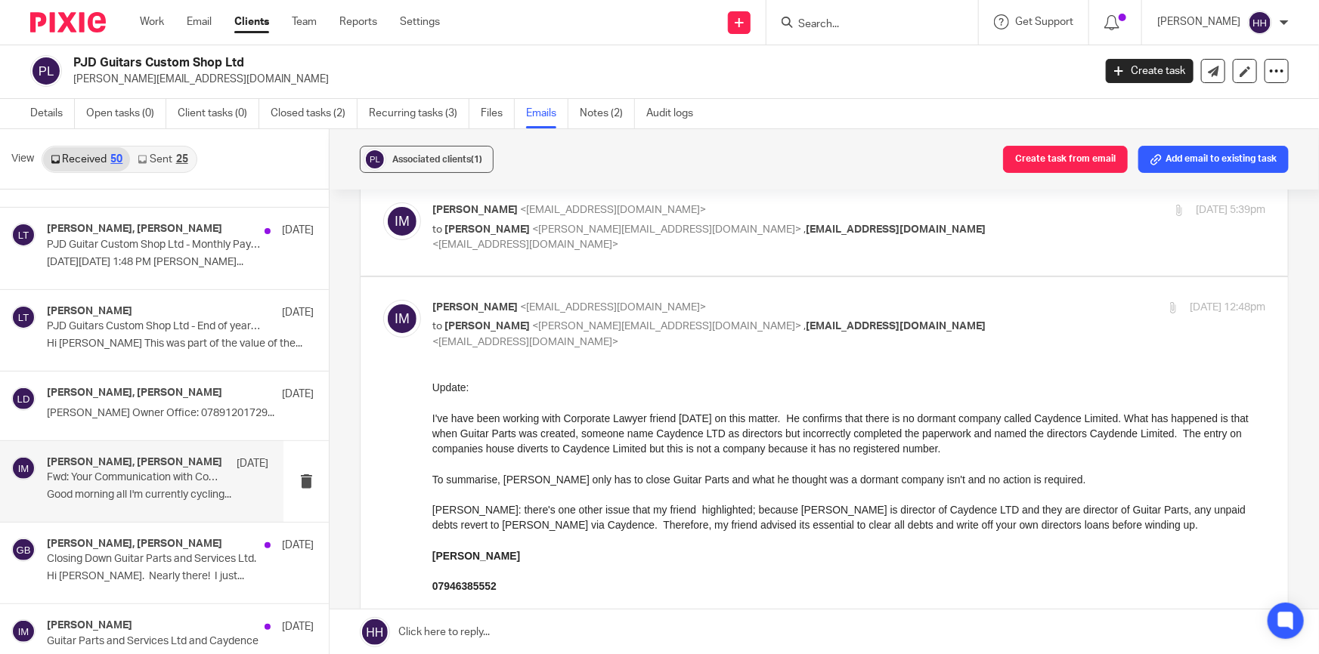
click at [930, 527] on div "[PERSON_NAME]: there's one other issue that my friend highlighted; because [PER…" at bounding box center [848, 518] width 833 height 31
click at [1005, 309] on div "[DATE] 12:48pm" at bounding box center [1126, 308] width 277 height 16
checkbox input "false"
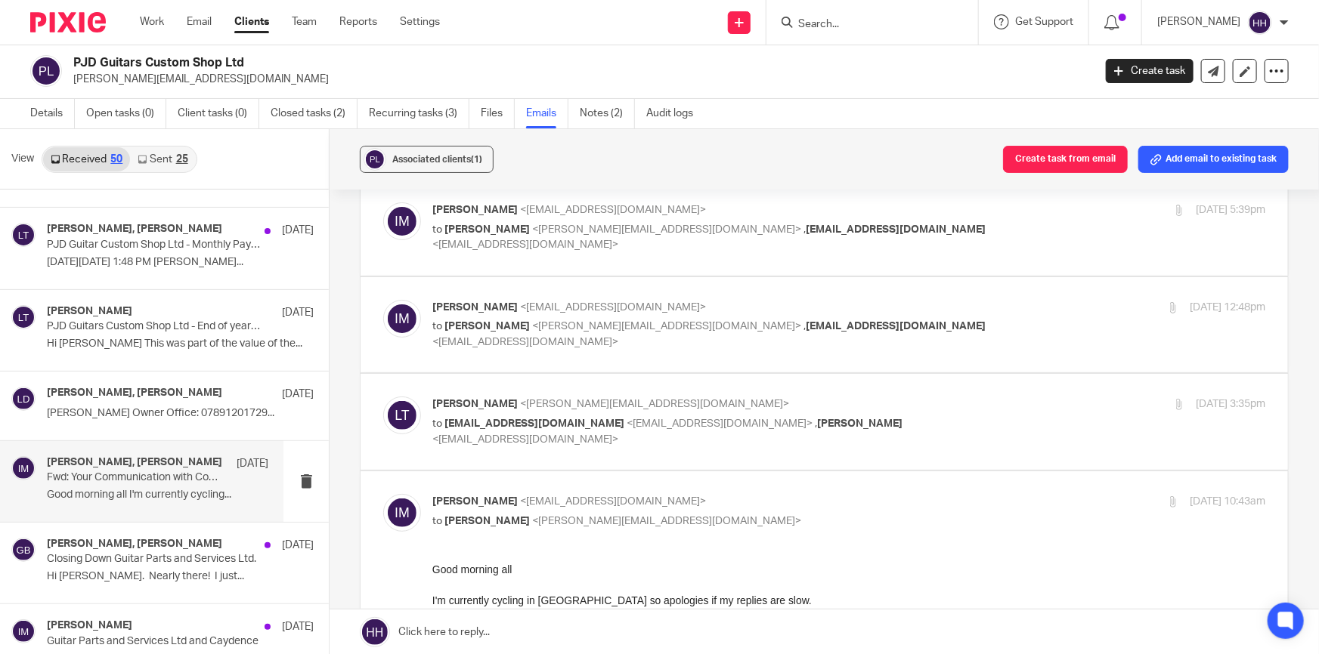
click at [960, 401] on p "[PERSON_NAME] <[EMAIL_ADDRESS][DOMAIN_NAME]>" at bounding box center [709, 405] width 555 height 16
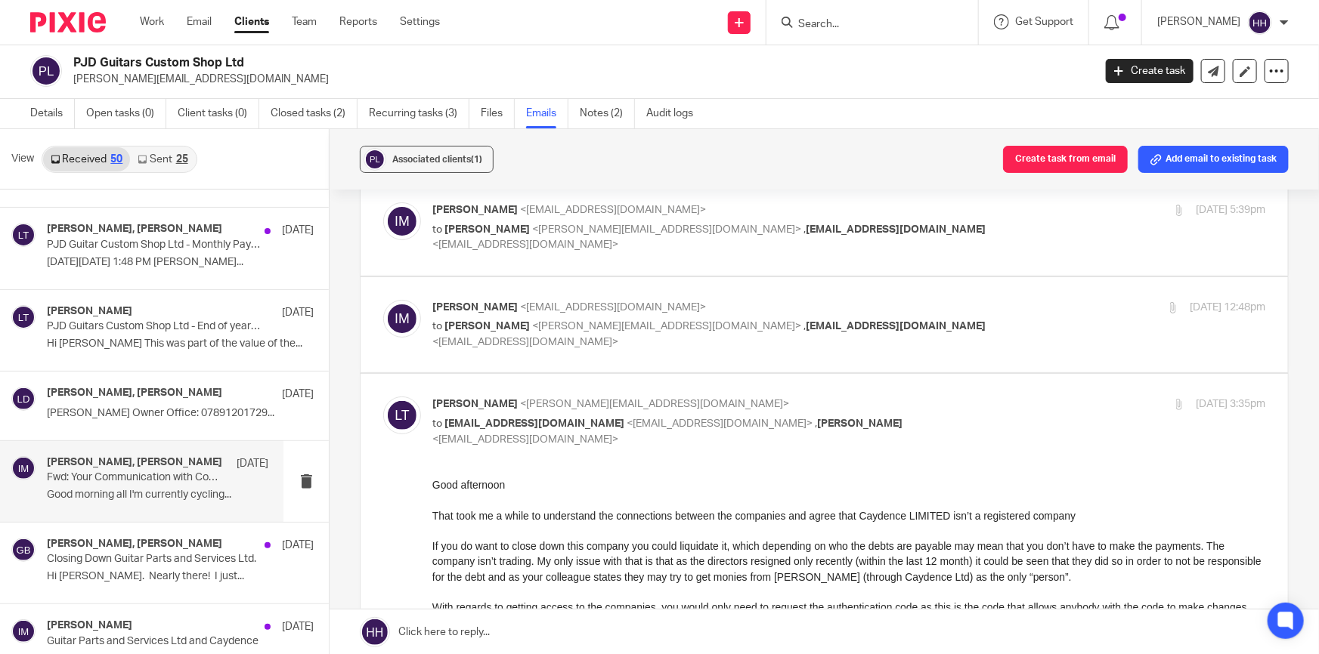
scroll to position [0, 0]
click at [988, 408] on div "[DATE] 3:35pm" at bounding box center [1126, 405] width 277 height 16
checkbox input "false"
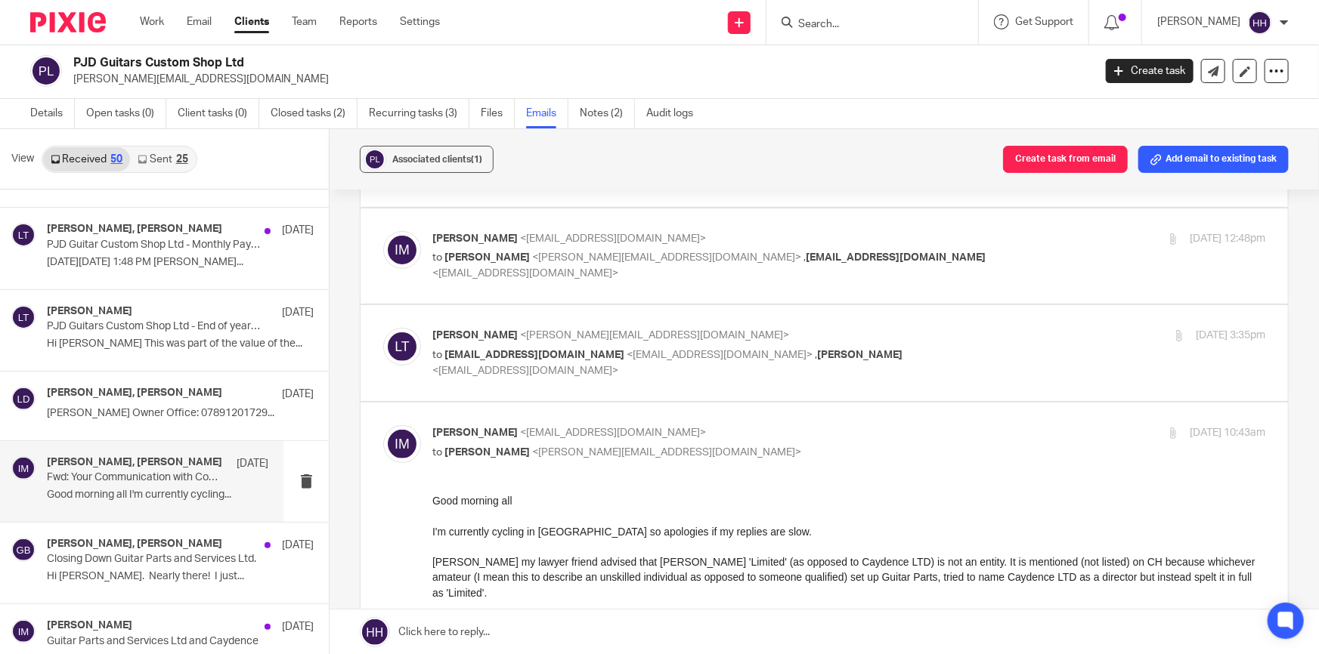
scroll to position [206, 0]
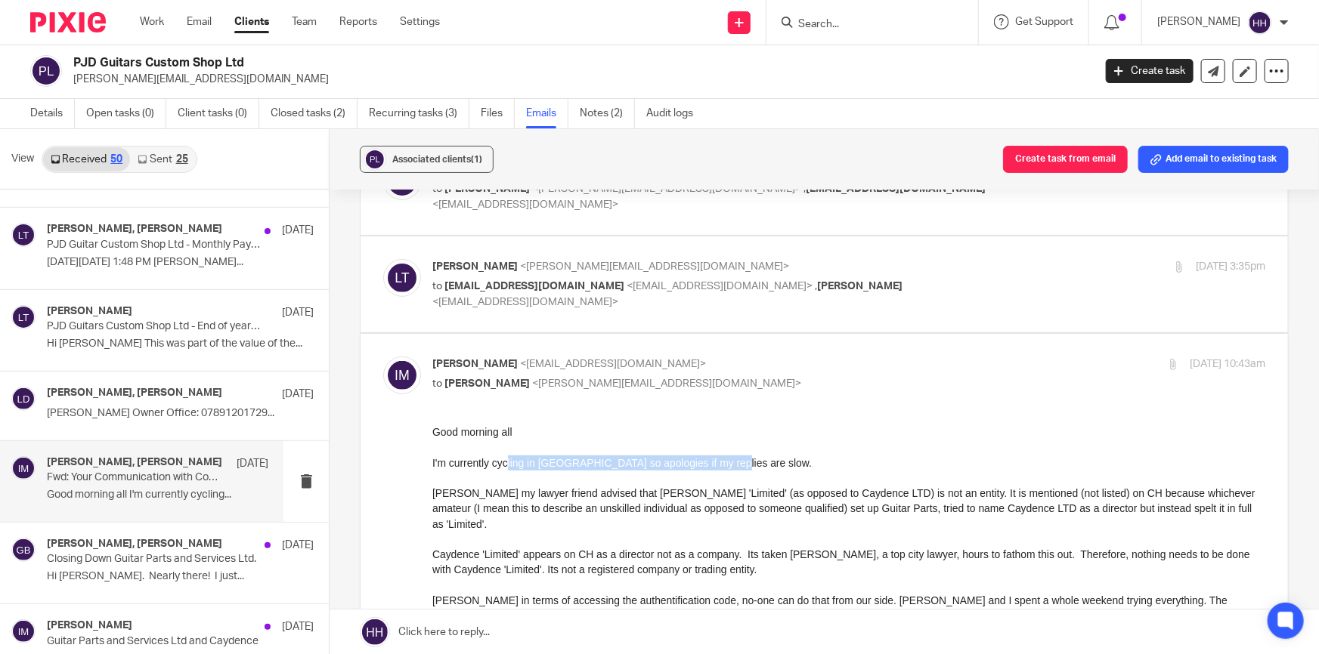
drag, startPoint x: 509, startPoint y: 460, endPoint x: 718, endPoint y: 460, distance: 209.3
click at [718, 460] on div "I'm currently cycling in [GEOGRAPHIC_DATA] so apologies if my replies are slow." at bounding box center [848, 463] width 833 height 15
click at [722, 462] on div "I'm currently cycling in [GEOGRAPHIC_DATA] so apologies if my replies are slow." at bounding box center [848, 463] width 833 height 15
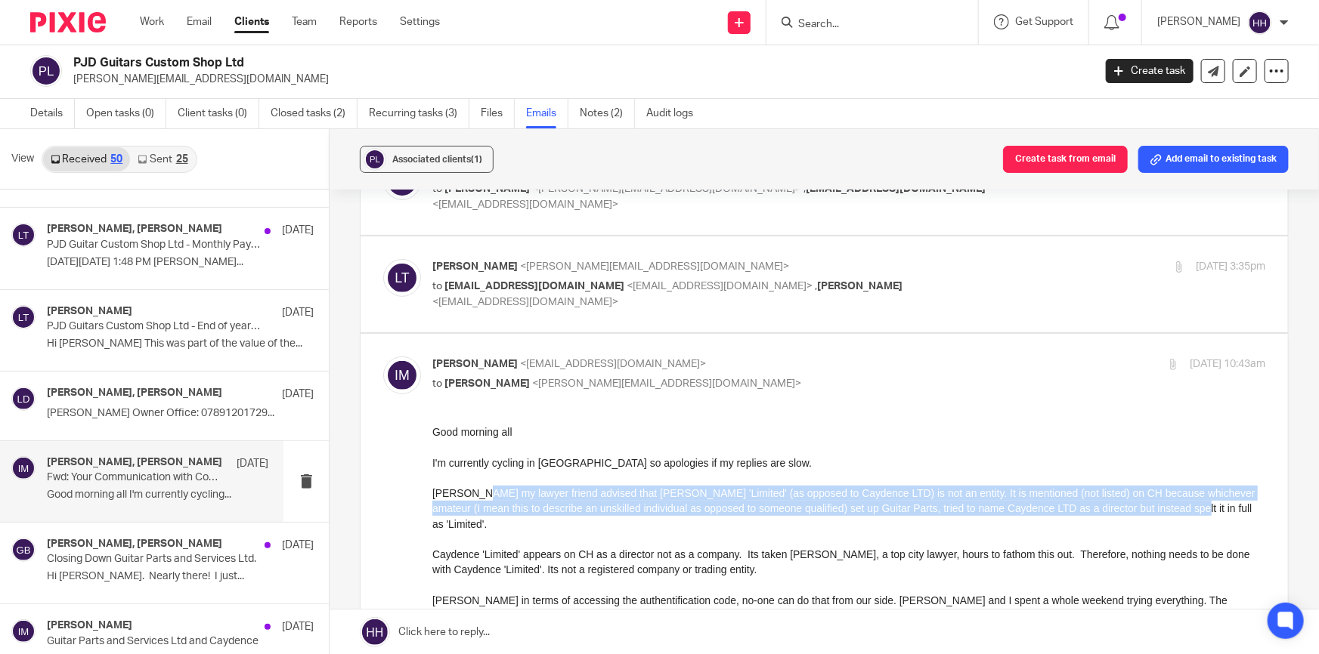
drag, startPoint x: 481, startPoint y: 494, endPoint x: 1155, endPoint y: 512, distance: 674.4
click at [1155, 512] on div "[PERSON_NAME] my lawyer friend advised that [PERSON_NAME] 'Limited' (as opposed…" at bounding box center [848, 509] width 833 height 46
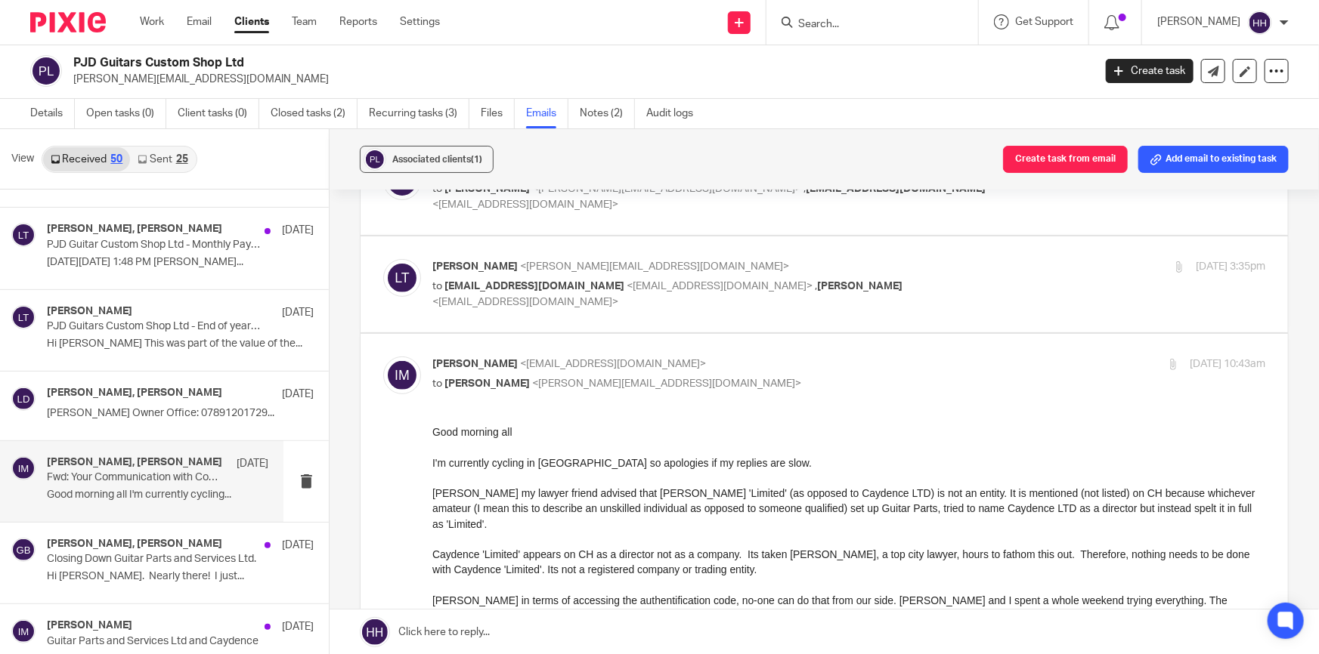
click at [1132, 532] on div at bounding box center [848, 539] width 833 height 15
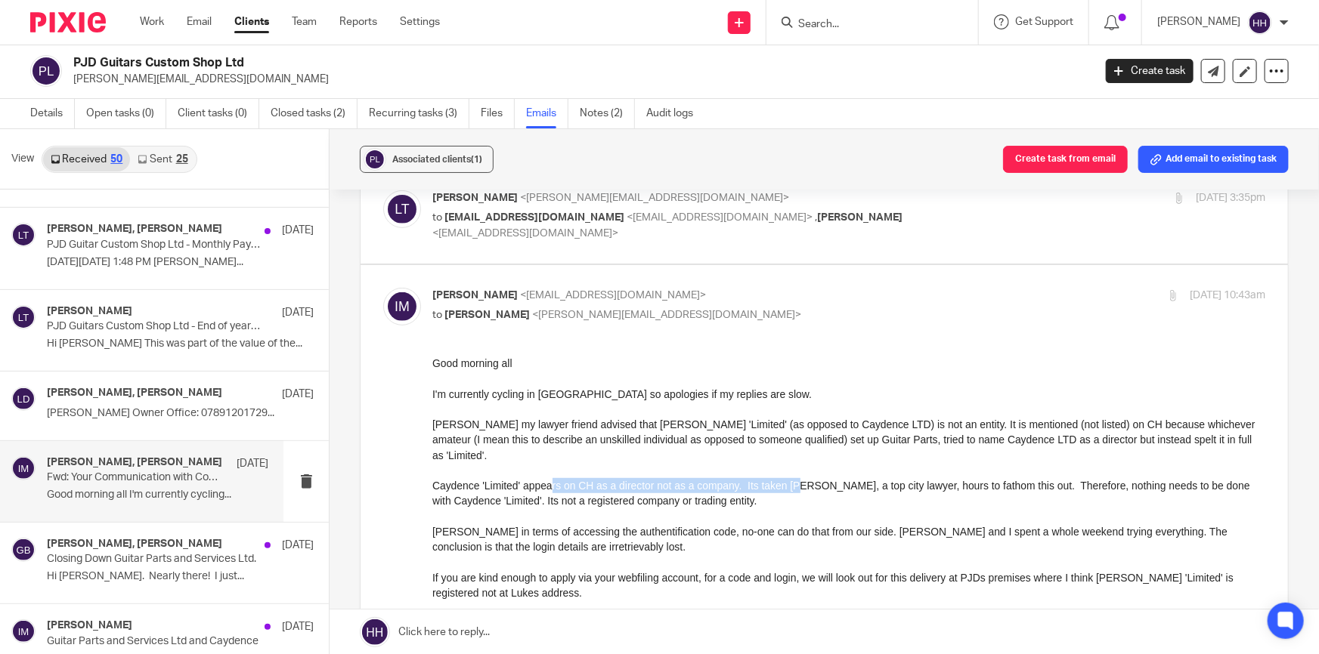
drag, startPoint x: 547, startPoint y: 470, endPoint x: 802, endPoint y: 463, distance: 254.8
click at [801, 478] on div "Caydence 'Limited' appears on CH as a director not as a company. Its taken [PER…" at bounding box center [848, 493] width 833 height 31
click at [597, 489] on div "Caydence 'Limited' appears on CH as a director not as a company. Its taken [PER…" at bounding box center [848, 493] width 833 height 31
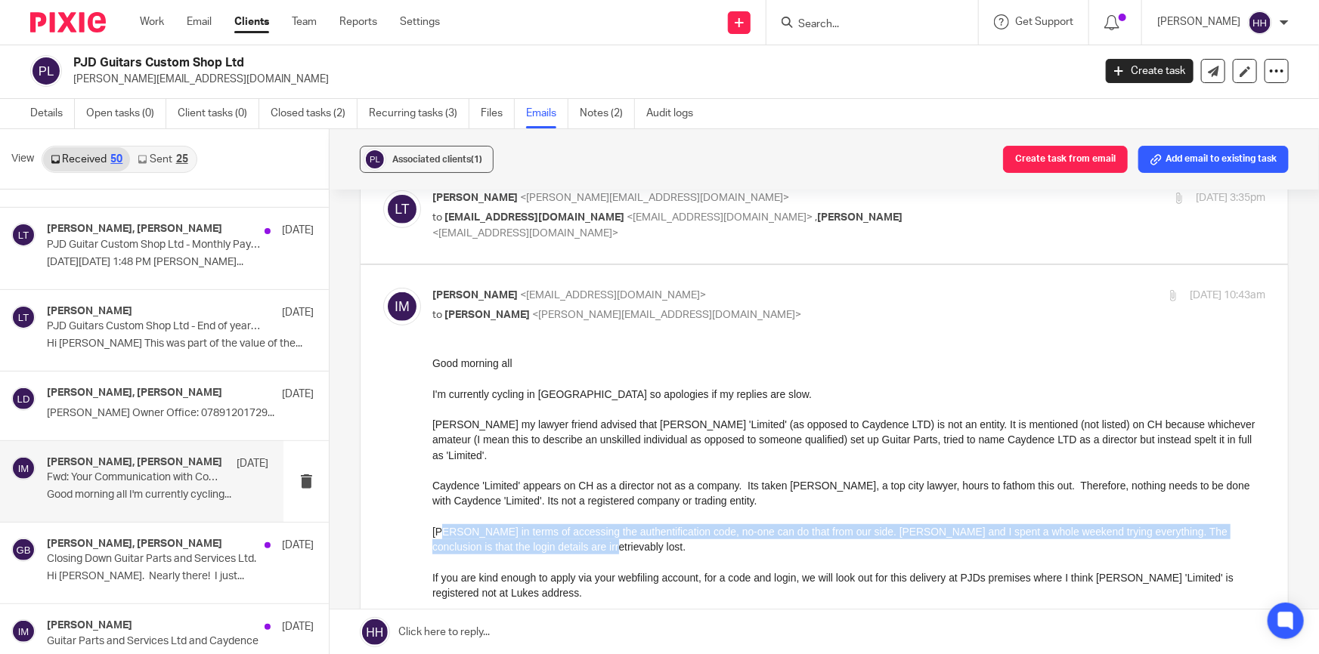
drag, startPoint x: 441, startPoint y: 521, endPoint x: 1186, endPoint y: 524, distance: 744.4
click at [1186, 524] on div "[PERSON_NAME] in terms of accessing the authentification code, no-one can do th…" at bounding box center [848, 539] width 833 height 31
click at [1102, 538] on div "[PERSON_NAME] in terms of accessing the authentification code, no-one can do th…" at bounding box center [848, 539] width 833 height 31
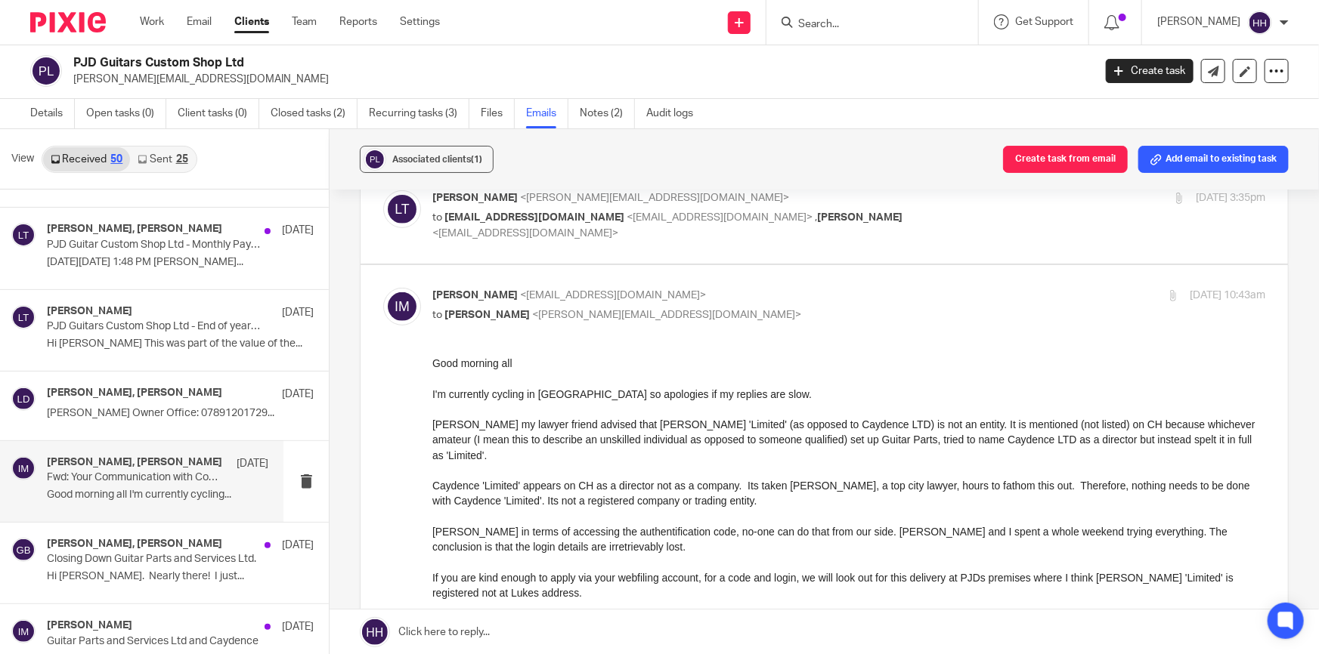
scroll to position [412, 0]
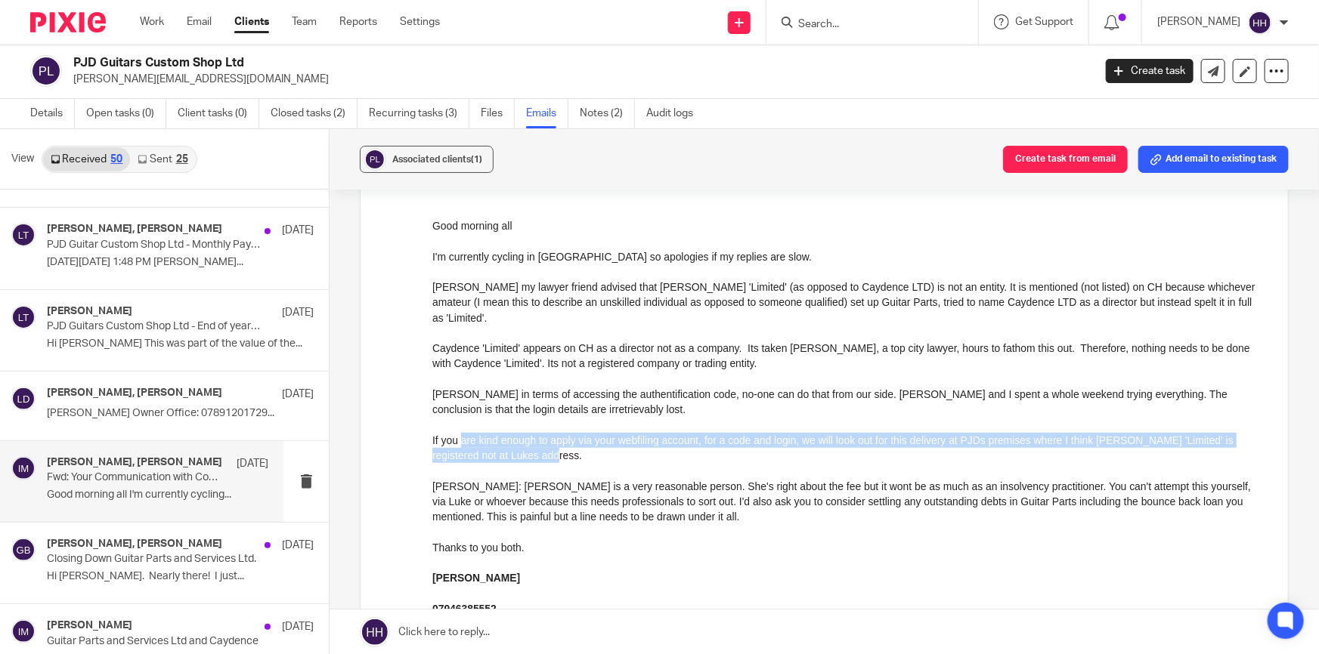
drag, startPoint x: 463, startPoint y: 429, endPoint x: 1183, endPoint y: 442, distance: 719.6
click at [1187, 440] on div "If you are kind enough to apply via your webfiling account, for a code and logi…" at bounding box center [848, 448] width 833 height 31
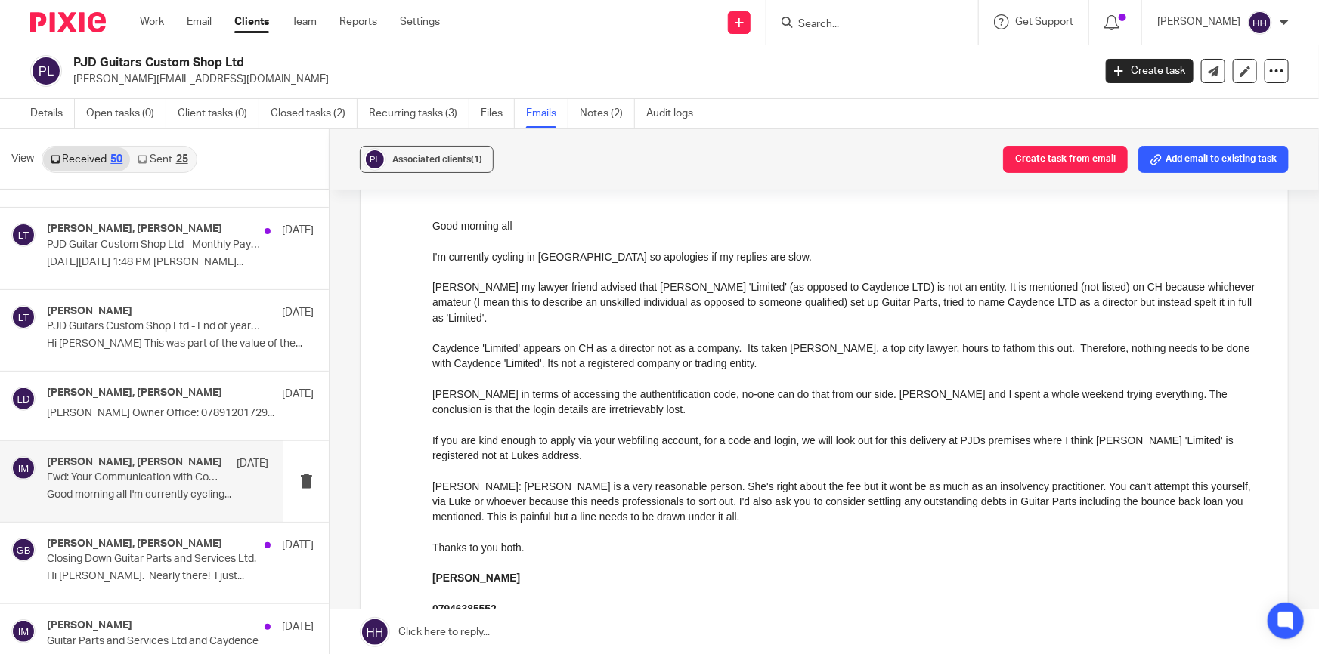
click at [580, 479] on div "[PERSON_NAME]: [PERSON_NAME] is a very reasonable person. She's right about the…" at bounding box center [848, 502] width 833 height 46
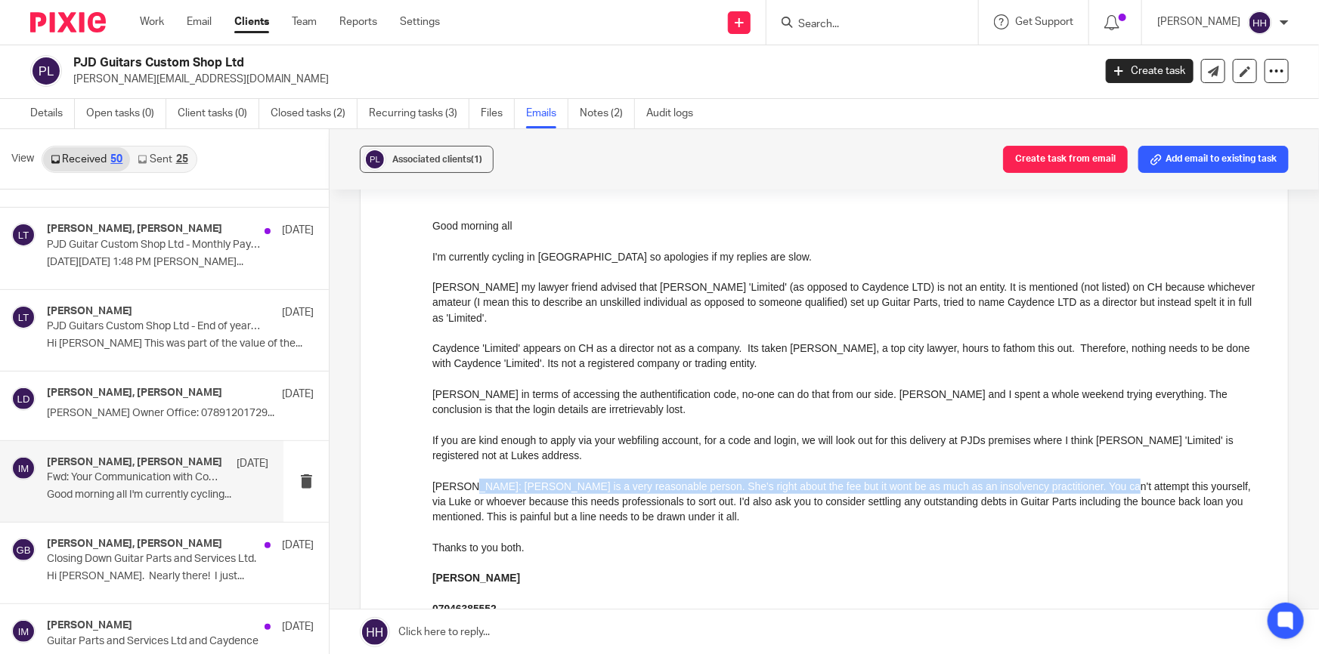
drag, startPoint x: 465, startPoint y: 469, endPoint x: 1078, endPoint y: 469, distance: 612.9
click at [1078, 479] on div "[PERSON_NAME]: [PERSON_NAME] is a very reasonable person. She's right about the…" at bounding box center [848, 502] width 833 height 46
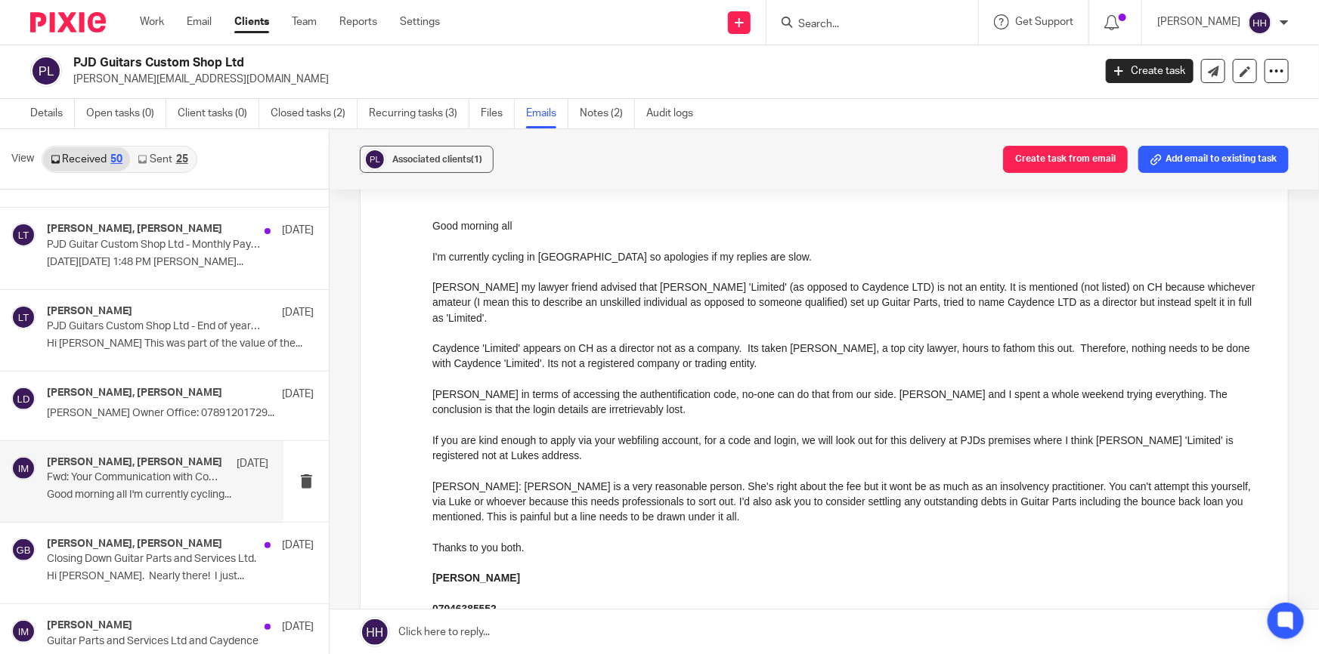
click at [543, 485] on div "[PERSON_NAME]: [PERSON_NAME] is a very reasonable person. She's right about the…" at bounding box center [848, 502] width 833 height 46
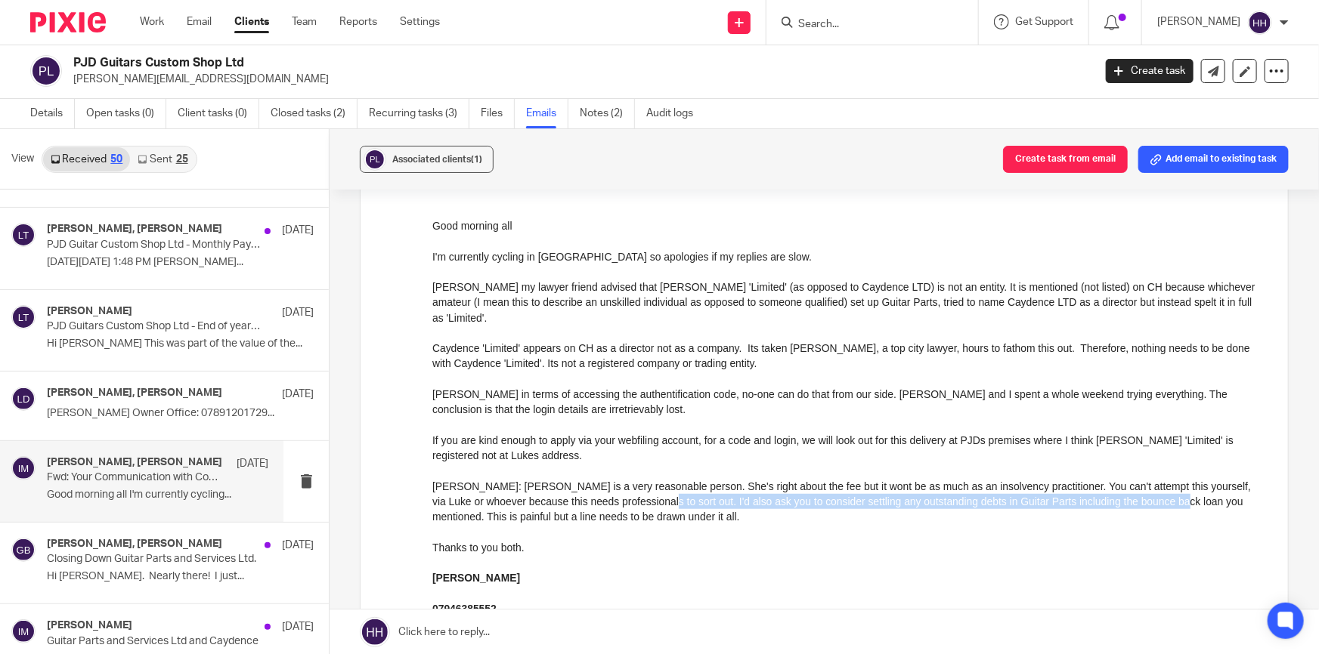
drag, startPoint x: 725, startPoint y: 484, endPoint x: 1182, endPoint y: 493, distance: 457.3
click at [1182, 493] on div "[PERSON_NAME]: [PERSON_NAME] is a very reasonable person. She's right about the…" at bounding box center [848, 502] width 833 height 46
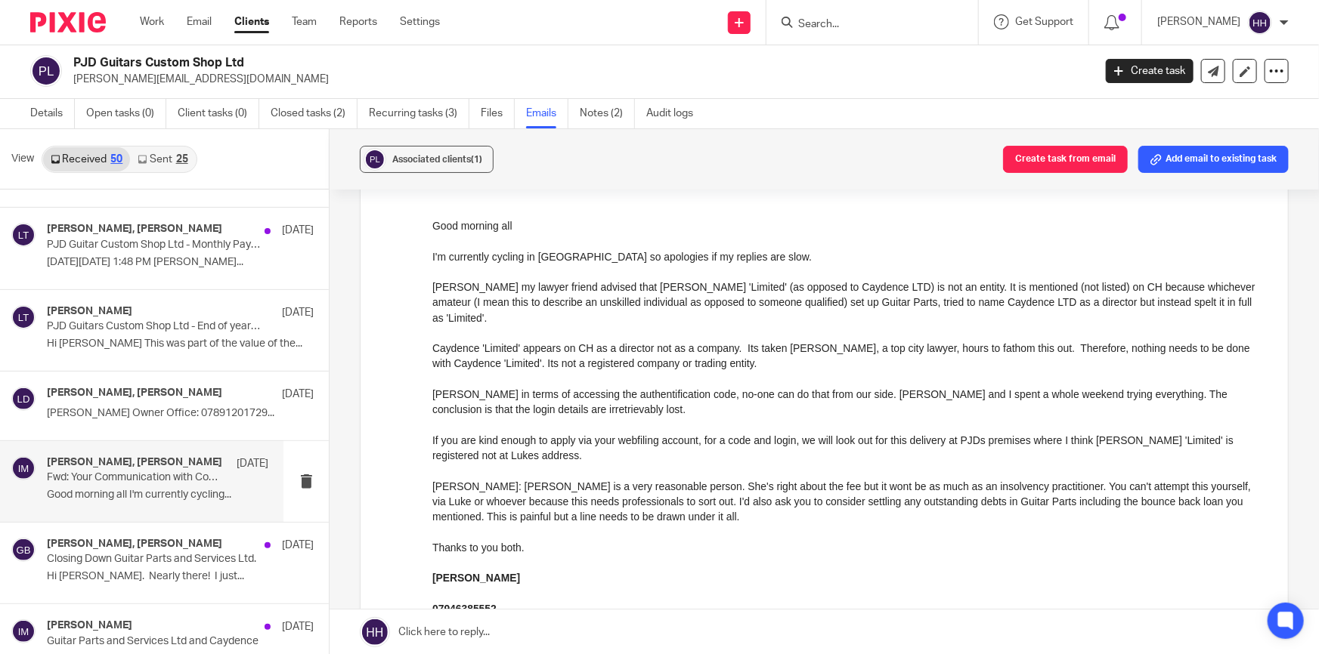
click at [905, 463] on div at bounding box center [848, 470] width 833 height 15
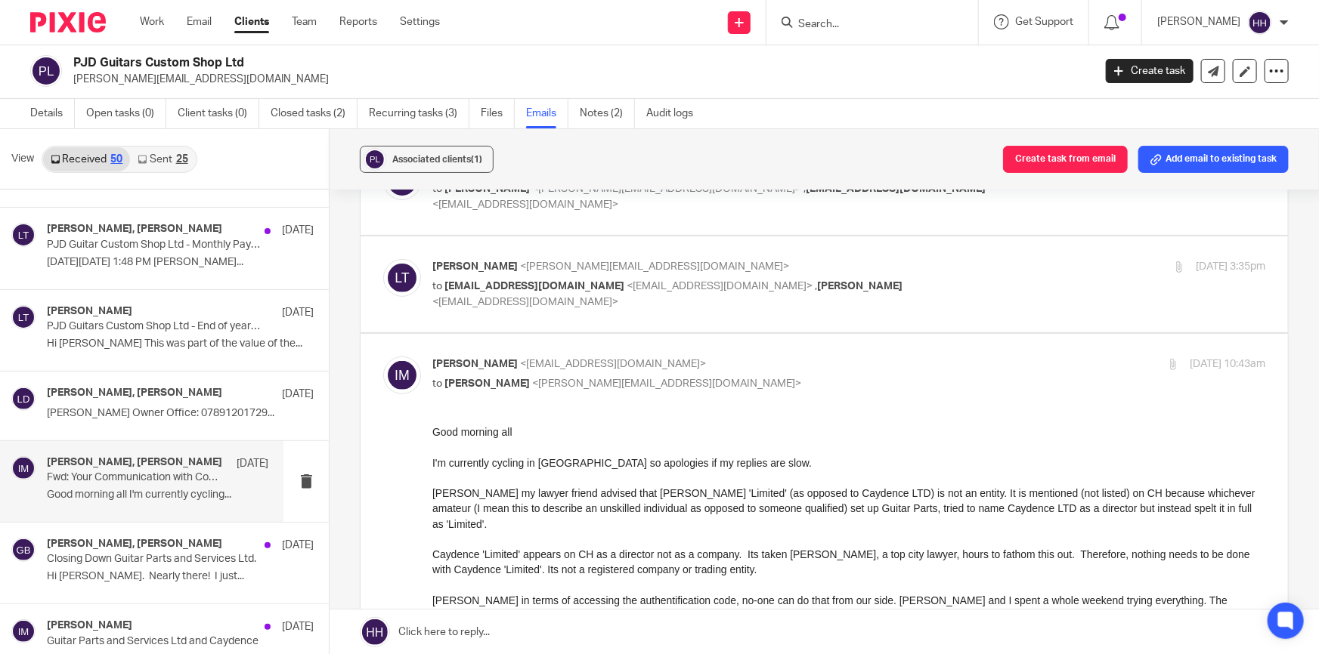
click at [805, 369] on p "[PERSON_NAME] <[EMAIL_ADDRESS][DOMAIN_NAME]>" at bounding box center [709, 365] width 555 height 16
checkbox input "false"
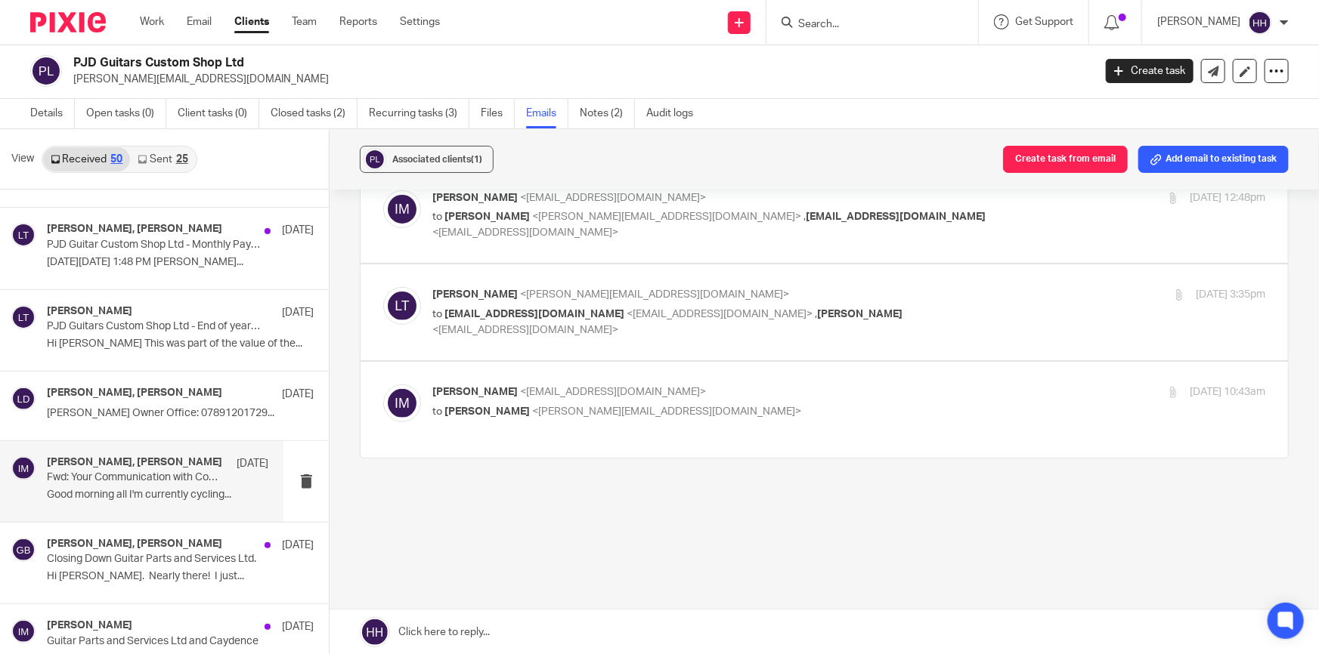
scroll to position [164, 0]
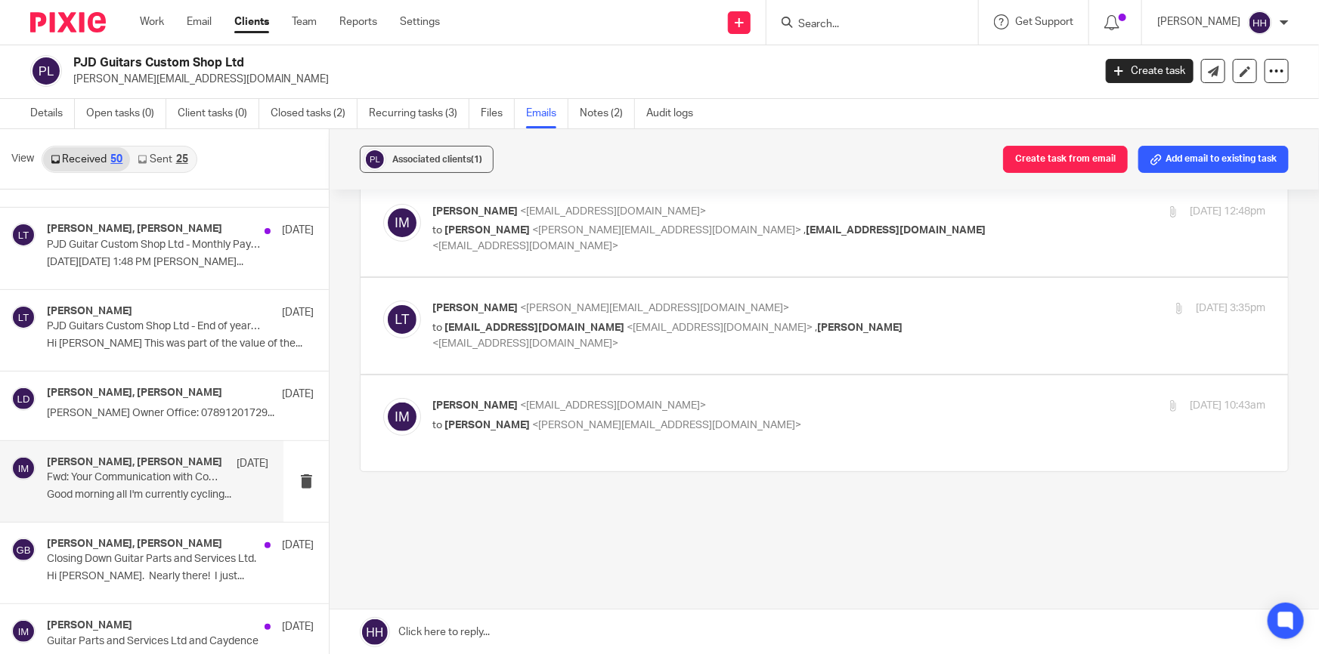
click at [952, 324] on p "to [EMAIL_ADDRESS][DOMAIN_NAME] <[EMAIL_ADDRESS][DOMAIN_NAME]> , [PERSON_NAME] …" at bounding box center [709, 335] width 555 height 31
checkbox input "true"
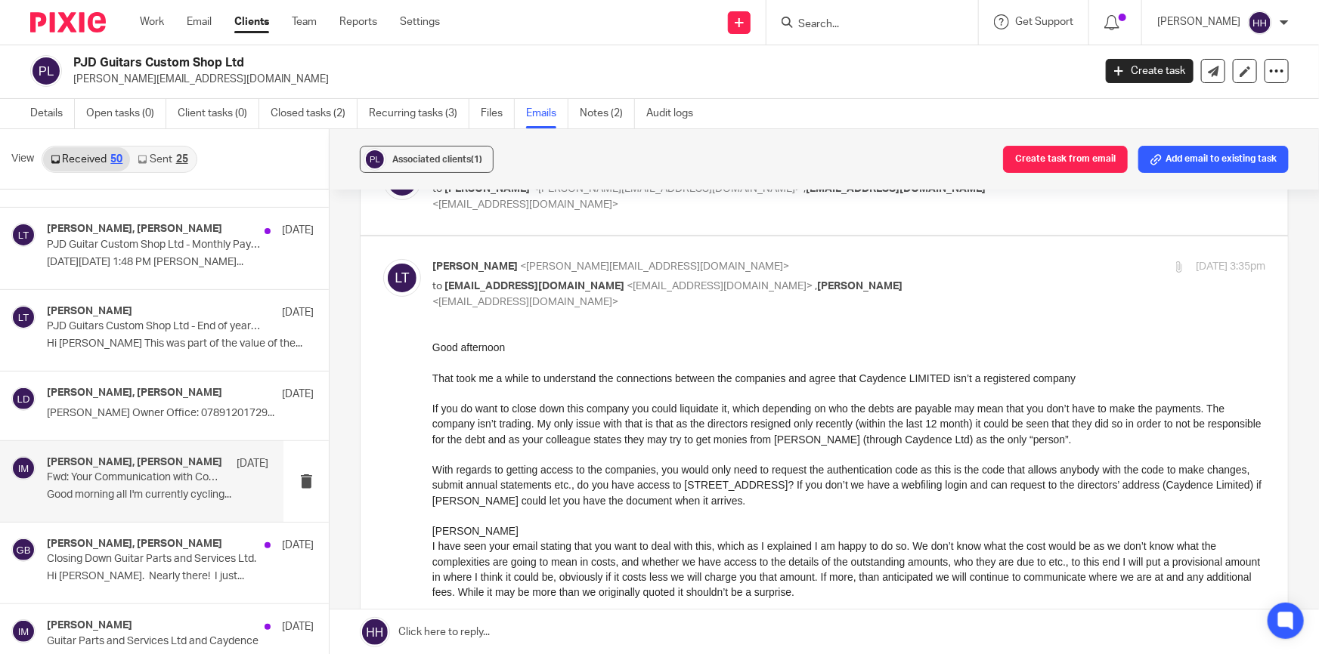
scroll to position [274, 0]
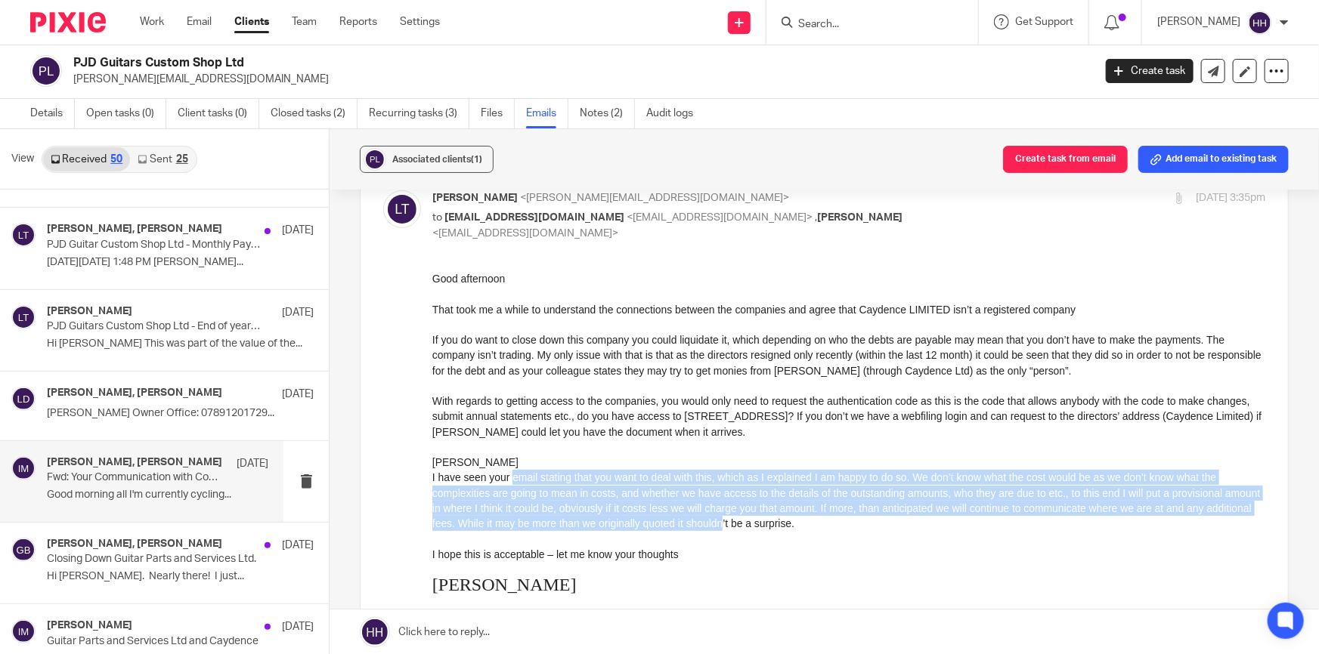
drag, startPoint x: 509, startPoint y: 478, endPoint x: 772, endPoint y: 526, distance: 266.5
click at [772, 526] on span "I have seen your email stating that you want to deal with this, which as I expl…" at bounding box center [846, 501] width 828 height 58
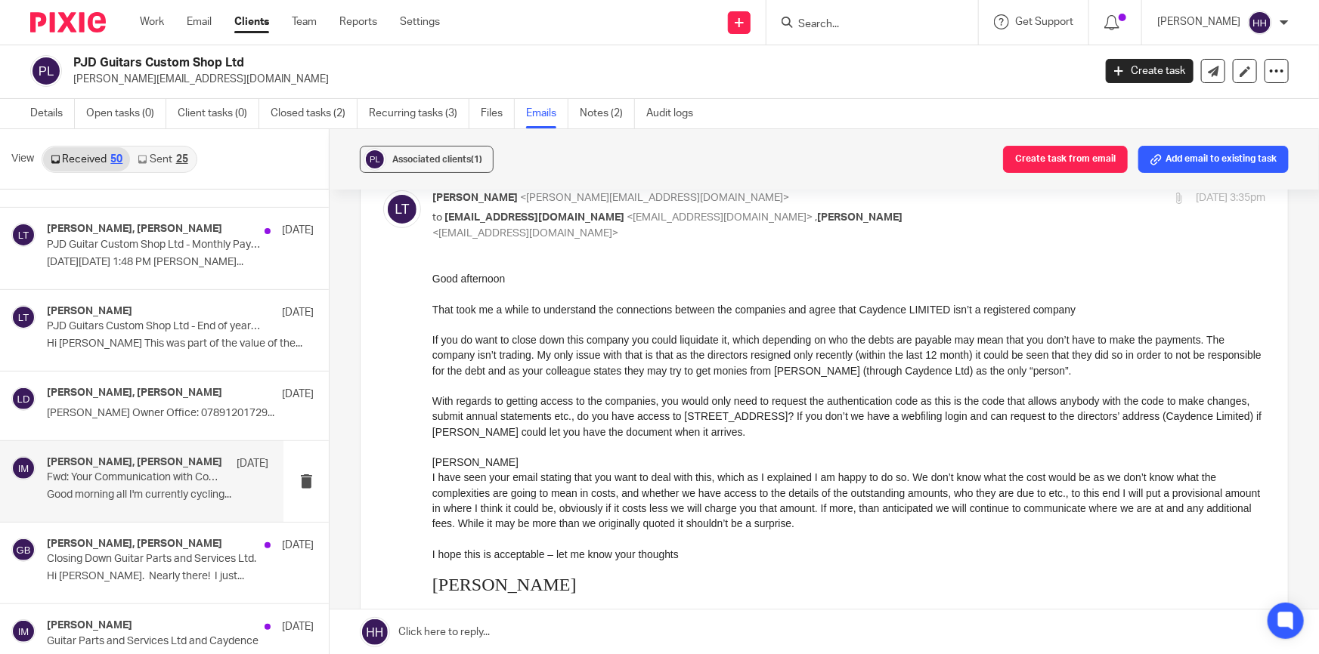
click at [782, 525] on span "I have seen your email stating that you want to deal with this, which as I expl…" at bounding box center [846, 501] width 828 height 58
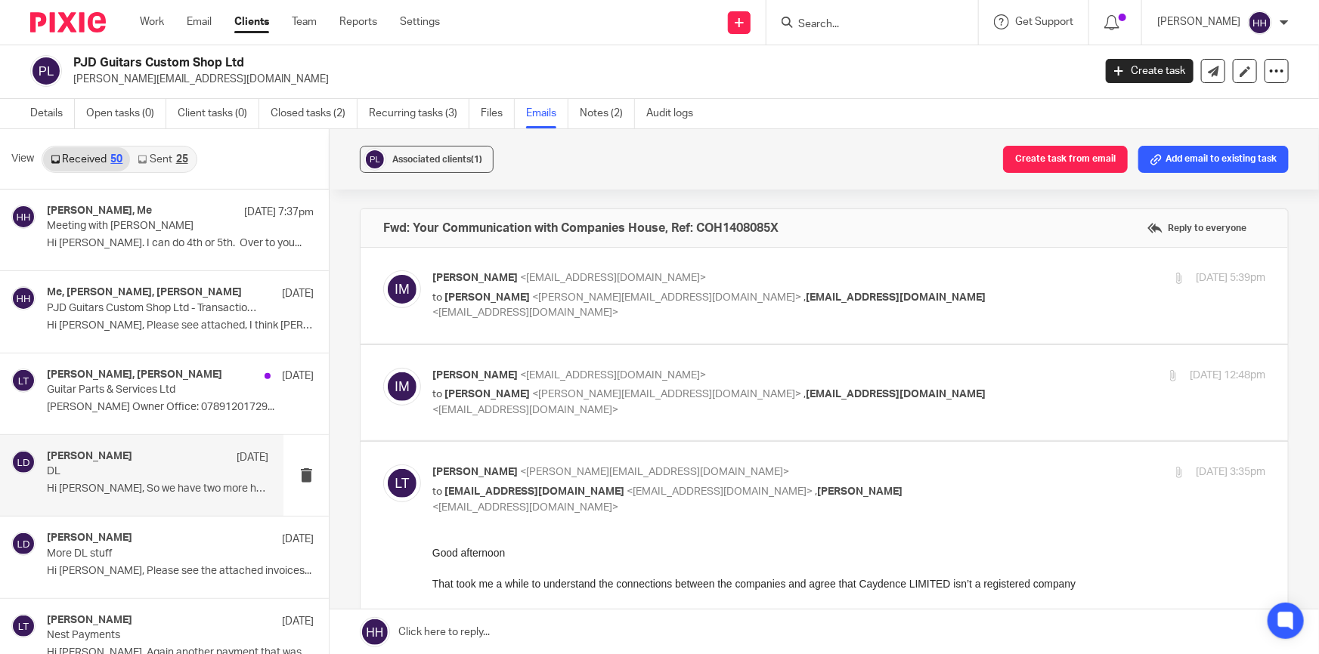
scroll to position [0, 0]
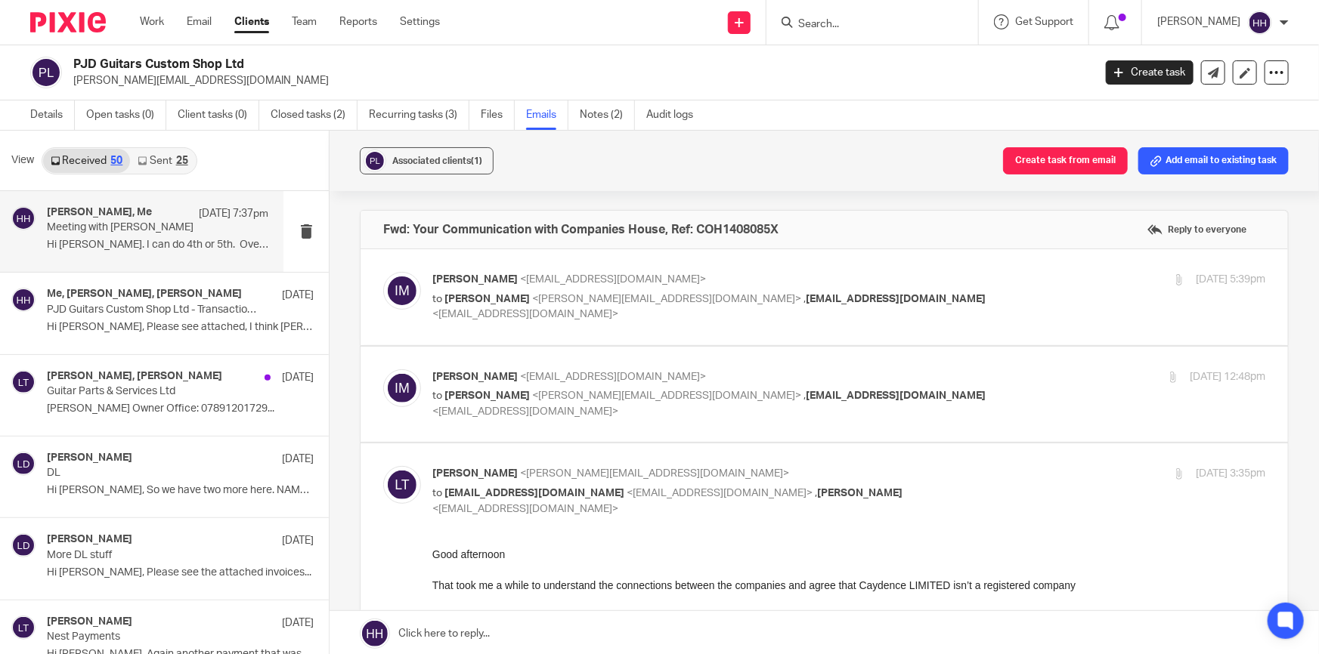
click at [134, 248] on p "Hi [PERSON_NAME]. I can do 4th or 5th. Over to you..." at bounding box center [157, 245] width 221 height 13
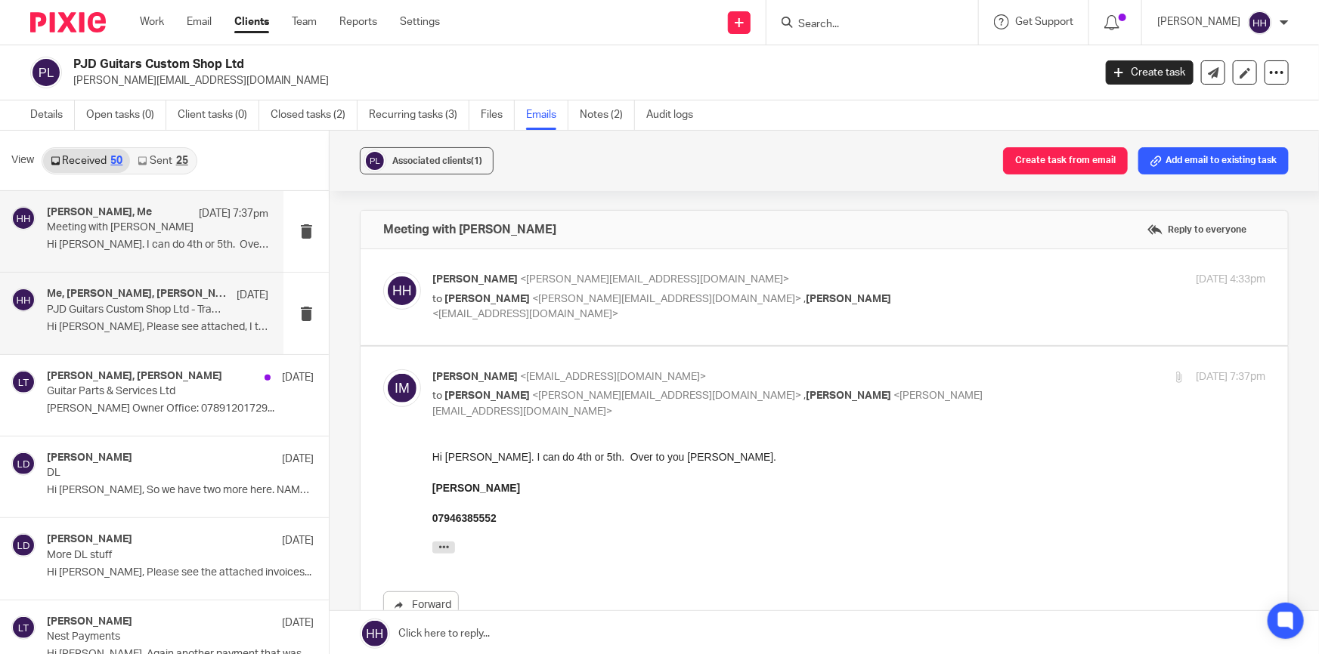
click at [144, 311] on p "PJD Guitars Custom Shop Ltd - Transaction Queries" at bounding box center [136, 310] width 178 height 13
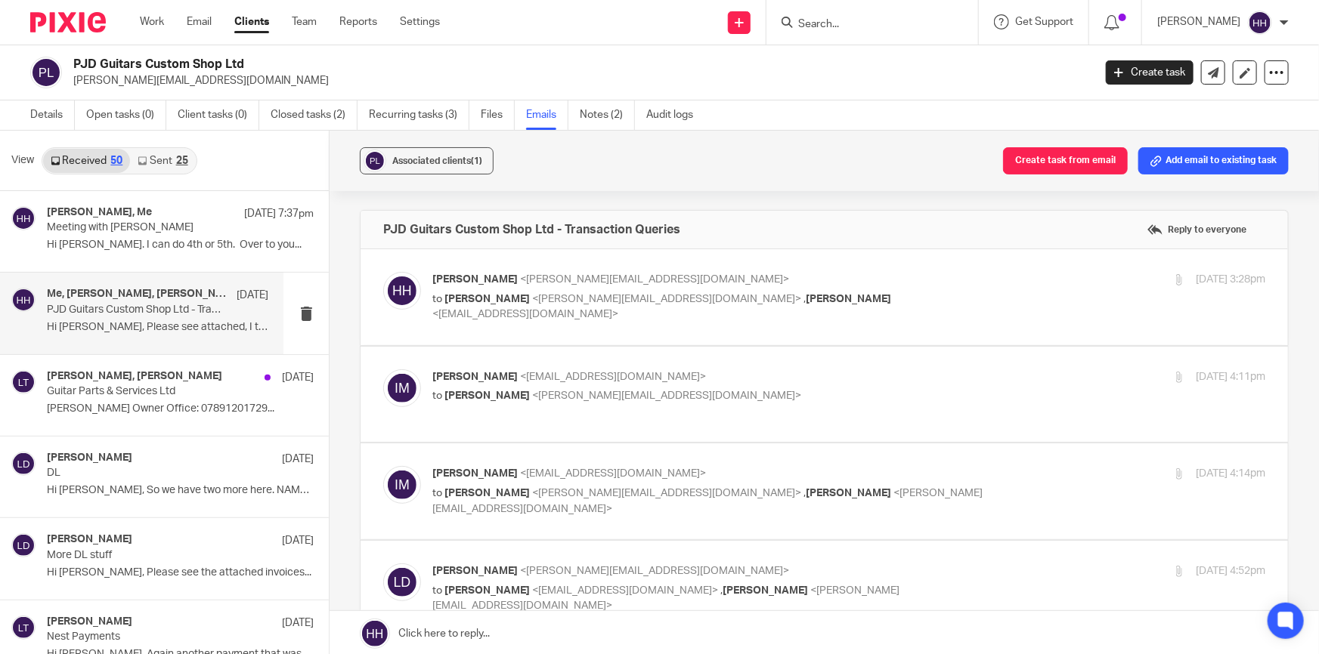
click at [791, 370] on p "[PERSON_NAME] <[EMAIL_ADDRESS][DOMAIN_NAME]>" at bounding box center [709, 378] width 555 height 16
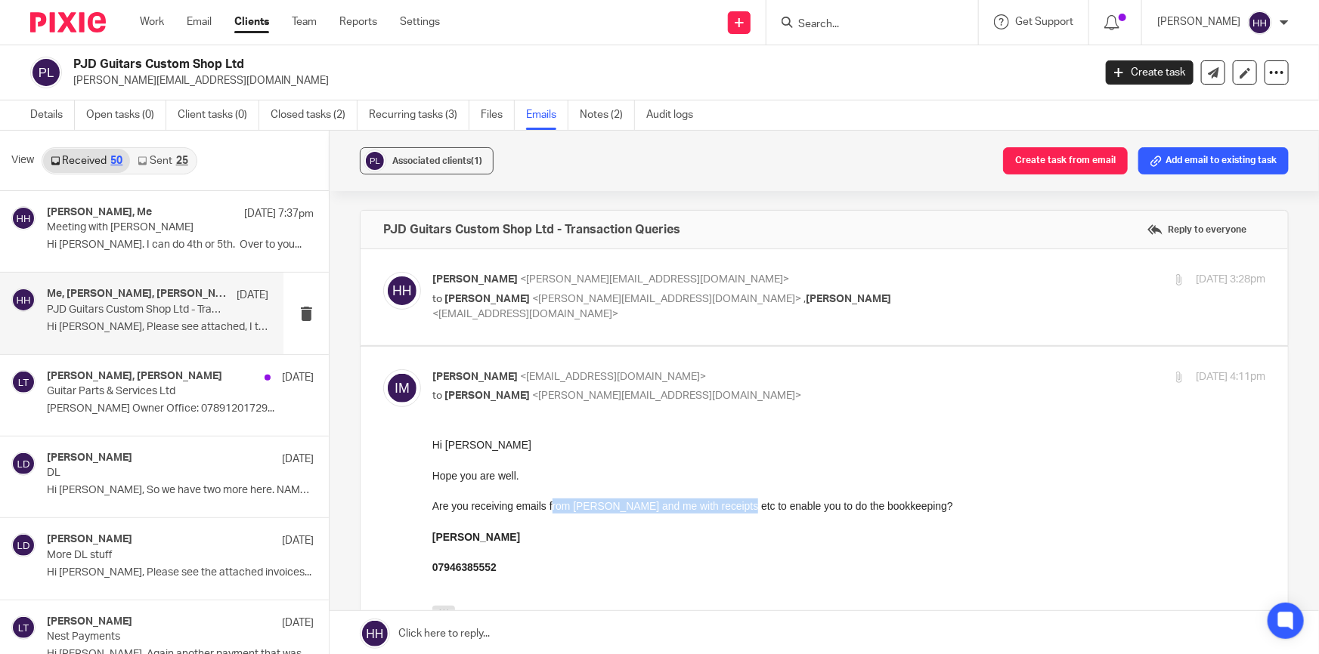
drag, startPoint x: 552, startPoint y: 503, endPoint x: 731, endPoint y: 506, distance: 179.1
click at [730, 505] on div "Are you receiving emails from [PERSON_NAME] and me with receipts etc to enable …" at bounding box center [848, 505] width 833 height 15
click at [751, 506] on div "Are you receiving emails from [PERSON_NAME] and me with receipts etc to enable …" at bounding box center [848, 505] width 833 height 15
drag, startPoint x: 703, startPoint y: 503, endPoint x: 869, endPoint y: 507, distance: 166.3
click at [859, 507] on div "Are you receiving emails from [PERSON_NAME] and me with receipts etc to enable …" at bounding box center [848, 505] width 833 height 15
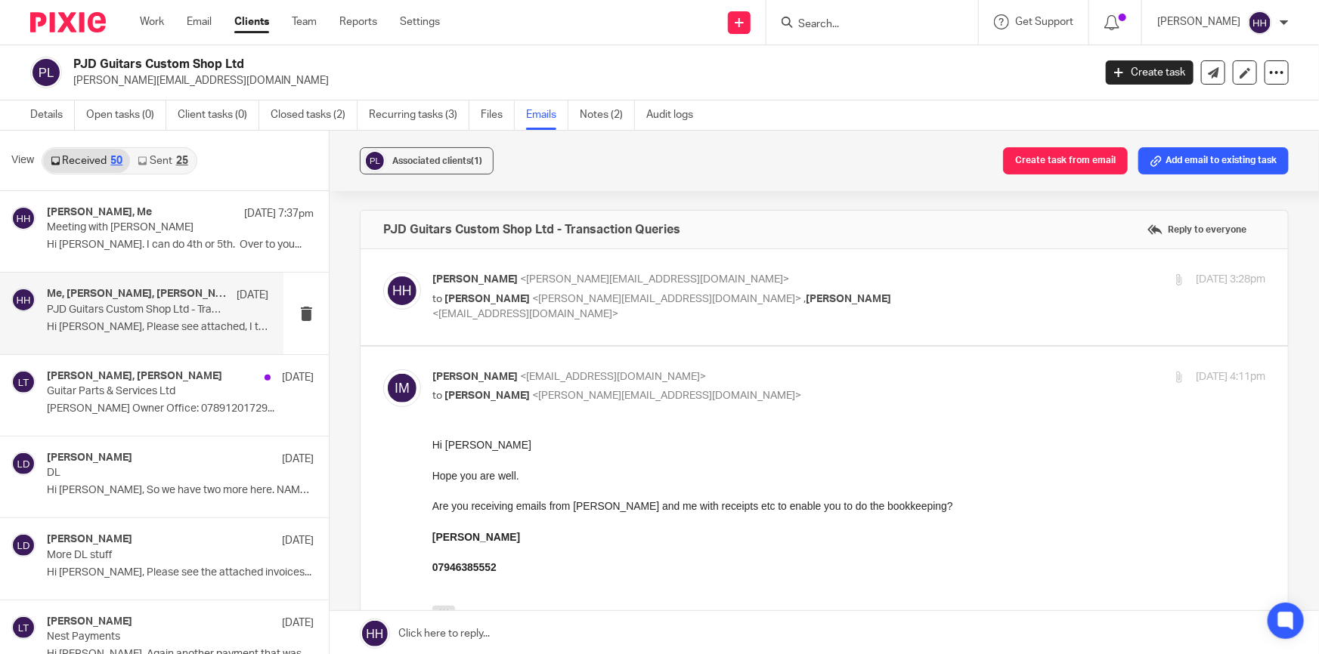
click at [870, 507] on div "Are you receiving emails from [PERSON_NAME] and me with receipts etc to enable …" at bounding box center [848, 505] width 833 height 15
click at [772, 360] on label at bounding box center [823, 586] width 927 height 479
click at [383, 369] on input "checkbox" at bounding box center [382, 369] width 1 height 1
checkbox input "false"
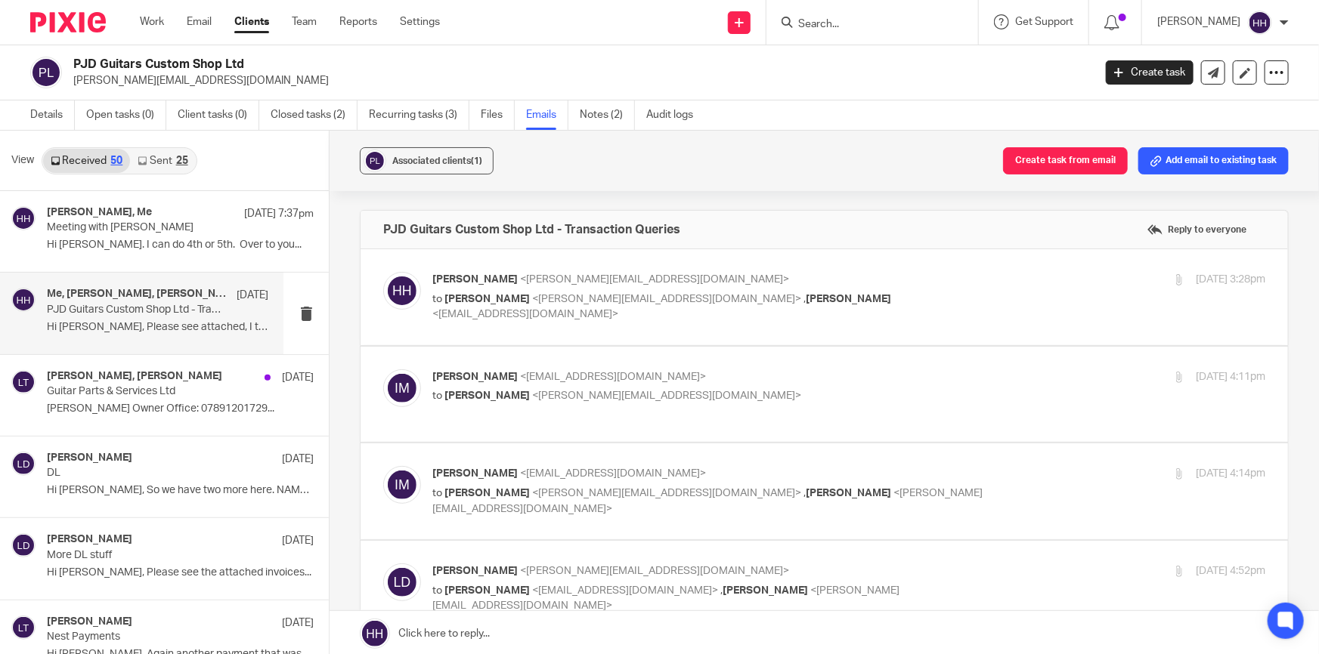
click at [908, 469] on p "[PERSON_NAME] <[EMAIL_ADDRESS][DOMAIN_NAME]>" at bounding box center [709, 474] width 555 height 16
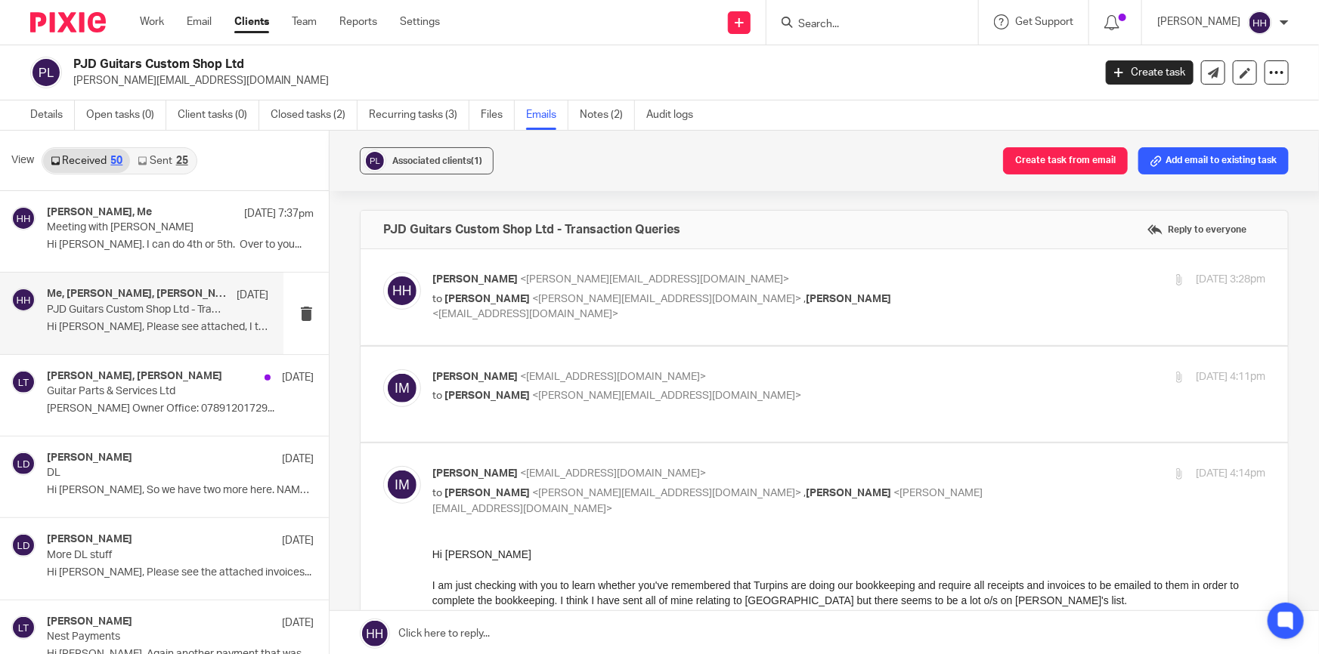
scroll to position [137, 0]
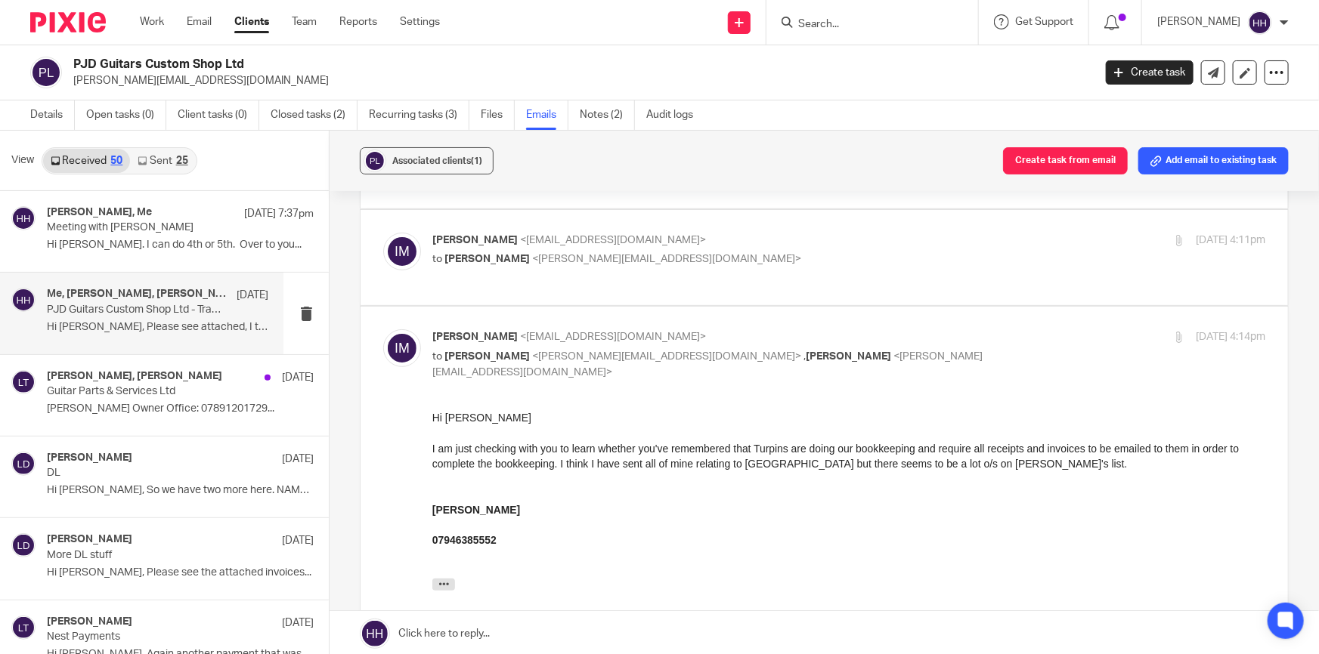
click at [937, 337] on p "[PERSON_NAME] <[EMAIL_ADDRESS][DOMAIN_NAME]>" at bounding box center [709, 338] width 555 height 16
checkbox input "false"
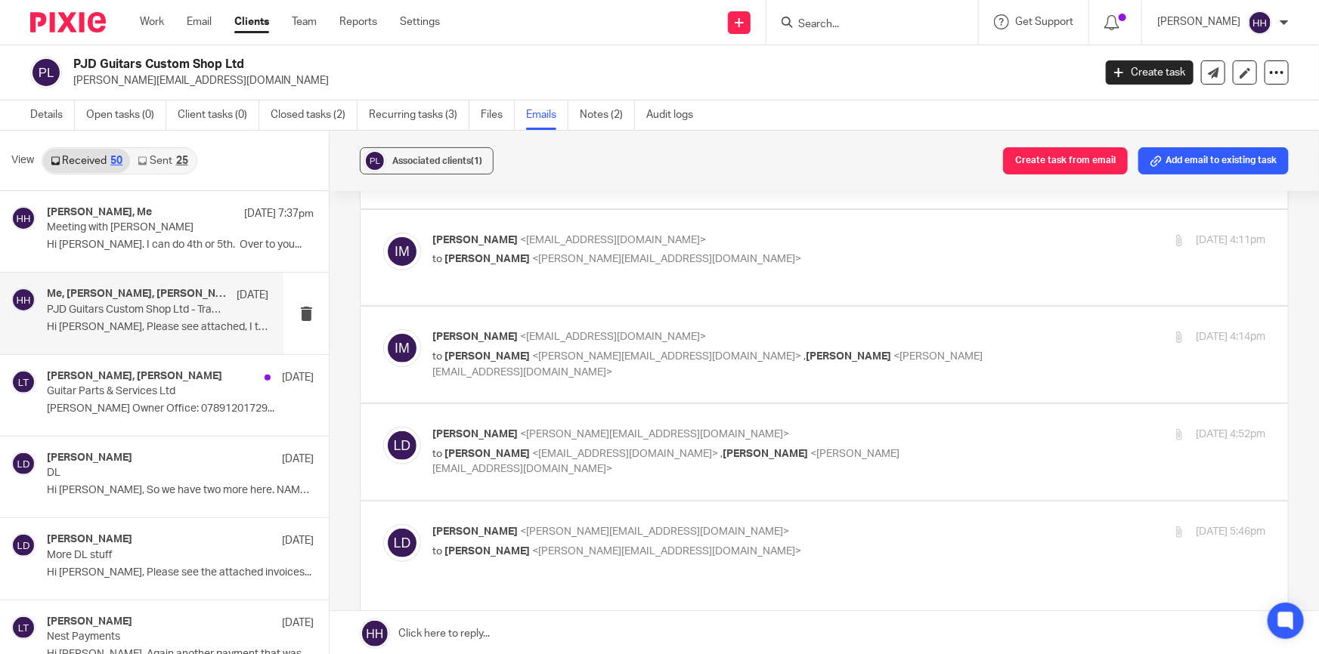
click at [951, 433] on p "[PERSON_NAME] <[PERSON_NAME][EMAIL_ADDRESS][DOMAIN_NAME]>" at bounding box center [709, 435] width 555 height 16
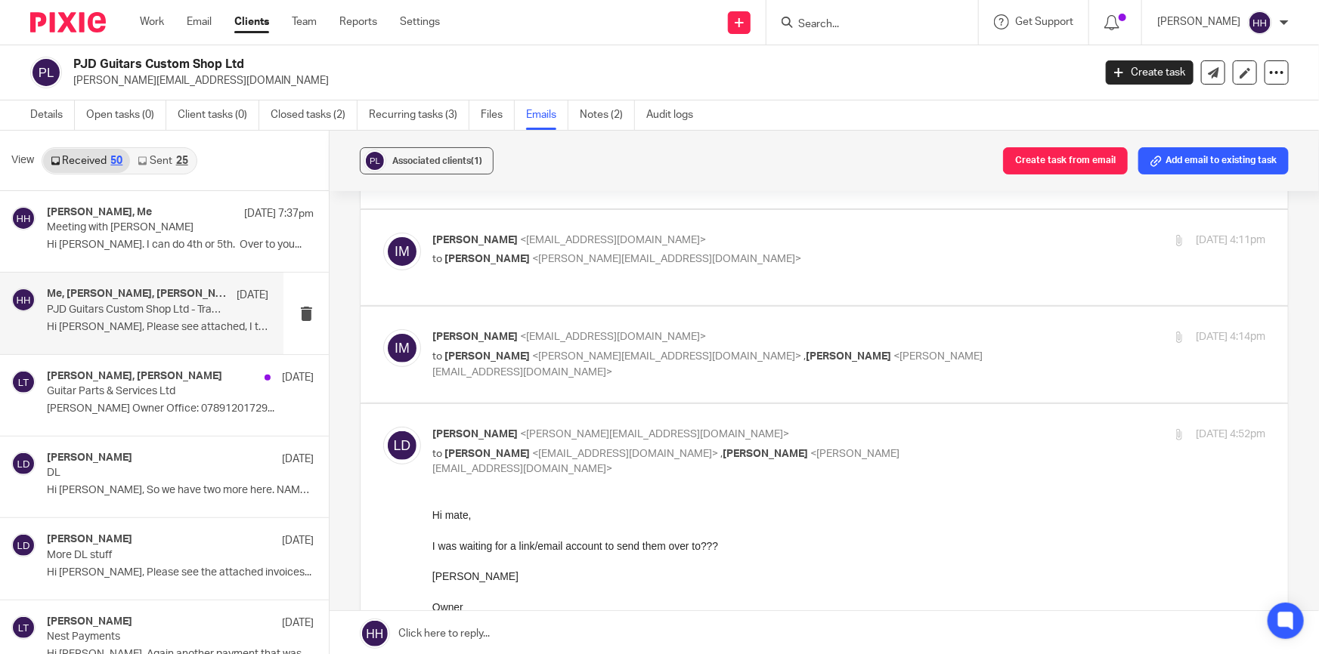
scroll to position [0, 0]
click at [959, 435] on p "[PERSON_NAME] <[PERSON_NAME][EMAIL_ADDRESS][DOMAIN_NAME]>" at bounding box center [709, 435] width 555 height 16
checkbox input "false"
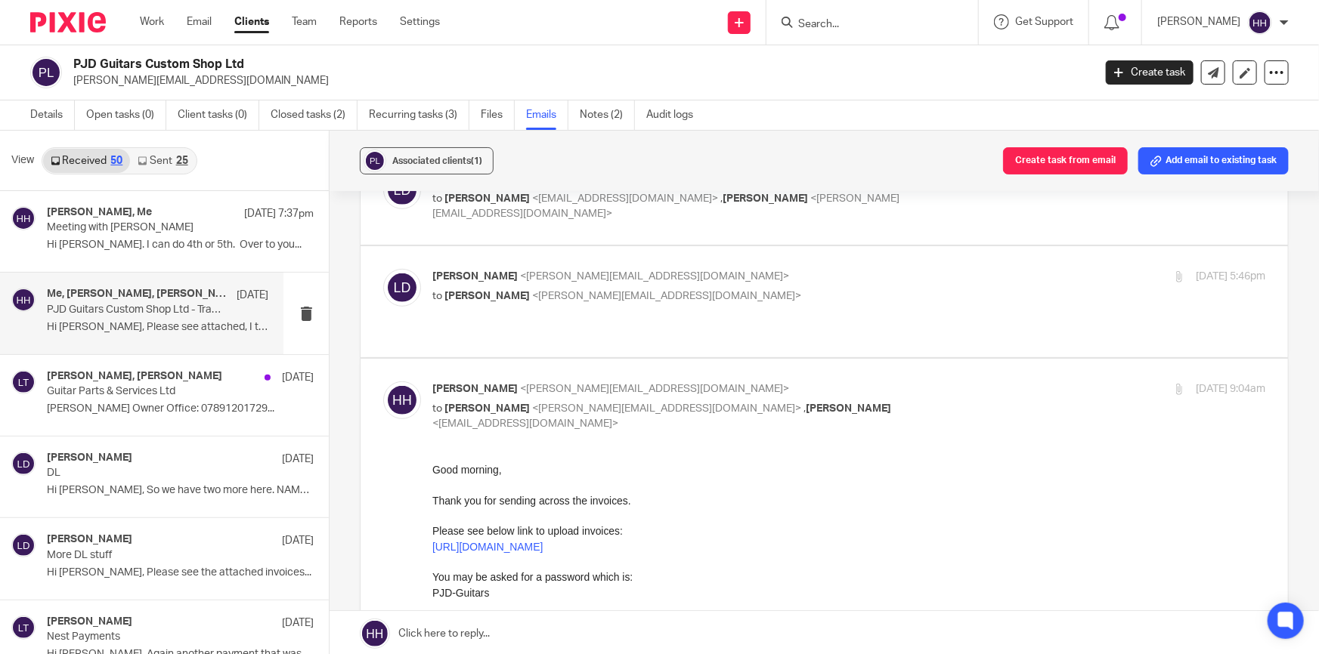
click at [883, 382] on p "[PERSON_NAME] <[PERSON_NAME][EMAIL_ADDRESS][DOMAIN_NAME]>" at bounding box center [709, 390] width 555 height 16
checkbox input "false"
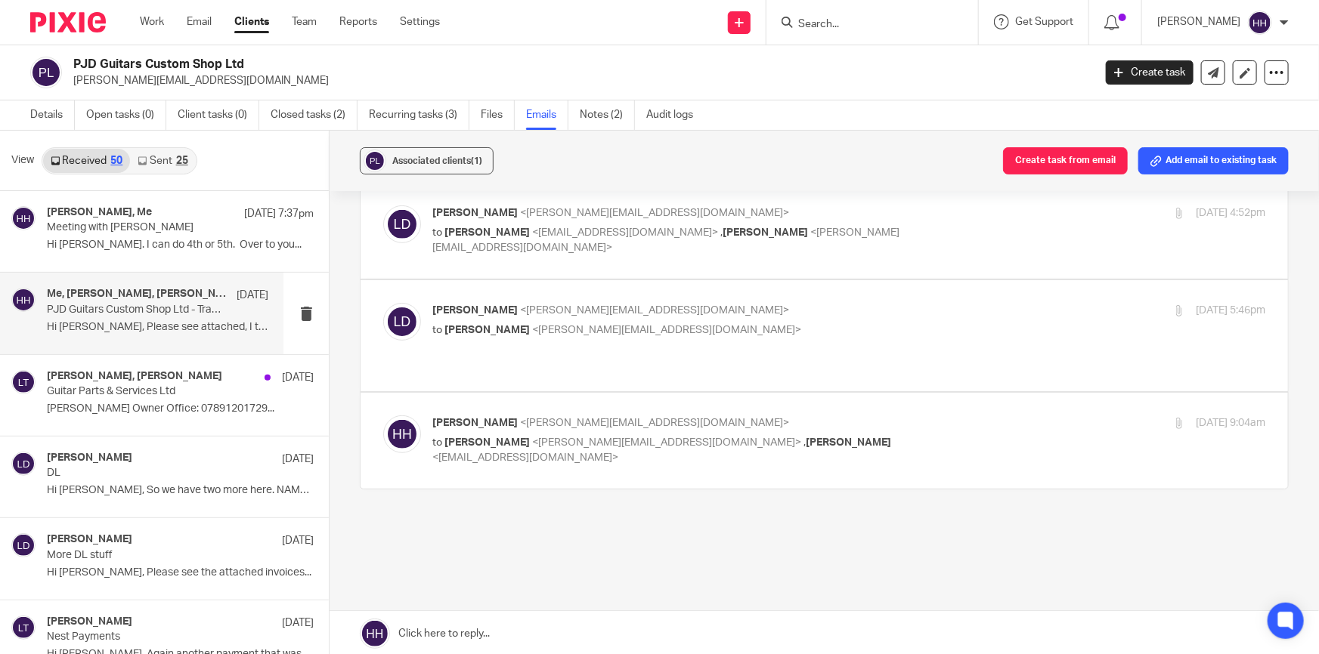
click at [768, 317] on div "[PERSON_NAME] <[PERSON_NAME][EMAIL_ADDRESS][DOMAIN_NAME]> to [PERSON_NAME] <[PE…" at bounding box center [709, 320] width 555 height 35
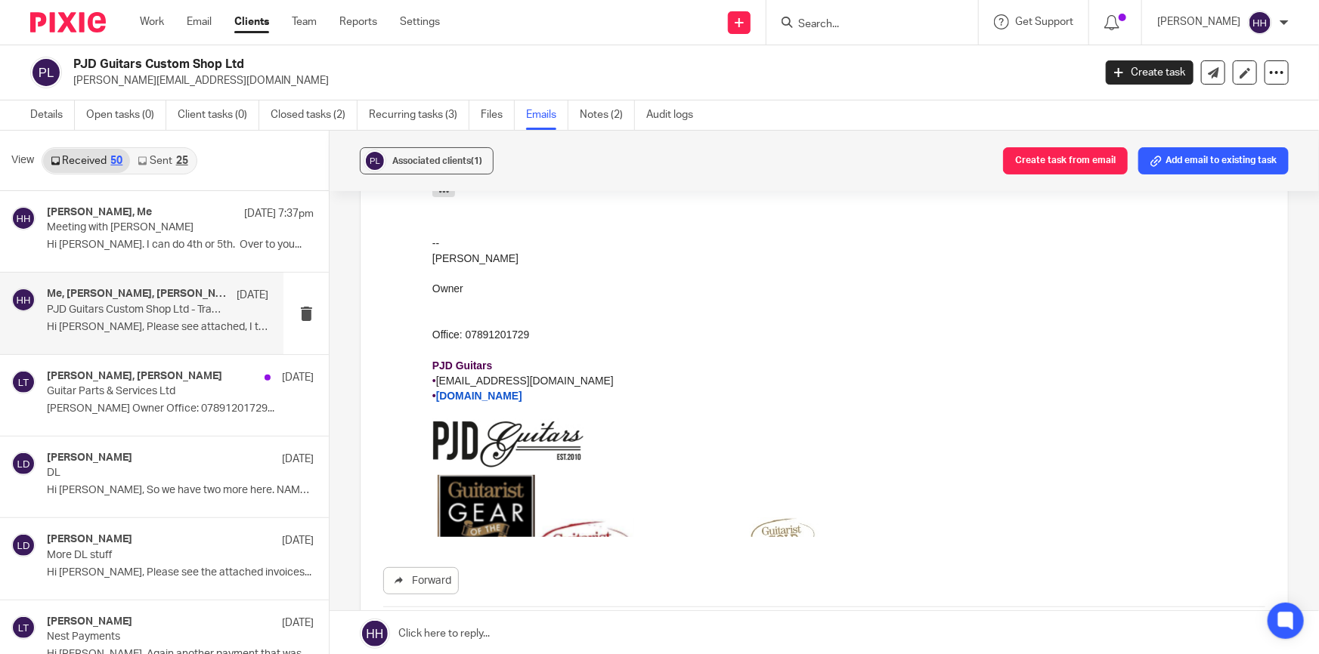
scroll to position [323, 0]
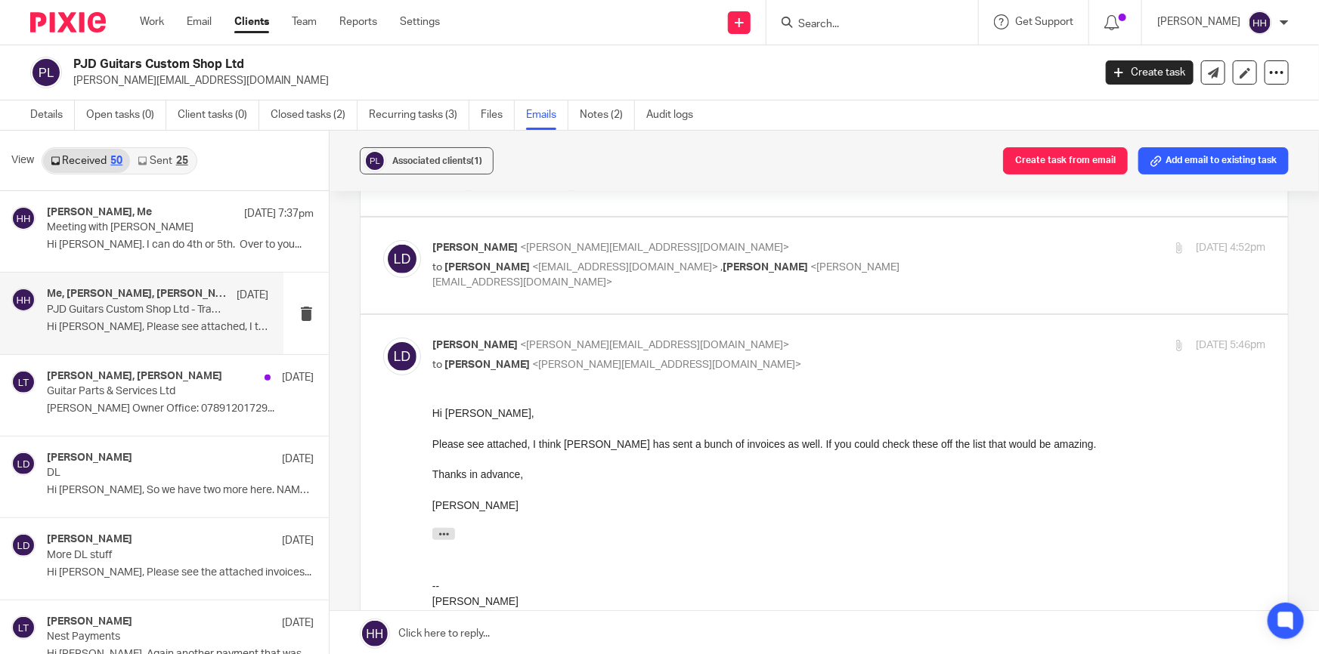
click at [855, 351] on p "[PERSON_NAME] <[PERSON_NAME][EMAIL_ADDRESS][DOMAIN_NAME]>" at bounding box center [709, 346] width 555 height 16
checkbox input "false"
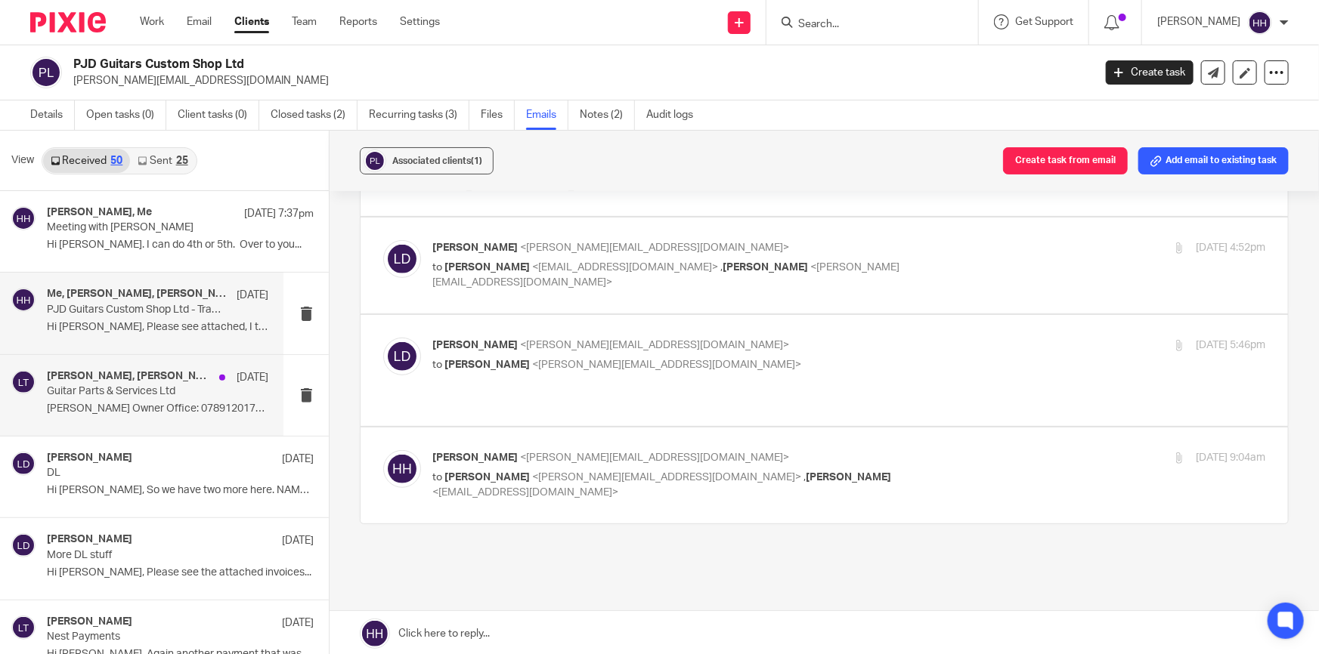
click at [138, 407] on p "[PERSON_NAME] Owner Office: 07891201729..." at bounding box center [157, 409] width 221 height 13
